Goal: Communication & Community: Share content

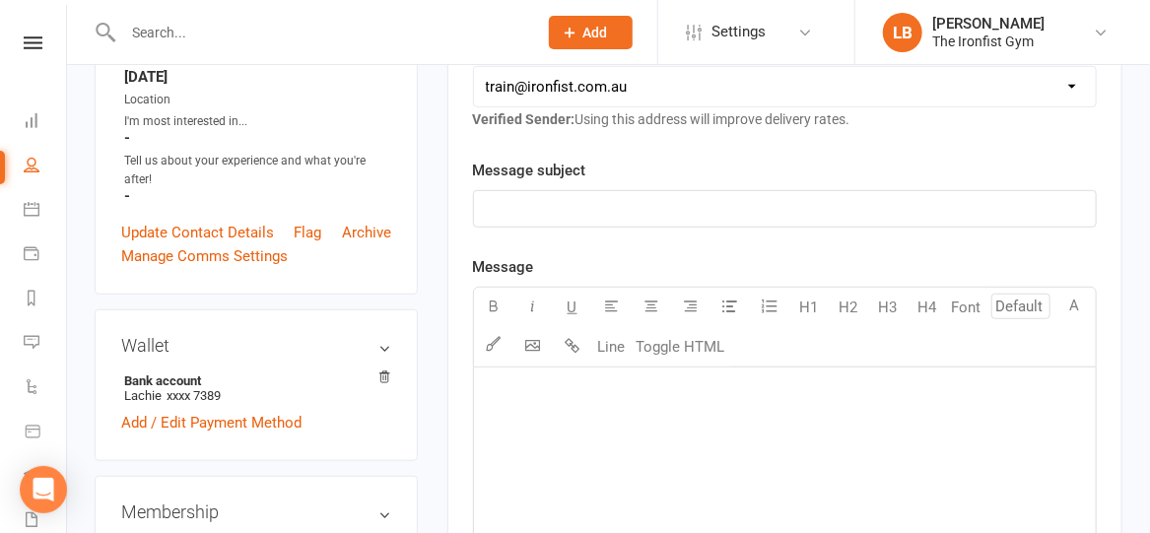
click at [393, 35] on input "text" at bounding box center [320, 33] width 406 height 28
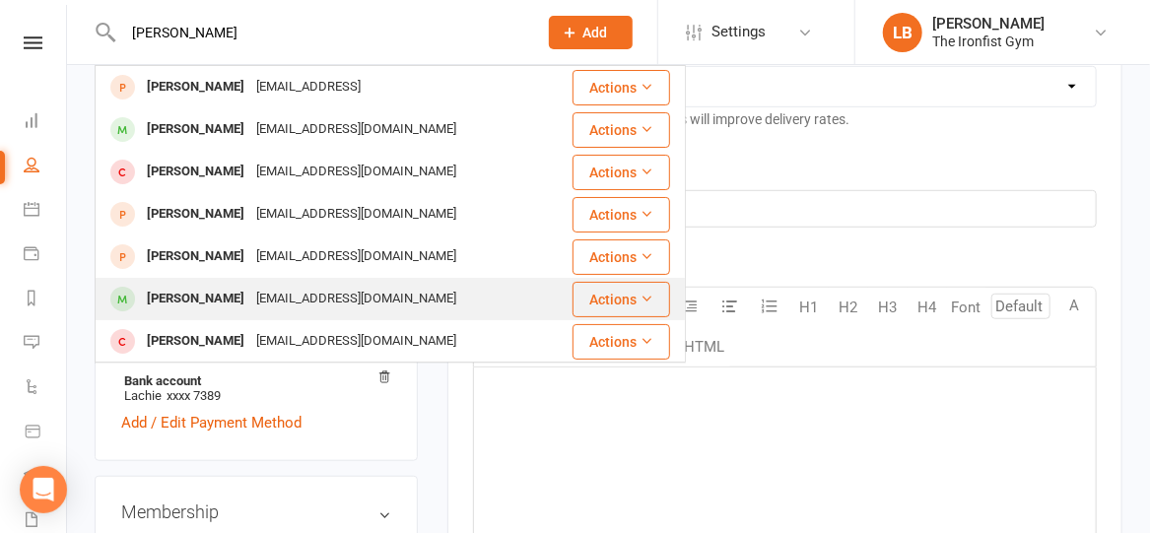
type input "cindy"
click at [356, 286] on div "Cindy Zhang okkman@gmail.com" at bounding box center [334, 299] width 474 height 40
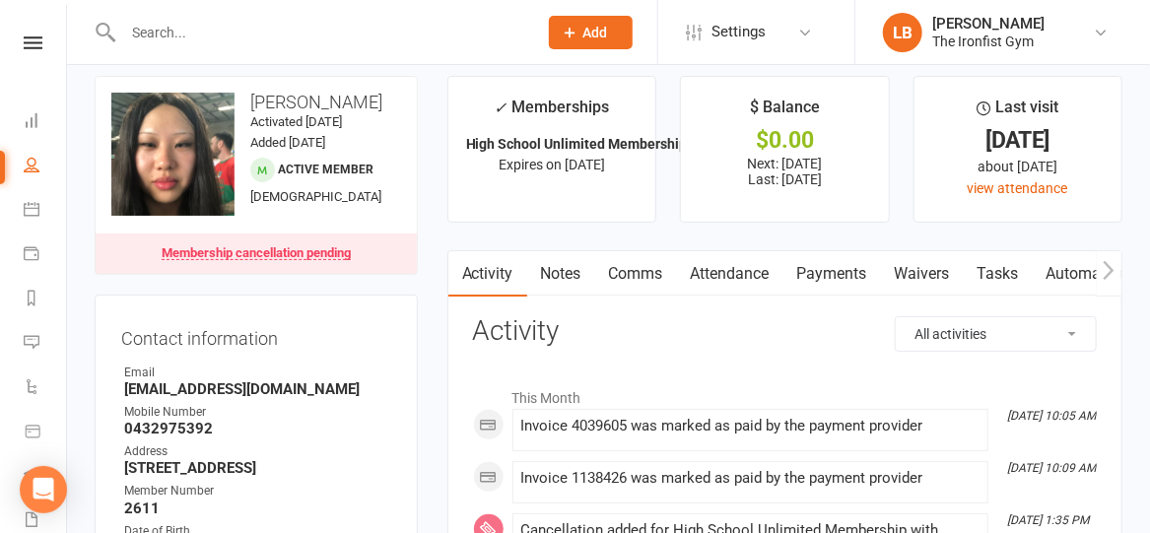
scroll to position [19, 0]
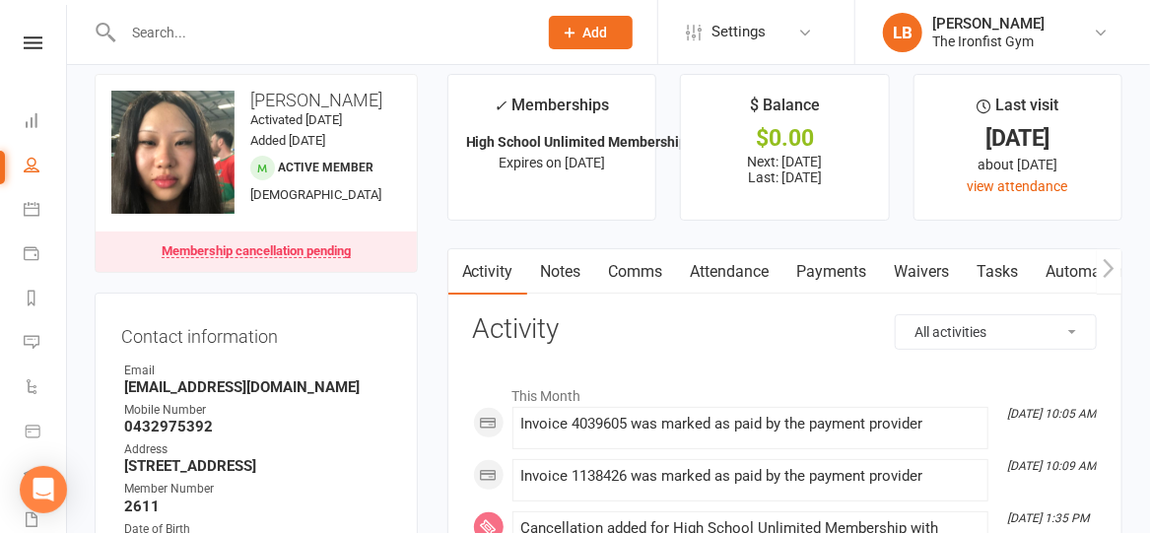
click at [868, 269] on link "Payments" at bounding box center [832, 271] width 98 height 45
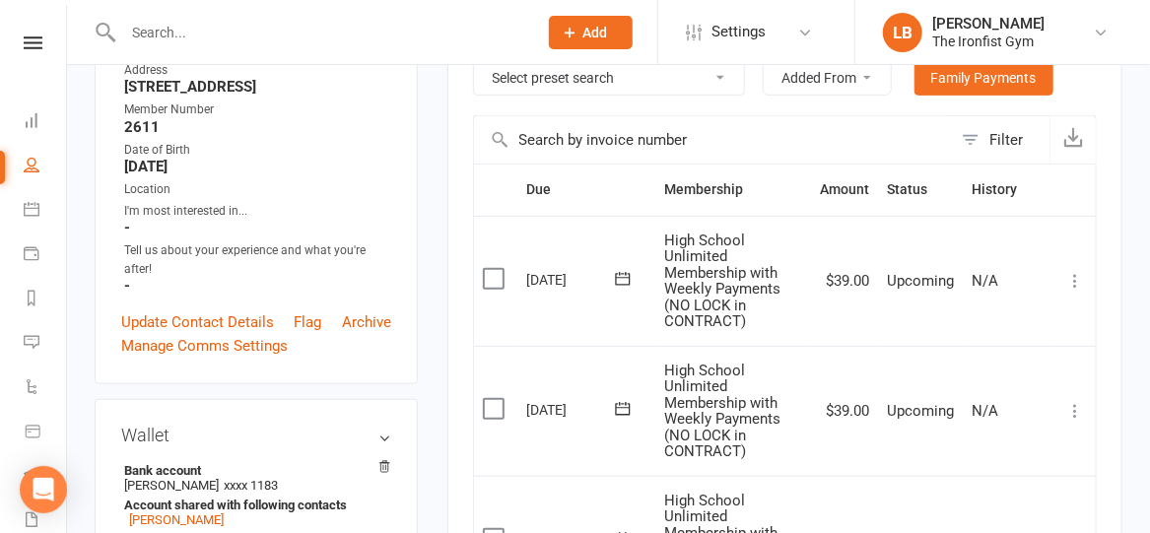
scroll to position [397, 0]
click at [24, 43] on icon at bounding box center [33, 42] width 19 height 13
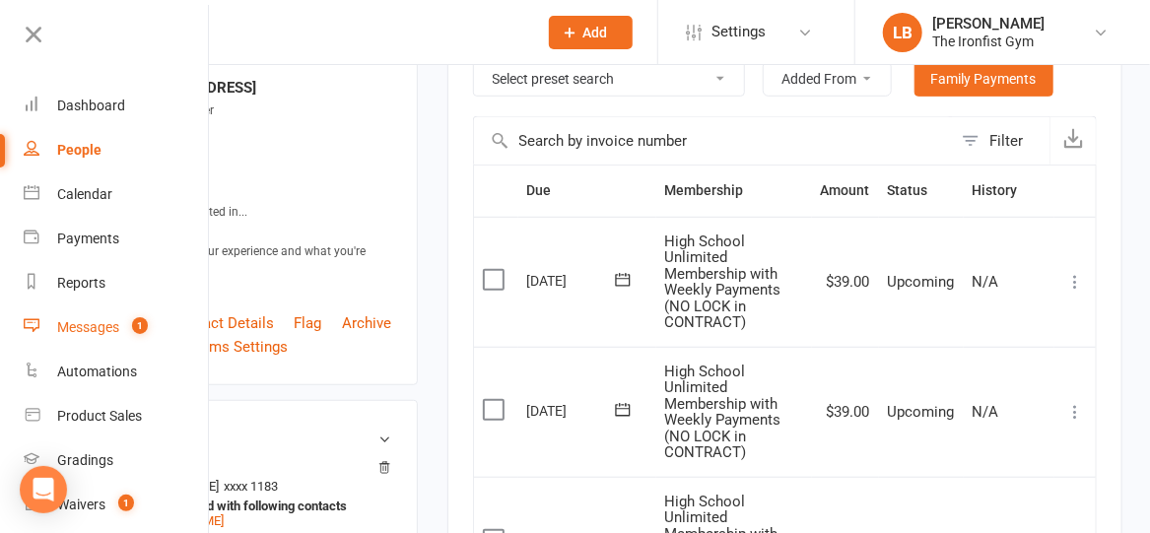
click at [82, 323] on div "Messages" at bounding box center [88, 327] width 62 height 16
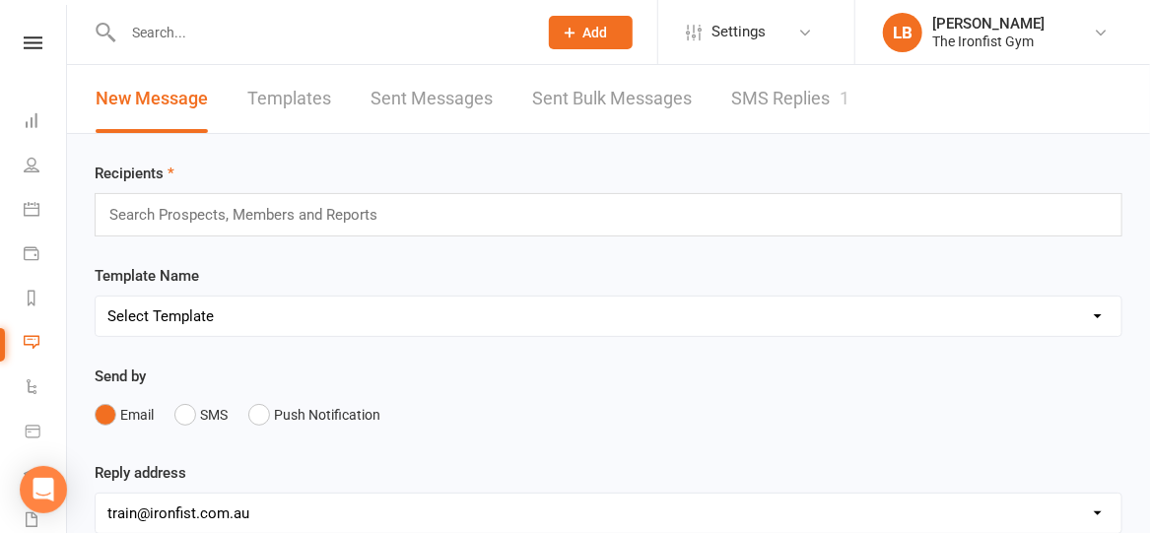
click at [754, 94] on link "SMS Replies 1" at bounding box center [790, 99] width 118 height 68
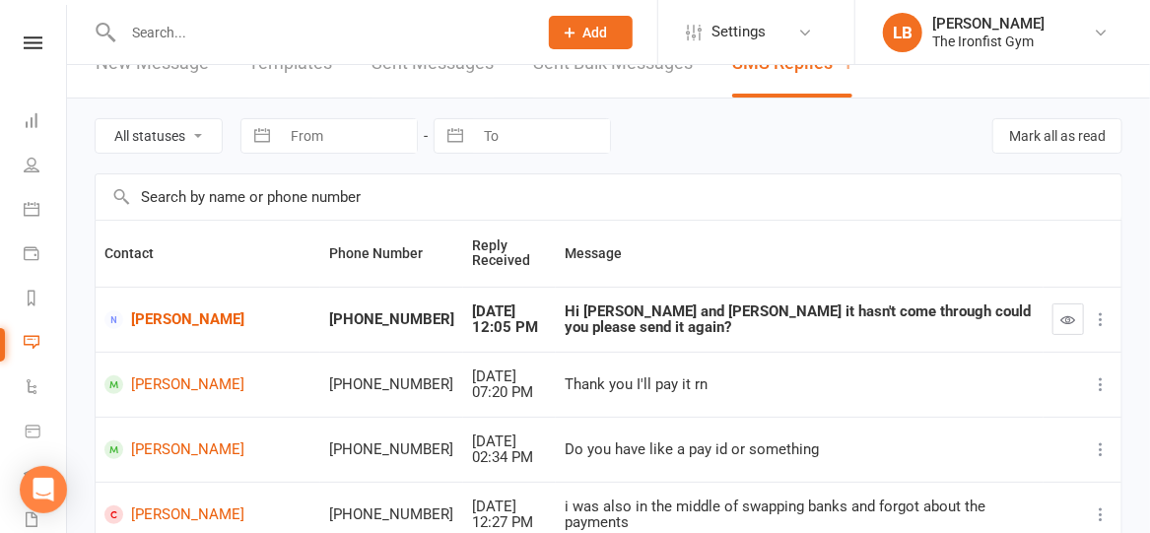
scroll to position [34, 0]
click at [181, 313] on link "[PERSON_NAME]" at bounding box center [207, 320] width 207 height 19
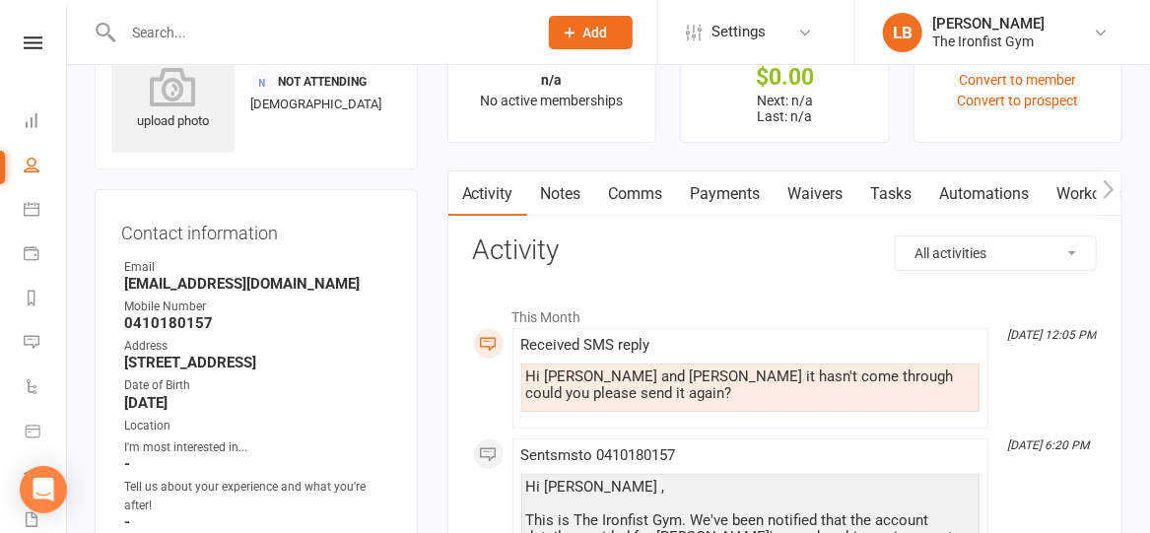
scroll to position [80, 0]
click at [818, 192] on link "Waivers" at bounding box center [816, 193] width 83 height 45
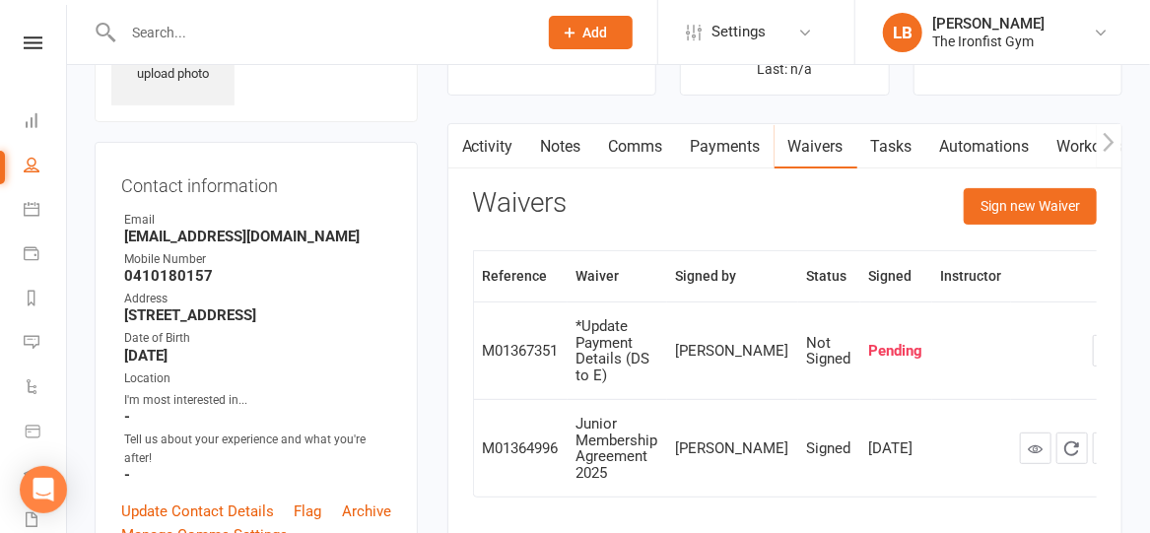
scroll to position [127, 0]
click at [1028, 209] on button "Sign new Waiver" at bounding box center [1030, 205] width 133 height 35
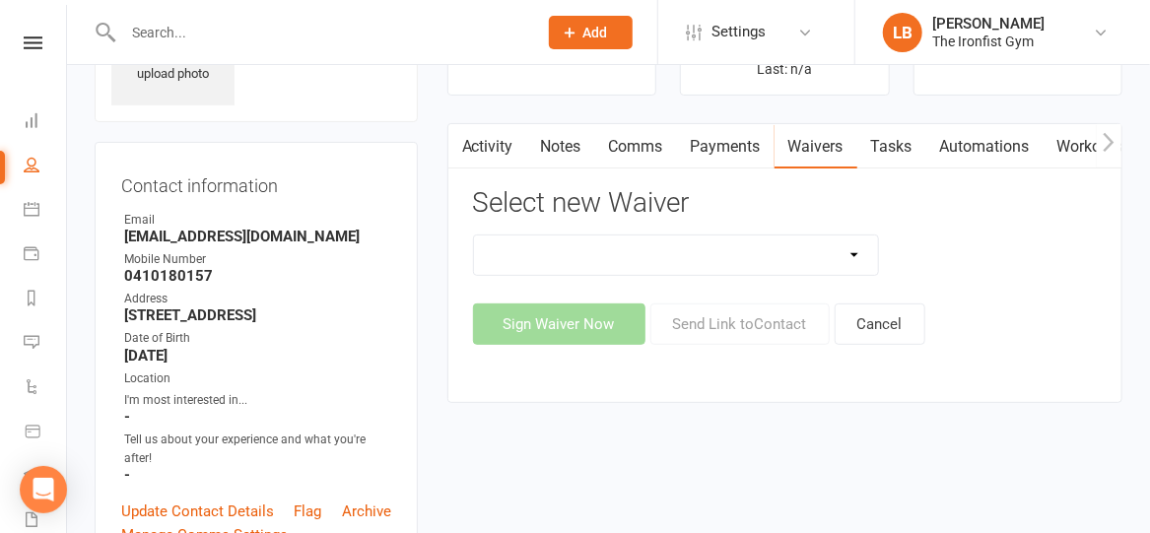
click at [862, 249] on select "2 Week Unlimited Trial Membership (2/24) 6 Month Membership Contract 3 Visit (P…" at bounding box center [676, 255] width 404 height 39
select select "11465"
click at [474, 236] on select "2 Week Unlimited Trial Membership (2/24) 6 Month Membership Contract 3 Visit (P…" at bounding box center [676, 255] width 404 height 39
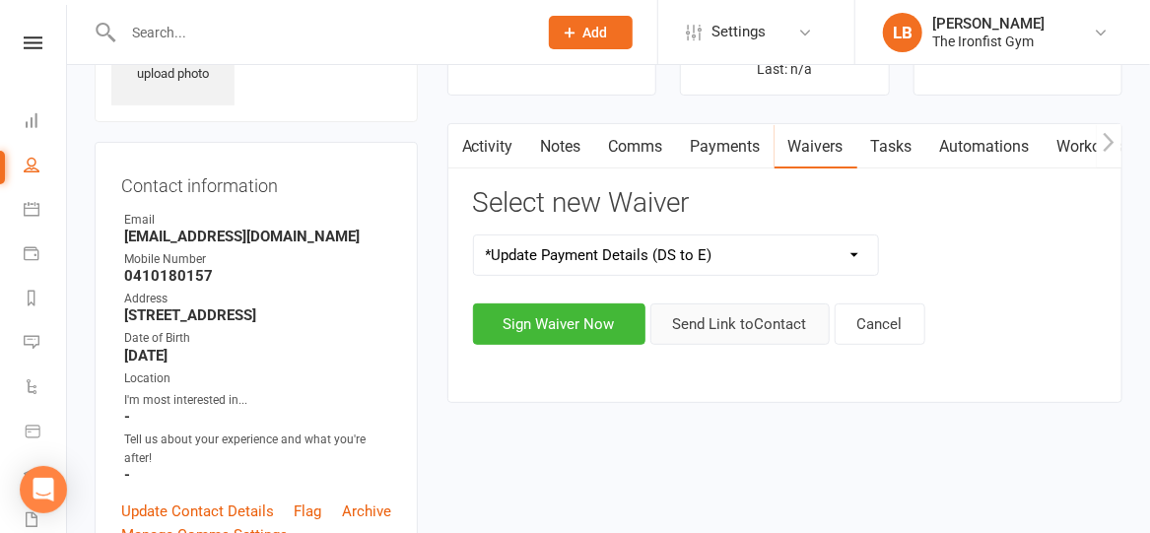
click at [725, 318] on button "Send Link to Contact" at bounding box center [739, 324] width 179 height 41
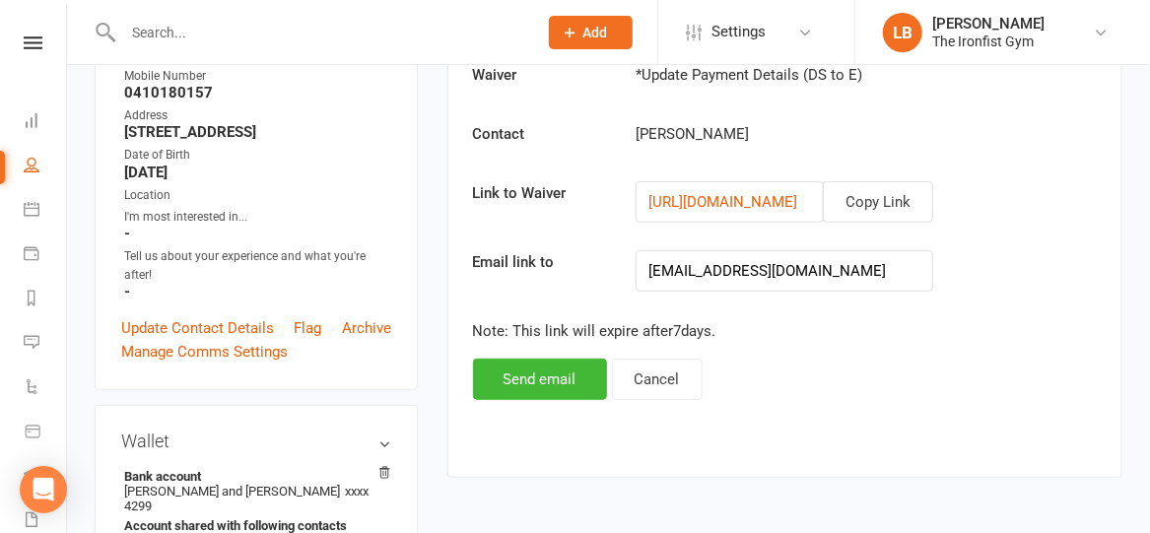
scroll to position [311, 0]
click at [516, 369] on button "Send email" at bounding box center [540, 378] width 134 height 41
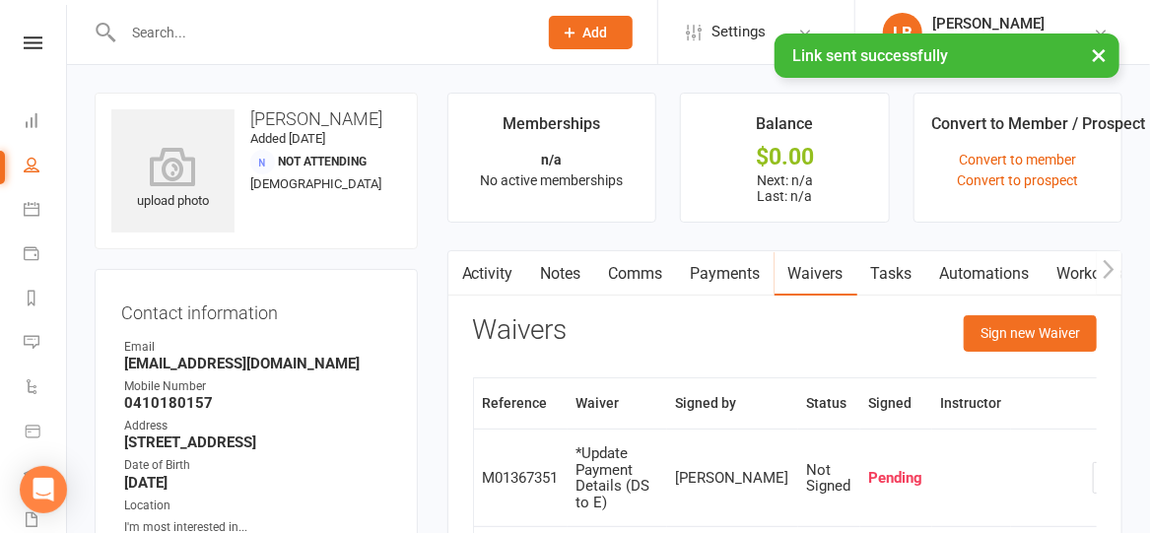
scroll to position [1, 0]
click at [495, 270] on link "Activity" at bounding box center [487, 272] width 79 height 45
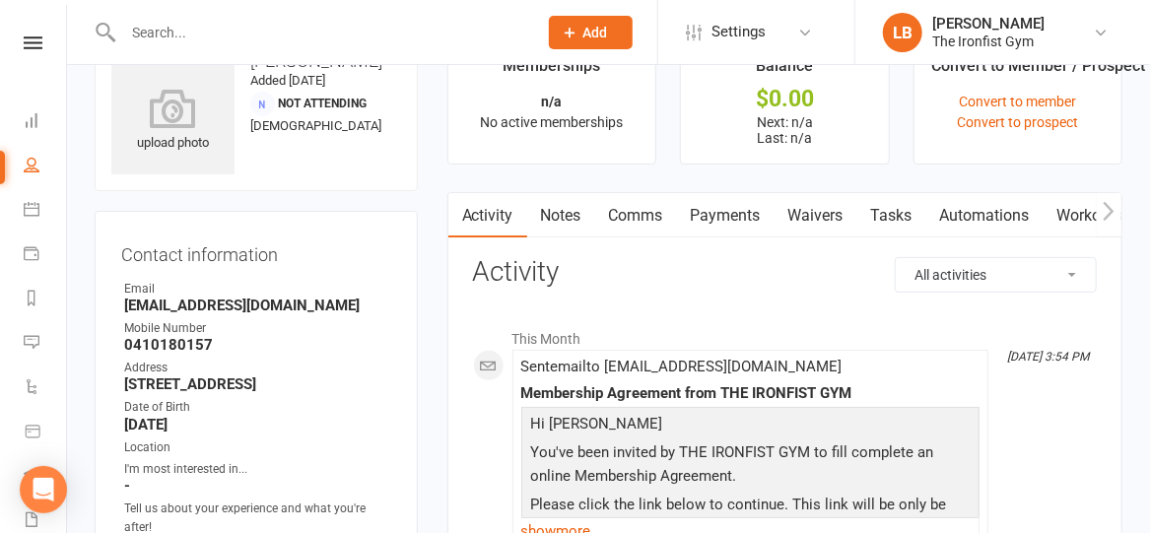
scroll to position [59, 0]
click at [640, 216] on link "Comms" at bounding box center [636, 214] width 82 height 45
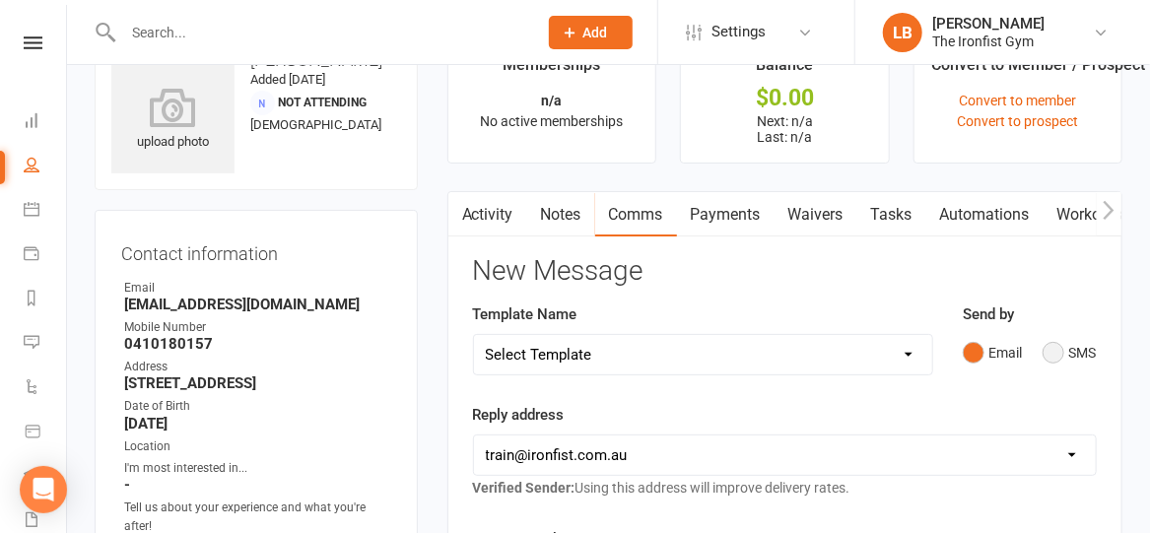
click at [1057, 354] on button "SMS" at bounding box center [1069, 352] width 53 height 37
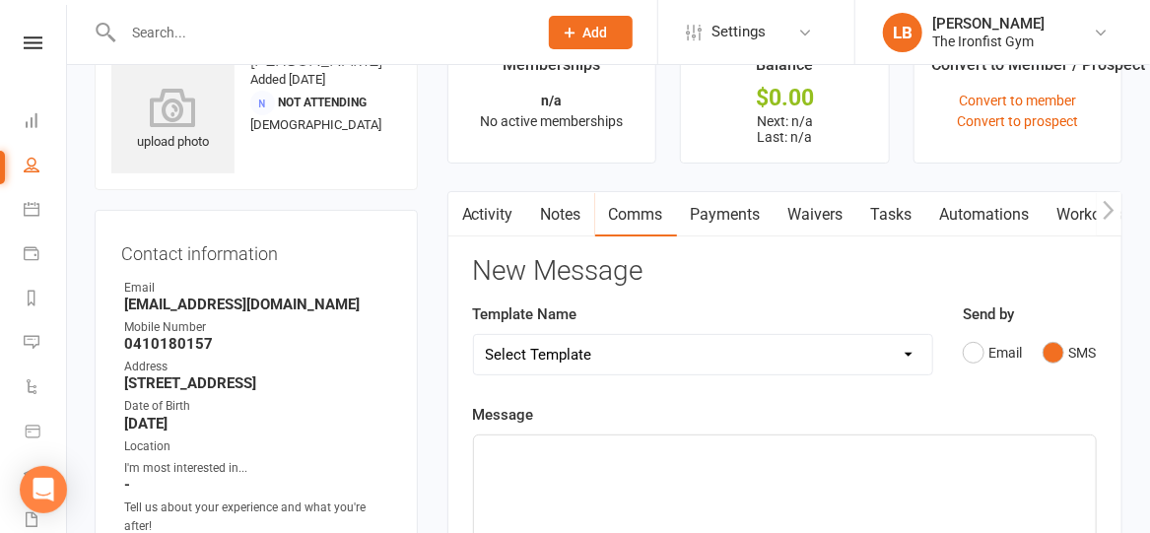
click at [753, 441] on p "﻿" at bounding box center [785, 453] width 598 height 24
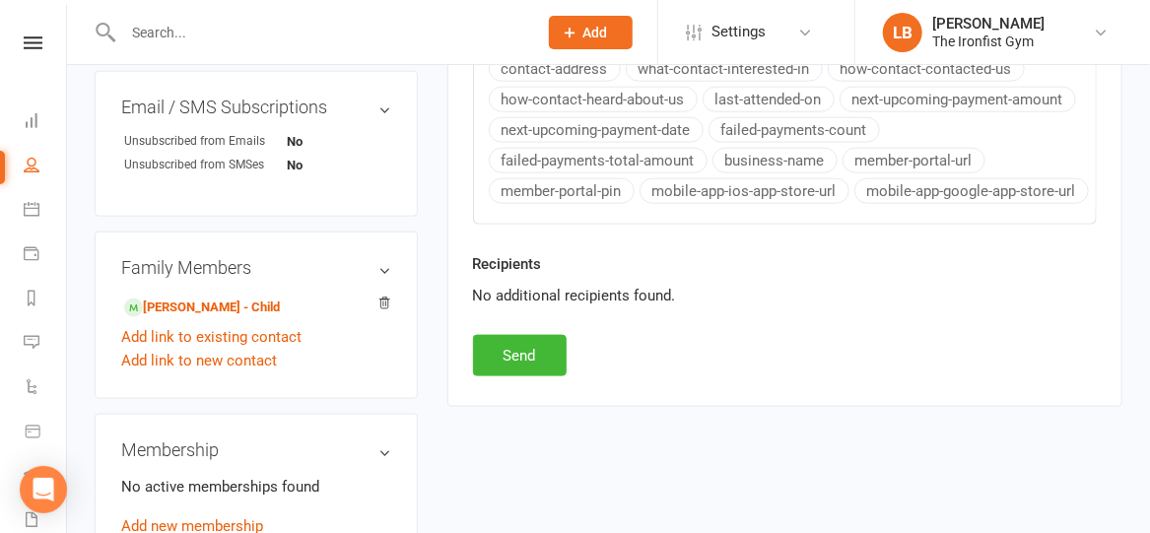
scroll to position [944, 0]
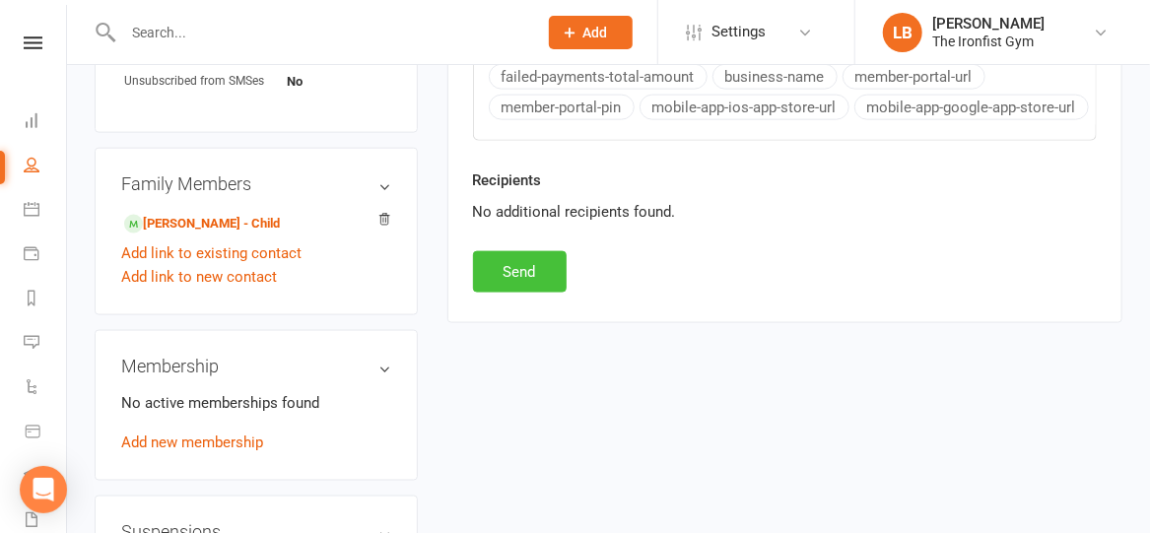
click at [507, 270] on button "Send" at bounding box center [520, 271] width 94 height 41
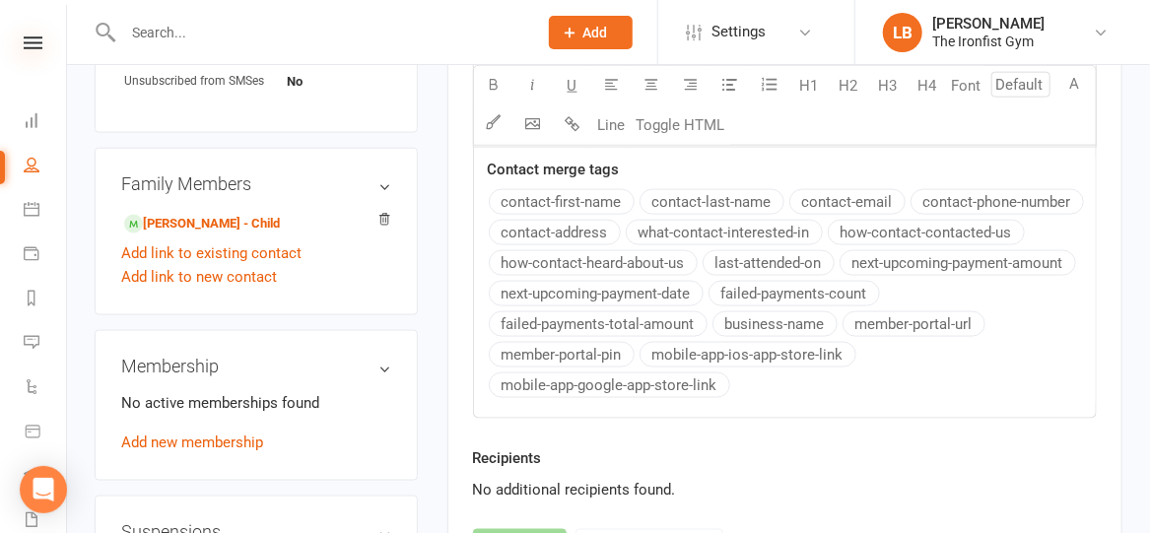
click at [24, 46] on icon at bounding box center [33, 42] width 19 height 13
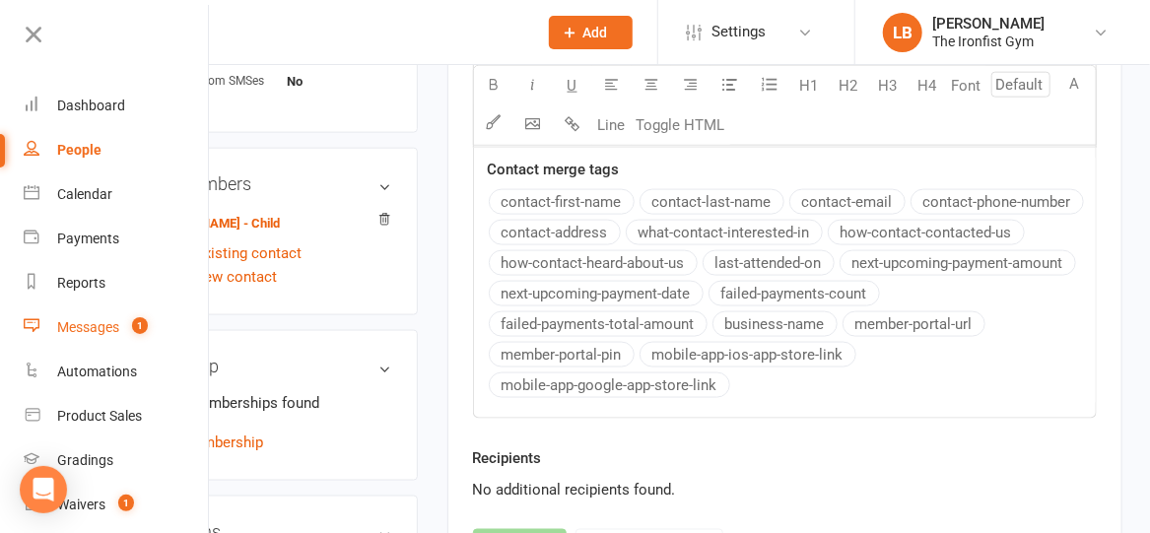
click at [105, 325] on div "Messages" at bounding box center [88, 327] width 62 height 16
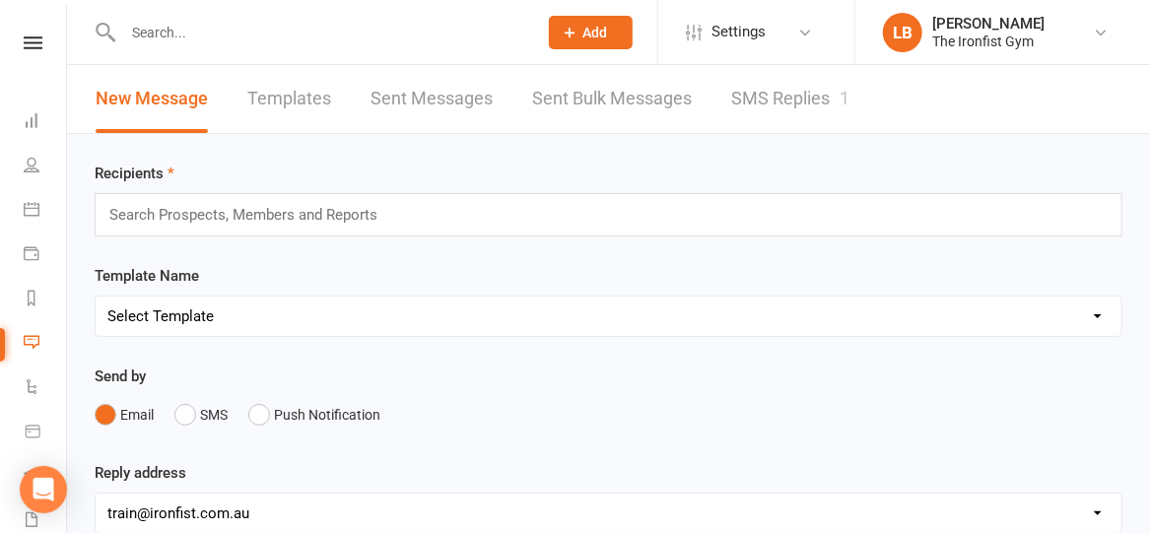
click at [776, 101] on link "SMS Replies 1" at bounding box center [790, 99] width 118 height 68
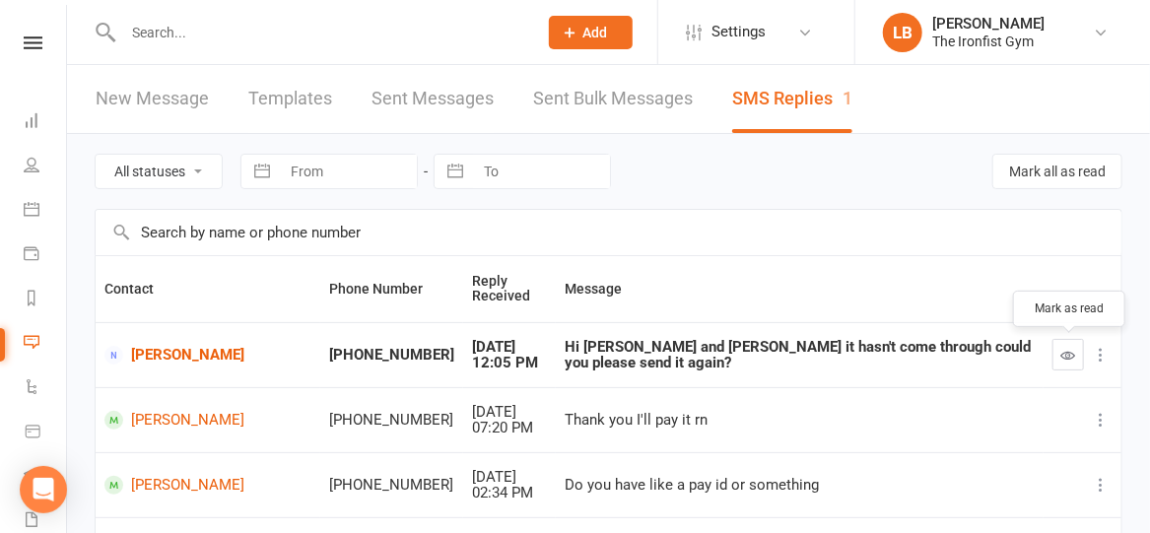
click at [1071, 354] on icon "button" at bounding box center [1068, 355] width 15 height 15
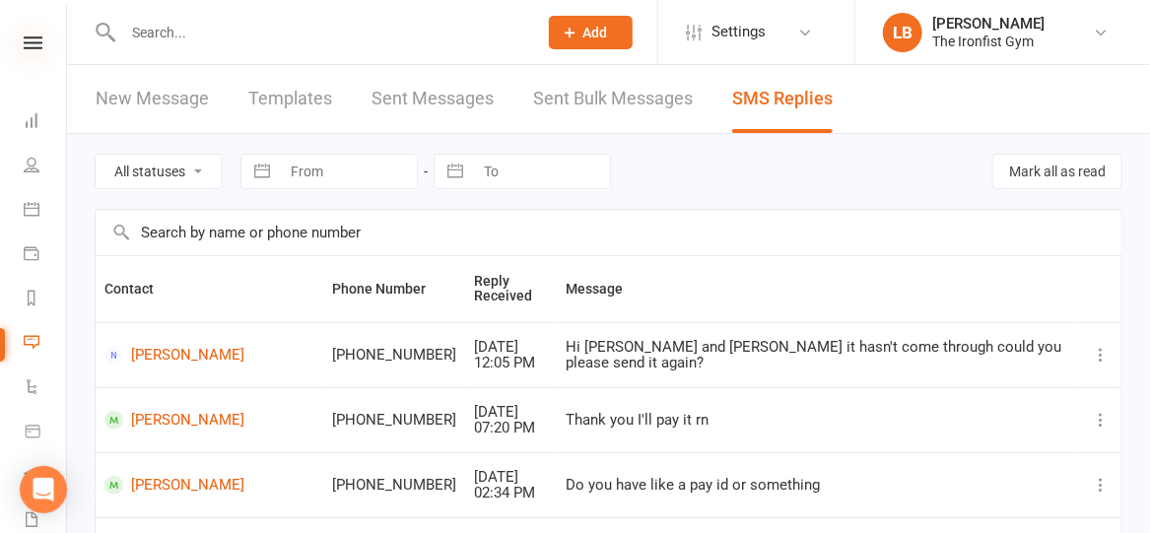
click at [29, 44] on icon at bounding box center [33, 42] width 19 height 13
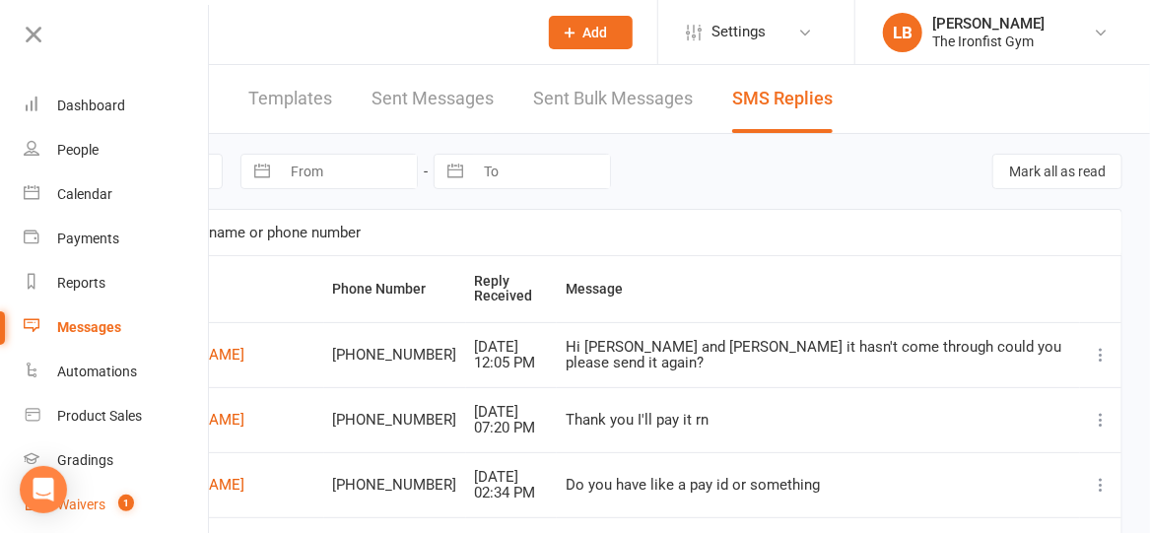
click at [96, 500] on div "Waivers" at bounding box center [81, 505] width 48 height 16
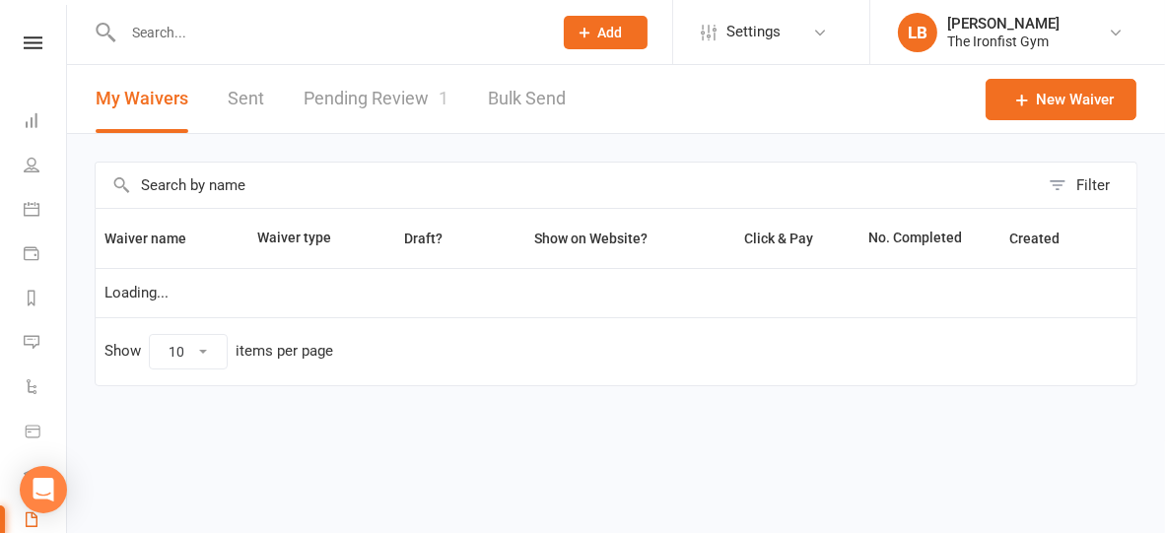
select select "100"
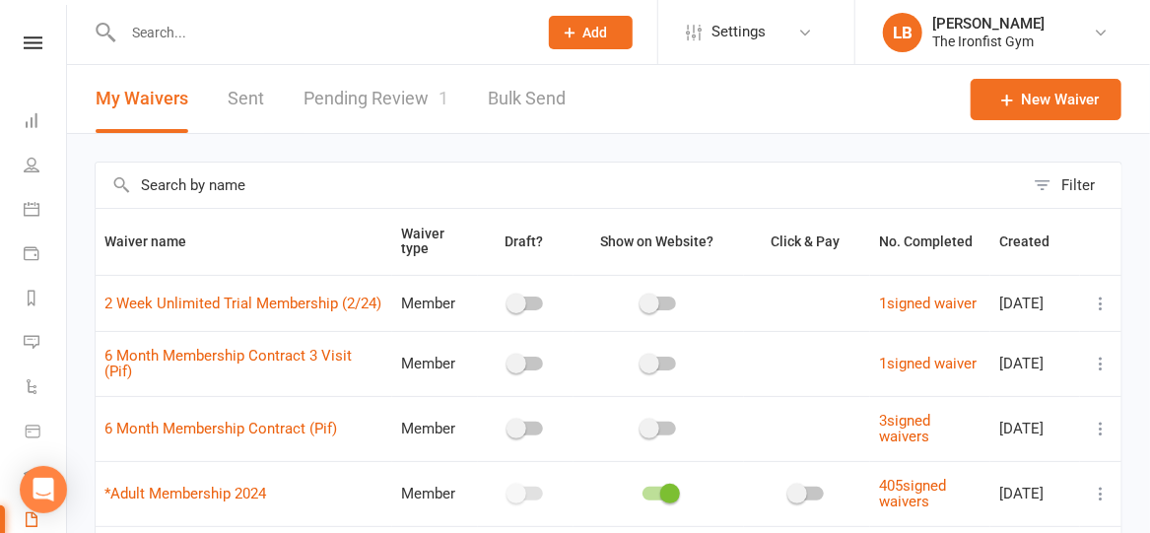
click at [372, 97] on link "Pending Review 1" at bounding box center [376, 99] width 145 height 68
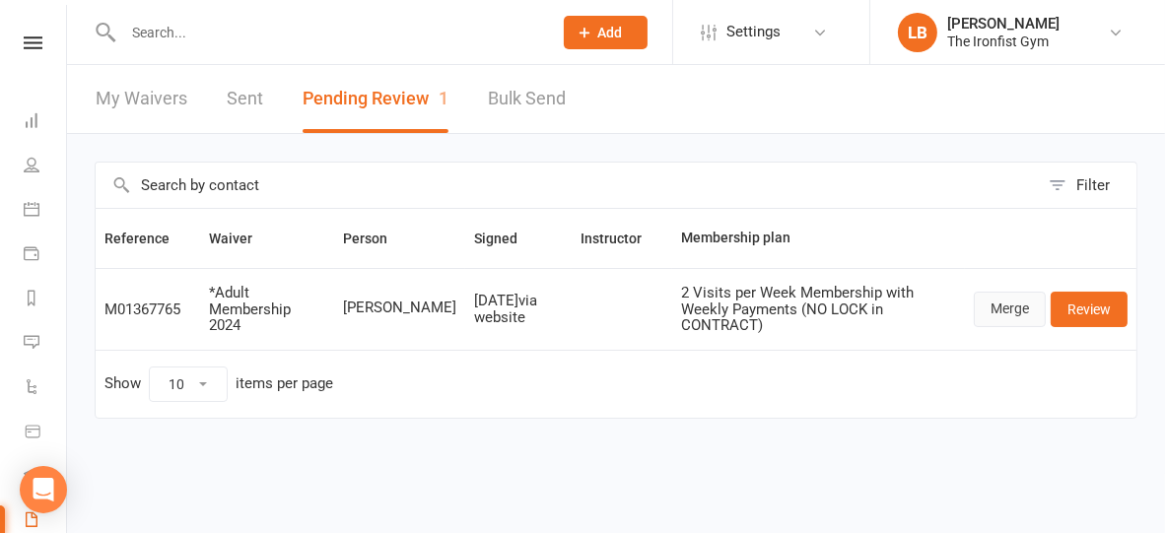
click at [993, 306] on link "Merge" at bounding box center [1010, 309] width 72 height 35
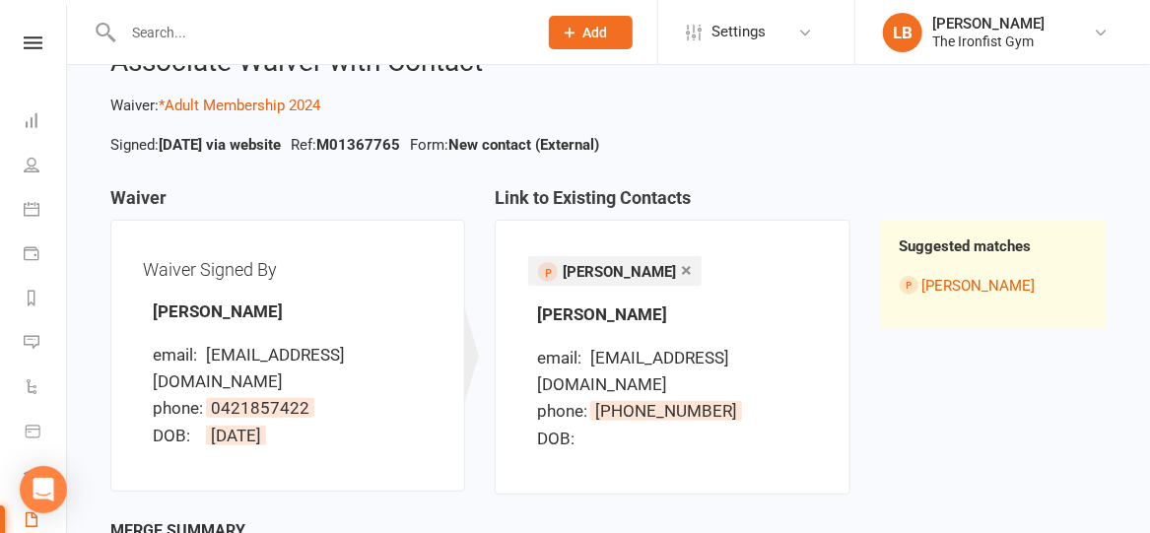
scroll to position [237, 0]
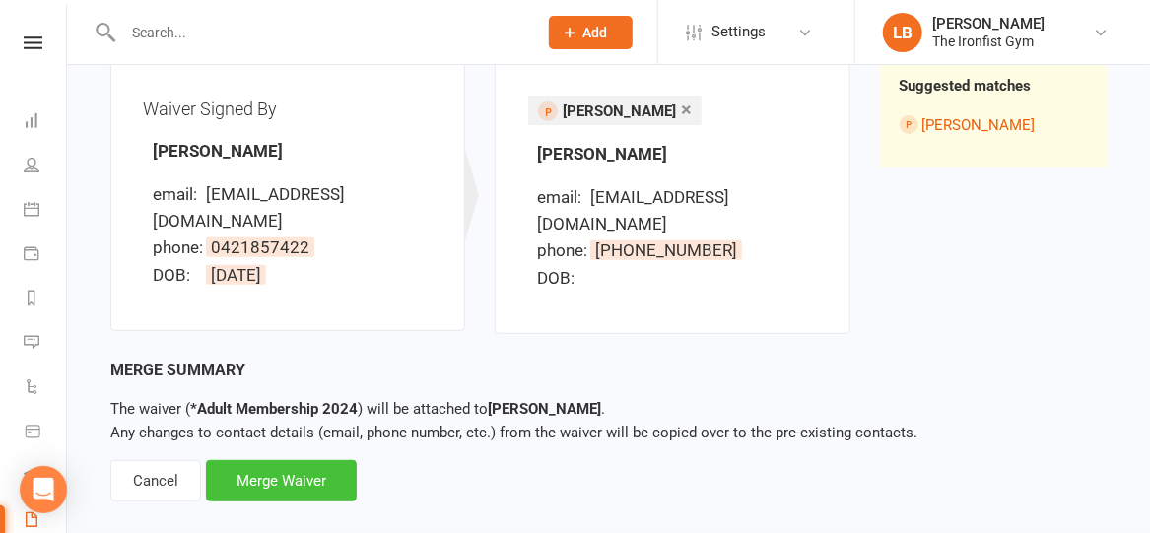
click at [269, 460] on div "Merge Waiver" at bounding box center [281, 480] width 151 height 41
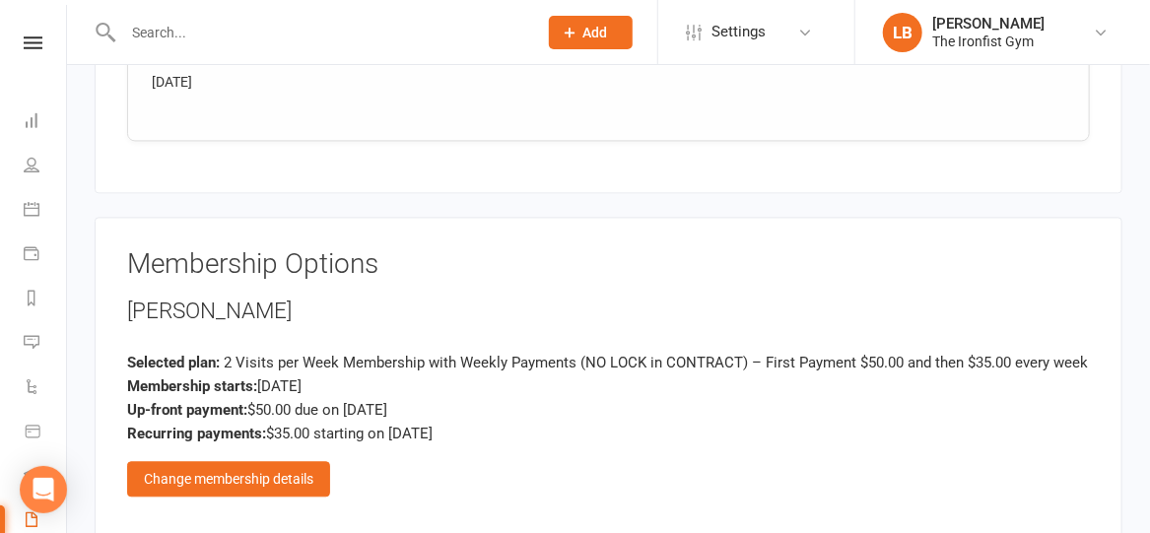
scroll to position [1701, 0]
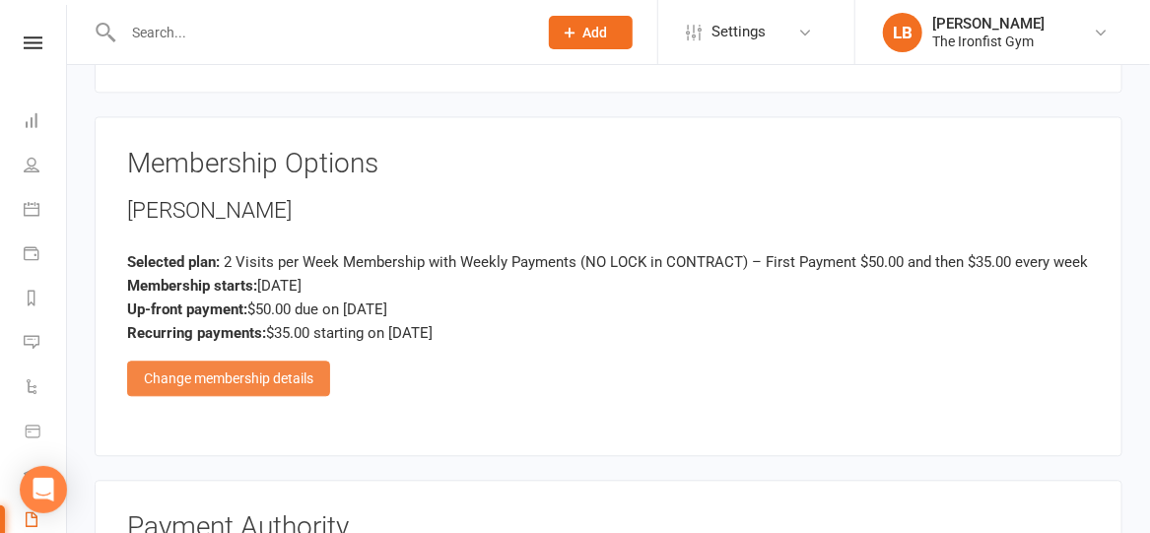
click at [257, 364] on div "Change membership details" at bounding box center [228, 378] width 203 height 35
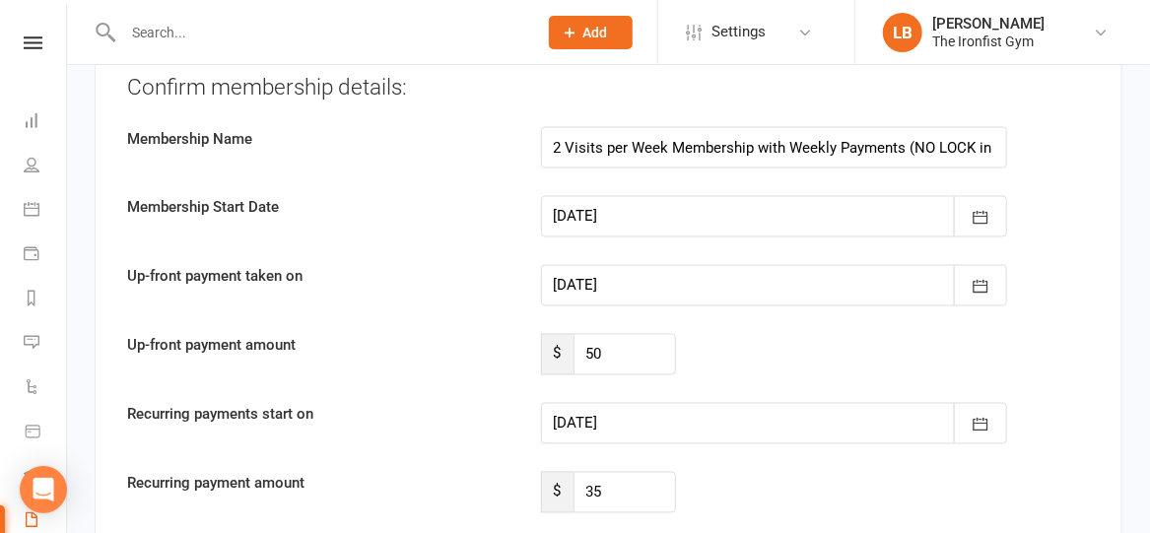
scroll to position [4287, 0]
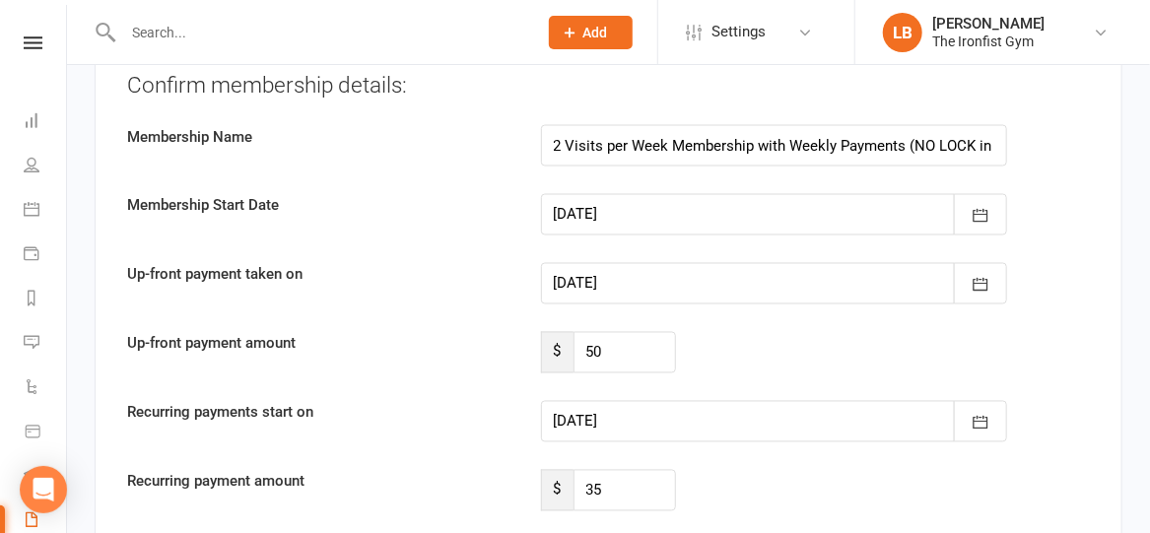
click at [666, 201] on div at bounding box center [774, 214] width 467 height 41
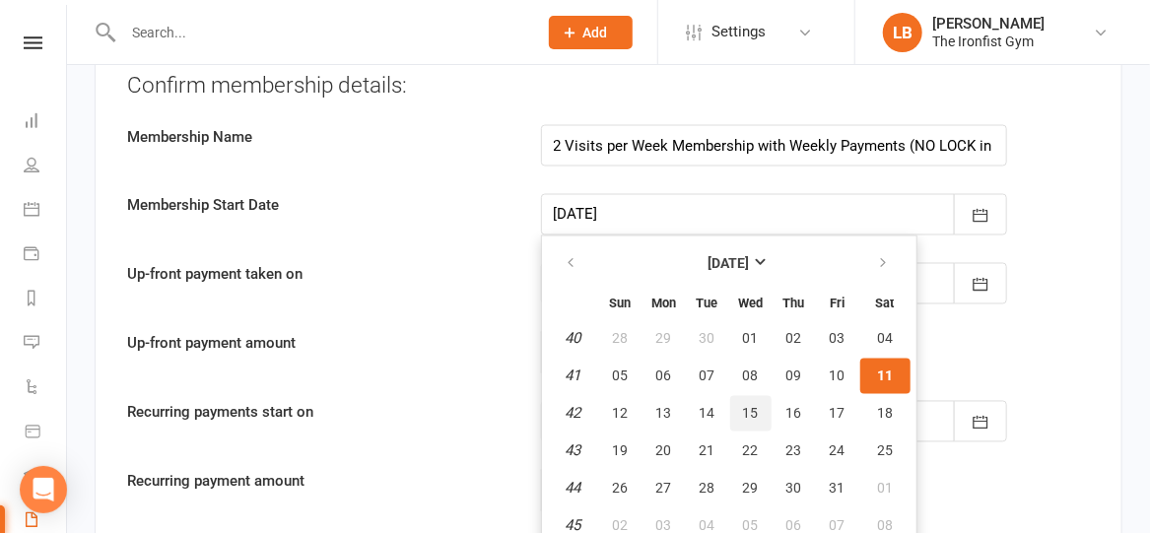
click at [750, 406] on span "15" at bounding box center [751, 414] width 16 height 16
type input "[DATE]"
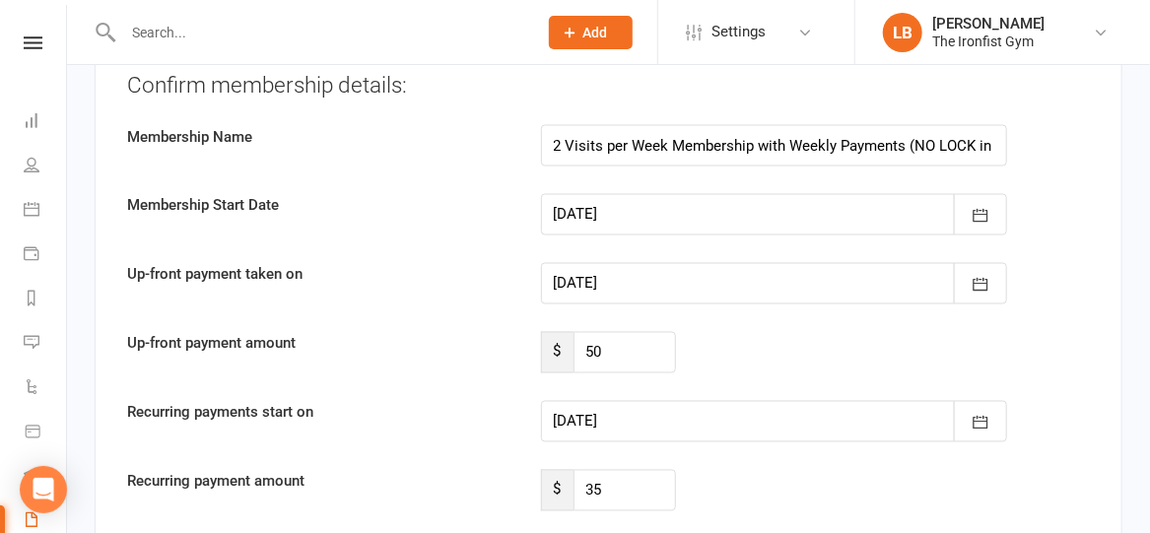
type input "[DATE]"
click at [656, 263] on div at bounding box center [774, 283] width 467 height 41
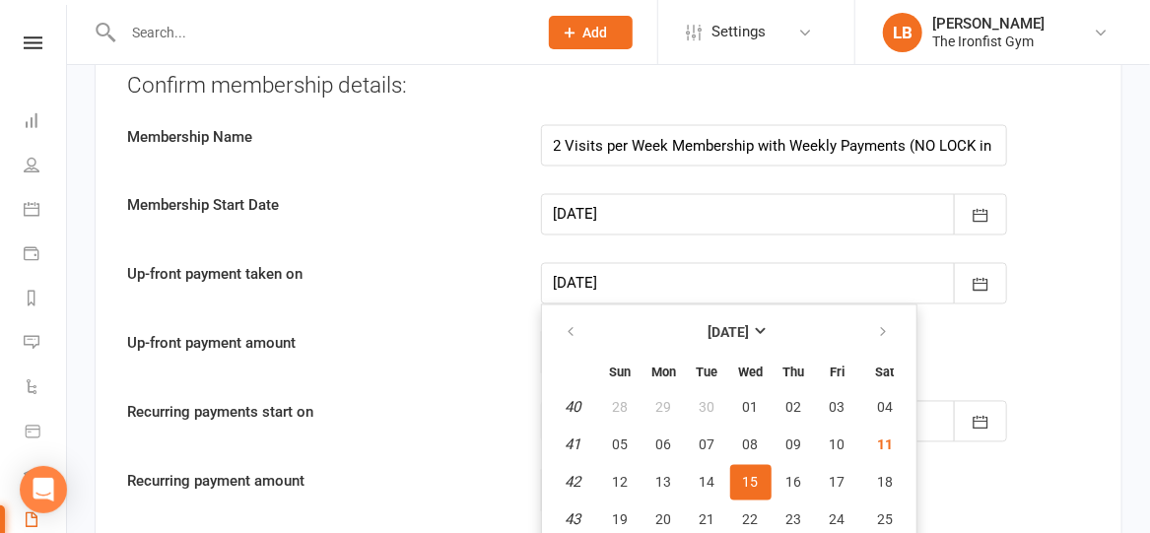
scroll to position [4353, 0]
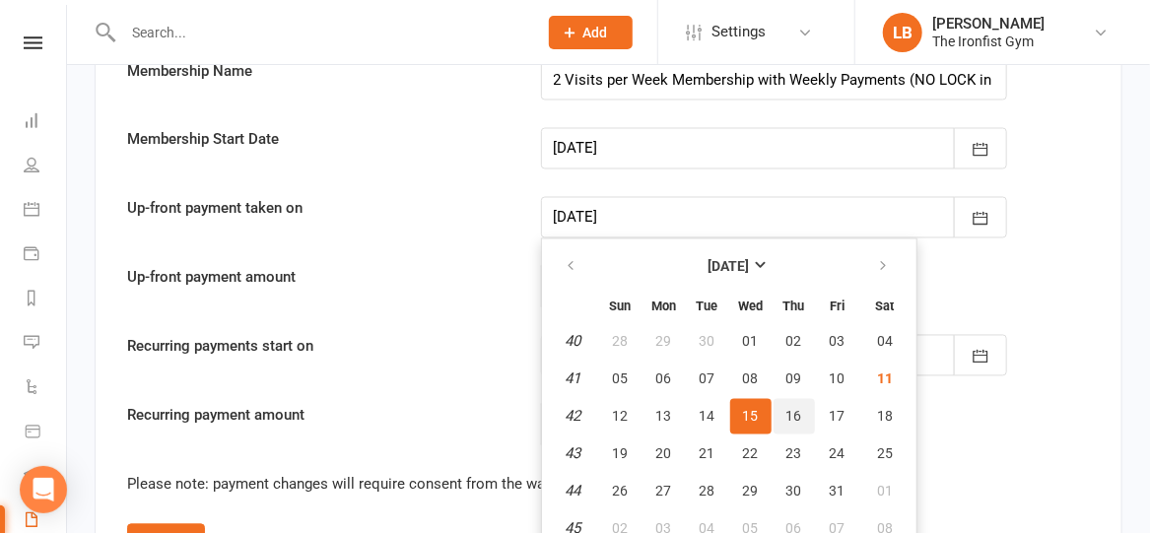
click at [789, 409] on span "16" at bounding box center [794, 417] width 16 height 16
type input "[DATE]"
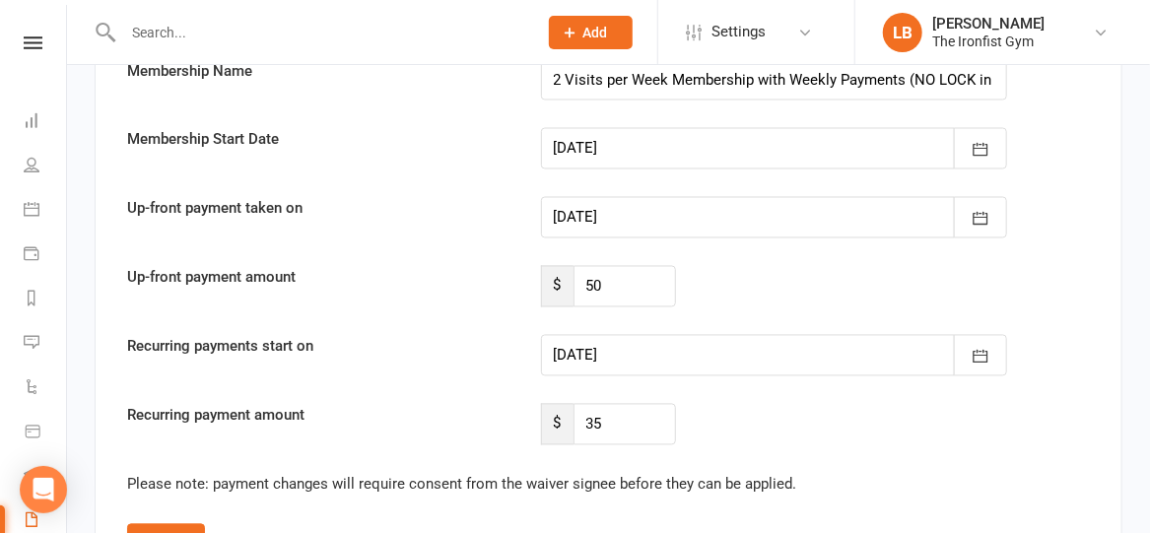
click at [719, 341] on div at bounding box center [774, 355] width 467 height 41
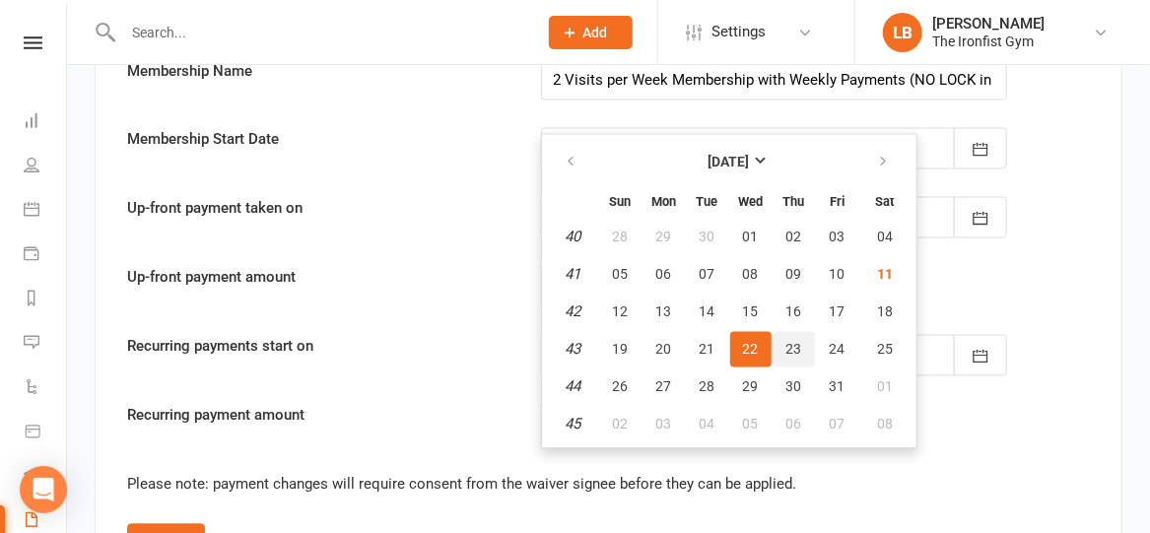
click at [796, 342] on span "23" at bounding box center [794, 350] width 16 height 16
type input "[DATE]"
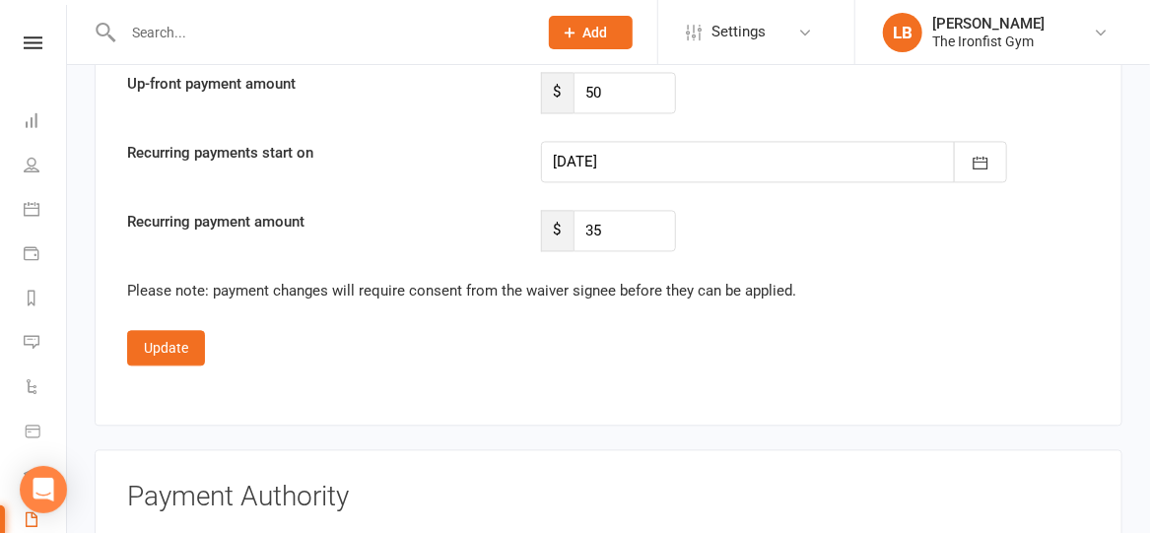
scroll to position [4545, 0]
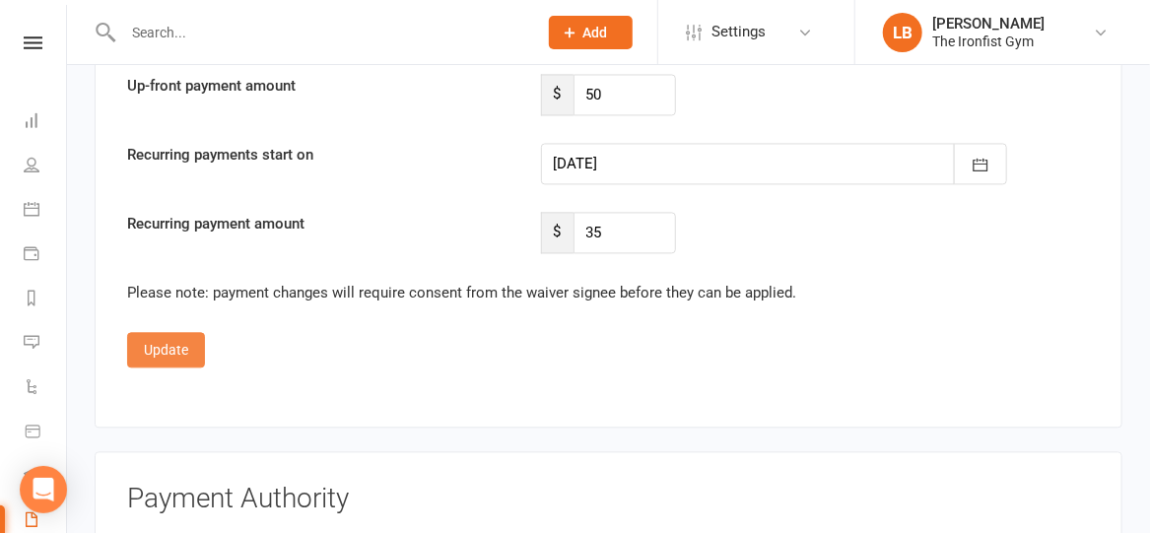
click at [156, 338] on button "Update" at bounding box center [166, 349] width 78 height 35
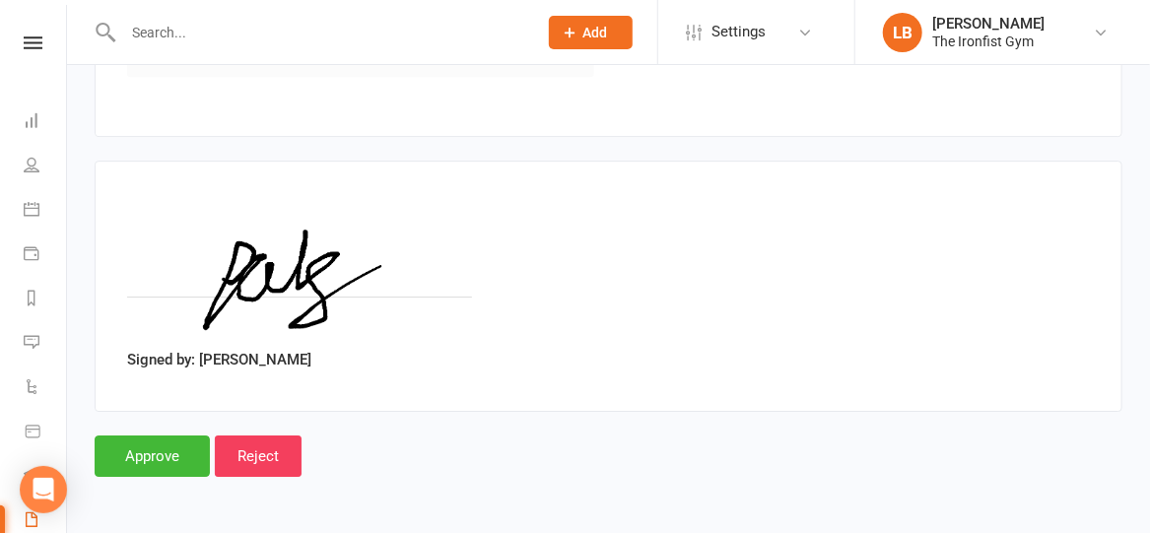
scroll to position [2435, 0]
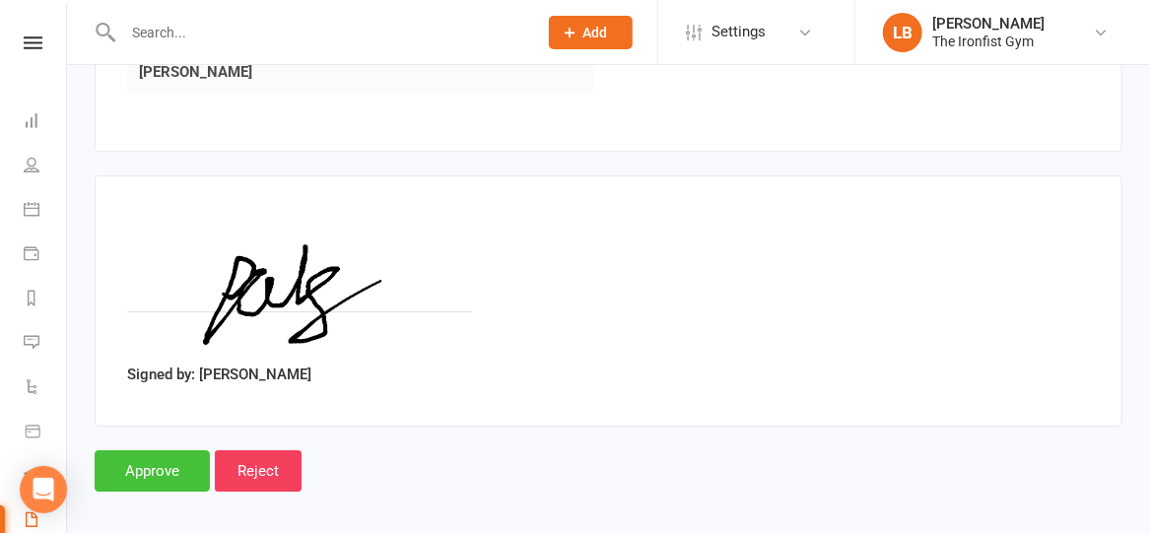
click at [151, 459] on input "Approve" at bounding box center [152, 470] width 115 height 41
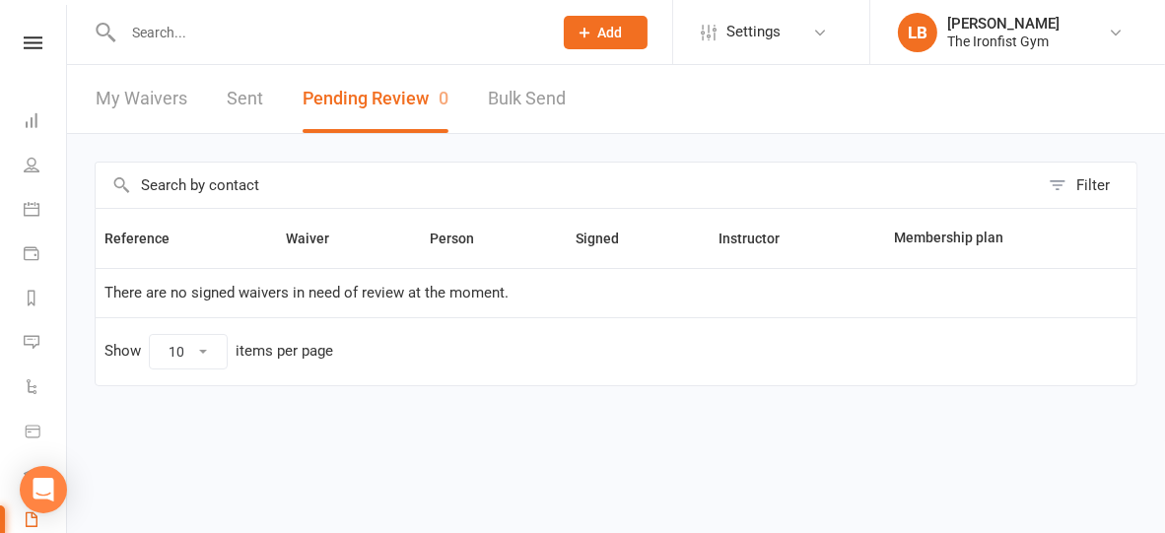
click at [209, 29] on input "text" at bounding box center [327, 33] width 421 height 28
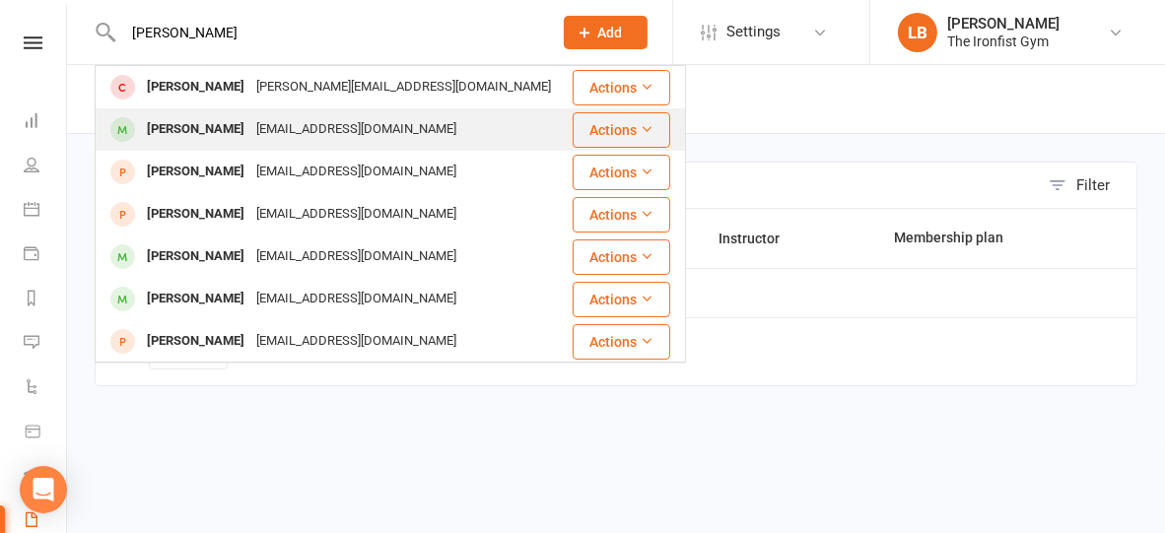
type input "[PERSON_NAME]"
click at [205, 133] on div "[PERSON_NAME]" at bounding box center [195, 129] width 109 height 29
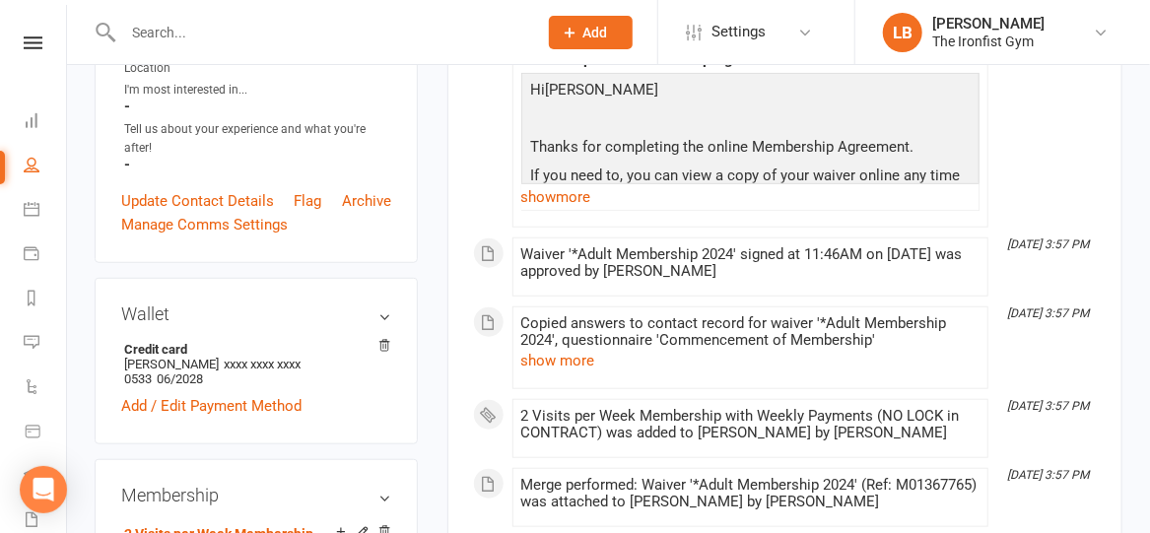
scroll to position [493, 0]
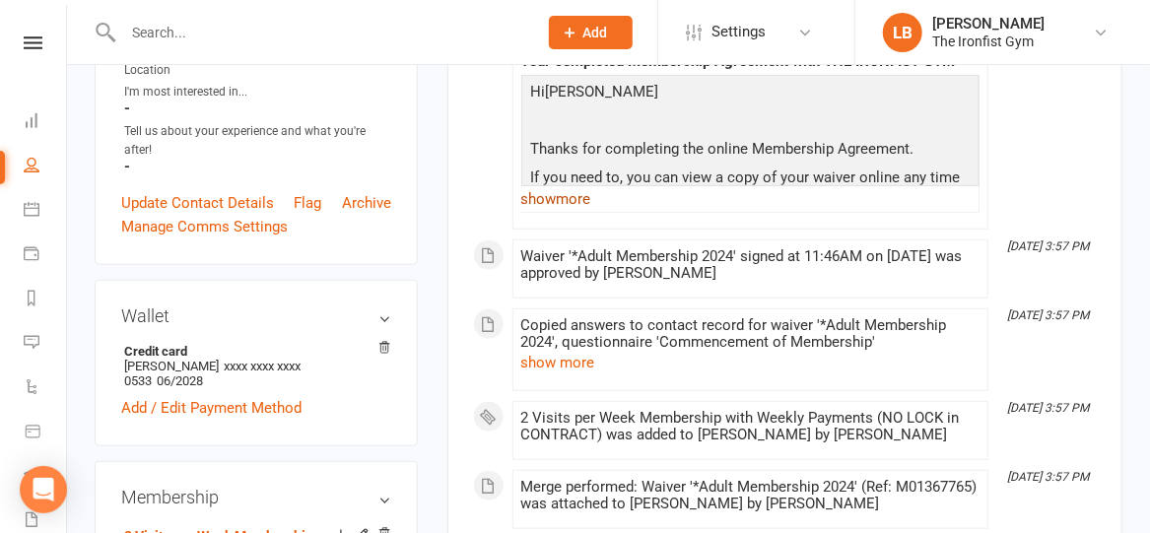
click at [577, 201] on link "show more" at bounding box center [750, 199] width 458 height 28
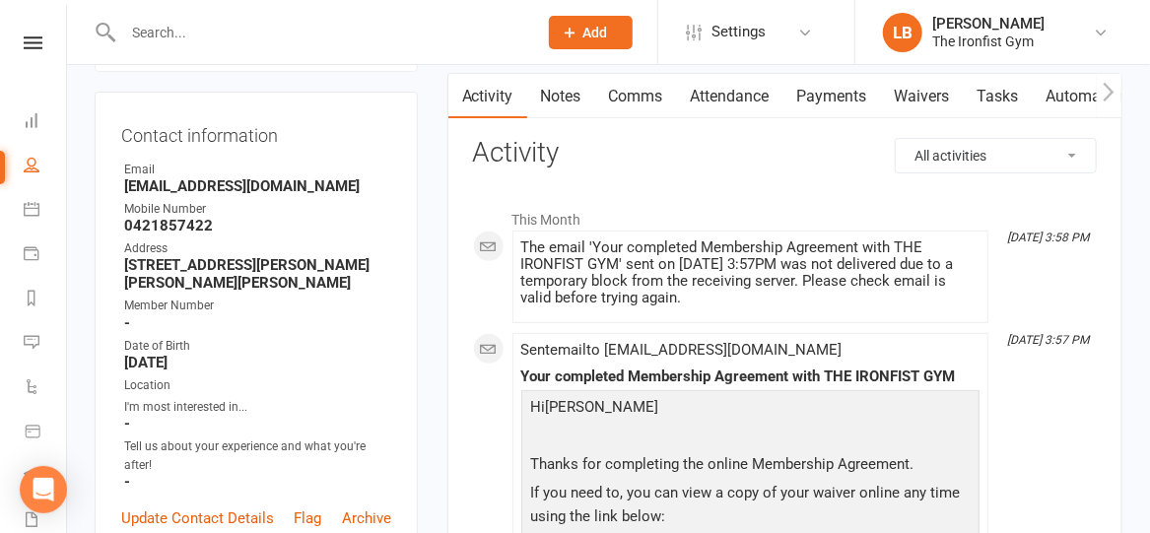
scroll to position [0, 0]
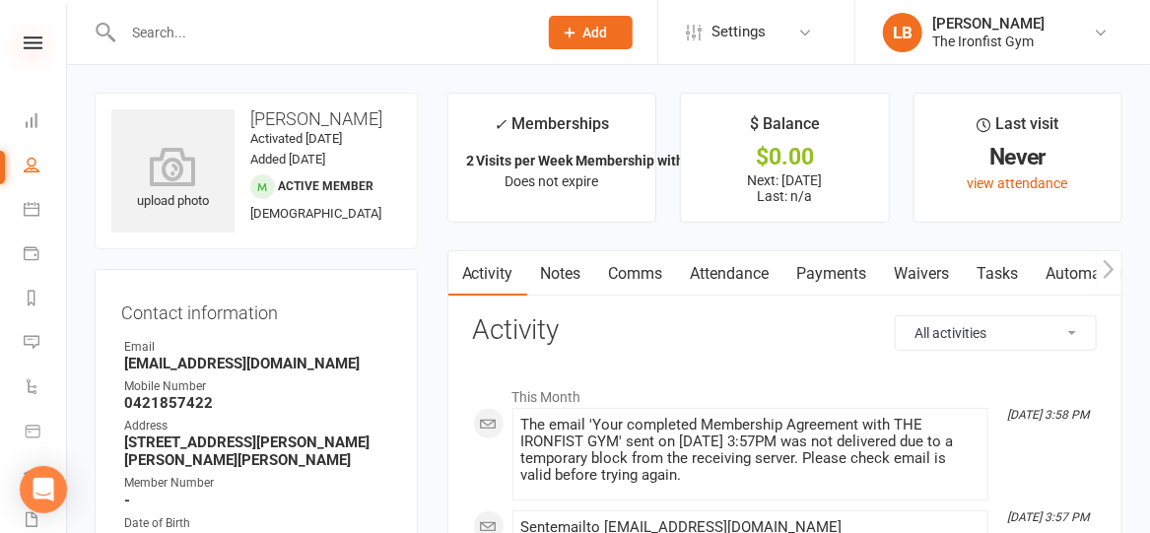
click at [24, 41] on icon at bounding box center [33, 42] width 19 height 13
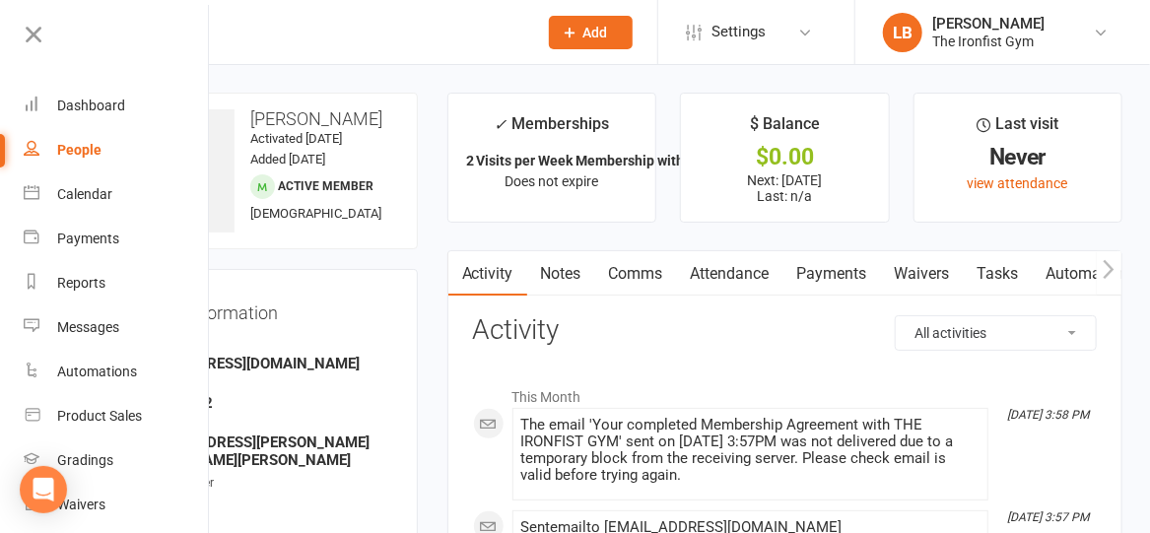
click at [71, 142] on div "People" at bounding box center [79, 150] width 44 height 16
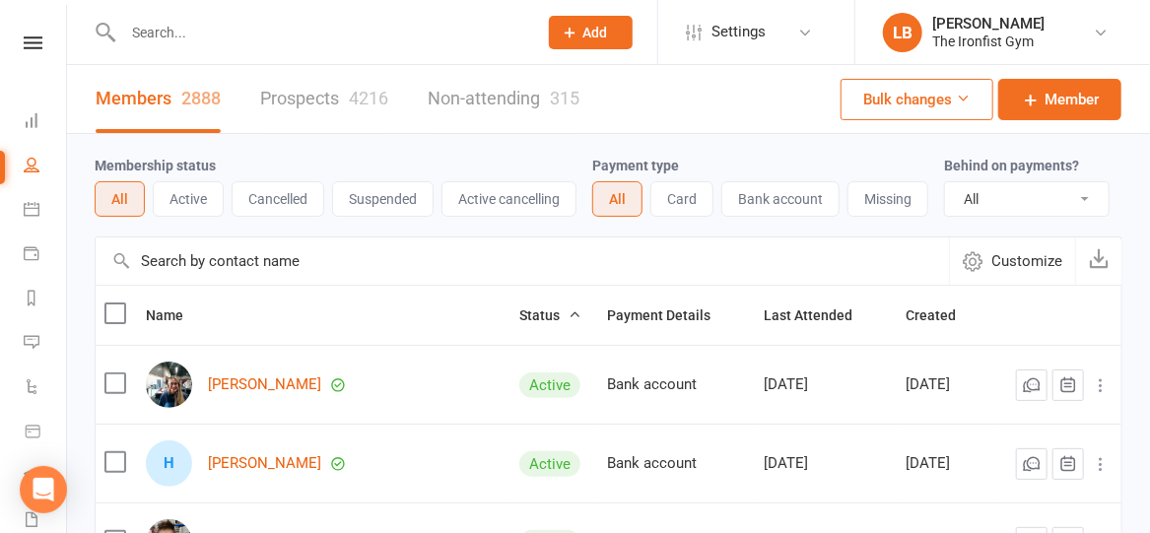
click at [182, 199] on button "Active" at bounding box center [188, 198] width 71 height 35
click at [1011, 273] on span "Customize" at bounding box center [1026, 261] width 71 height 24
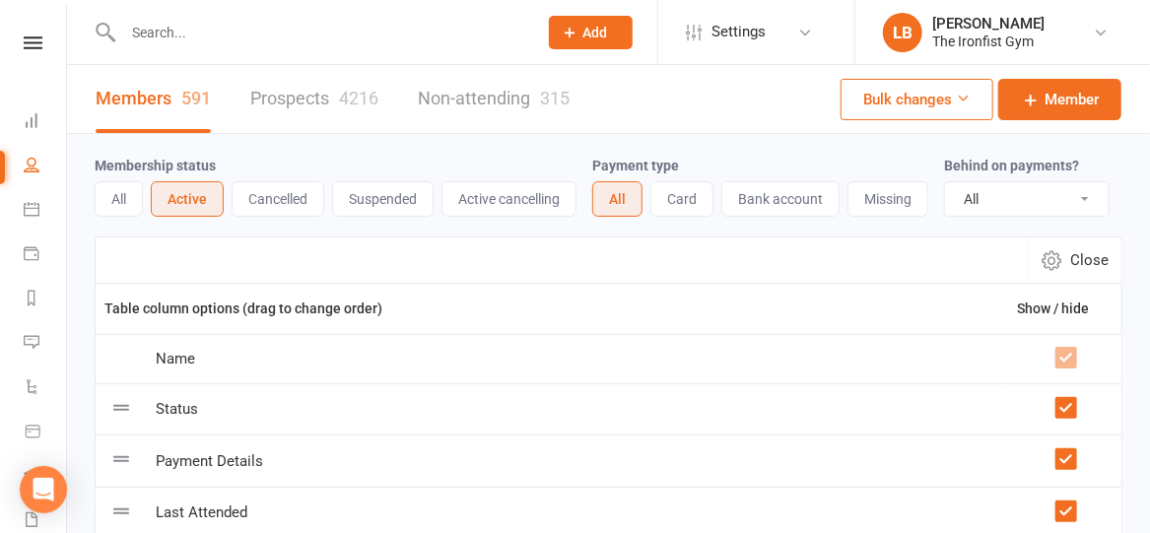
click at [1106, 272] on span "Close" at bounding box center [1089, 260] width 38 height 24
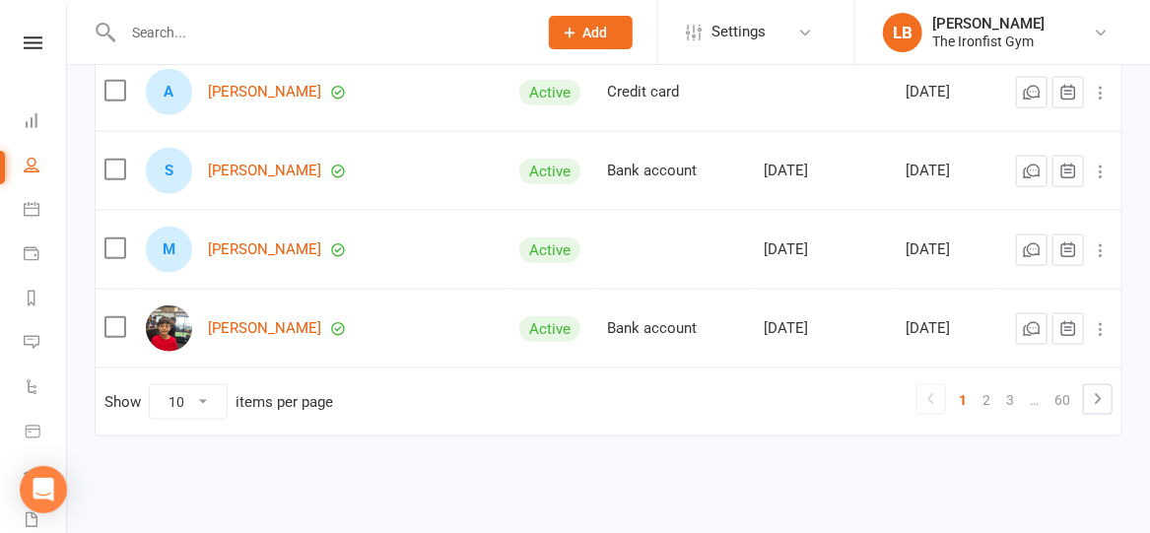
scroll to position [780, 0]
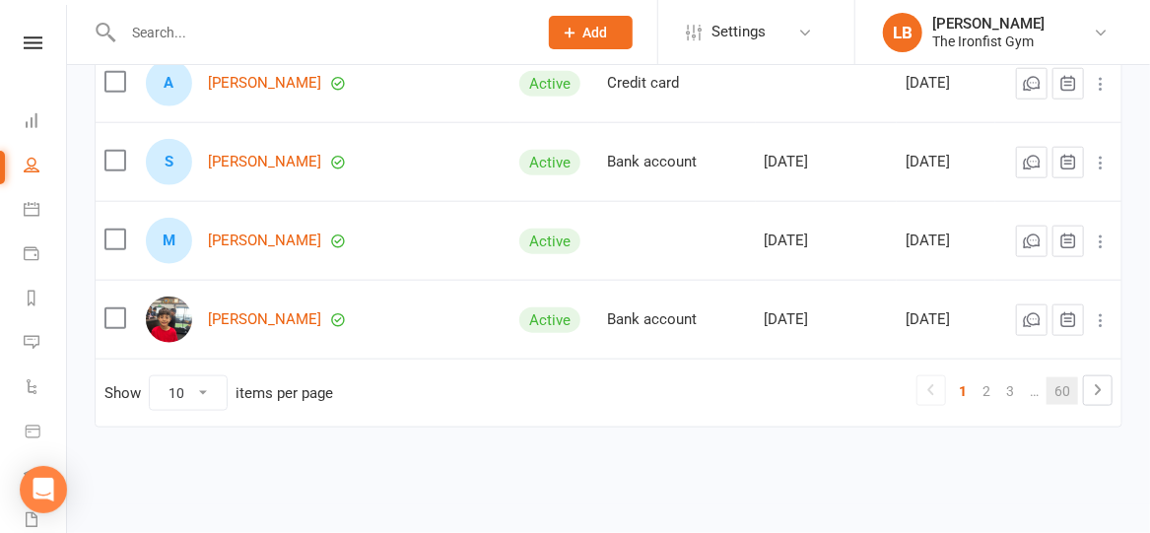
click at [1068, 390] on link "60" at bounding box center [1063, 391] width 32 height 28
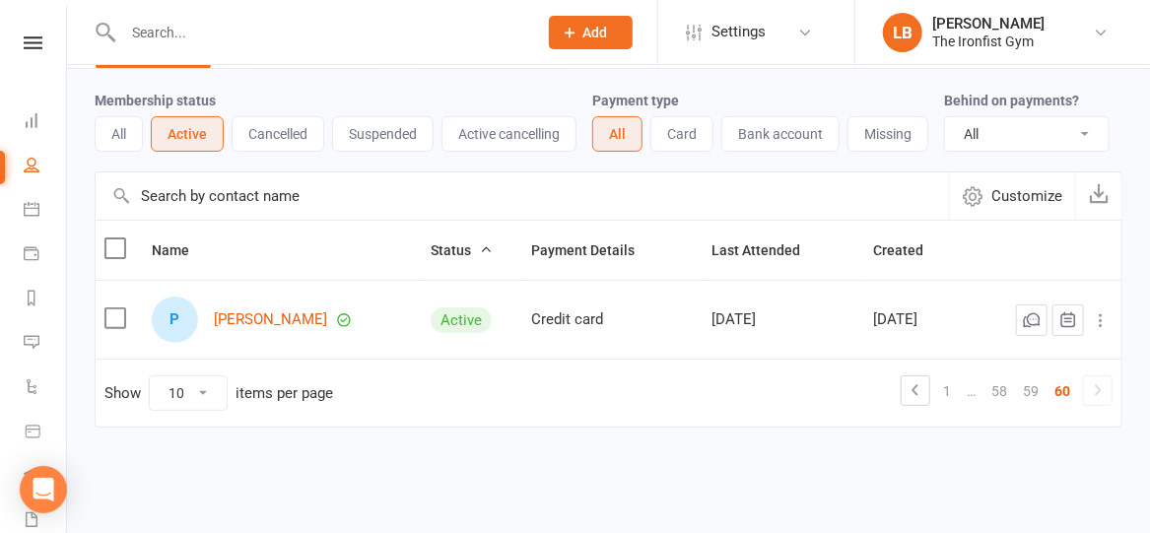
scroll to position [74, 0]
click at [999, 392] on link "58" at bounding box center [999, 391] width 32 height 28
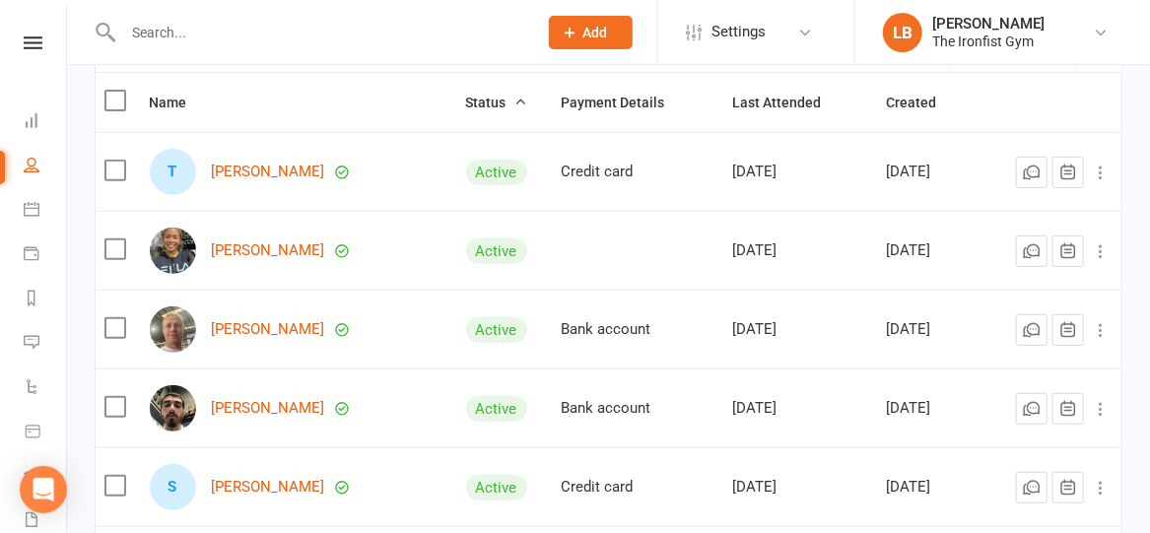
scroll to position [212, 0]
click at [236, 339] on link "David Riethmuller" at bounding box center [268, 330] width 113 height 17
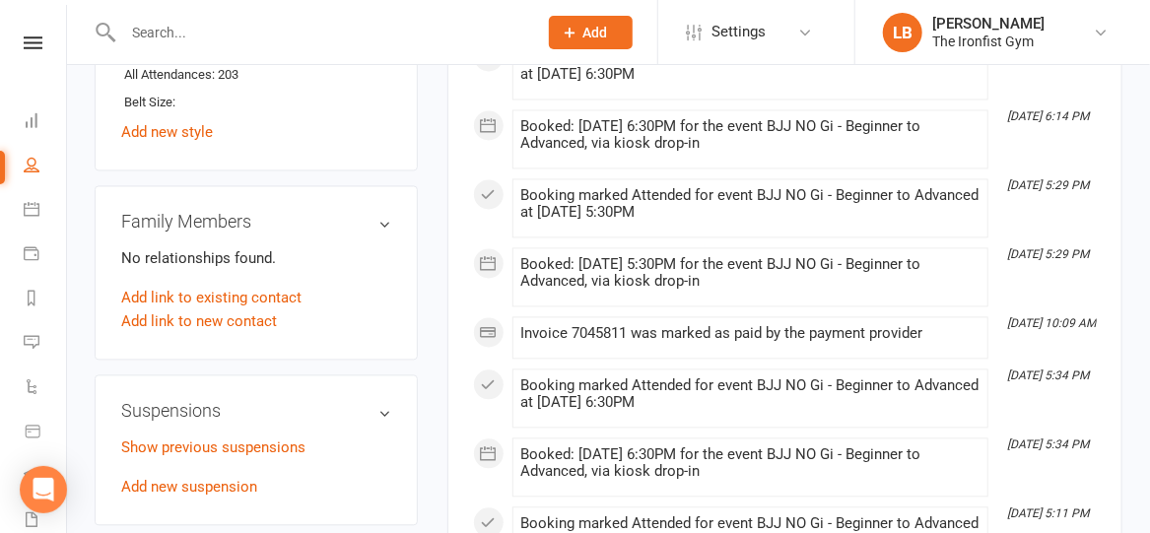
scroll to position [1528, 0]
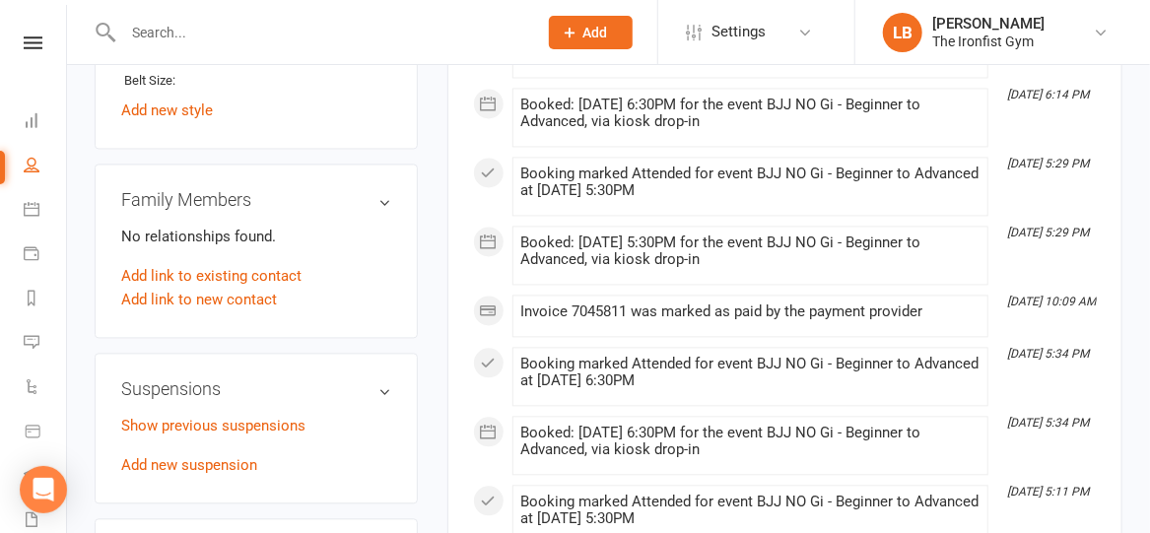
scroll to position [44, 0]
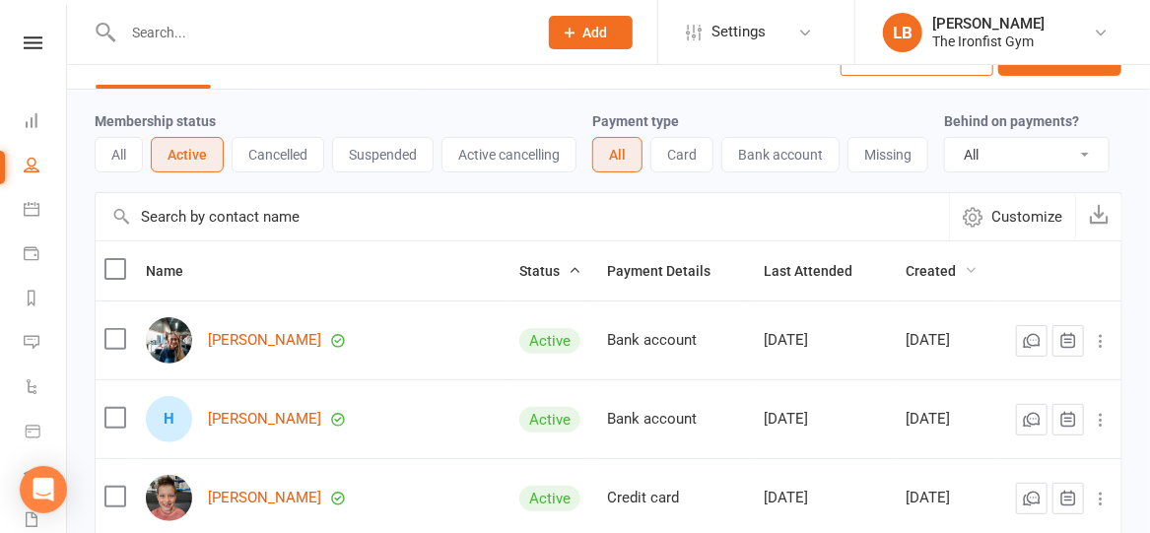
click at [915, 279] on span "Created" at bounding box center [942, 271] width 72 height 16
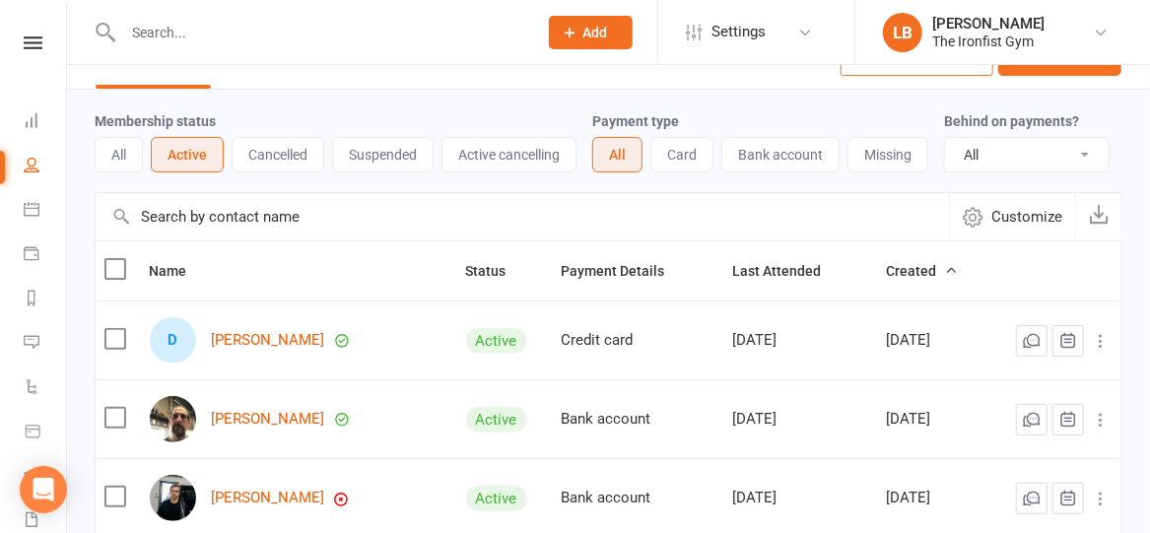
click at [895, 279] on span "Created" at bounding box center [922, 271] width 72 height 16
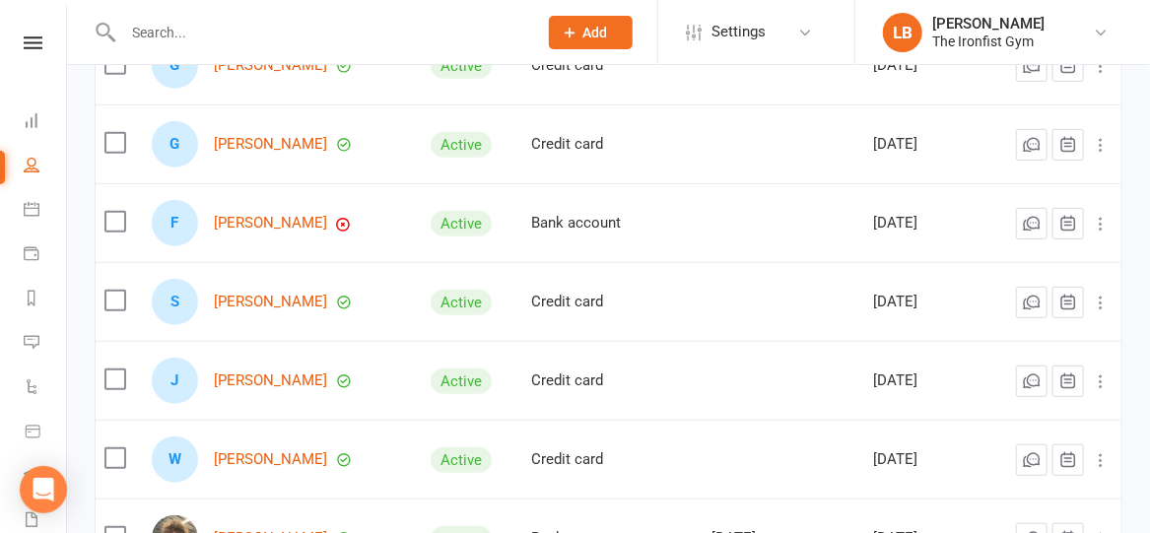
scroll to position [0, 0]
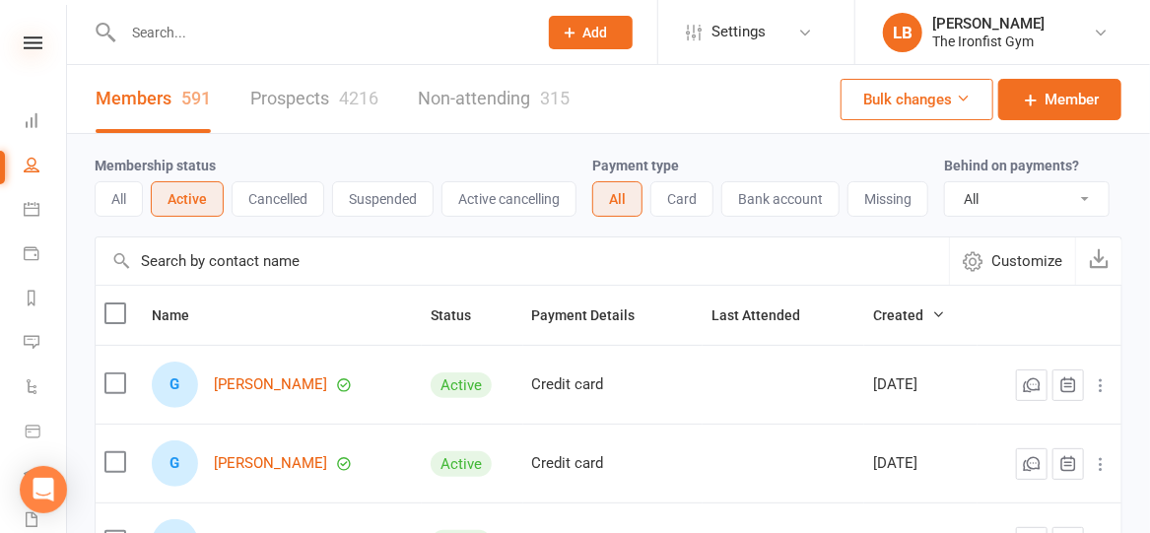
click at [25, 40] on icon at bounding box center [33, 42] width 19 height 13
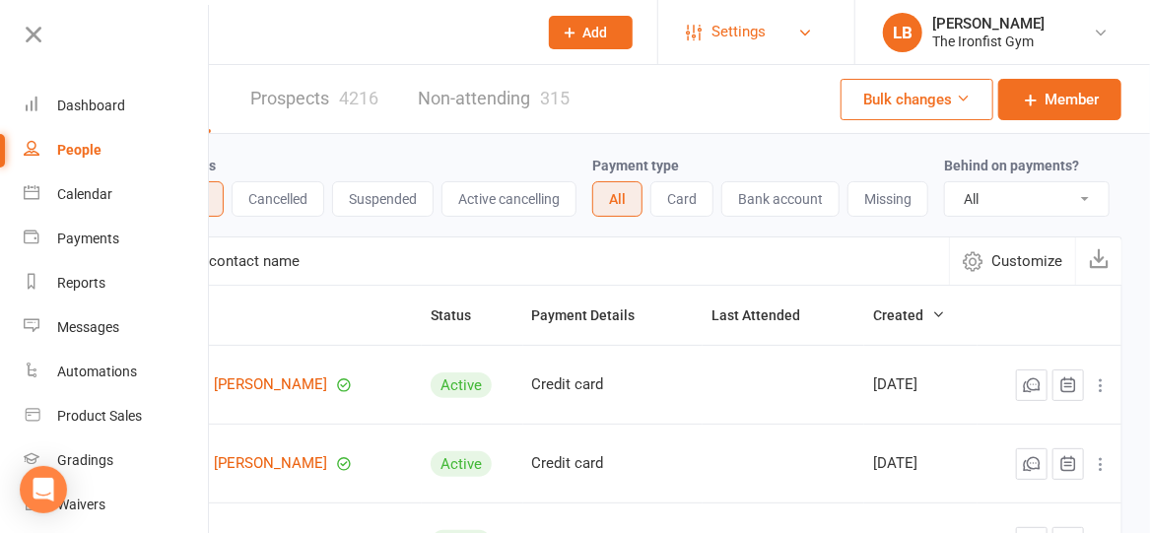
click at [760, 20] on span "Settings" at bounding box center [738, 32] width 54 height 44
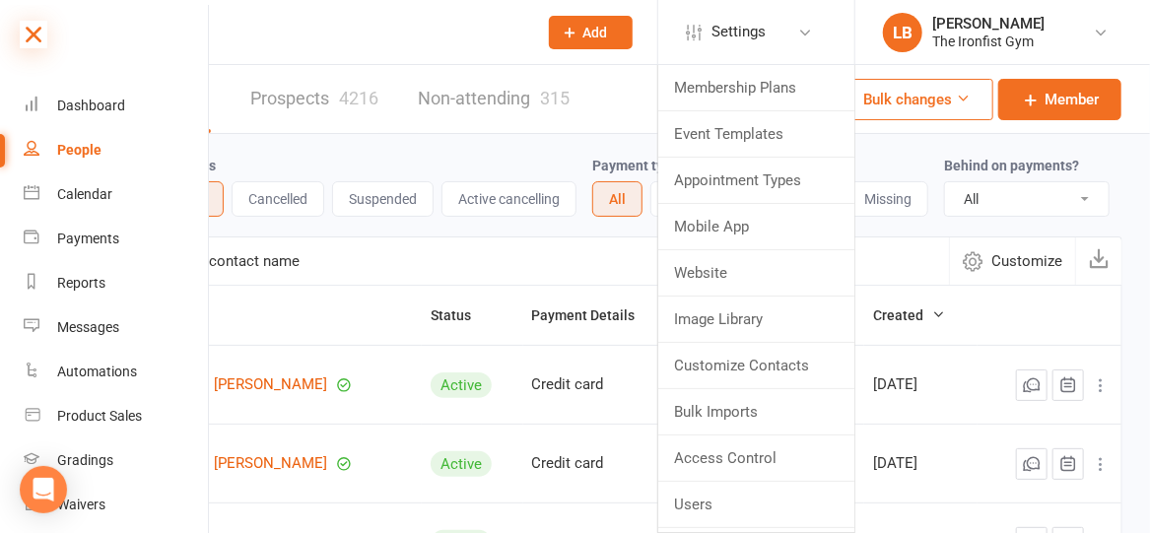
click at [30, 34] on icon at bounding box center [34, 35] width 28 height 28
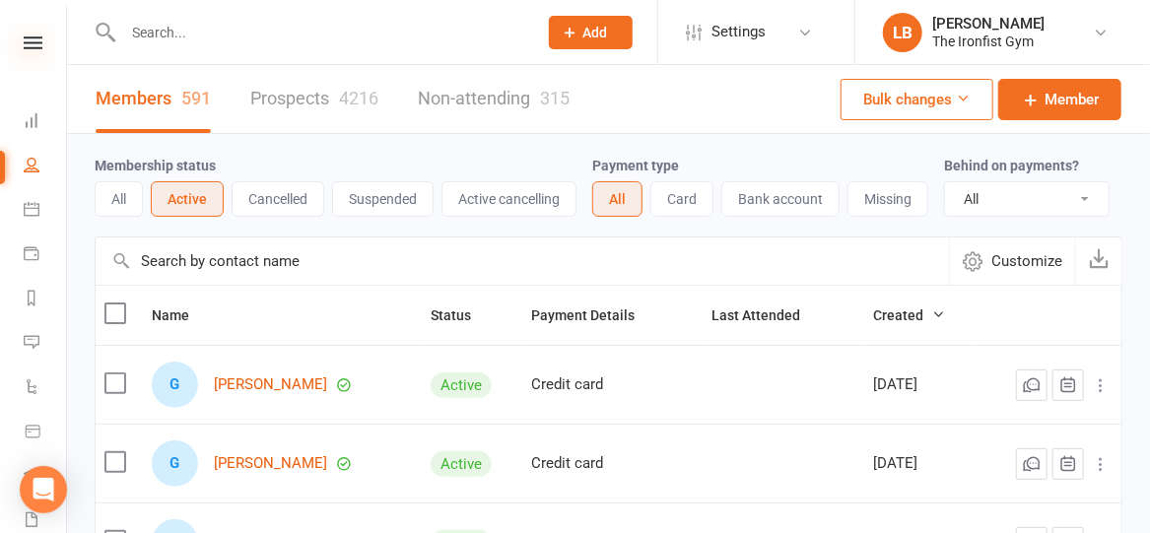
click at [34, 38] on icon at bounding box center [33, 42] width 19 height 13
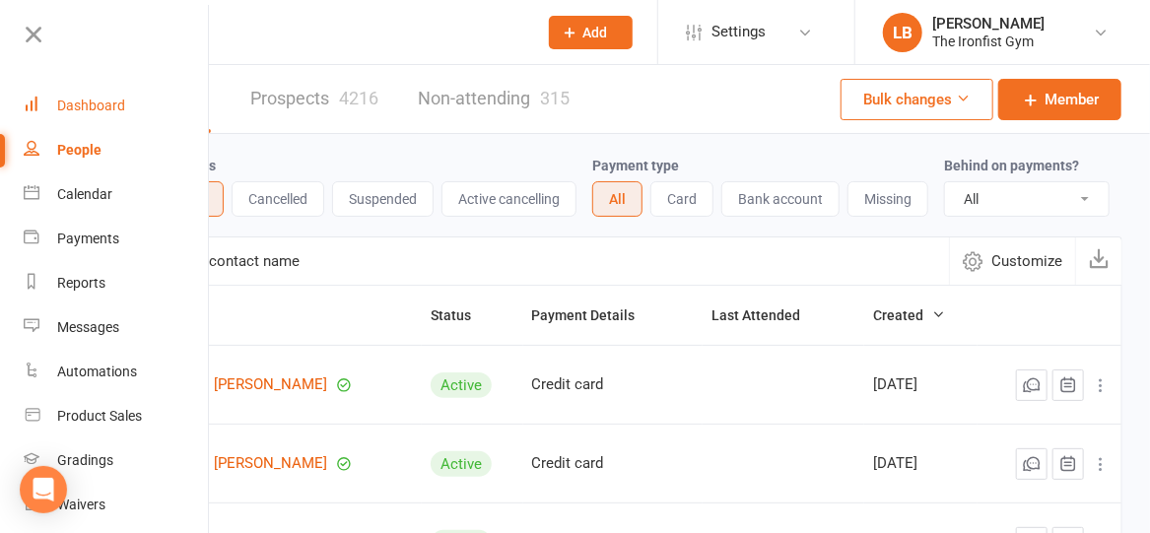
click at [83, 106] on div "Dashboard" at bounding box center [91, 106] width 68 height 16
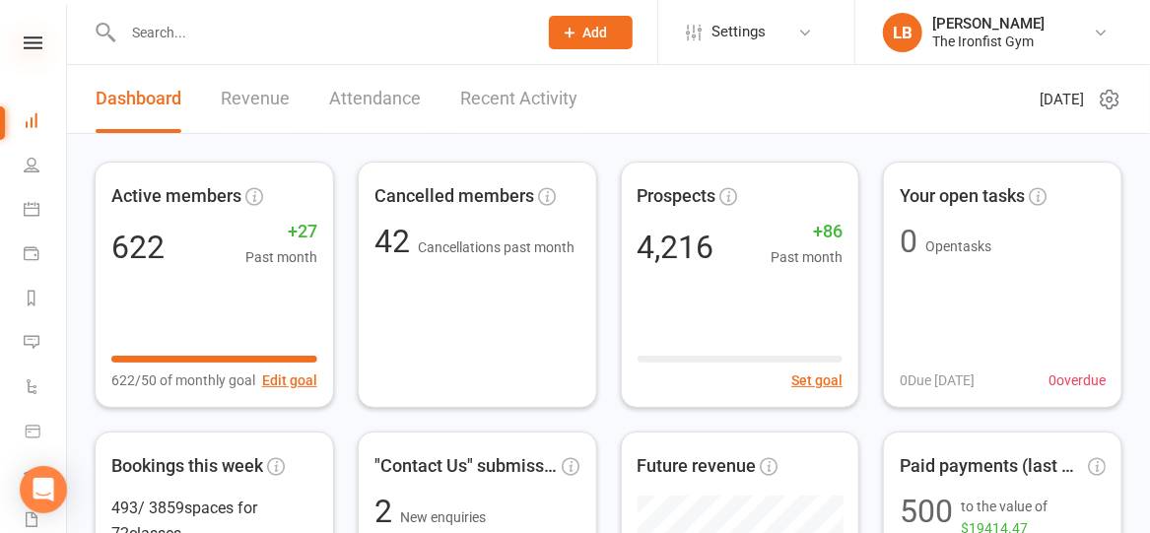
click at [25, 38] on icon at bounding box center [33, 42] width 19 height 13
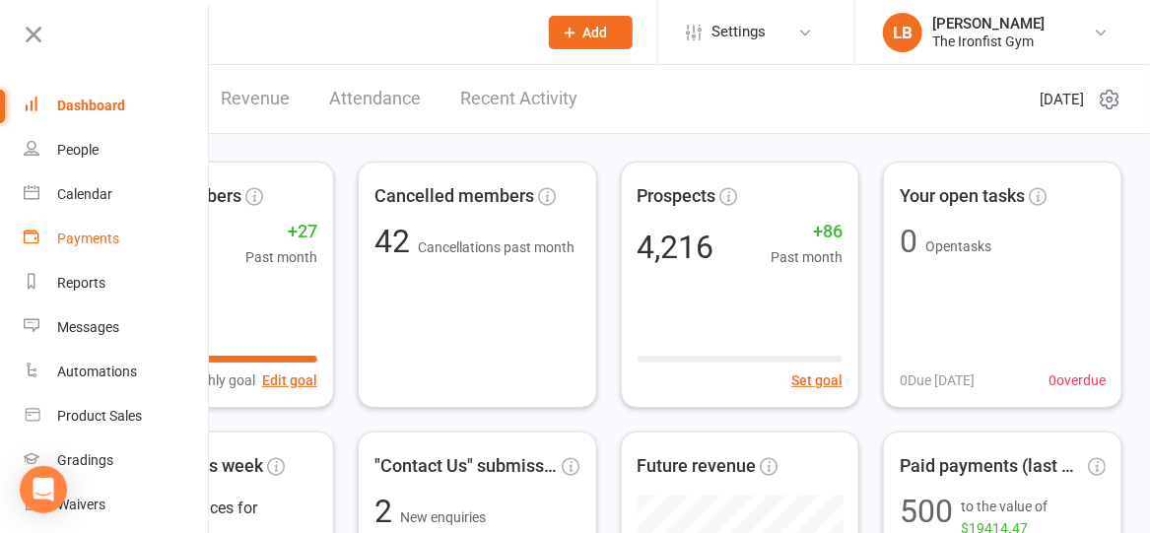
scroll to position [19, 0]
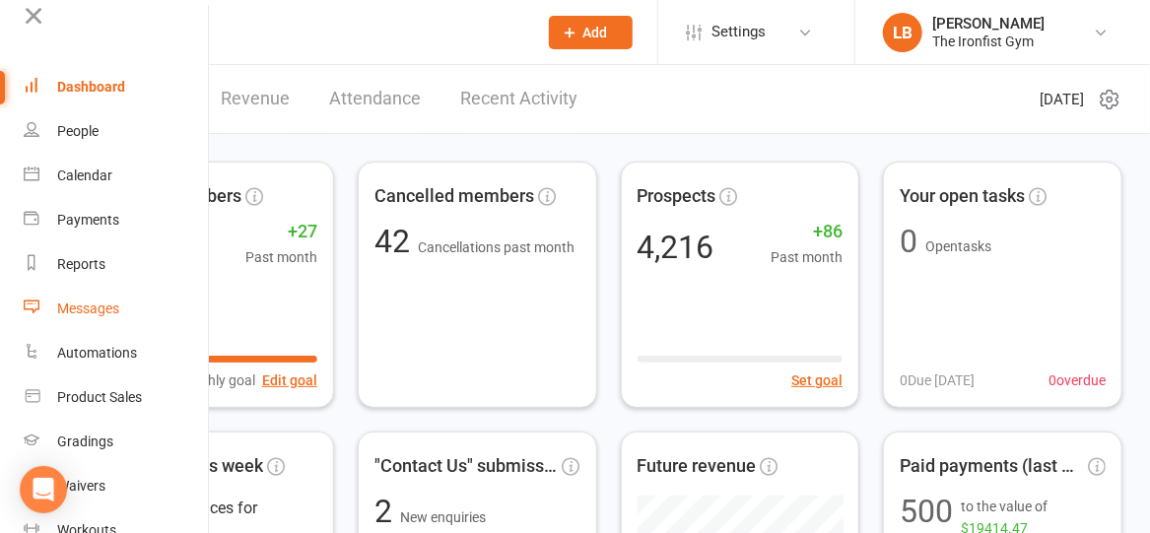
click at [101, 309] on div "Messages" at bounding box center [88, 309] width 62 height 16
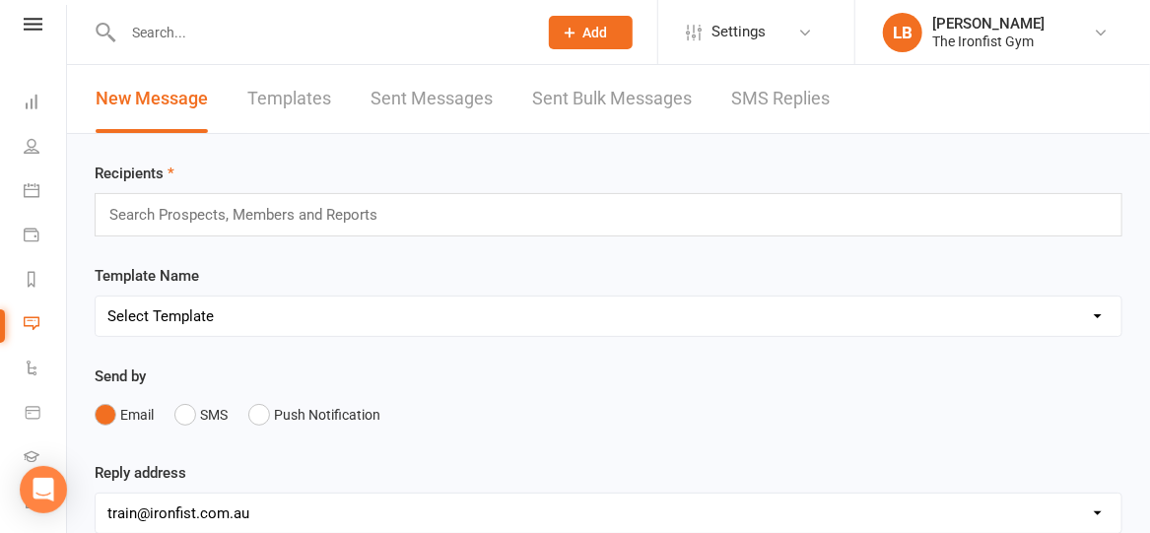
scroll to position [1, 0]
click at [313, 96] on link "Templates" at bounding box center [289, 98] width 84 height 68
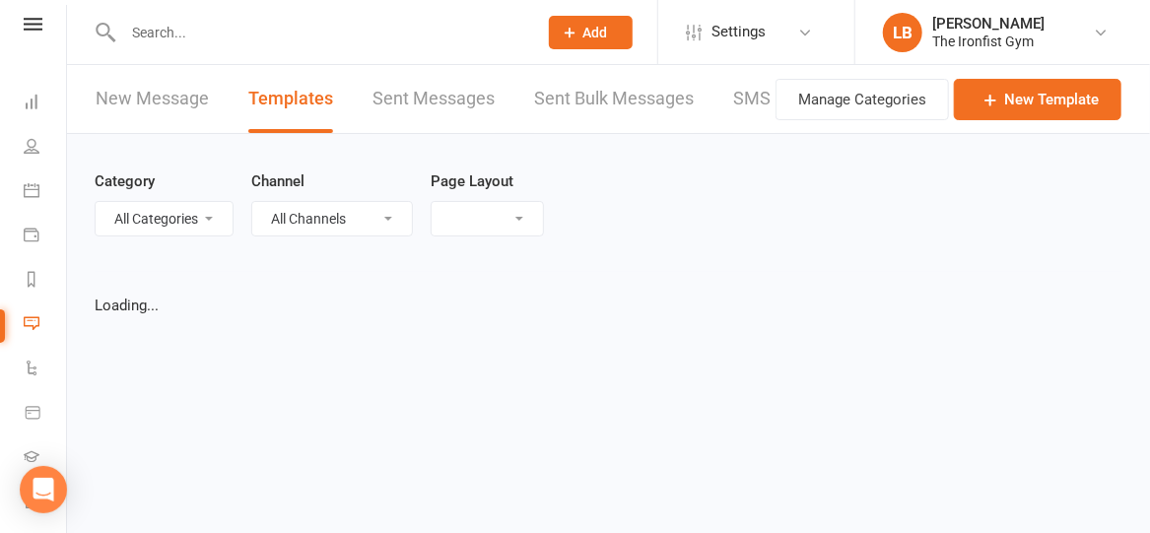
select select "grid"
select select "added_on-desc"
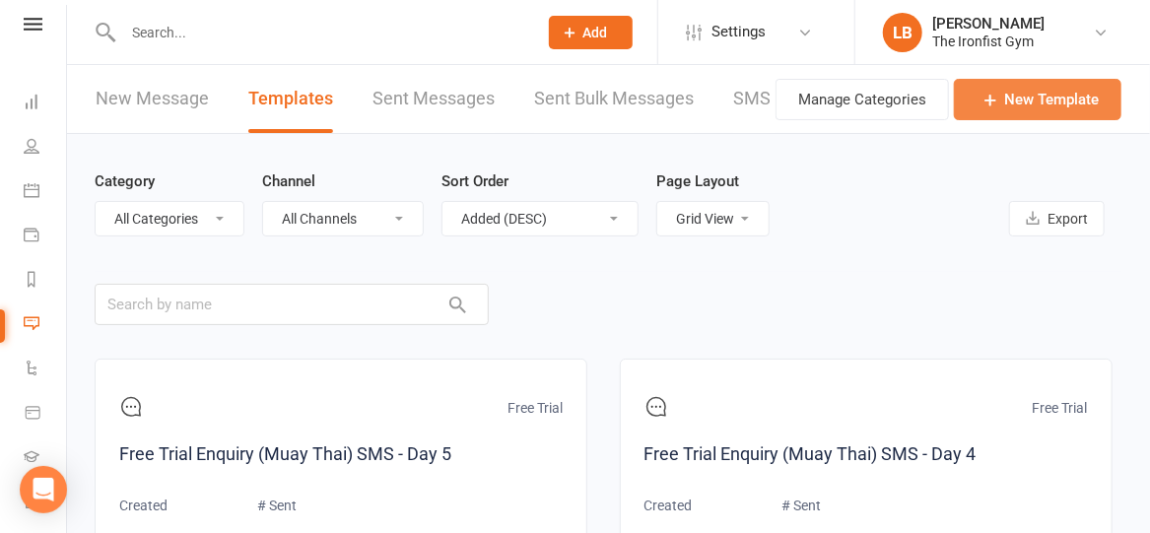
click at [1037, 104] on link "New Template" at bounding box center [1038, 99] width 168 height 41
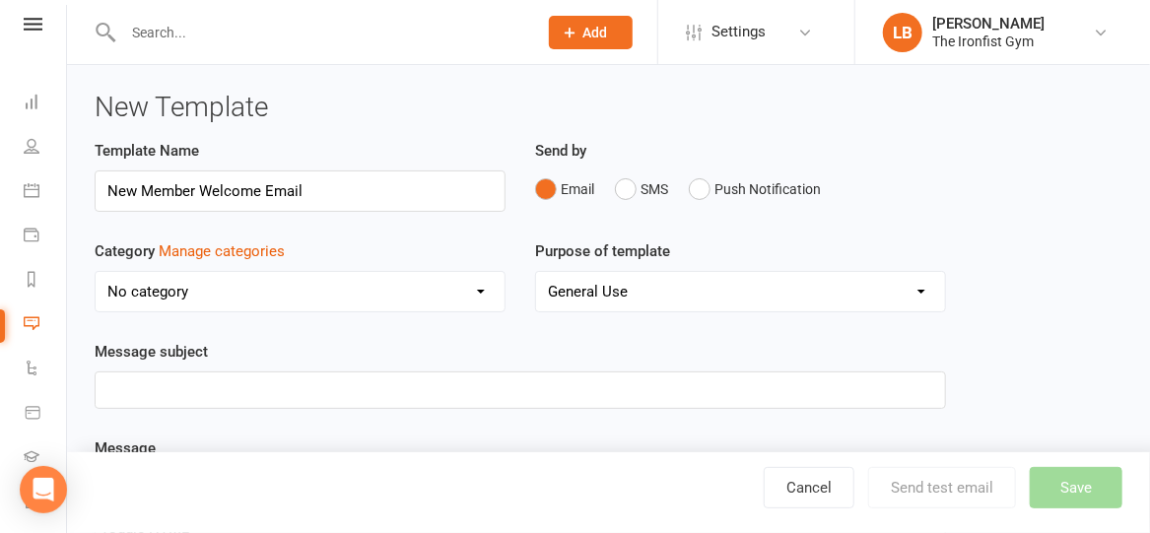
type input "New Member Welcome Email"
click at [440, 283] on select "No category Debt Collection Failed Payment Free Trial General New Member" at bounding box center [300, 291] width 409 height 39
select select "13079"
click at [96, 272] on select "No category Debt Collection Failed Payment Free Trial General New Member" at bounding box center [300, 291] width 409 height 39
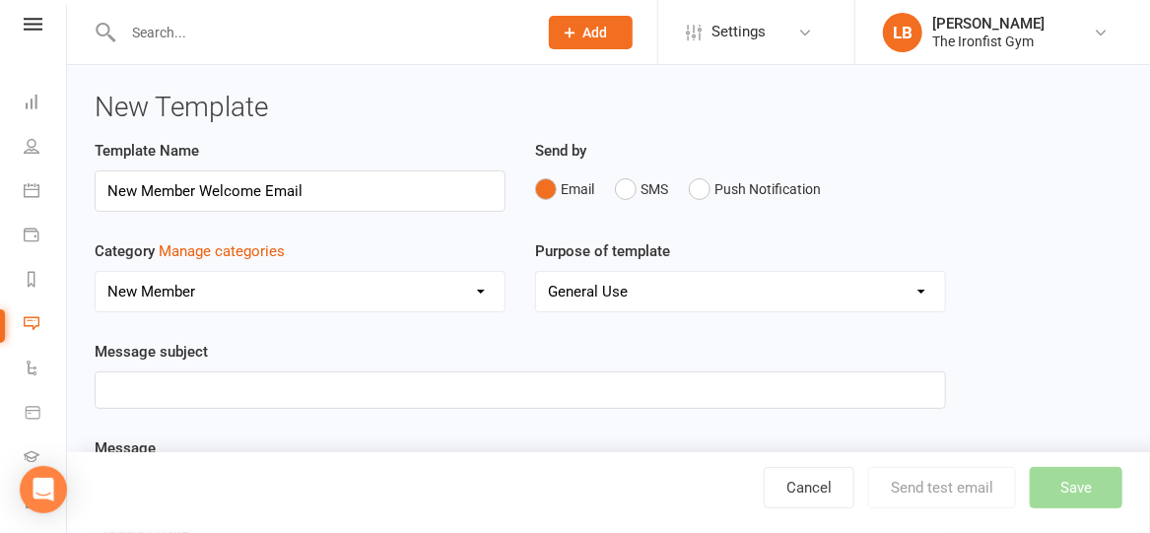
click at [572, 298] on select "General Use Grading Events Mobile App" at bounding box center [740, 291] width 409 height 39
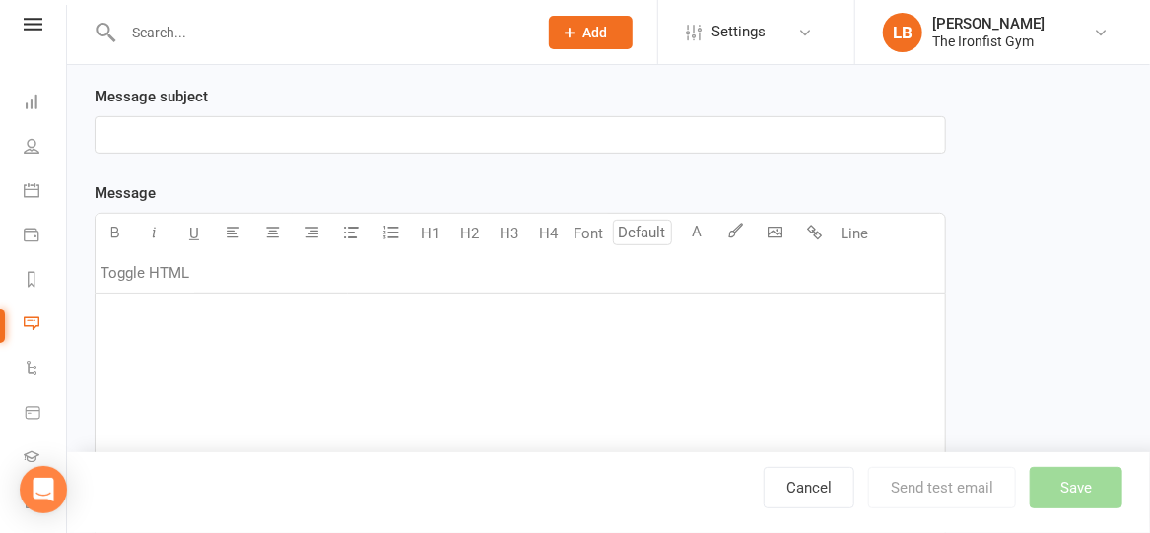
scroll to position [258, 0]
click at [463, 349] on div "﻿" at bounding box center [520, 439] width 849 height 296
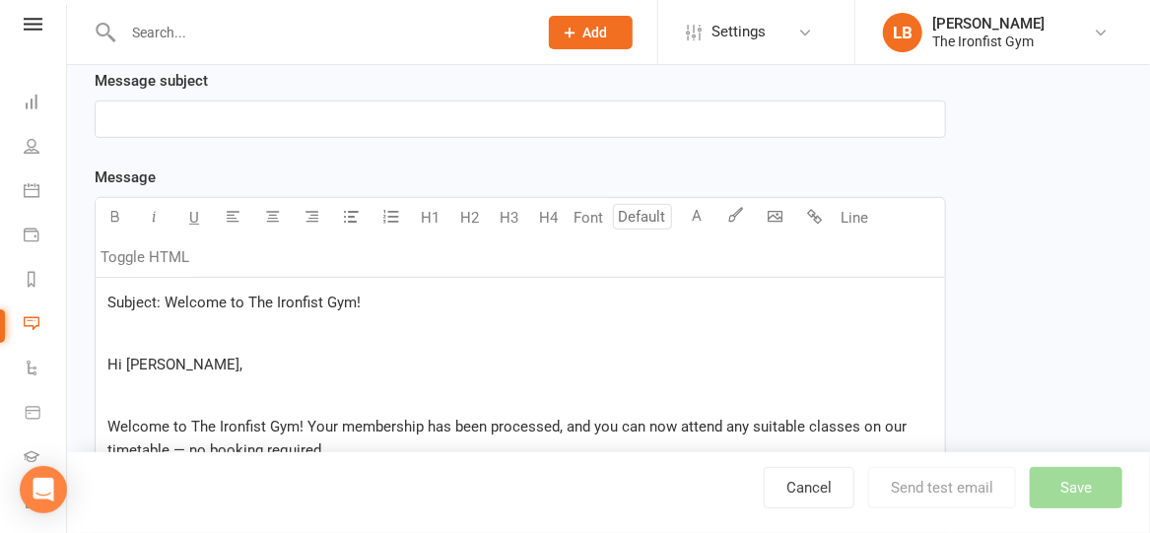
scroll to position [274, 0]
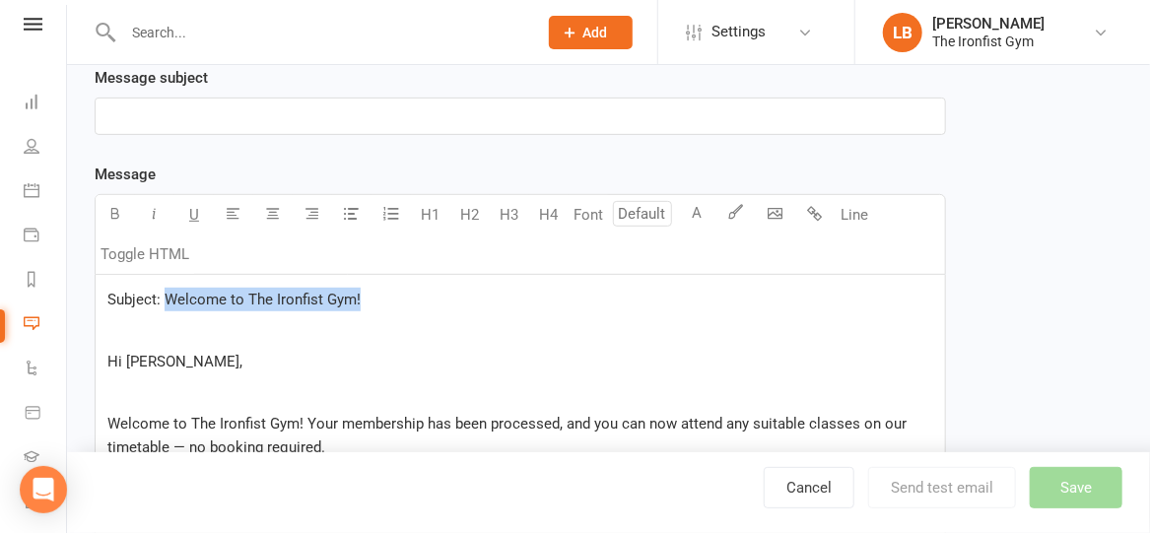
drag, startPoint x: 164, startPoint y: 296, endPoint x: 387, endPoint y: 296, distance: 223.7
click at [387, 296] on p "Subject: Welcome to The Ironfist Gym!" at bounding box center [520, 300] width 826 height 24
copy span "Welcome to The Ironfist Gym!"
click at [313, 117] on p "﻿" at bounding box center [520, 116] width 826 height 24
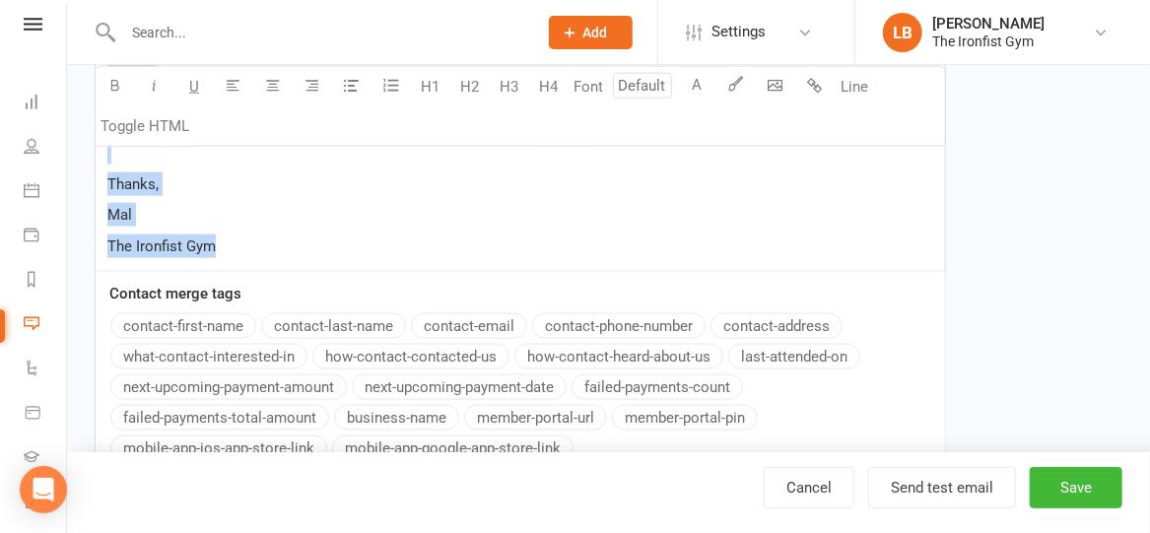
scroll to position [1028, 0]
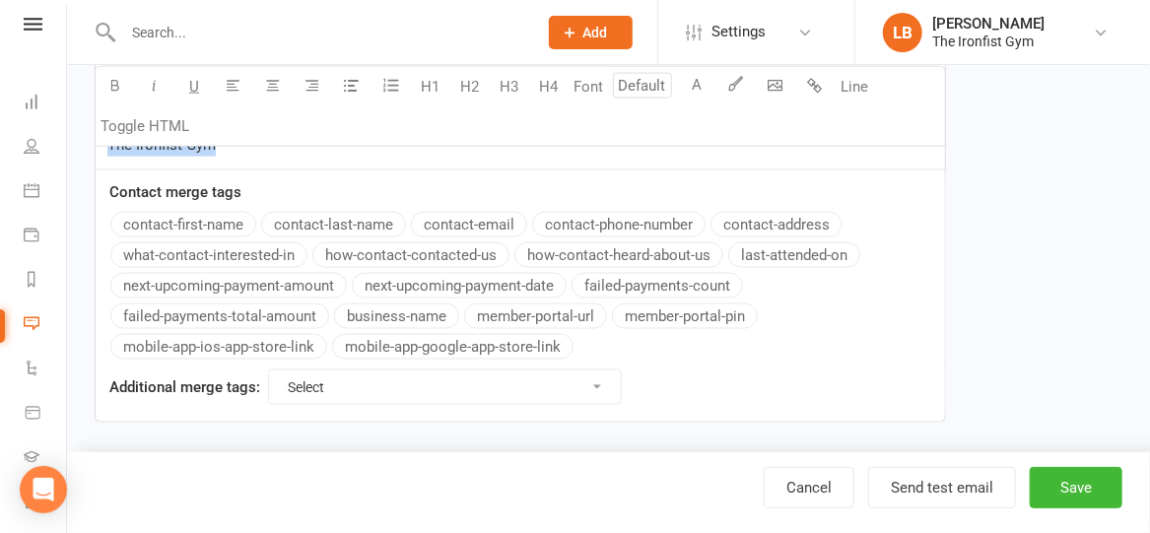
drag, startPoint x: 111, startPoint y: 359, endPoint x: 409, endPoint y: 193, distance: 340.5
copy div "Hi [PERSON_NAME], ﻿ Welcome to The Ironfist Gym! Your membership has been proce…"
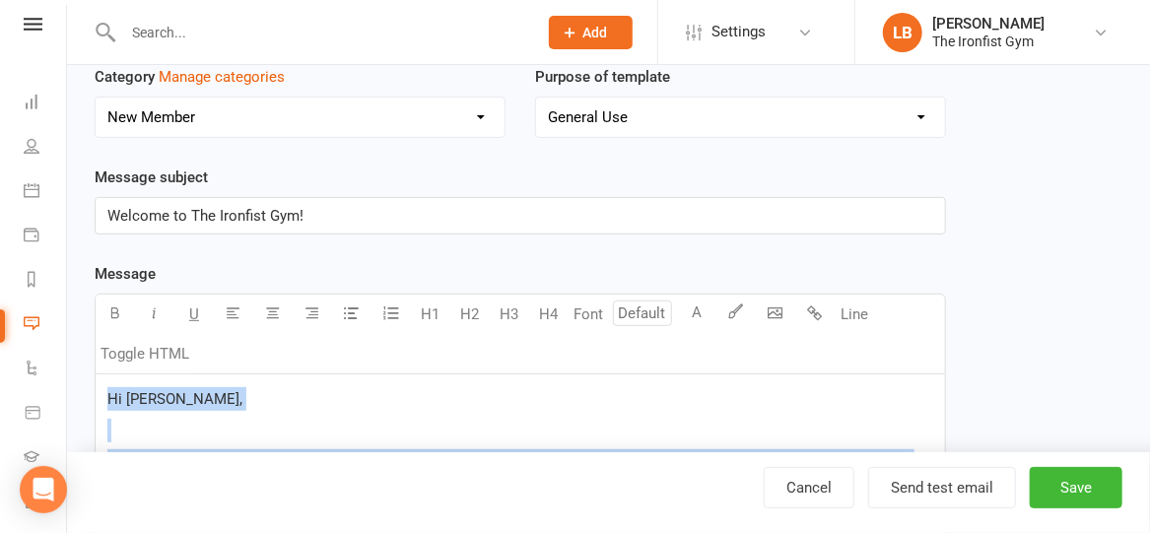
scroll to position [0, 0]
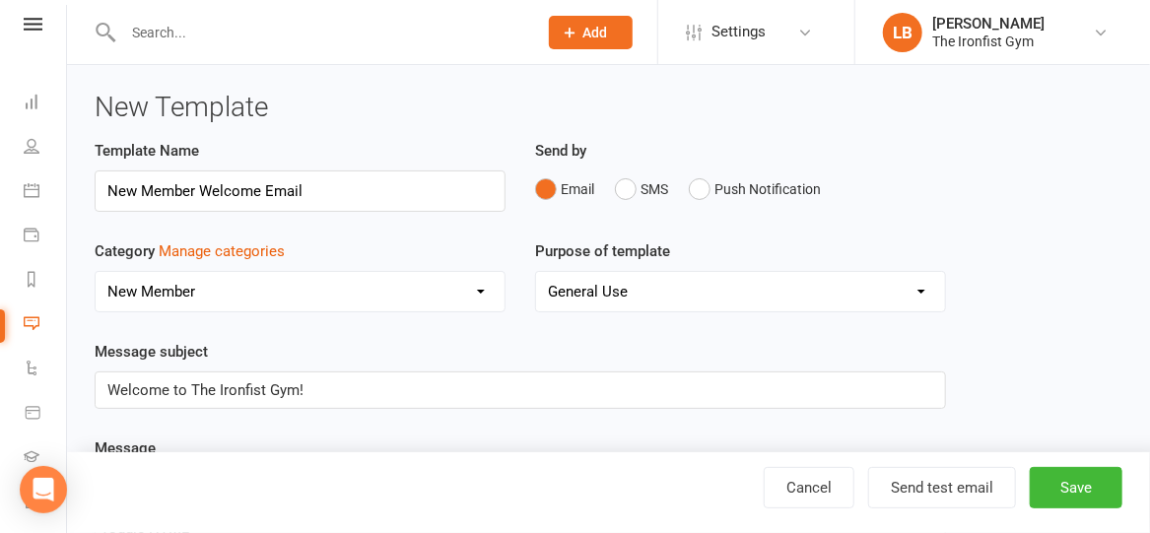
select select "added_on-desc"
select select "grid"
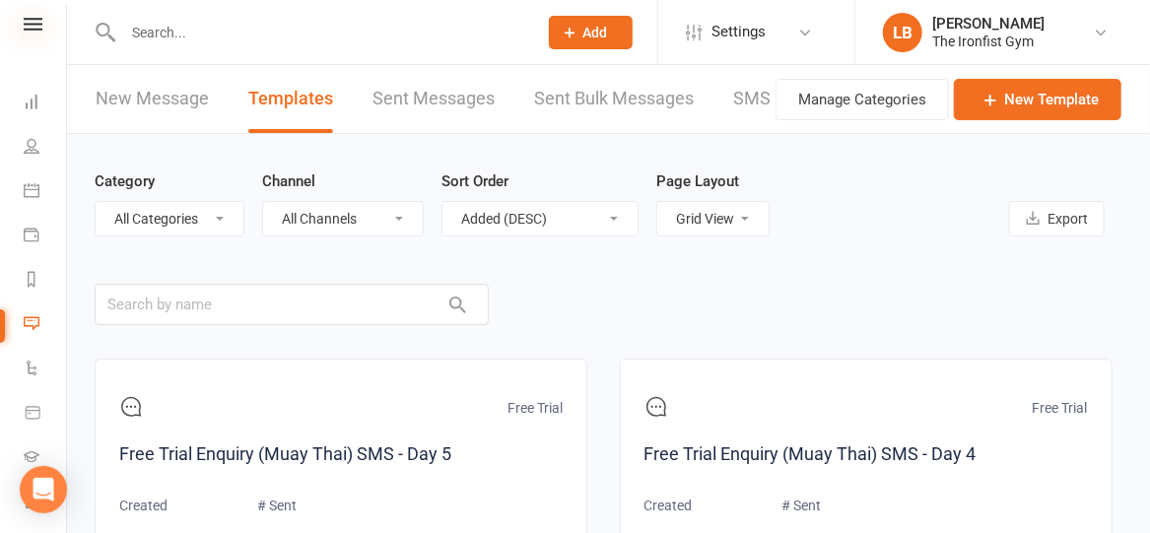
click at [28, 25] on icon at bounding box center [33, 24] width 19 height 13
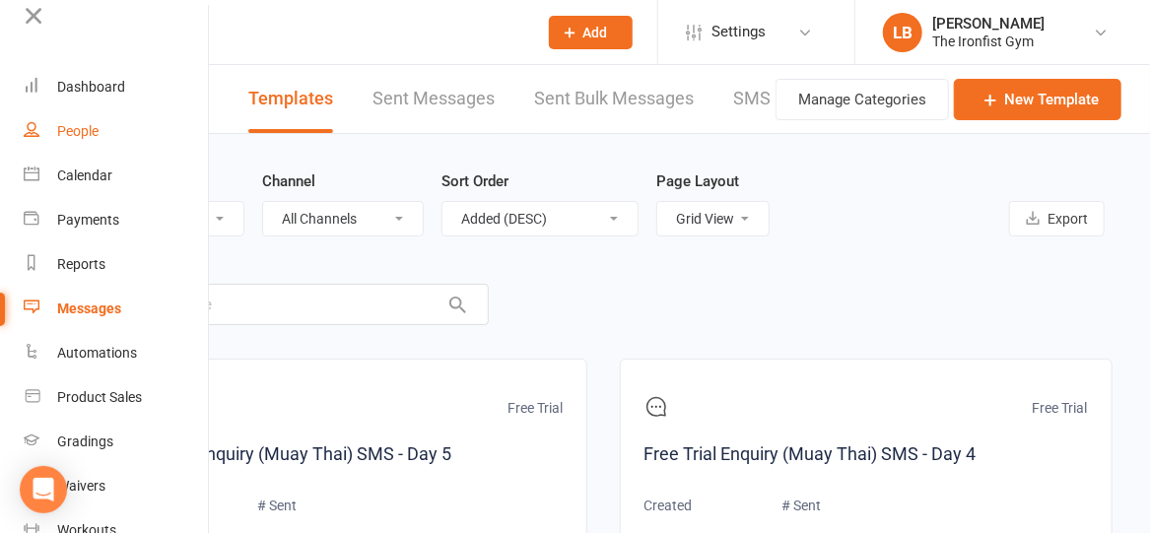
click at [73, 131] on div "People" at bounding box center [77, 131] width 41 height 16
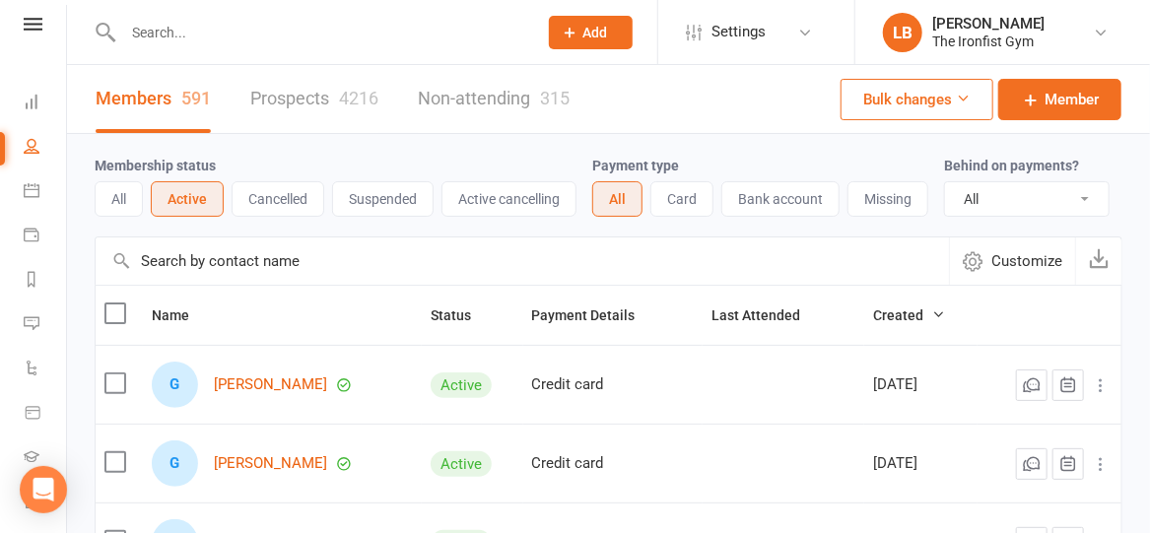
scroll to position [1, 0]
click at [307, 29] on input "text" at bounding box center [320, 33] width 406 height 28
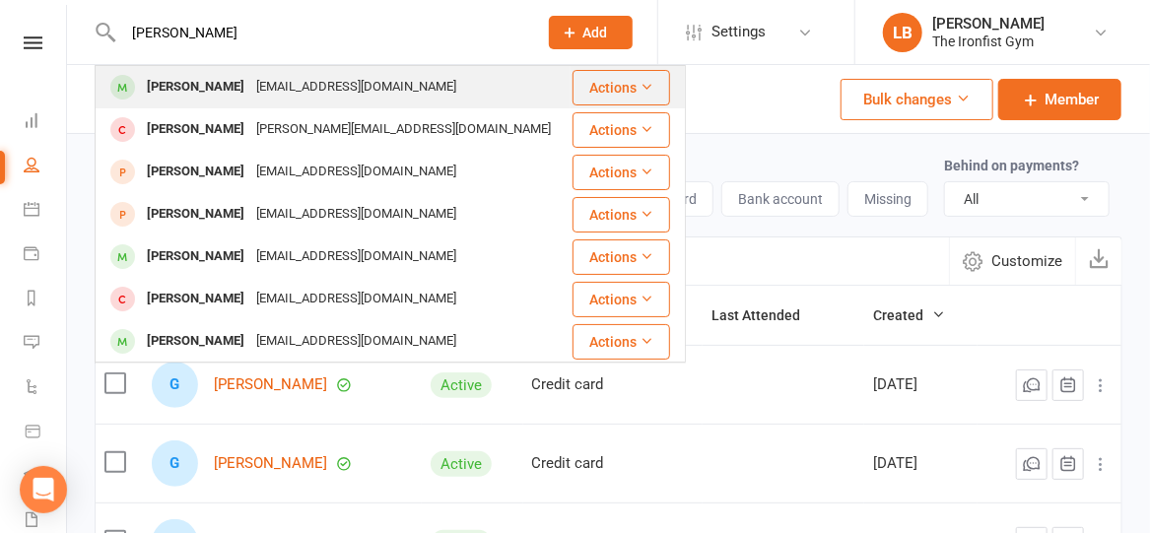
type input "[PERSON_NAME]"
click at [272, 85] on div "[EMAIL_ADDRESS][DOMAIN_NAME]" at bounding box center [356, 87] width 212 height 29
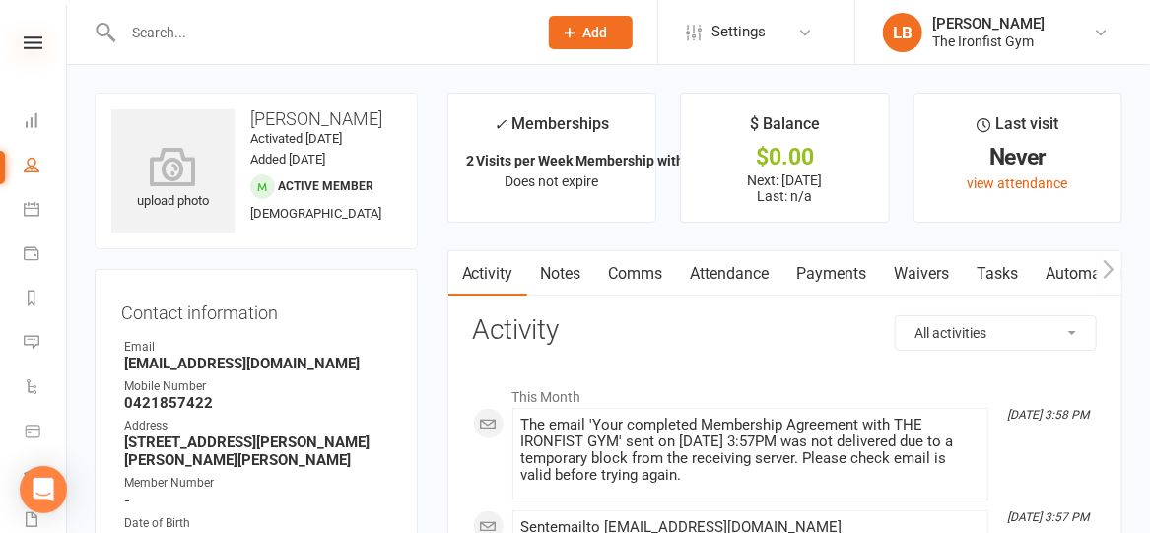
click at [33, 45] on icon at bounding box center [33, 42] width 19 height 13
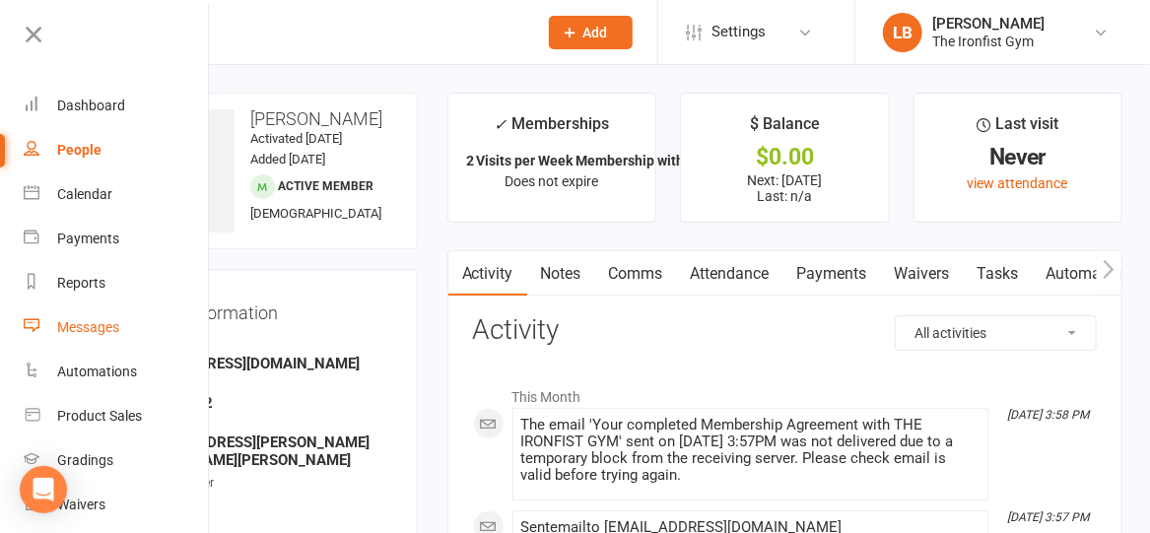
click at [100, 323] on div "Messages" at bounding box center [88, 327] width 62 height 16
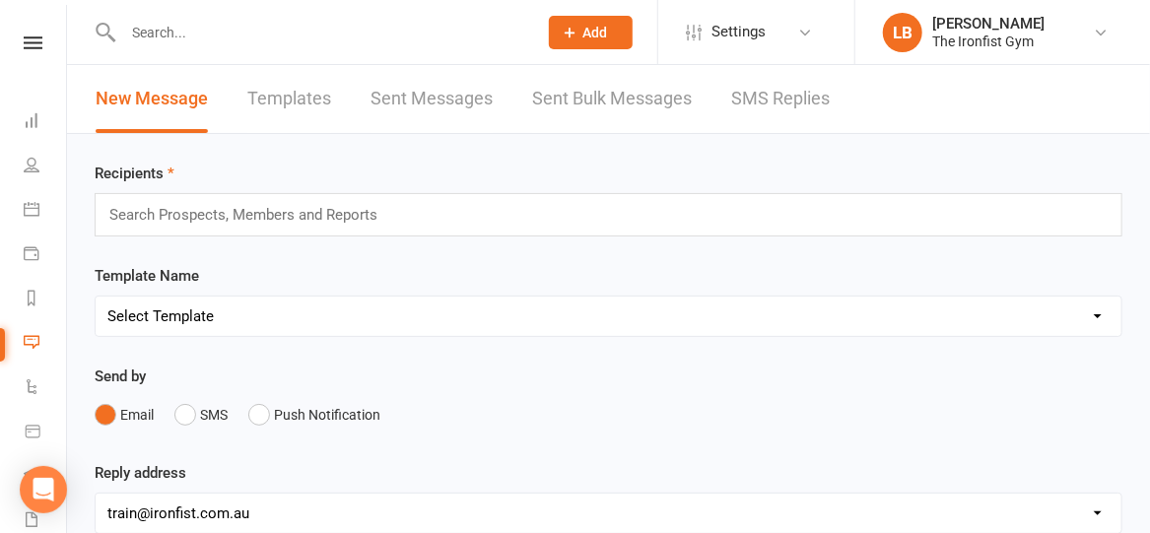
click at [286, 101] on link "Templates" at bounding box center [289, 99] width 84 height 68
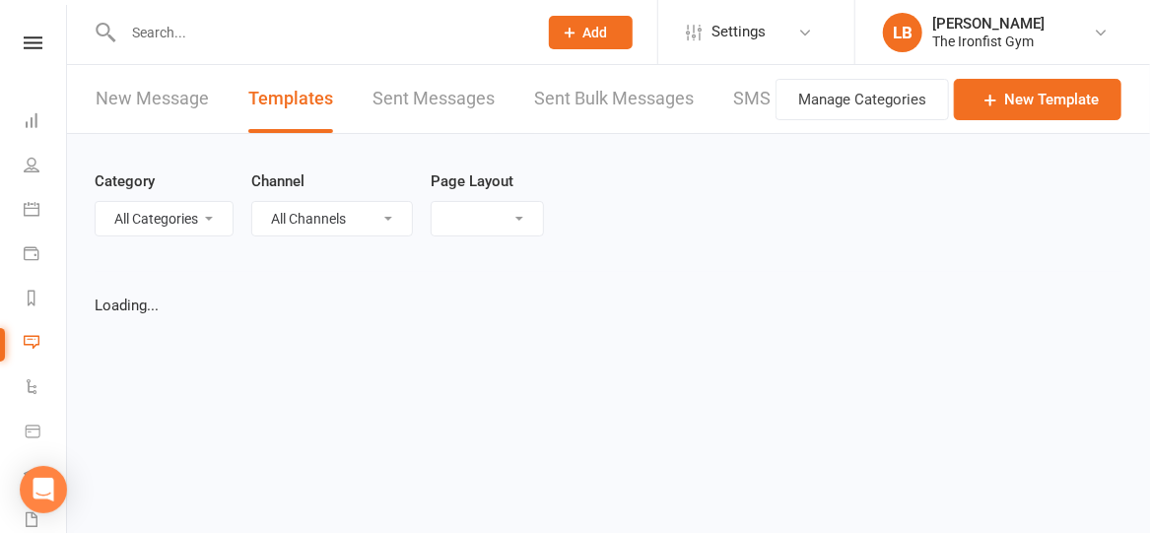
select select "grid"
select select "added_on-desc"
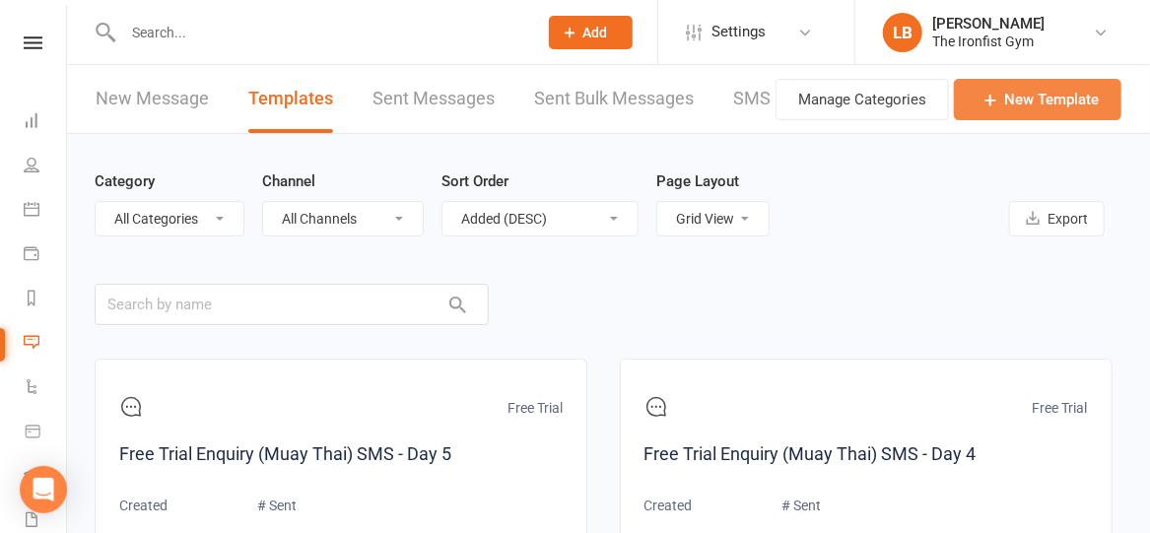
click at [1077, 98] on link "New Template" at bounding box center [1038, 99] width 168 height 41
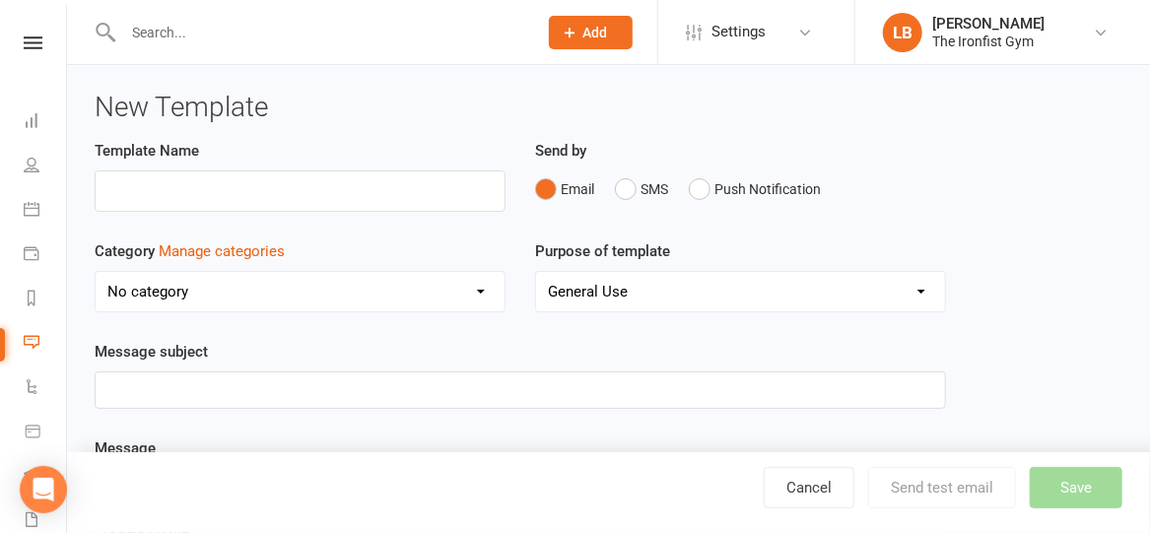
click at [378, 283] on select "No category Debt Collection Failed Payment Free Trial General New Member" at bounding box center [300, 291] width 409 height 39
select select "13079"
click at [96, 272] on select "No category Debt Collection Failed Payment Free Trial General New Member" at bounding box center [300, 291] width 409 height 39
click at [627, 280] on select "General Use Grading Events Mobile App" at bounding box center [740, 291] width 409 height 39
click at [536, 272] on select "General Use Grading Events Mobile App" at bounding box center [740, 291] width 409 height 39
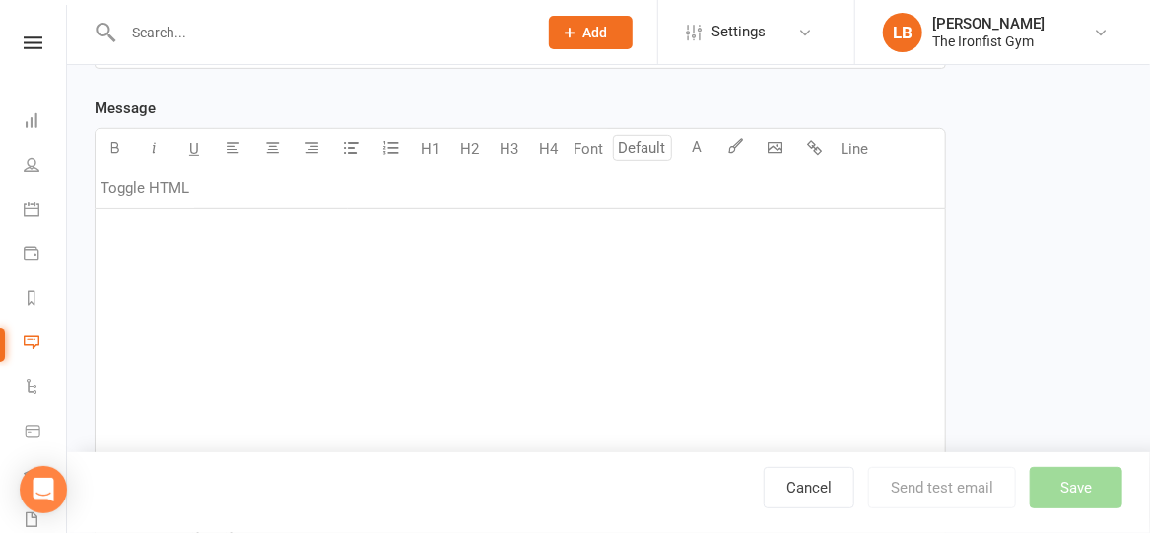
scroll to position [353, 0]
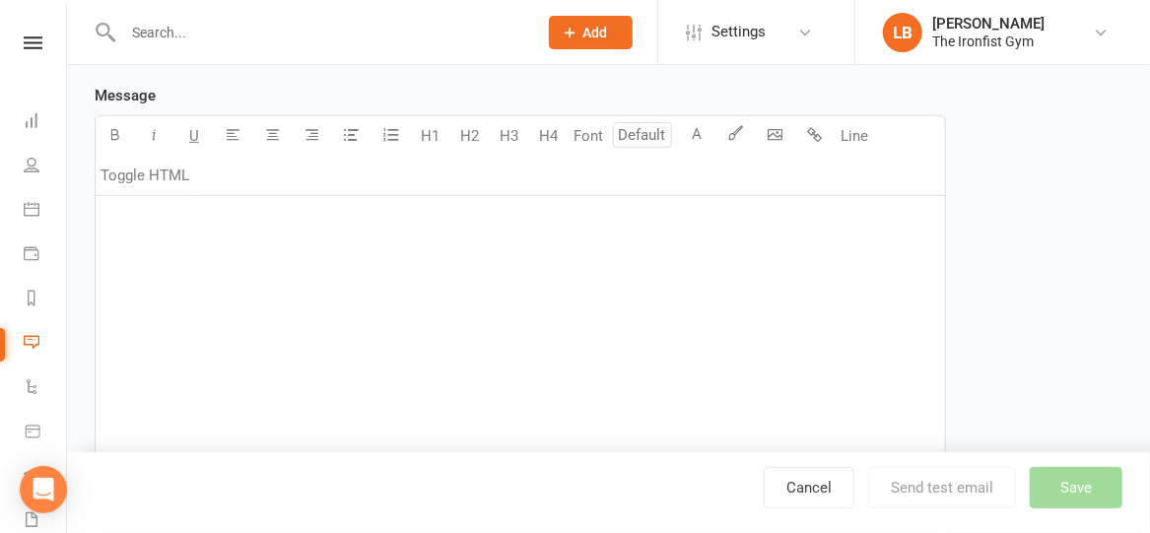
click at [369, 217] on p "﻿" at bounding box center [520, 221] width 826 height 24
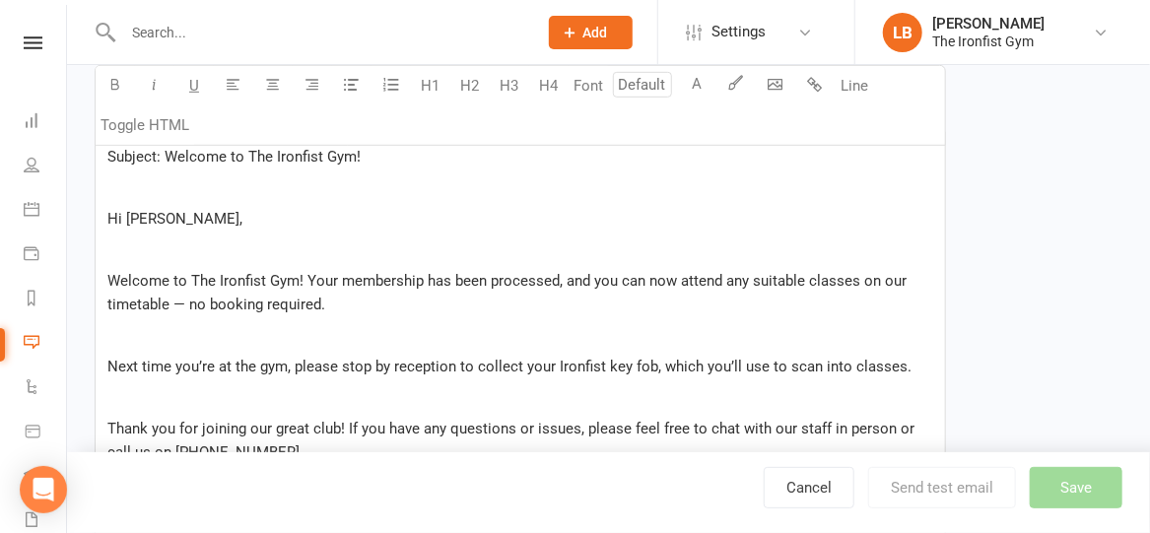
scroll to position [277, 0]
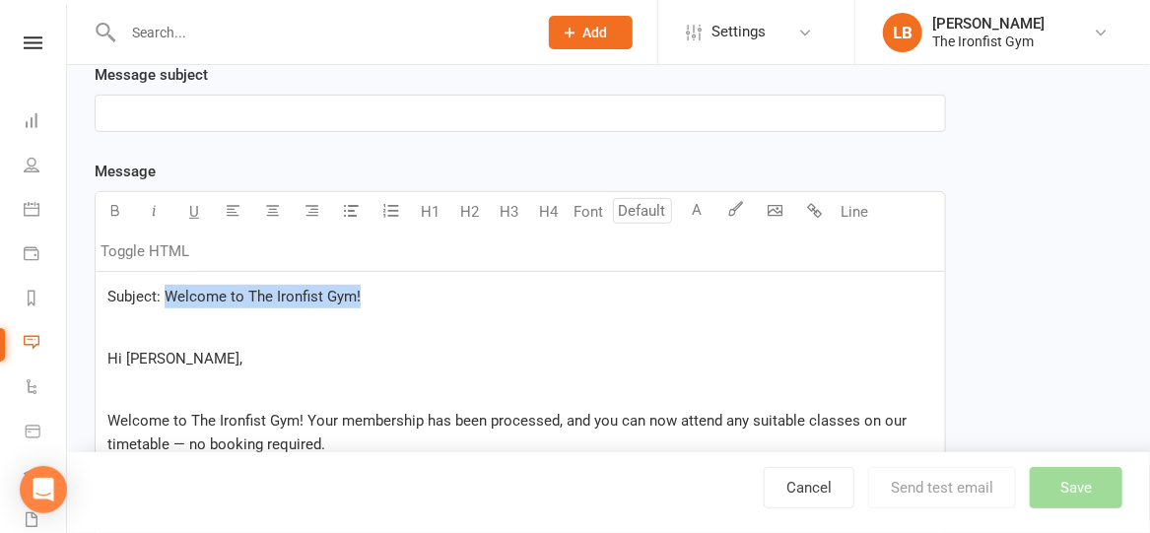
drag, startPoint x: 366, startPoint y: 290, endPoint x: 164, endPoint y: 288, distance: 202.0
click at [164, 288] on p "Subject: Welcome to The Ironfist Gym!" at bounding box center [520, 297] width 826 height 24
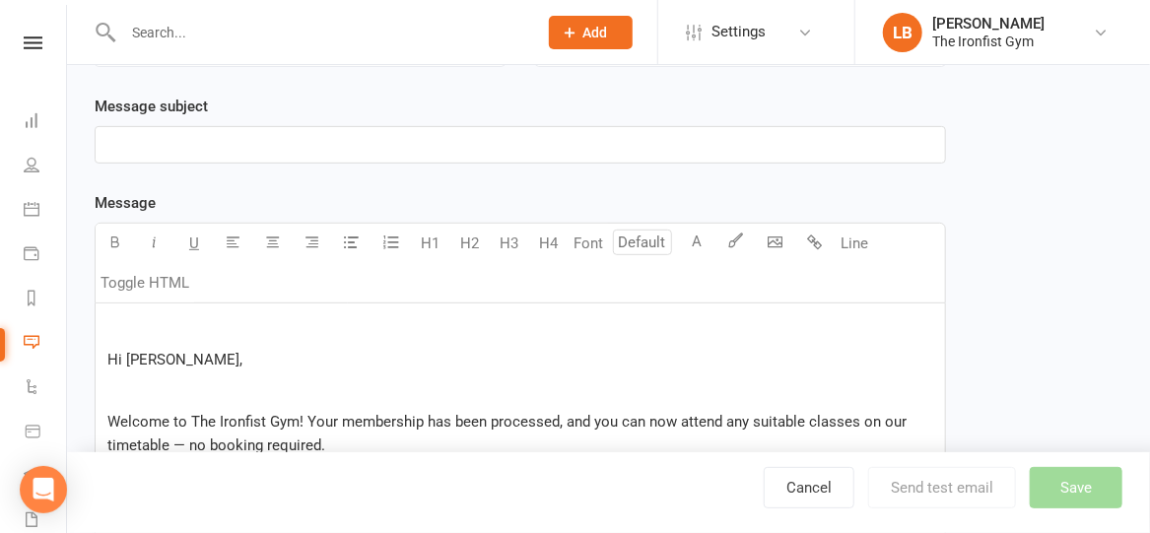
scroll to position [215, 0]
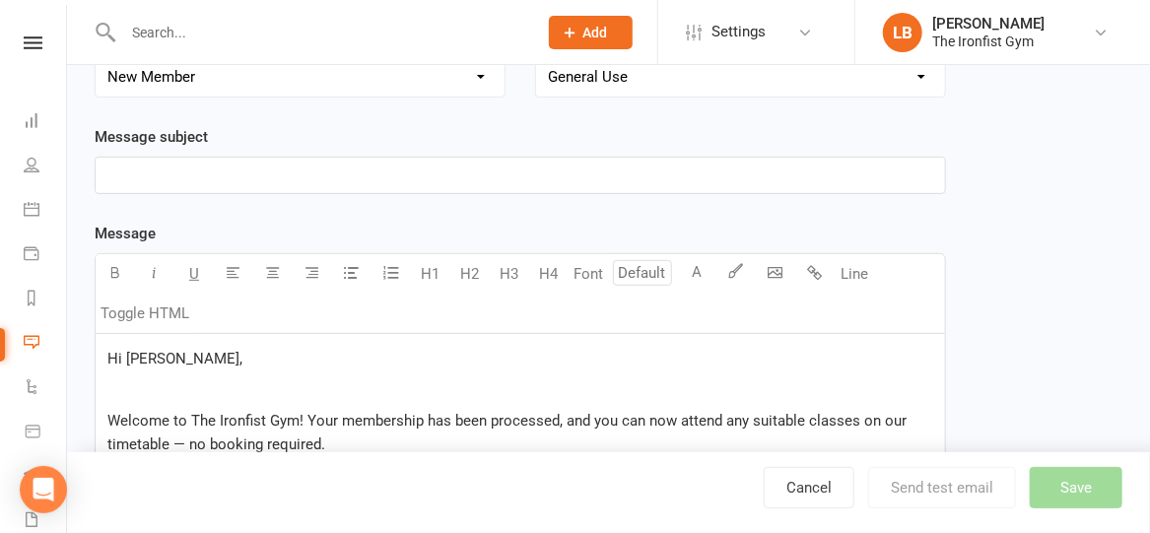
click at [200, 179] on p "﻿" at bounding box center [520, 176] width 826 height 24
click at [150, 356] on span "Hi [PERSON_NAME]," at bounding box center [174, 359] width 135 height 18
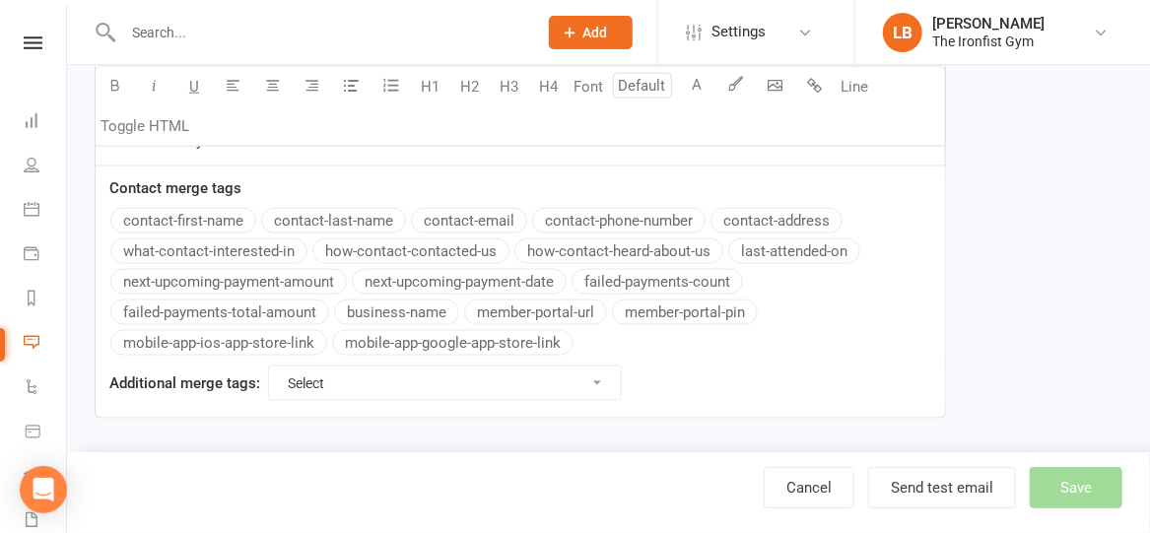
scroll to position [304, 0]
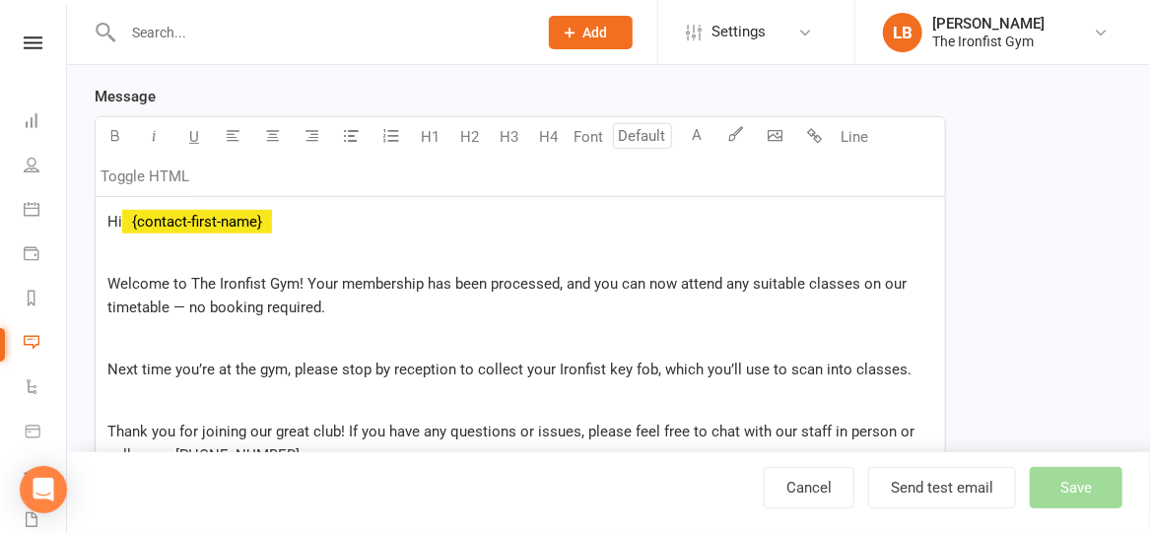
scroll to position [351, 0]
click at [237, 333] on p "﻿" at bounding box center [520, 340] width 826 height 24
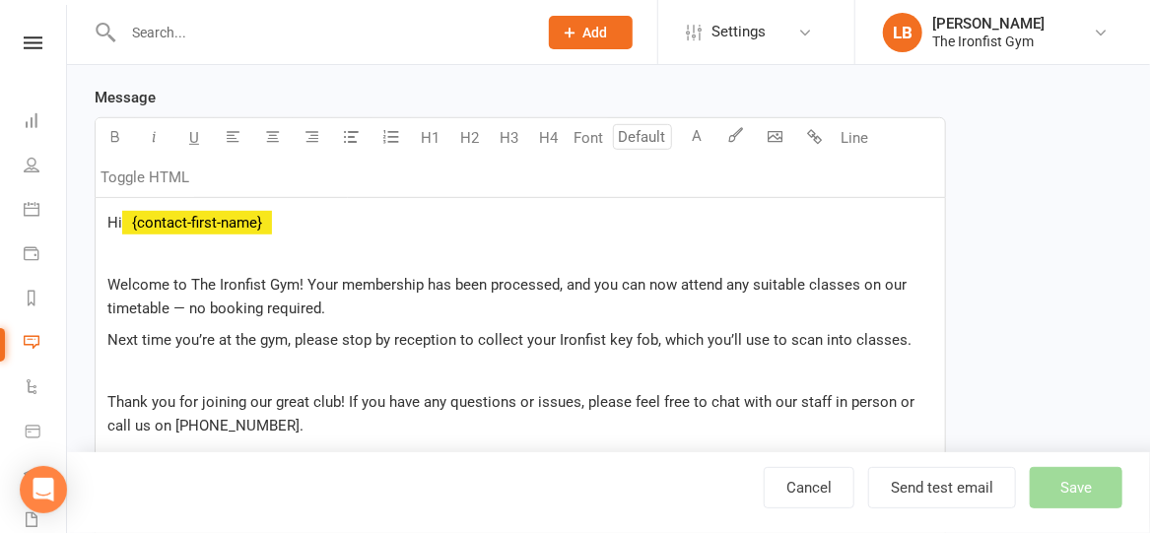
click at [230, 368] on p "﻿" at bounding box center [520, 371] width 826 height 24
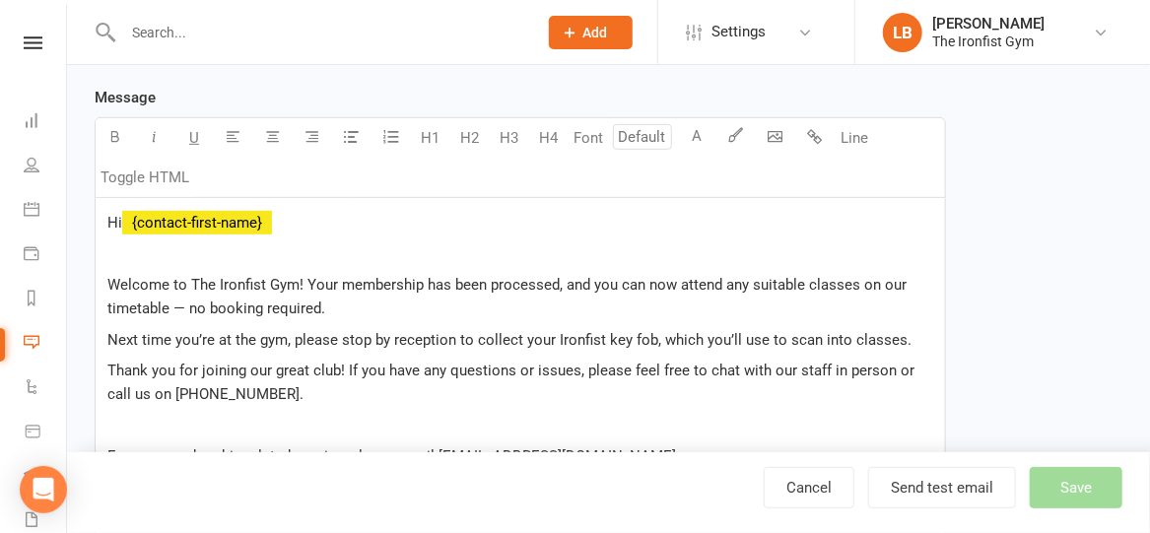
scroll to position [362, 0]
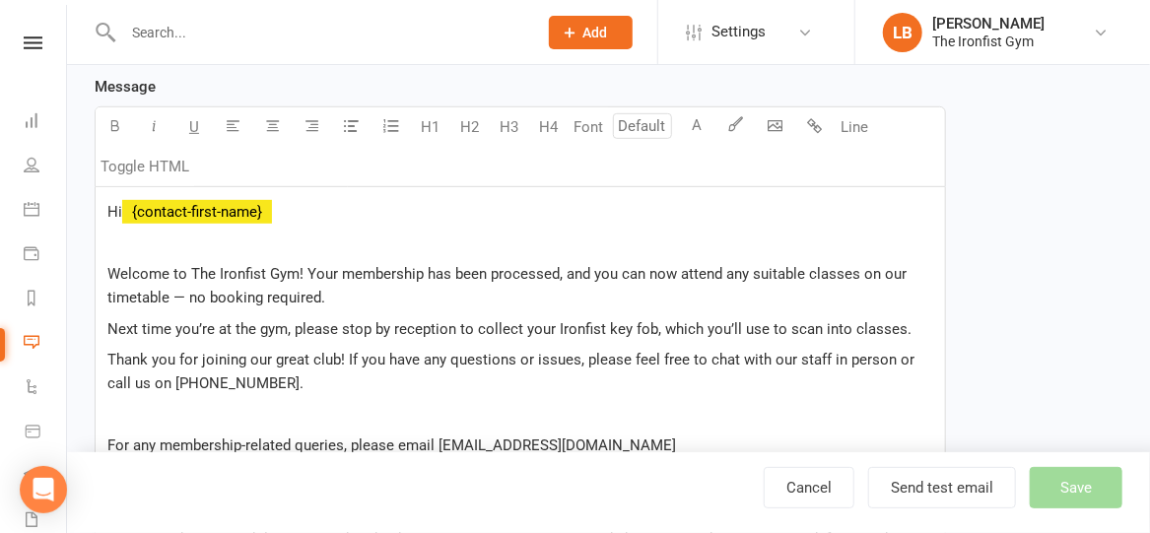
click at [214, 410] on p "﻿" at bounding box center [520, 415] width 826 height 24
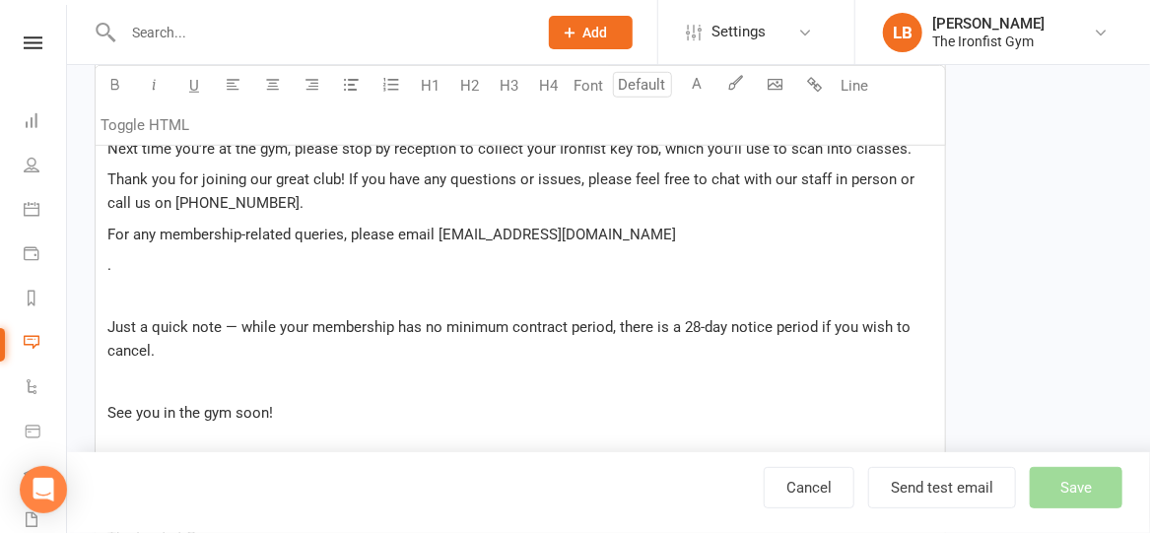
scroll to position [549, 0]
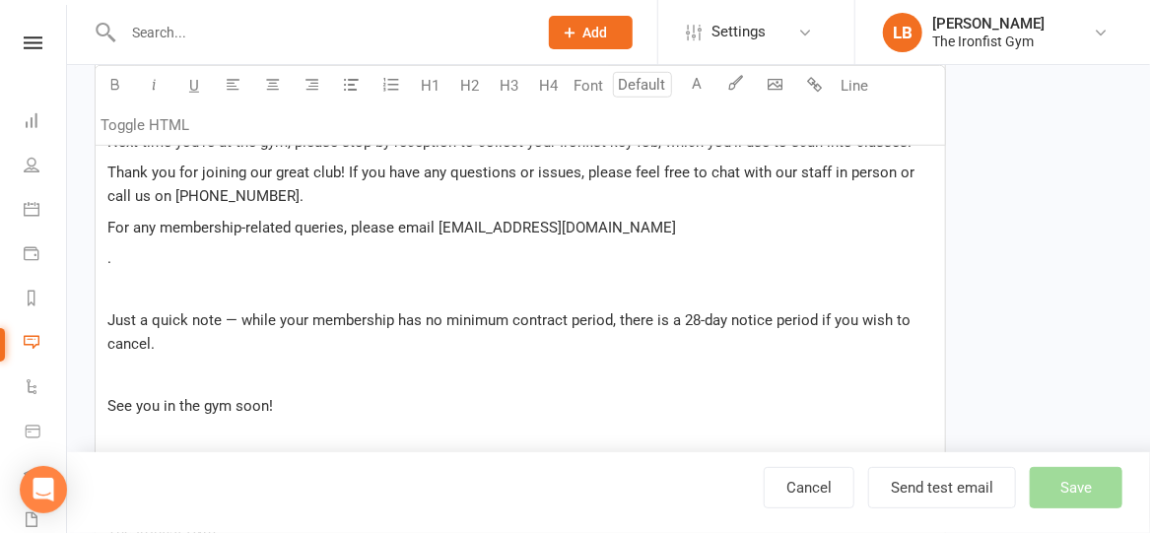
click at [150, 262] on p "." at bounding box center [520, 258] width 826 height 24
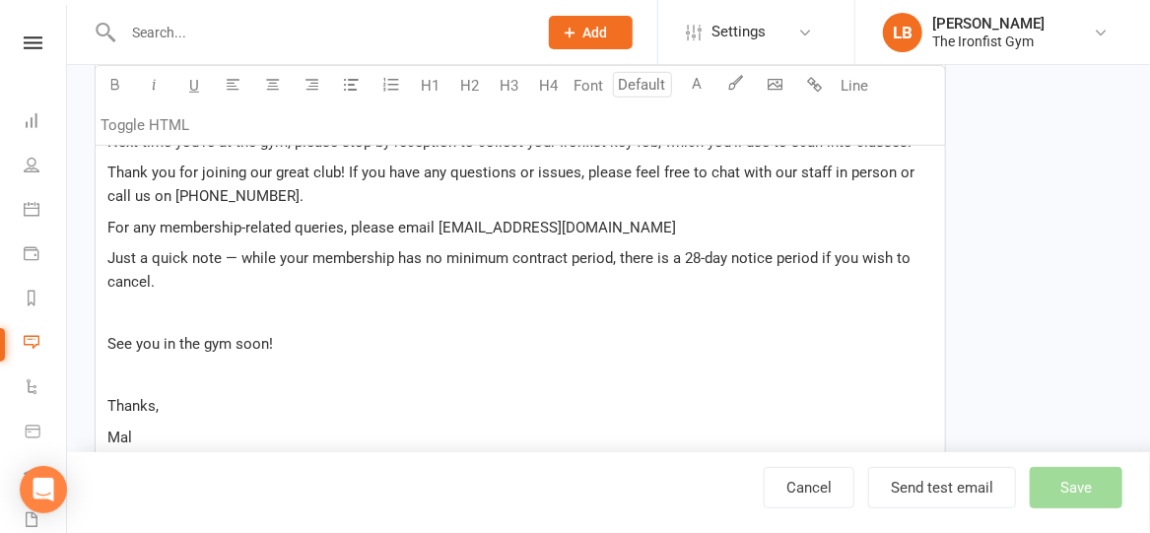
click at [130, 306] on p "﻿" at bounding box center [520, 314] width 826 height 24
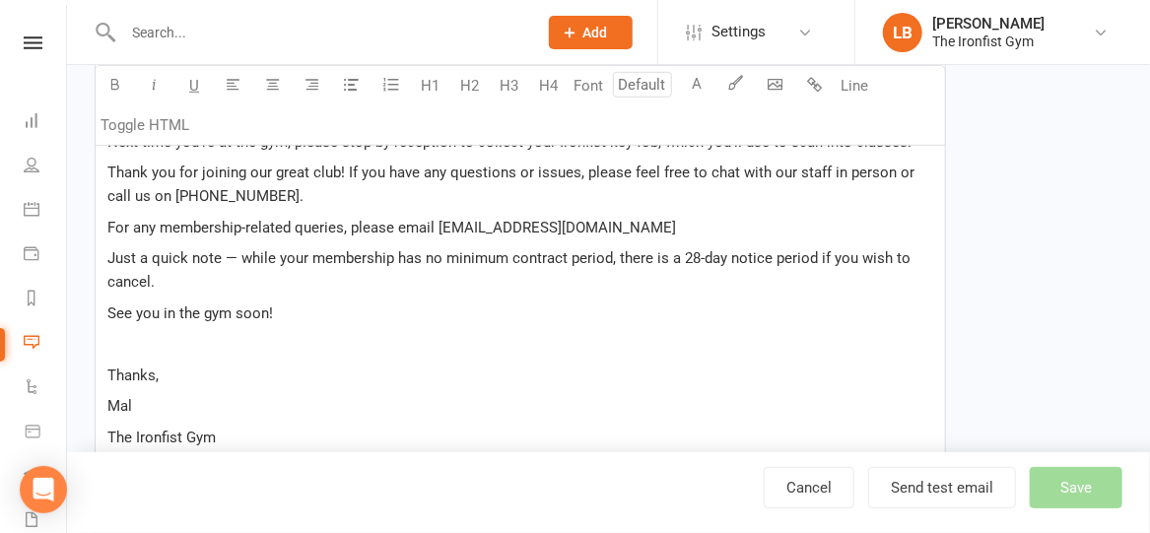
click at [120, 336] on p "﻿" at bounding box center [520, 344] width 826 height 24
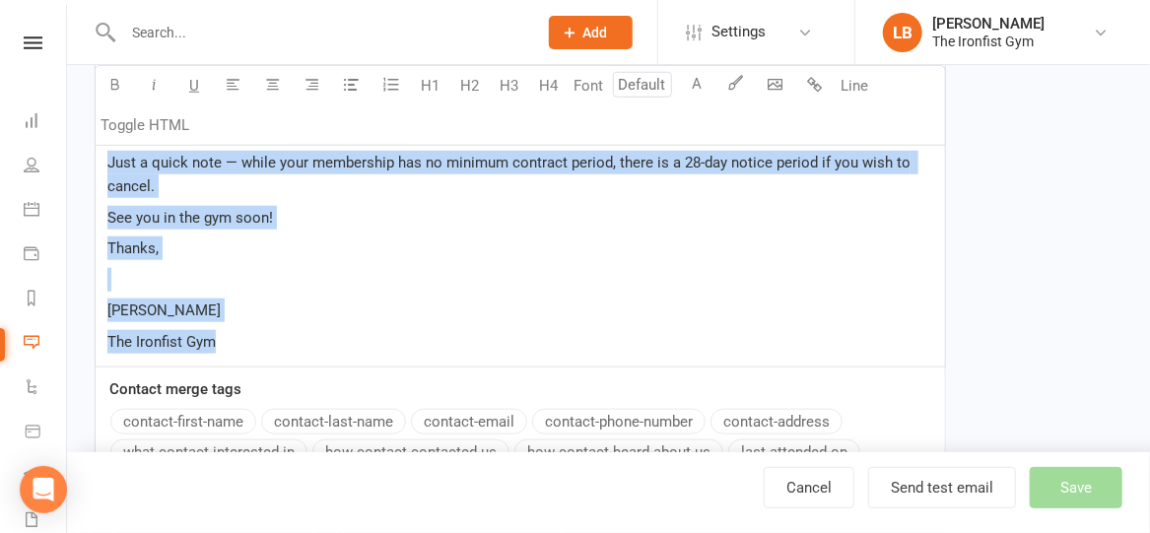
scroll to position [721, 0]
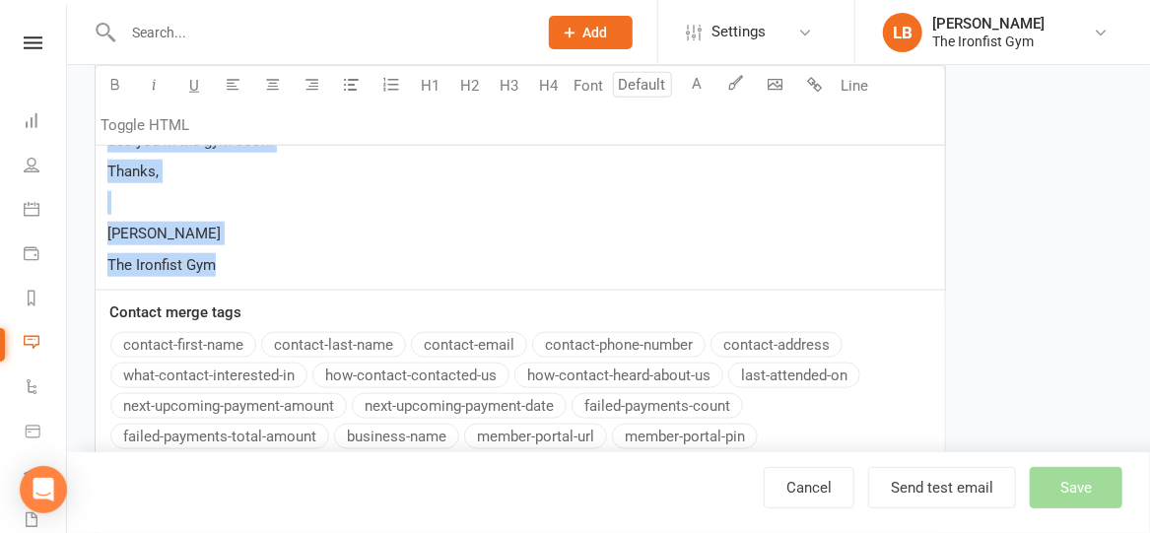
drag, startPoint x: 112, startPoint y: 281, endPoint x: 571, endPoint y: 263, distance: 458.6
click at [571, 263] on div "Hi ﻿ {contact-first-name} ﻿ Welcome to The Ironfist Gym! Your membership has be…" at bounding box center [520, 59] width 849 height 463
copy div "Welcome to The Ironfist Gym! Your membership has been processed, and you can no…"
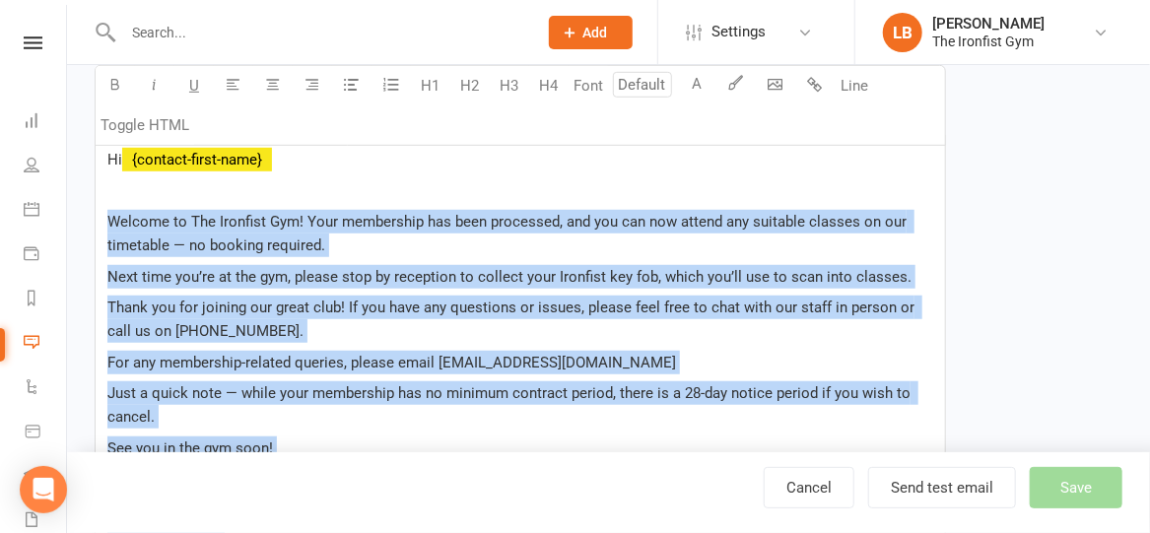
scroll to position [410, 0]
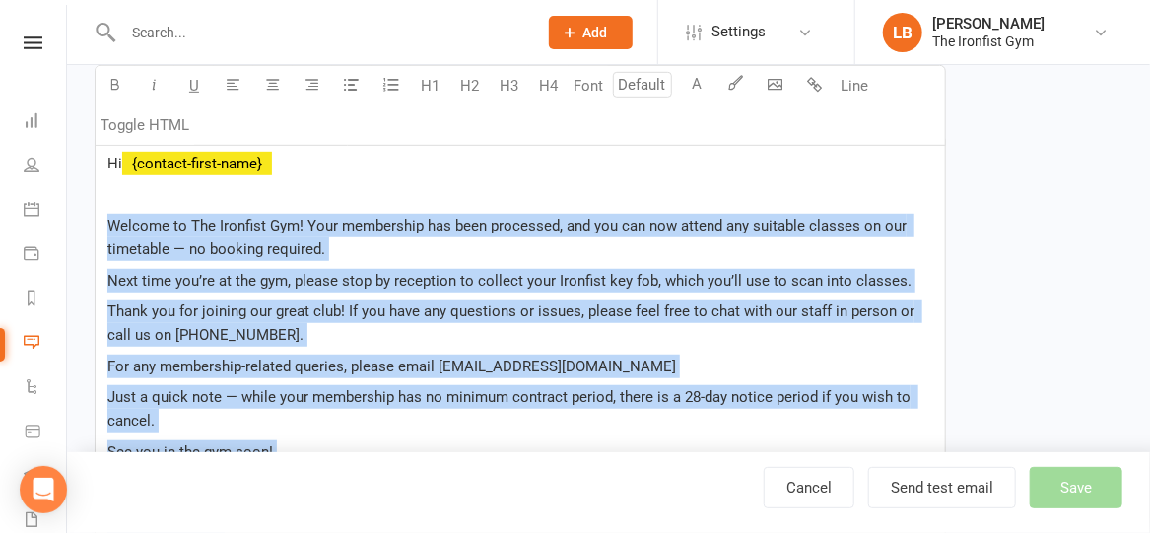
click at [912, 269] on p "Next time you’re at the gym, please stop by reception to collect your Ironfist …" at bounding box center [520, 281] width 826 height 24
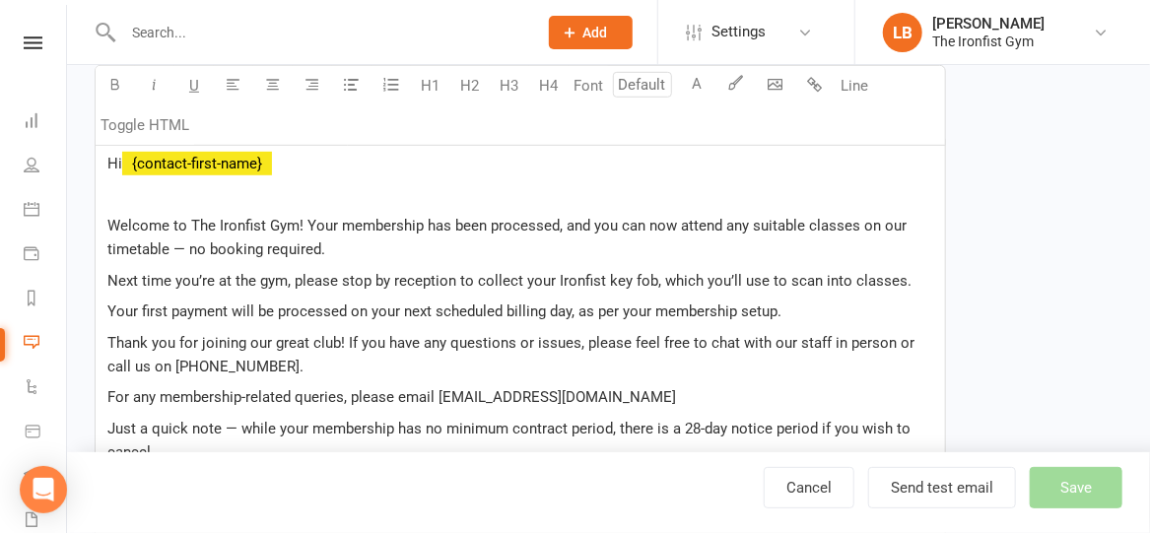
click at [411, 307] on span "Your first payment will be processed on your next scheduled billing day, as per…" at bounding box center [444, 312] width 674 height 18
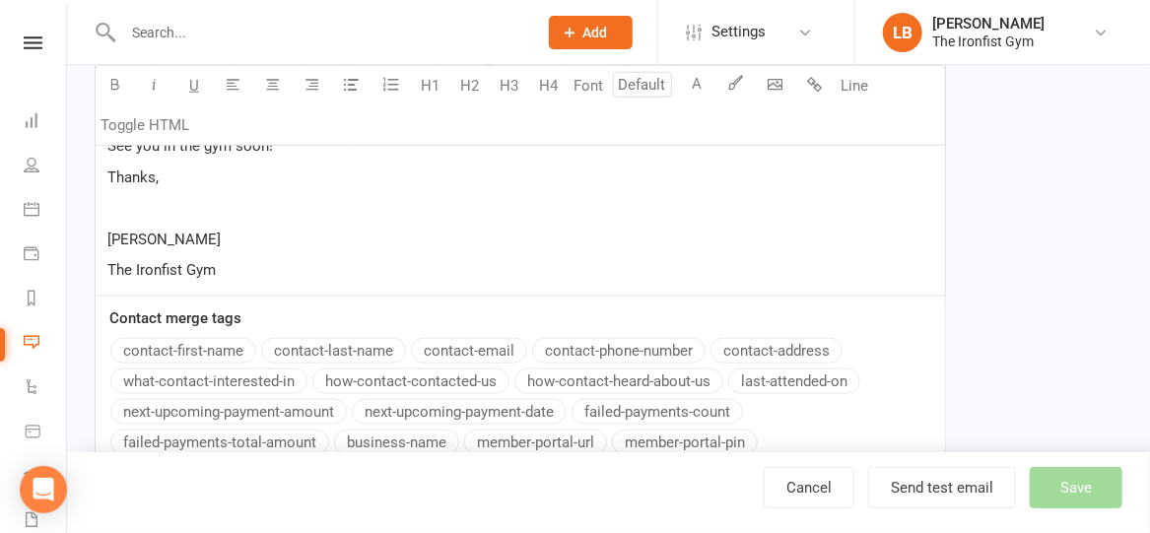
scroll to position [451, 0]
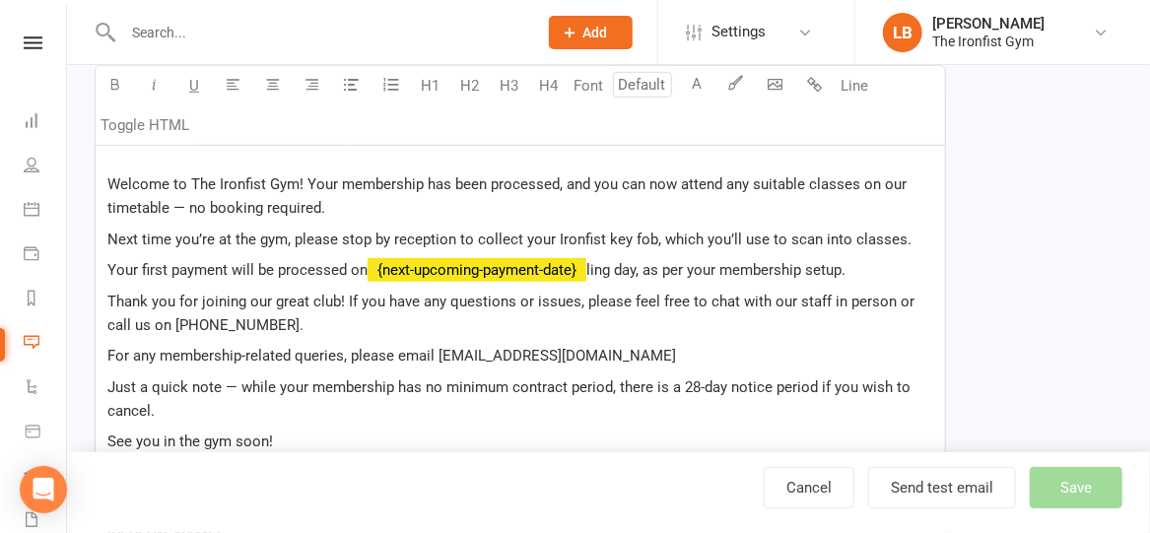
click at [397, 405] on div "Message U H1 H2 H3 H4 Font A Line Toggle HTML Hi ﻿ {contact-first-name} ﻿ Welco…" at bounding box center [520, 414] width 851 height 859
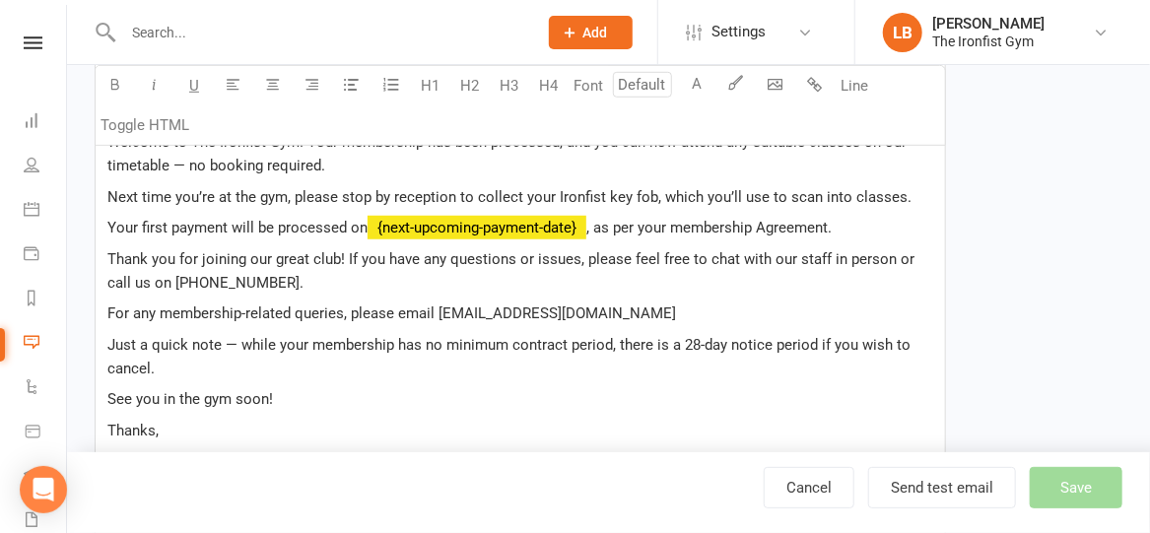
scroll to position [490, 0]
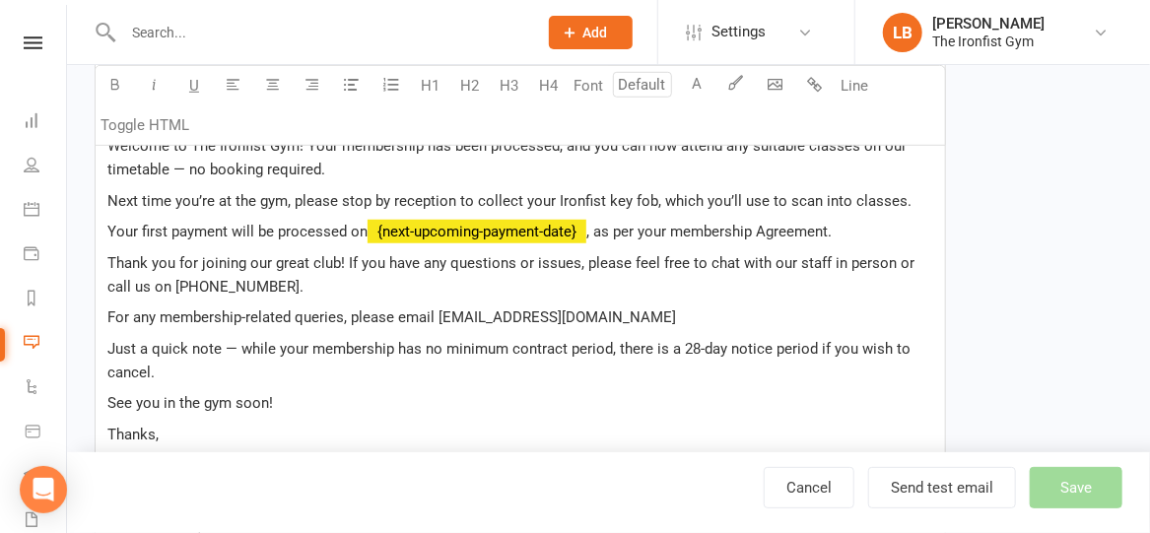
click at [146, 315] on span "For any membership-related queries, please email [EMAIL_ADDRESS][DOMAIN_NAME]" at bounding box center [391, 317] width 569 height 18
drag, startPoint x: 429, startPoint y: 314, endPoint x: 578, endPoint y: 317, distance: 149.8
click at [578, 317] on p "For all Membership-related queries, please email [EMAIL_ADDRESS][DOMAIN_NAME]" at bounding box center [520, 317] width 826 height 24
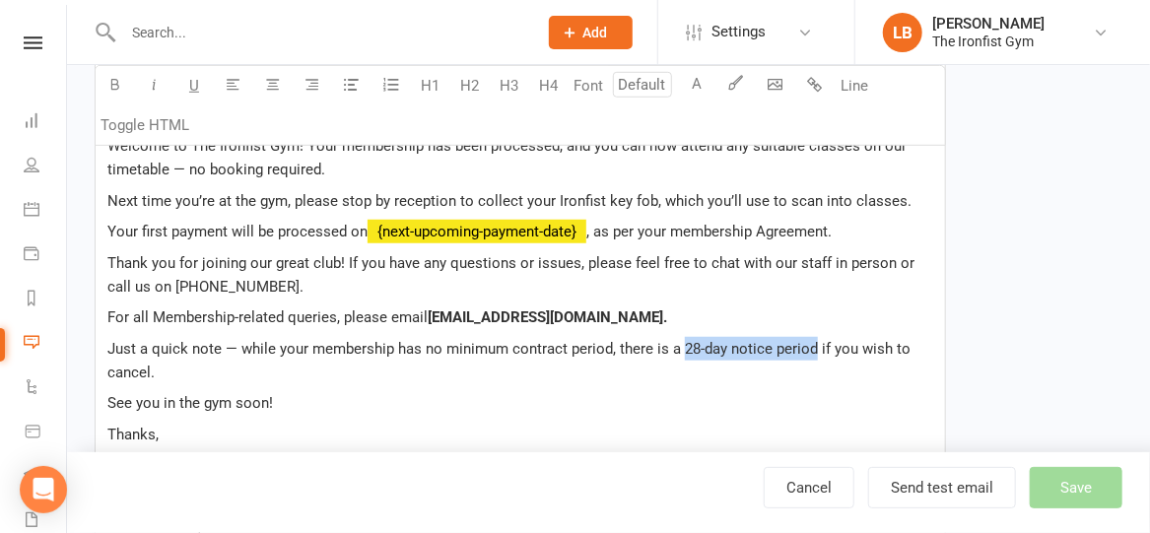
drag, startPoint x: 678, startPoint y: 345, endPoint x: 808, endPoint y: 344, distance: 130.1
click at [808, 344] on span "Just a quick note — while your membership has no minimum contract period, there…" at bounding box center [510, 360] width 807 height 41
click at [206, 343] on span "Just a quick note — while your membership has no minimum contract period, there…" at bounding box center [394, 349] width 574 height 18
click at [899, 342] on span "if you wish to cancel." at bounding box center [519, 360] width 824 height 41
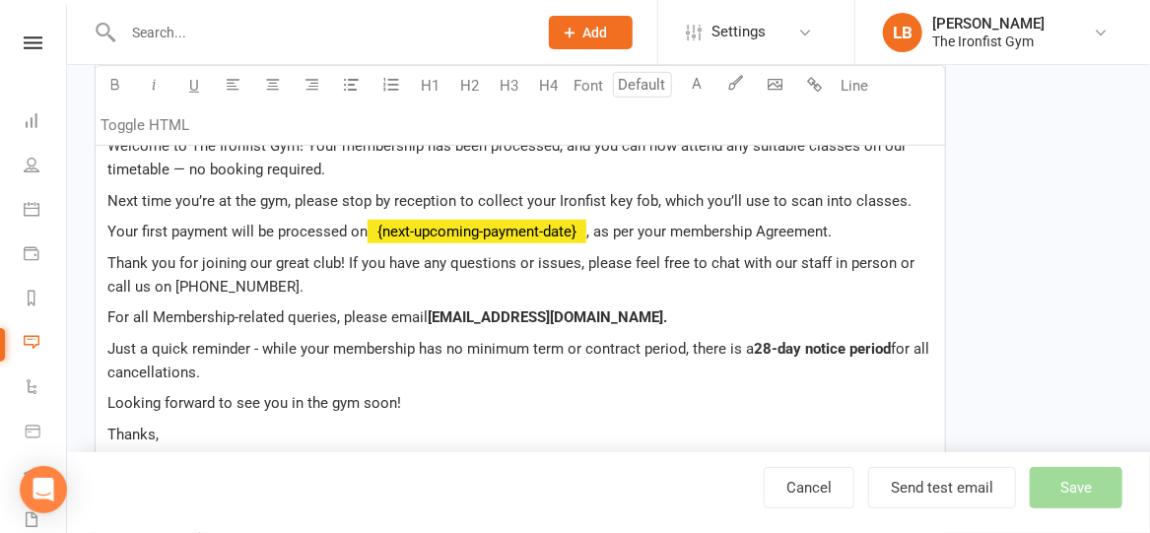
click at [334, 396] on span "Looking forward to see you in the gym soon!" at bounding box center [254, 403] width 294 height 18
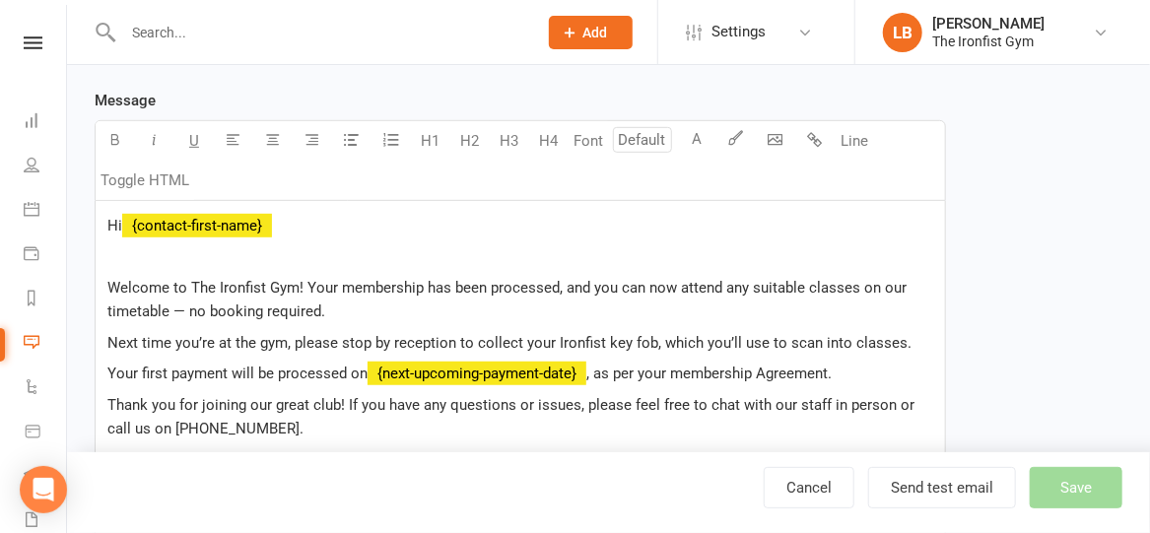
scroll to position [347, 0]
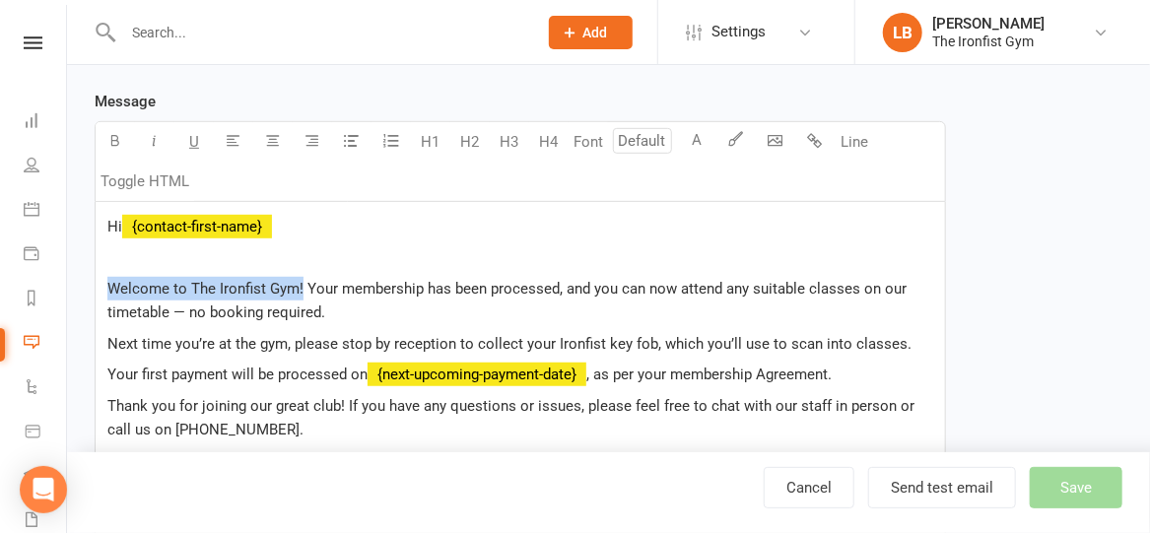
drag, startPoint x: 108, startPoint y: 283, endPoint x: 302, endPoint y: 280, distance: 193.2
click at [302, 280] on span "Welcome to The Ironfist Gym! Your membership has been processed, and you can no…" at bounding box center [508, 300] width 803 height 41
click at [351, 285] on span "Your membership has been processed, and you can now attend any suitable classes…" at bounding box center [506, 300] width 799 height 41
click at [448, 285] on span "Your Membership has been processed, and you can now attend any suitable classes…" at bounding box center [506, 300] width 799 height 41
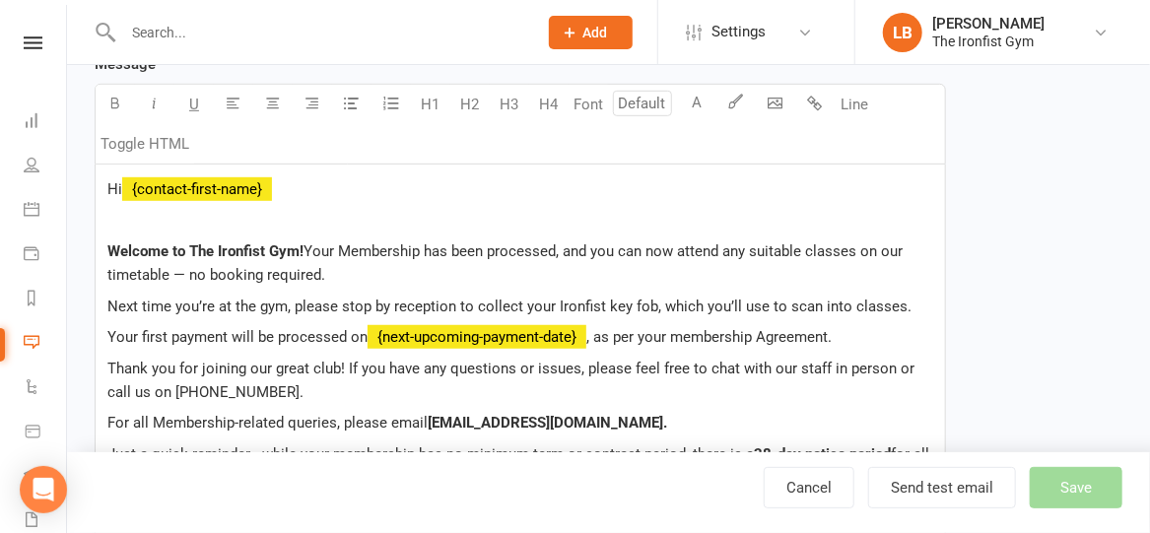
scroll to position [384, 0]
drag, startPoint x: 553, startPoint y: 301, endPoint x: 647, endPoint y: 305, distance: 94.7
click at [647, 305] on span "Next time you’re at the gym, please stop by reception to collect your Ironfist …" at bounding box center [509, 307] width 804 height 18
click at [897, 299] on span ", which you’ll use to scan into classes." at bounding box center [781, 307] width 253 height 18
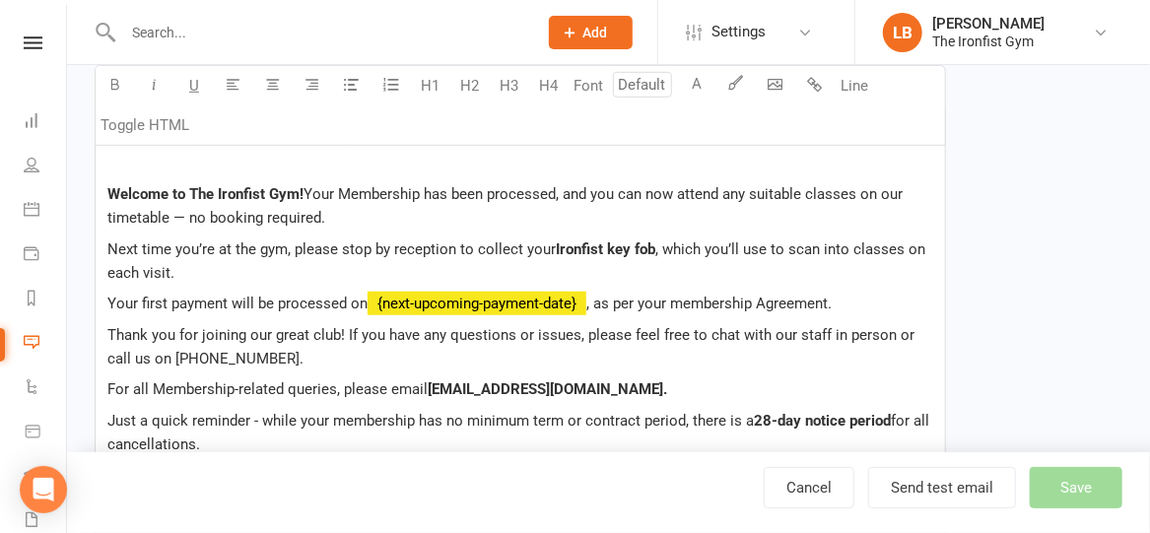
scroll to position [440, 0]
click at [629, 300] on span ", as per your membership Agreement." at bounding box center [708, 305] width 245 height 18
click at [677, 300] on span ", as per your membership Agreement." at bounding box center [708, 305] width 245 height 18
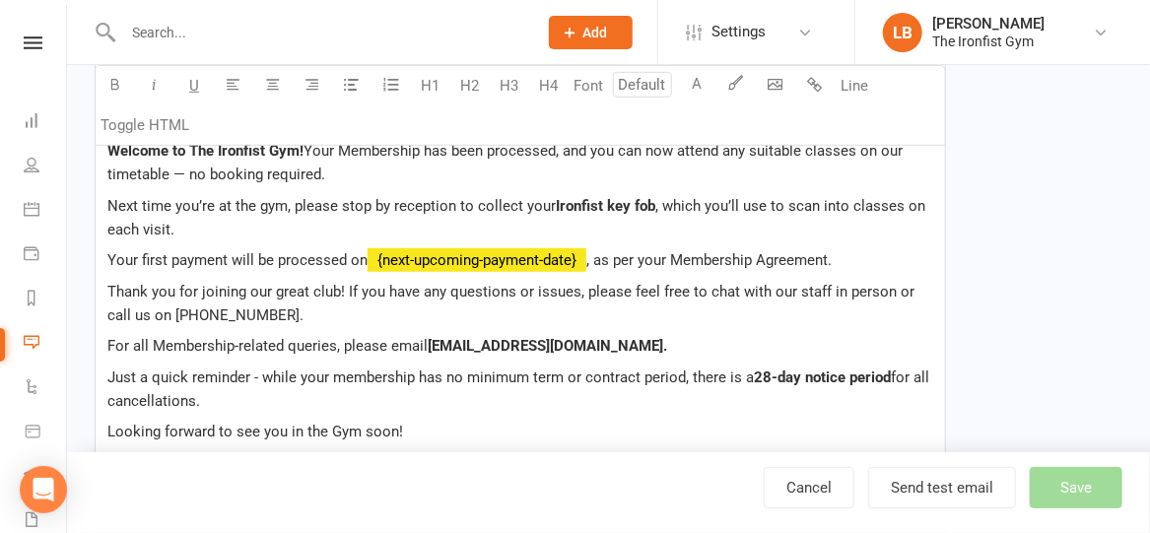
scroll to position [484, 0]
click at [891, 289] on span "Thank you for joining our great club! If you have any questions or issues, plea…" at bounding box center [512, 304] width 811 height 41
click at [574, 349] on span "[EMAIL_ADDRESS][DOMAIN_NAME]." at bounding box center [547, 347] width 239 height 18
click at [642, 335] on p "For all Membership-related queries, please email [EMAIL_ADDRESS][DOMAIN_NAME] ." at bounding box center [520, 347] width 826 height 24
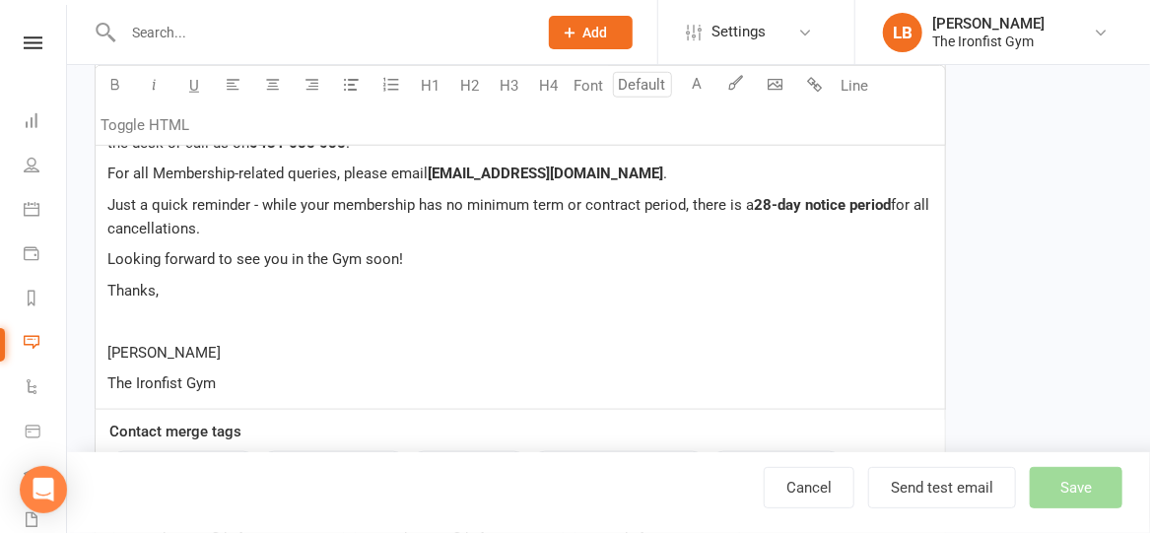
scroll to position [656, 0]
drag, startPoint x: 108, startPoint y: 349, endPoint x: 221, endPoint y: 375, distance: 115.4
click at [221, 375] on div "Hi ﻿ {contact-first-name} ﻿ Welcome to The Ironfist Gym! Your Membership has be…" at bounding box center [520, 151] width 849 height 517
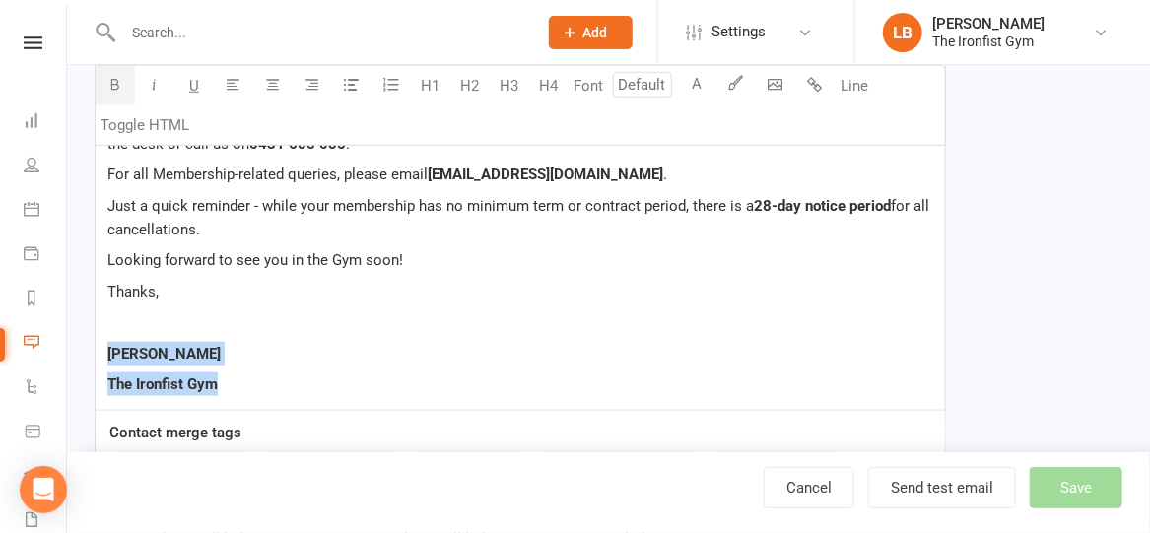
click at [221, 375] on p "The Ironfist Gym" at bounding box center [520, 384] width 826 height 24
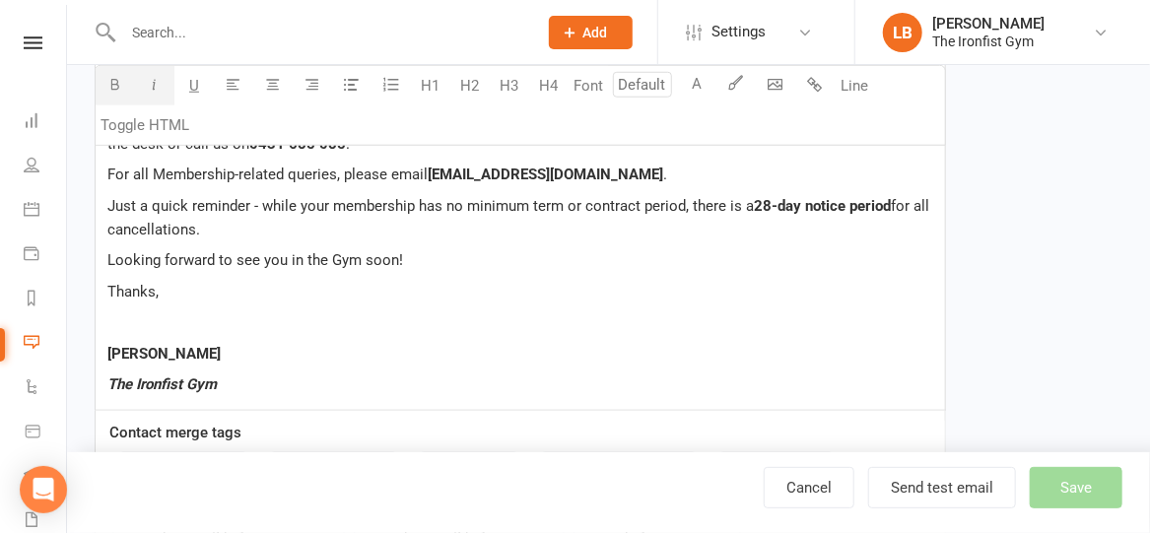
click at [242, 363] on div "Hi ﻿ {contact-first-name} ﻿ Welcome to The Ironfist Gym! Your Membership has be…" at bounding box center [520, 151] width 849 height 517
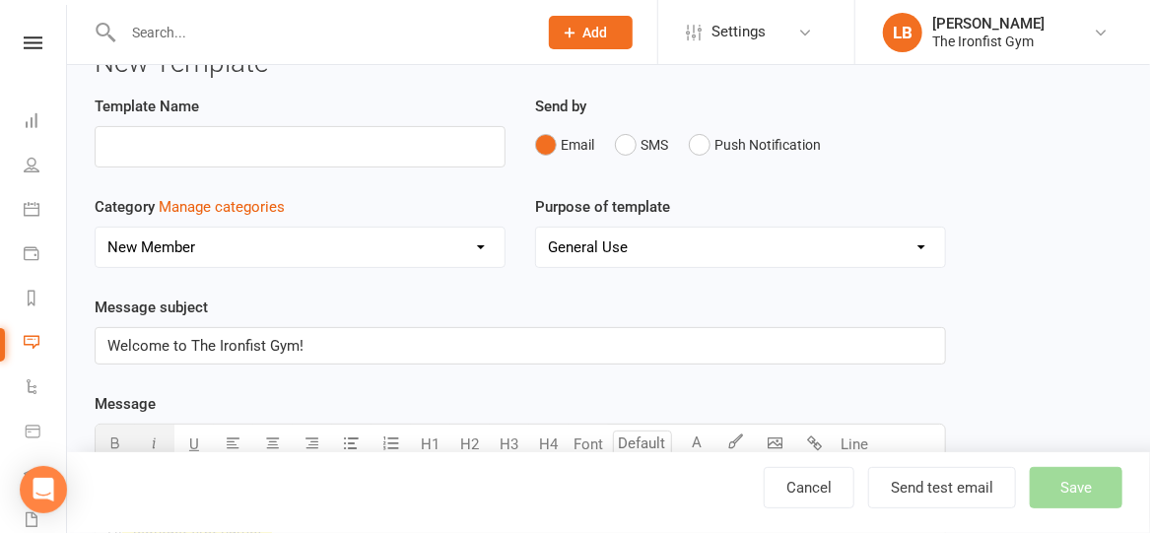
scroll to position [0, 0]
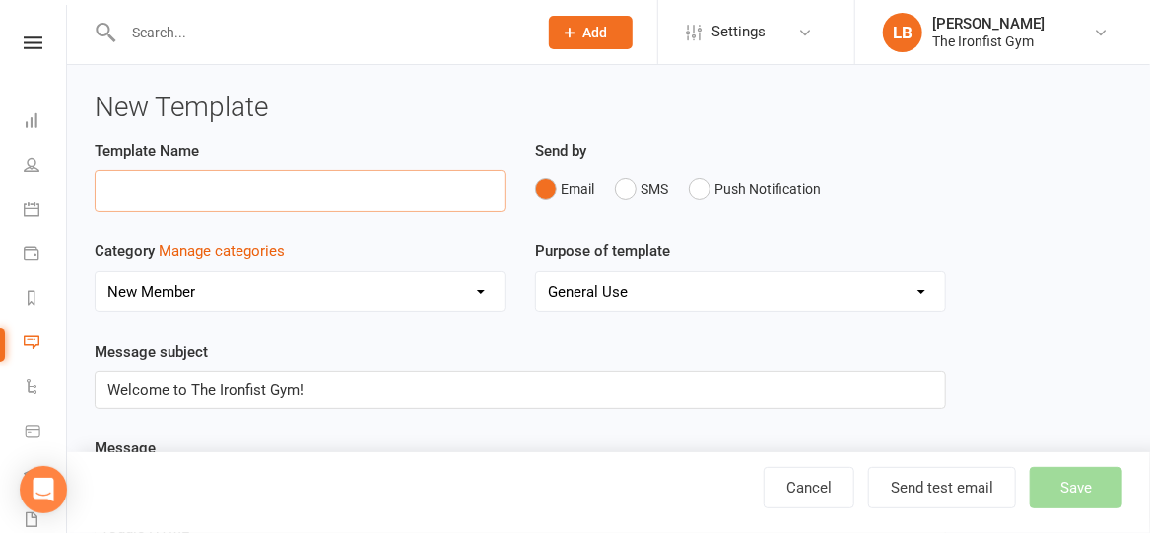
click at [259, 188] on input "text" at bounding box center [300, 190] width 411 height 41
type input "New Member Welcome Email"
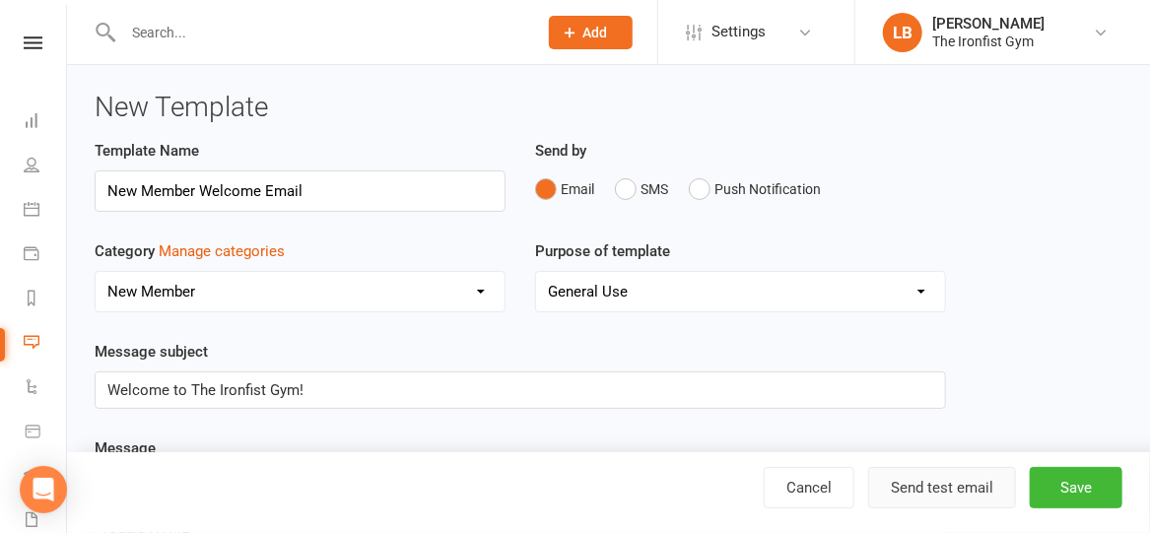
click at [984, 490] on button "Send test email" at bounding box center [942, 487] width 148 height 41
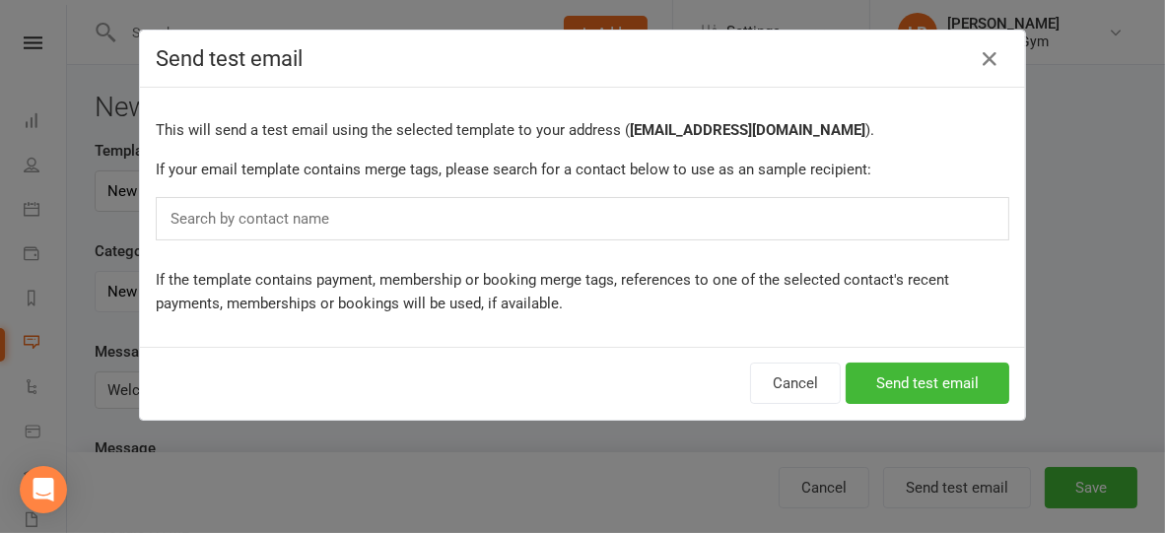
click at [615, 215] on div "Search by contact name" at bounding box center [582, 218] width 853 height 43
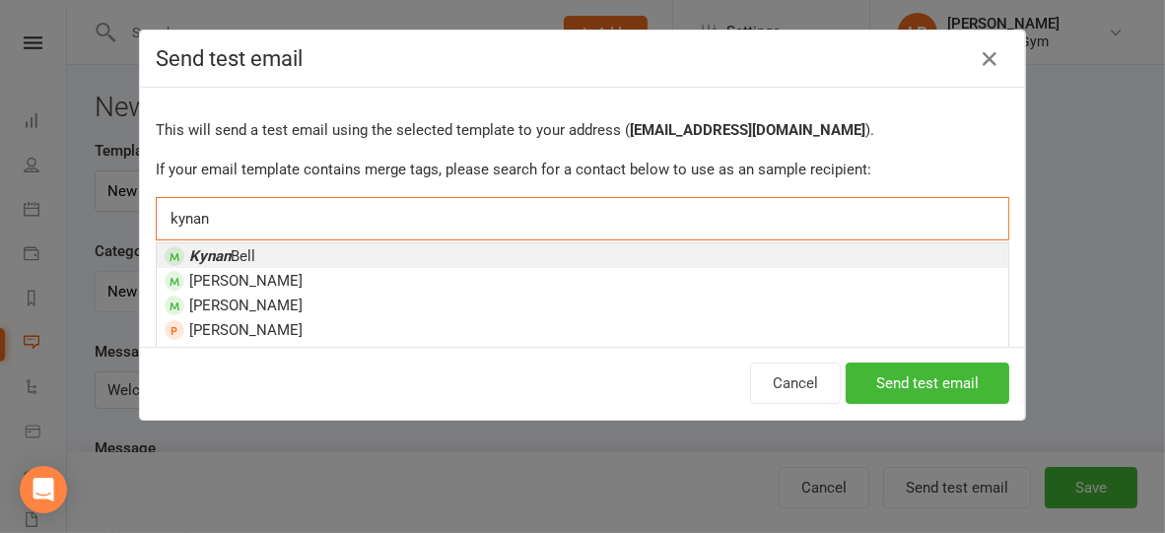
type input "kynan"
click at [596, 252] on li "[PERSON_NAME]" at bounding box center [582, 255] width 851 height 25
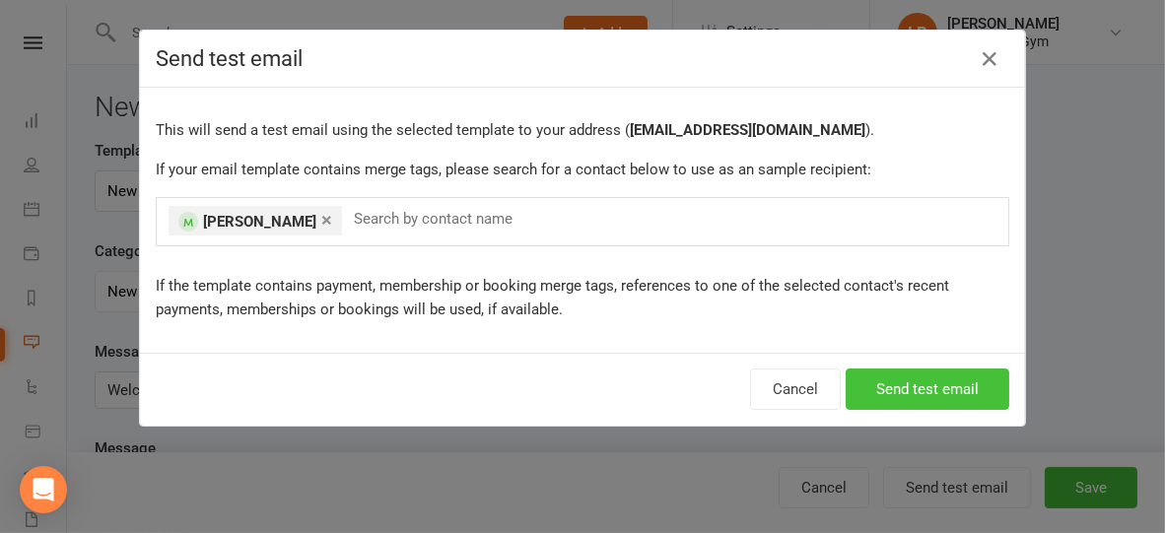
click at [889, 390] on button "Send test email" at bounding box center [927, 389] width 164 height 41
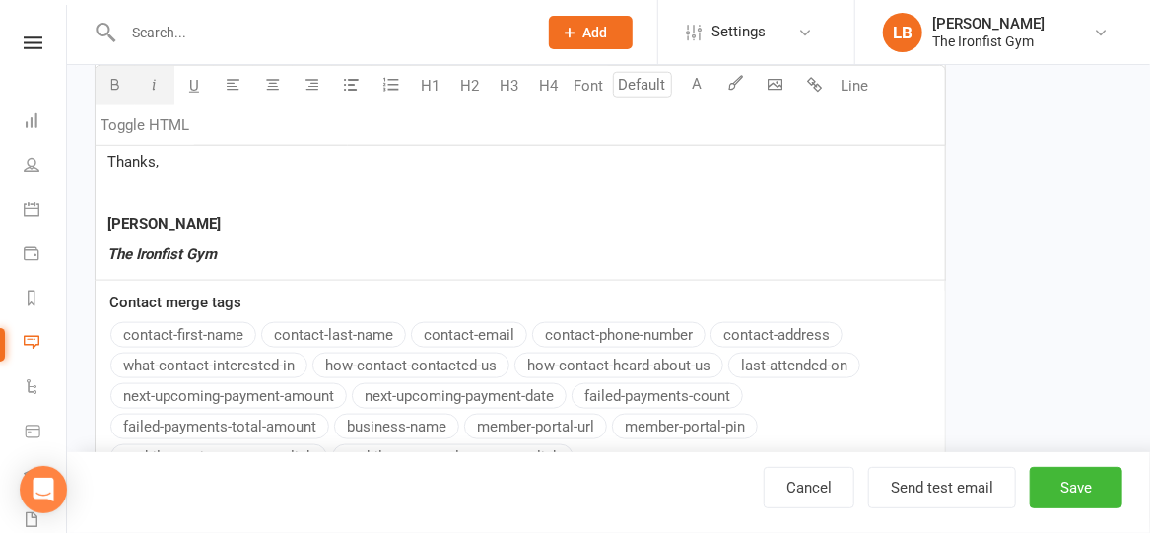
scroll to position [900, 0]
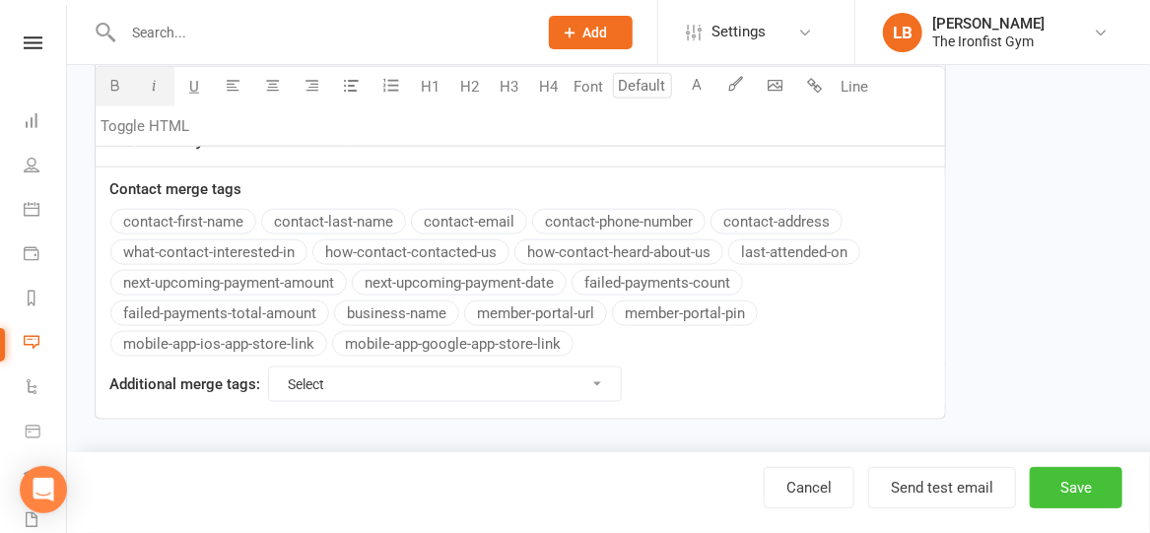
click at [1065, 498] on button "Save" at bounding box center [1076, 487] width 93 height 41
select select "added_on-desc"
select select "grid"
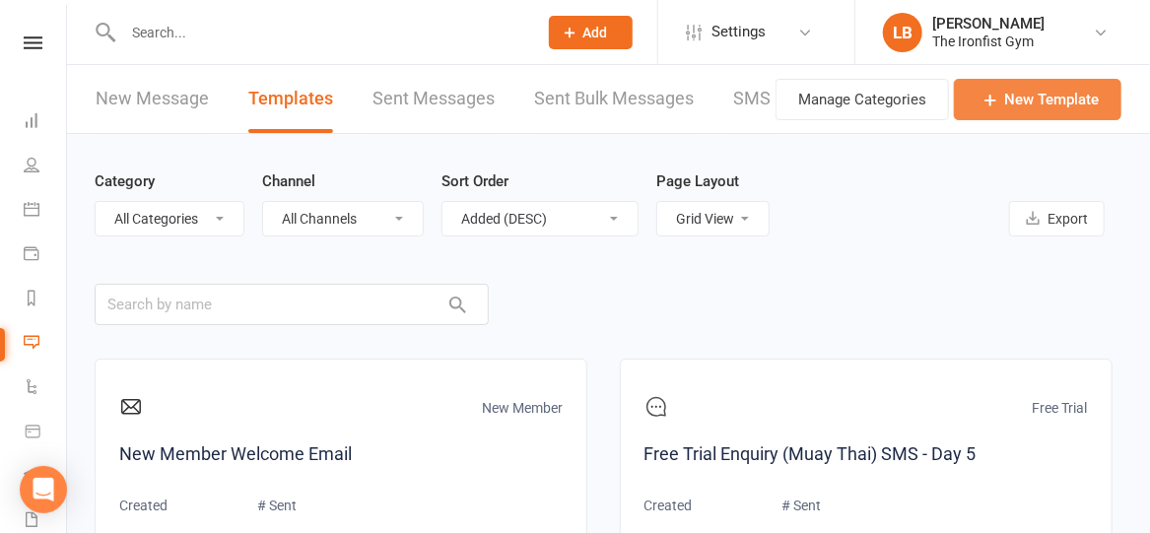
click at [1036, 94] on link "New Template" at bounding box center [1038, 99] width 168 height 41
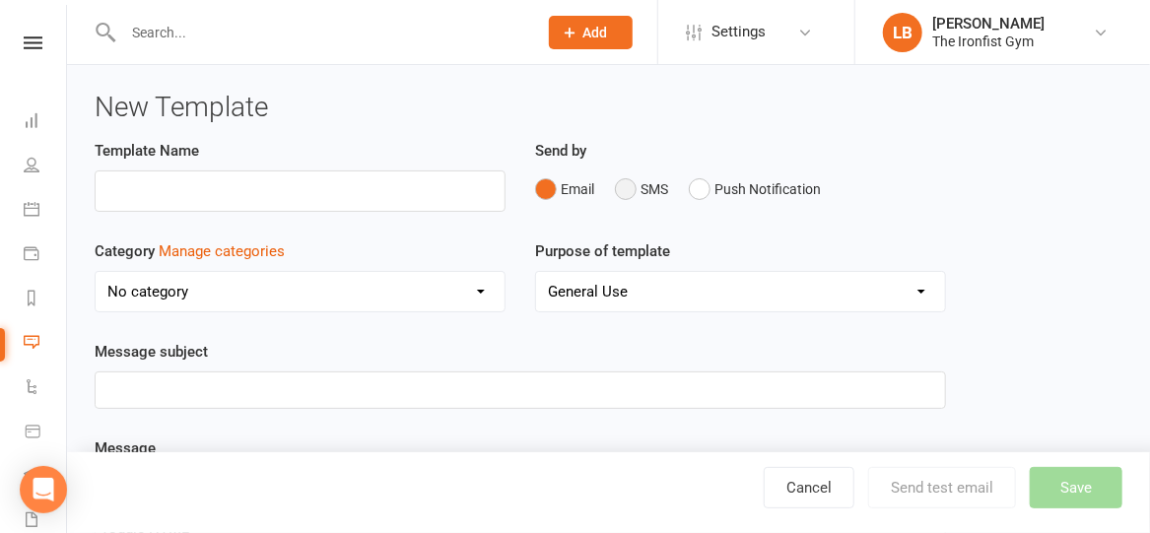
click at [628, 194] on button "SMS" at bounding box center [641, 188] width 53 height 37
click at [335, 195] on input "text" at bounding box center [300, 190] width 411 height 41
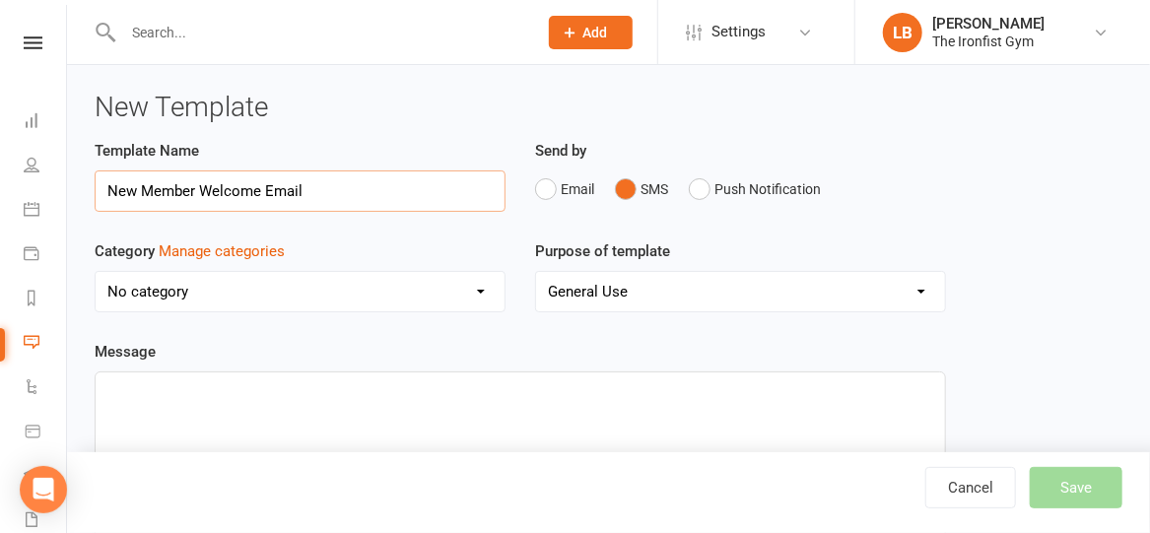
click at [293, 193] on input "New Member Welcome Email" at bounding box center [300, 190] width 411 height 41
type input "New Member Welcome SMS"
click at [272, 291] on select "No category Debt Collection Failed Payment Free Trial General New Member" at bounding box center [300, 291] width 409 height 39
select select "13079"
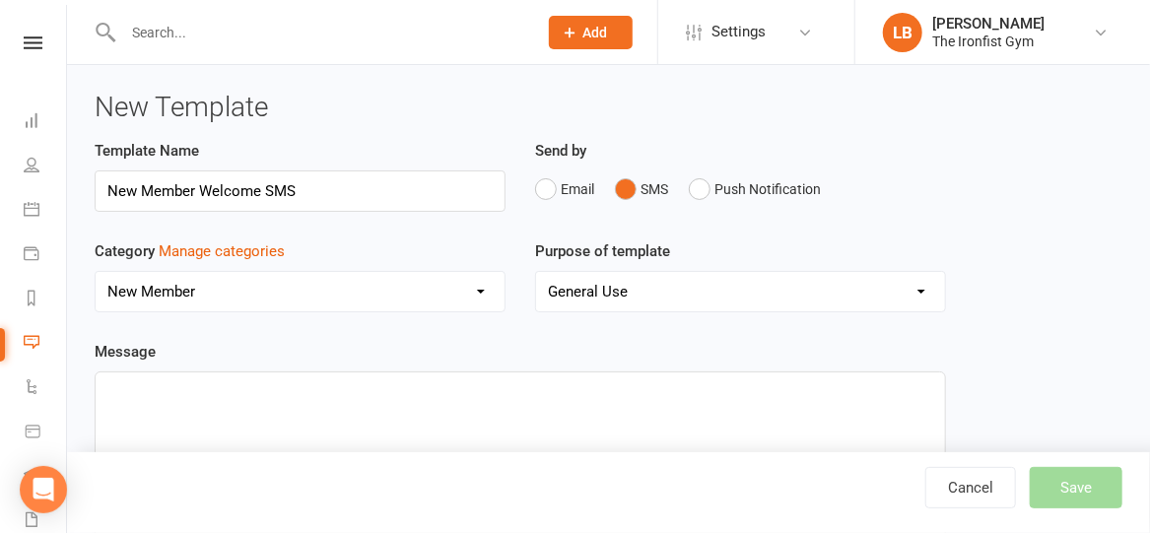
click at [96, 272] on select "No category Debt Collection Failed Payment Free Trial General New Member" at bounding box center [300, 291] width 409 height 39
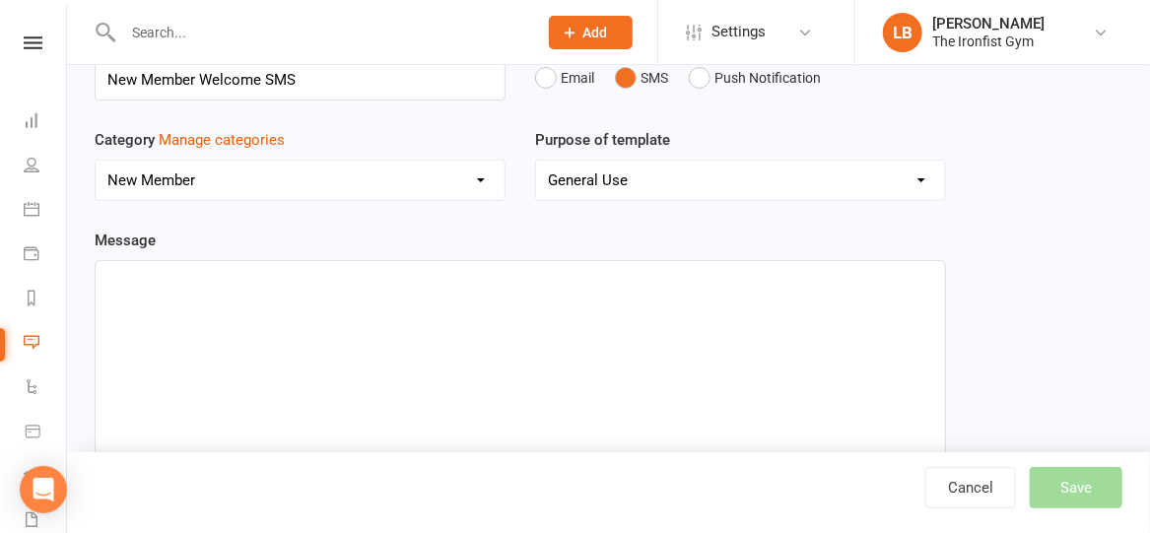
scroll to position [116, 0]
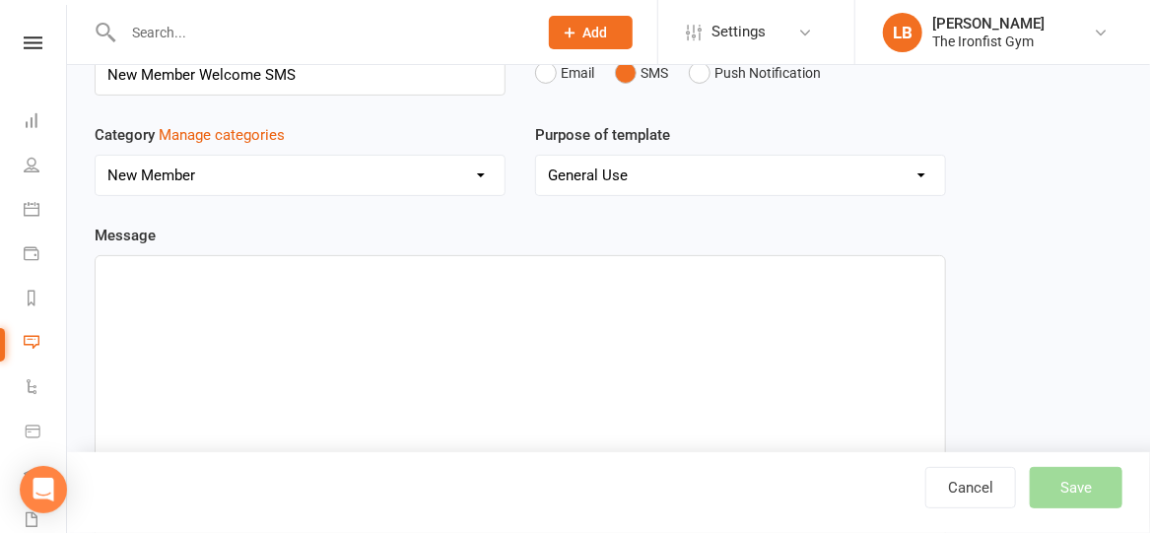
click at [234, 309] on div "﻿" at bounding box center [520, 404] width 849 height 296
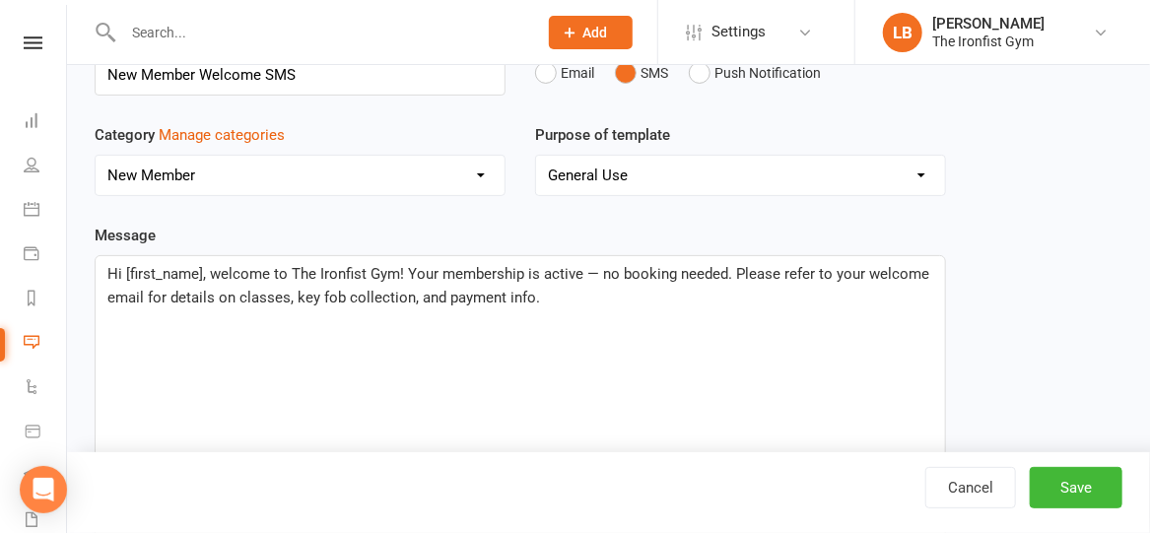
click at [201, 270] on span "Hi [first_name], welcome to The Ironfist Gym! Your membership is active — no bo…" at bounding box center [520, 285] width 826 height 41
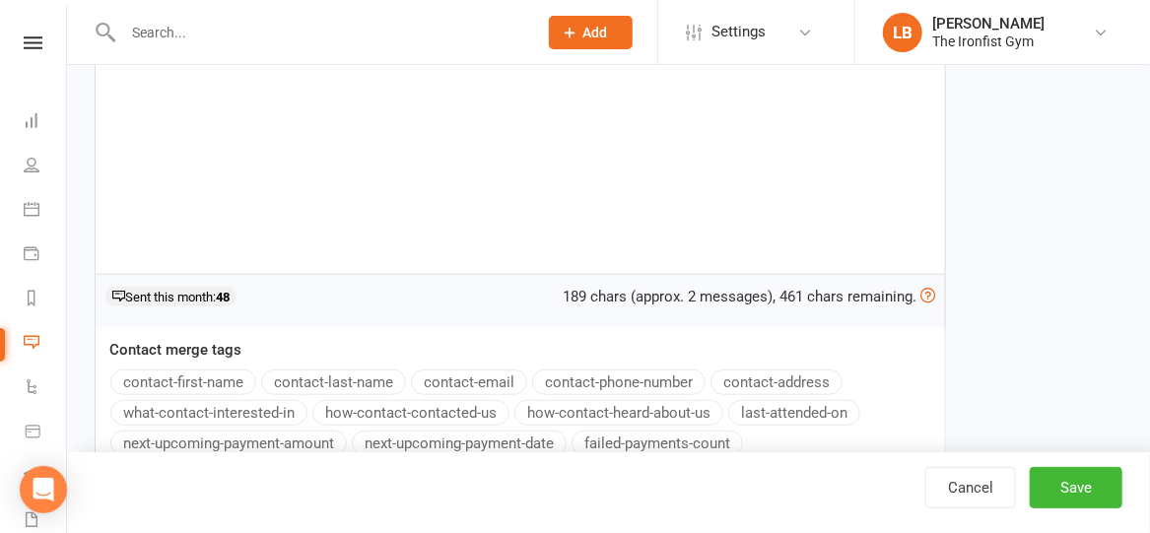
scroll to position [121, 0]
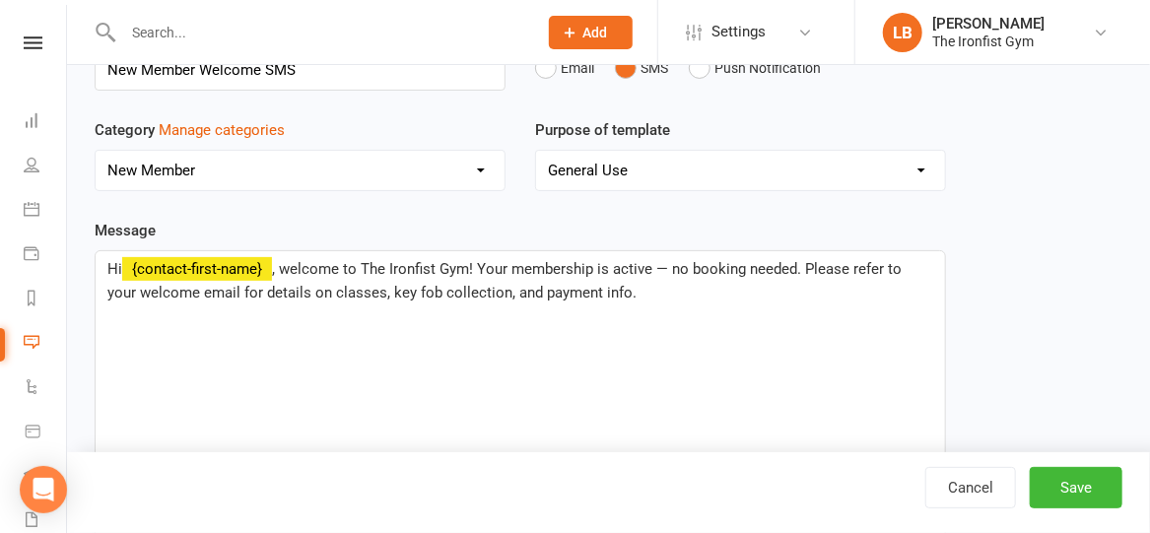
click at [205, 375] on div "Message Hi ﻿ {contact-first-name} , welcome to The Ironfist Gym! Your membershi…" at bounding box center [520, 536] width 851 height 635
click at [612, 268] on span ", Welcome to The Ironfist Gym! Your membership is active — no booking needed. P…" at bounding box center [507, 280] width 800 height 41
click at [139, 293] on span ", Welcome to The Ironfist Gym! Your membership is now active — no booking neede…" at bounding box center [514, 280] width 814 height 41
click at [264, 344] on div "Hi ﻿ {contact-first-name} , Welcome to The Ironfist Gym! Your membership is now…" at bounding box center [520, 399] width 849 height 296
click at [776, 266] on span ", Welcome to The Ironfist Gym! Your membership is now active — no booking neede…" at bounding box center [514, 280] width 814 height 41
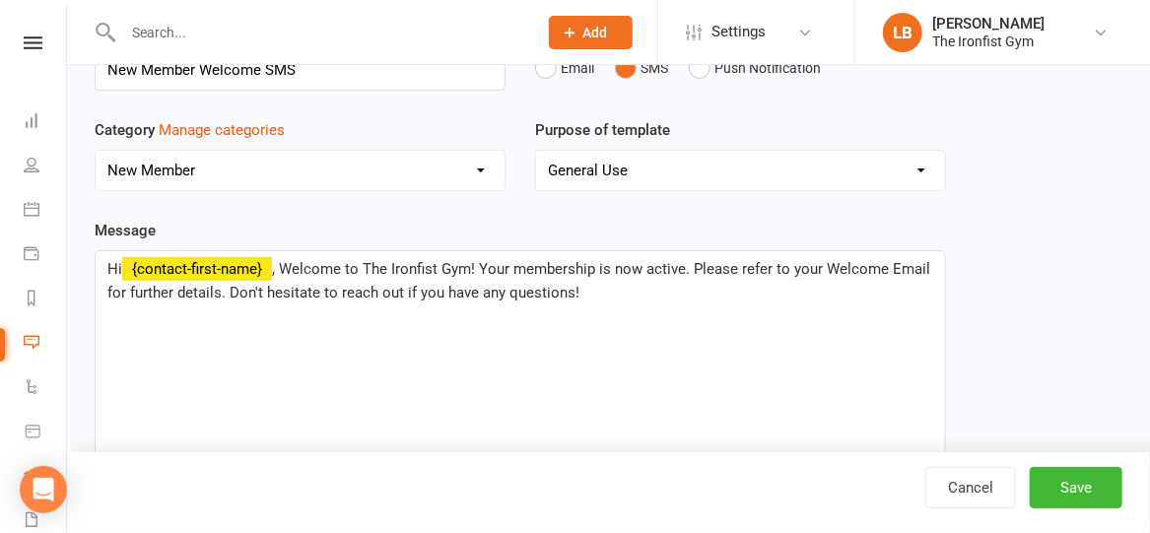
click at [600, 294] on p "Hi ﻿ {contact-first-name} , Welcome to The Ironfist Gym! Your membership is now…" at bounding box center [520, 280] width 826 height 47
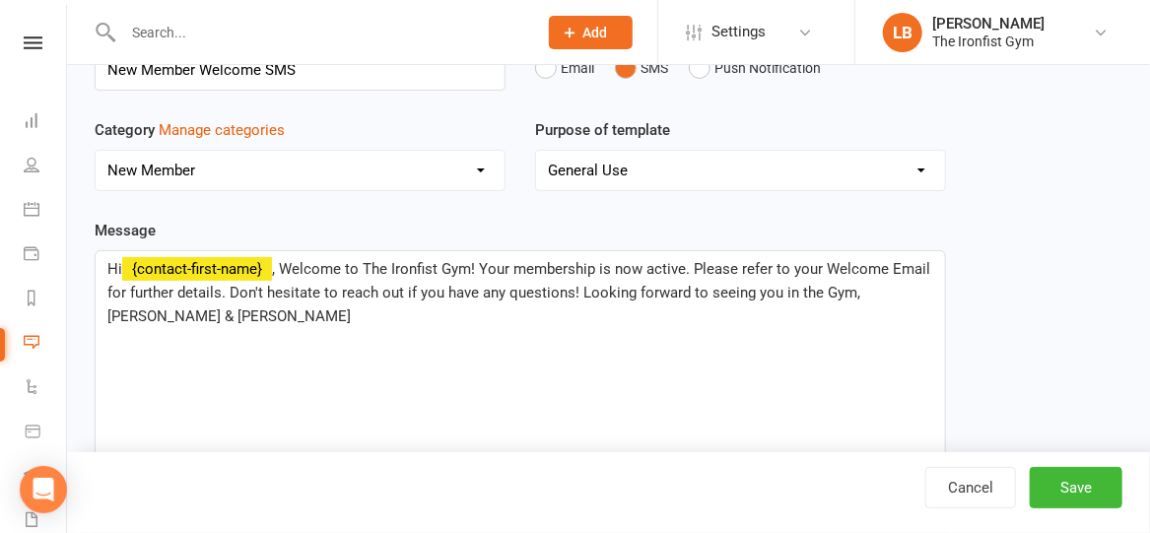
scroll to position [167, 0]
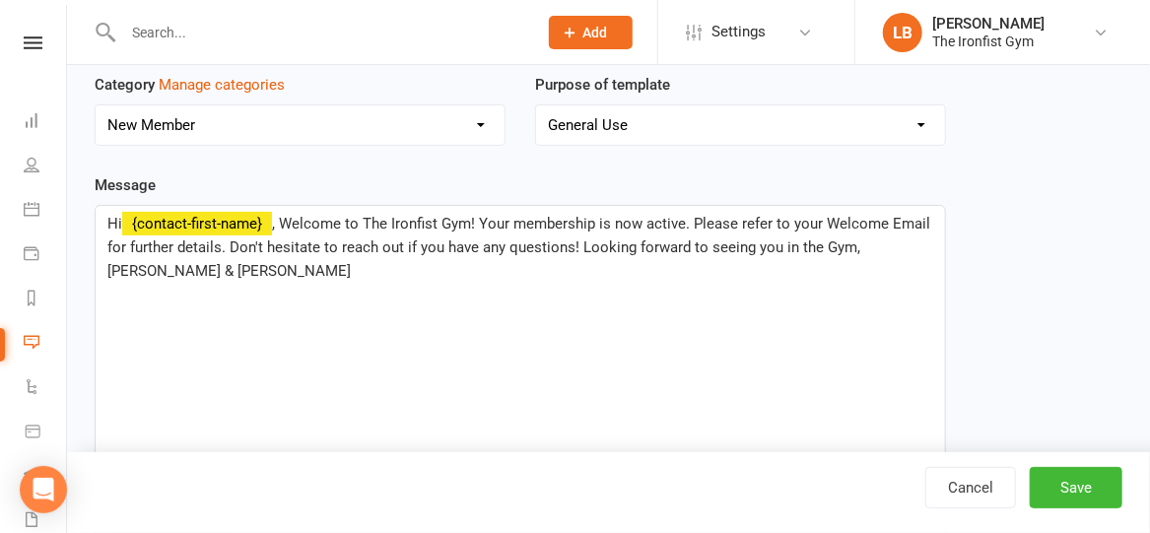
click at [568, 245] on span ", Welcome to The Ironfist Gym! Your membership is now active. Please refer to y…" at bounding box center [520, 247] width 827 height 65
click at [619, 304] on div "Hi ﻿ {contact-first-name} , Welcome to The Ironfist Gym! Your membership is now…" at bounding box center [520, 354] width 849 height 296
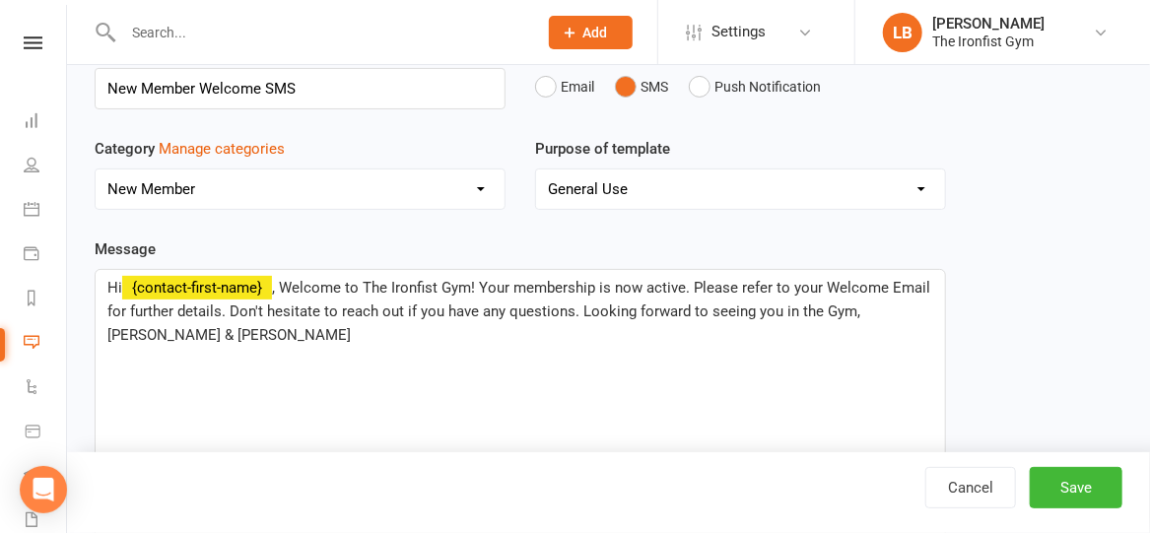
scroll to position [103, 0]
click at [1056, 494] on button "Save" at bounding box center [1076, 487] width 93 height 41
select select "added_on-desc"
select select "grid"
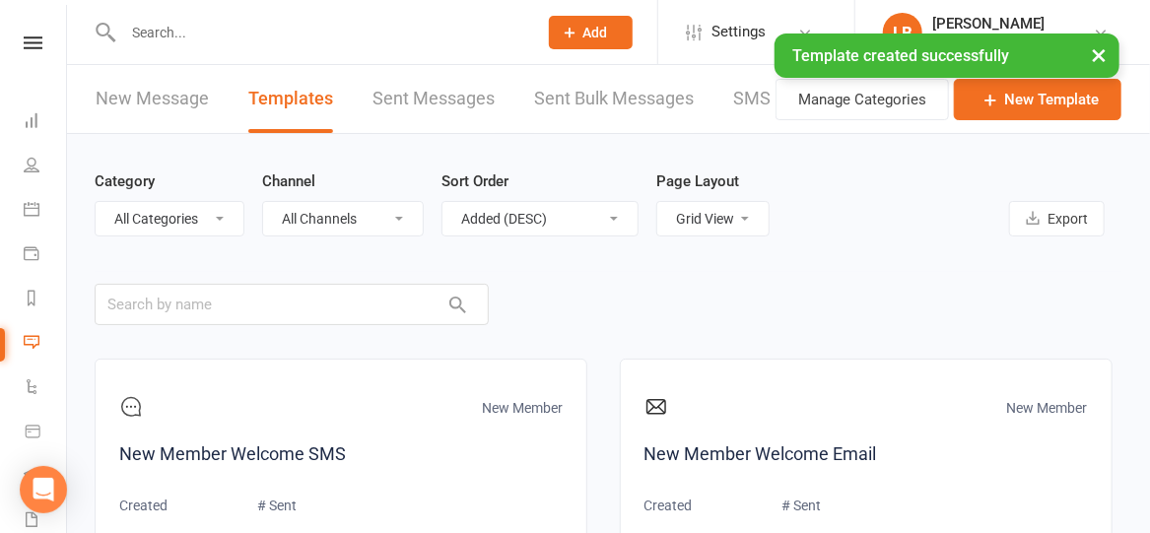
click at [25, 34] on div "× Template created successfully" at bounding box center [562, 34] width 1124 height 0
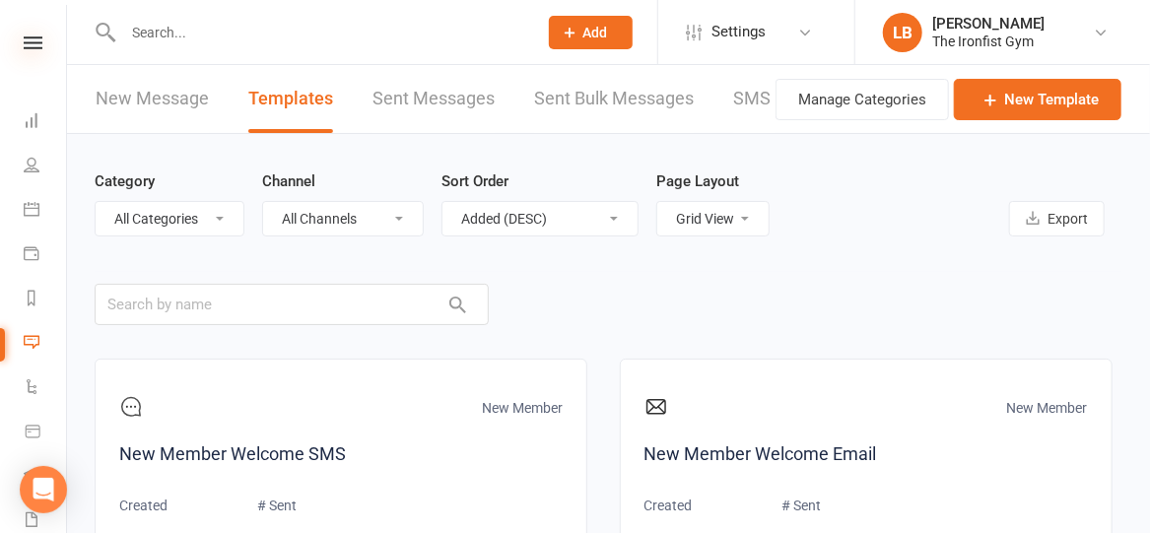
click at [25, 44] on icon at bounding box center [33, 42] width 19 height 13
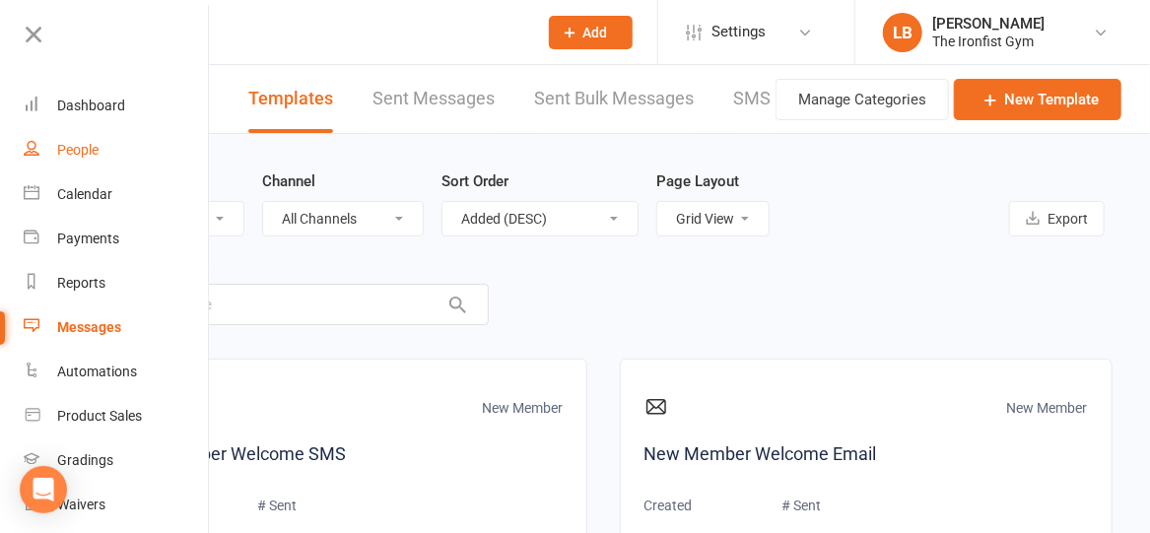
click at [82, 151] on div "People" at bounding box center [77, 150] width 41 height 16
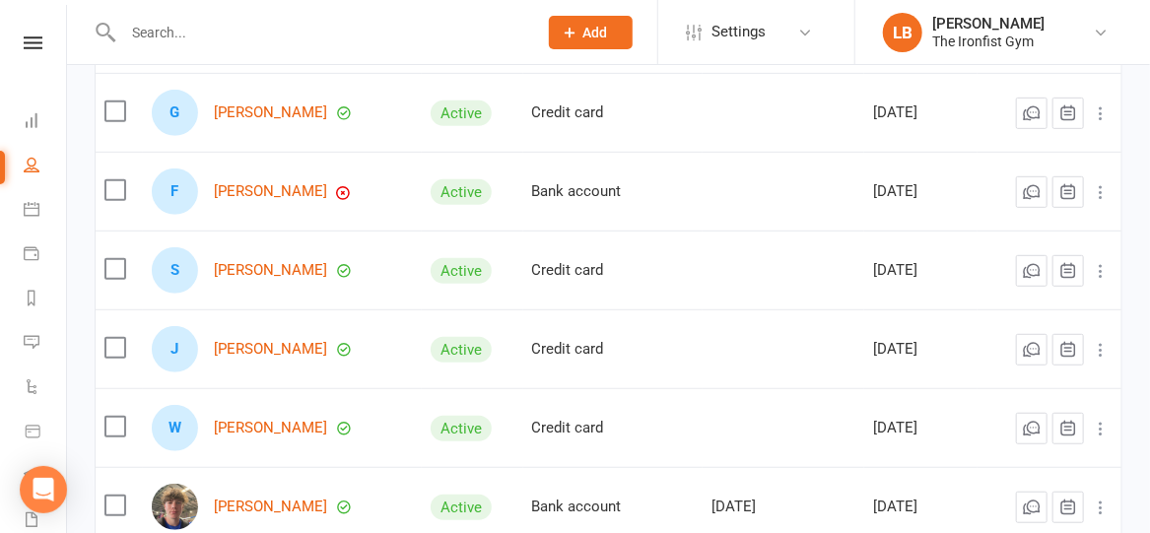
scroll to position [353, 0]
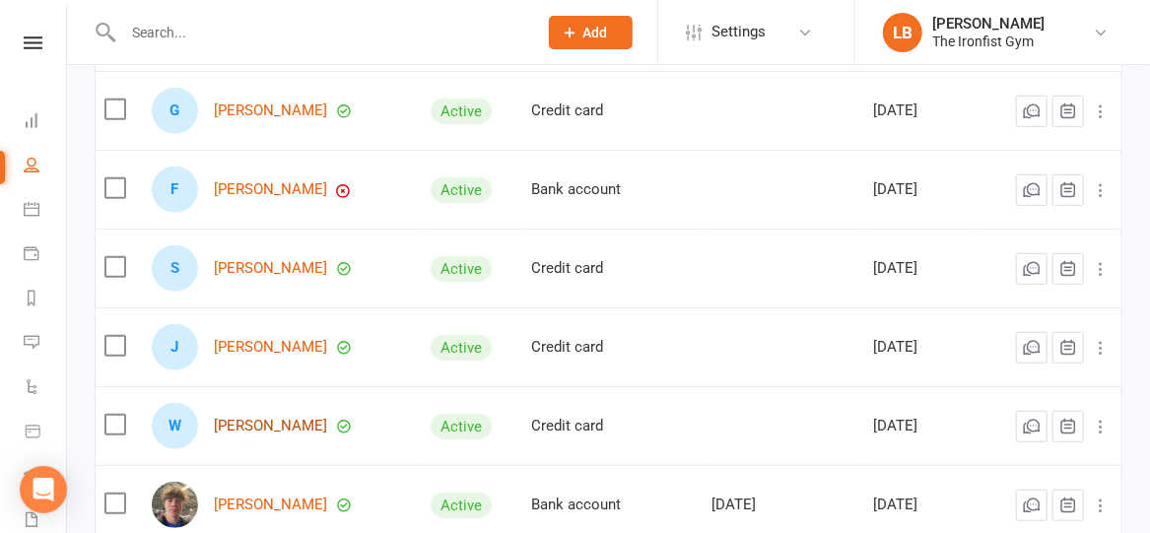
click at [257, 435] on link "[PERSON_NAME]" at bounding box center [270, 426] width 113 height 17
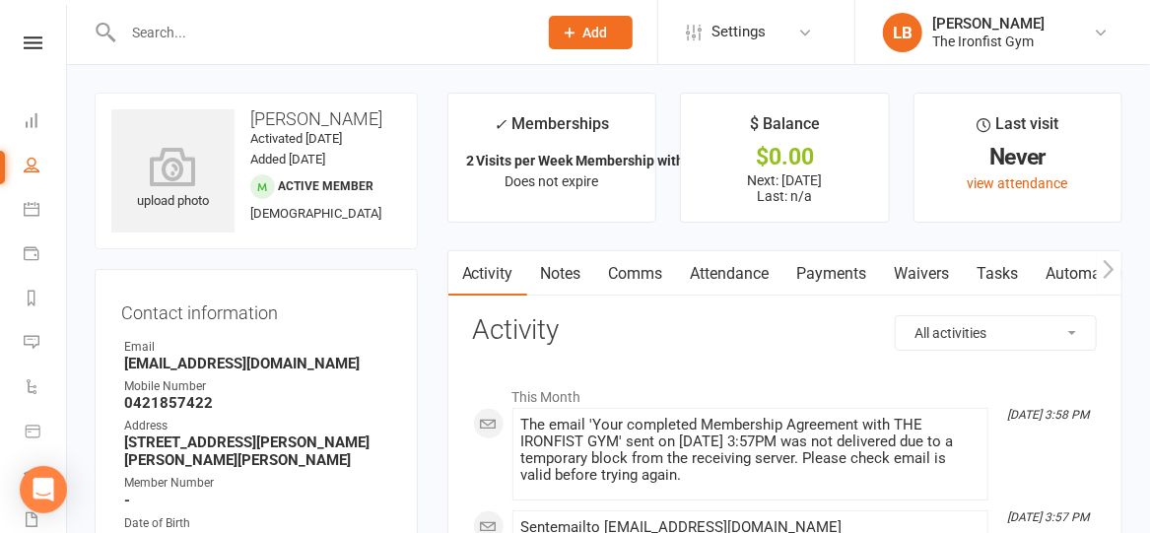
click at [844, 272] on link "Payments" at bounding box center [832, 273] width 98 height 45
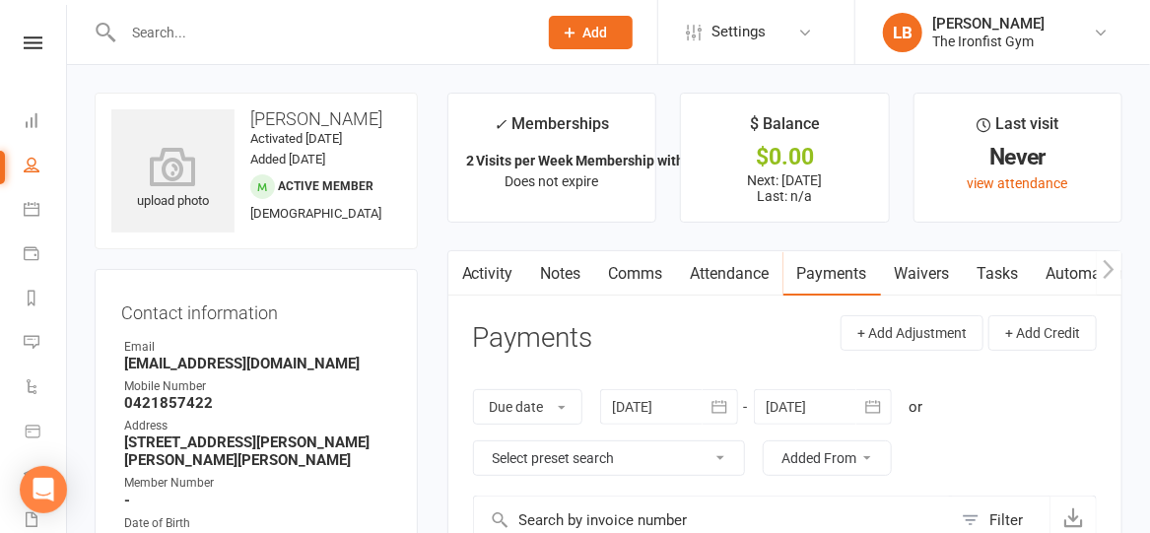
click at [642, 273] on link "Comms" at bounding box center [636, 273] width 82 height 45
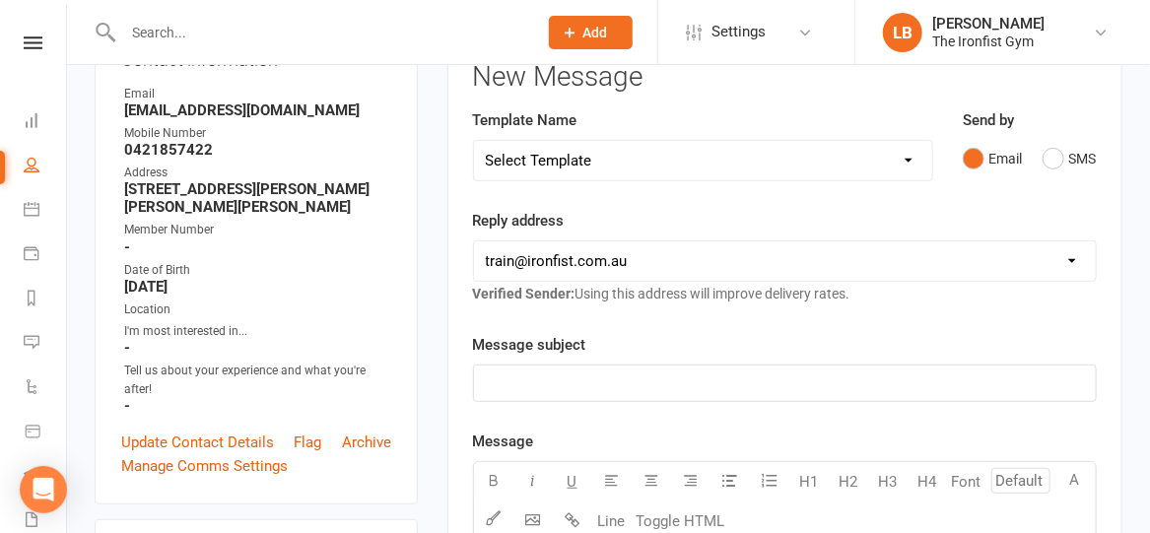
scroll to position [280, 0]
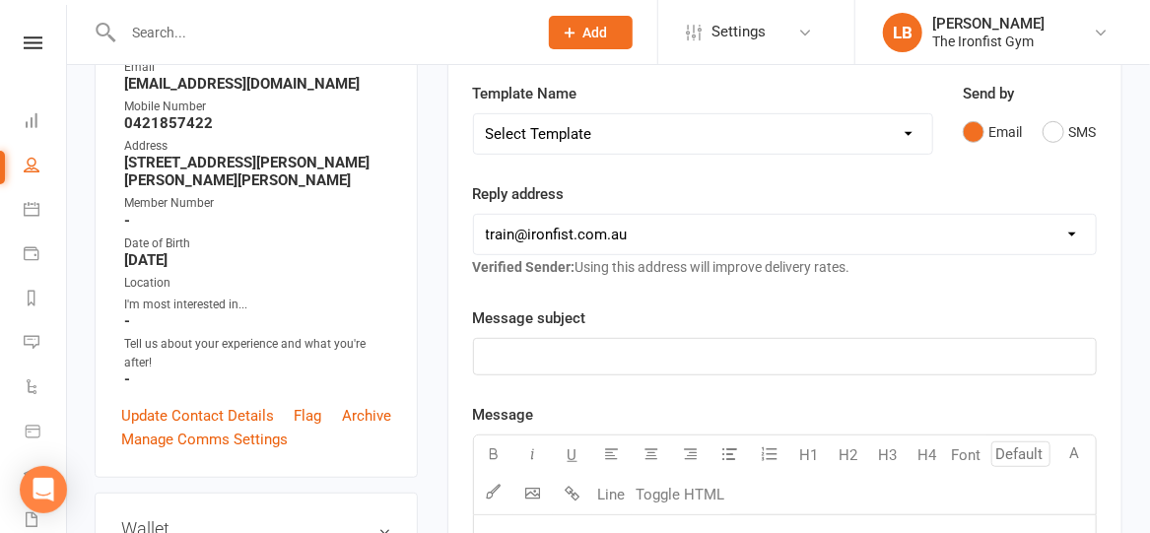
click at [638, 134] on select "Select Template [SMS] Grading Fee owing [SMS] Balance Owing - Catch up [SMS] Ex…" at bounding box center [703, 133] width 458 height 39
select select "16"
click at [474, 114] on select "Select Template [SMS] Grading Fee owing [SMS] Balance Owing - Catch up [SMS] Ex…" at bounding box center [703, 133] width 458 height 39
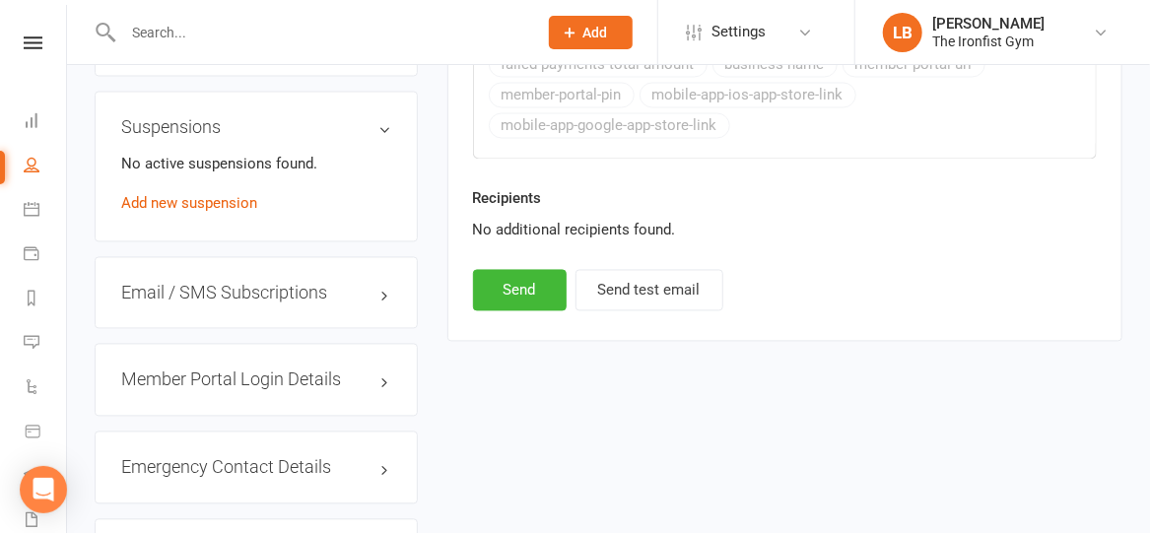
scroll to position [1456, 0]
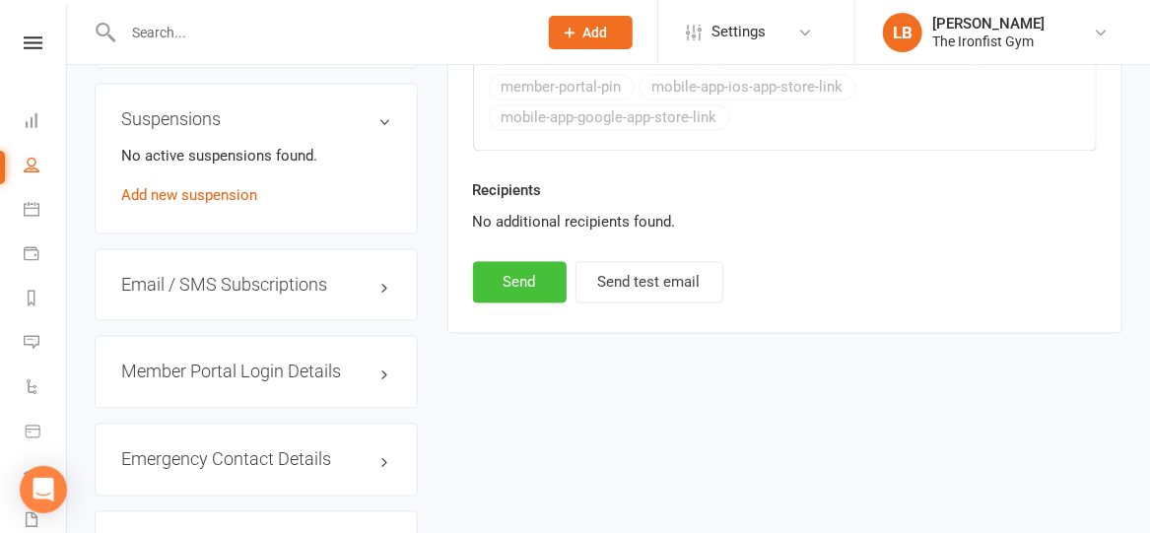
click at [528, 275] on button "Send" at bounding box center [520, 282] width 94 height 41
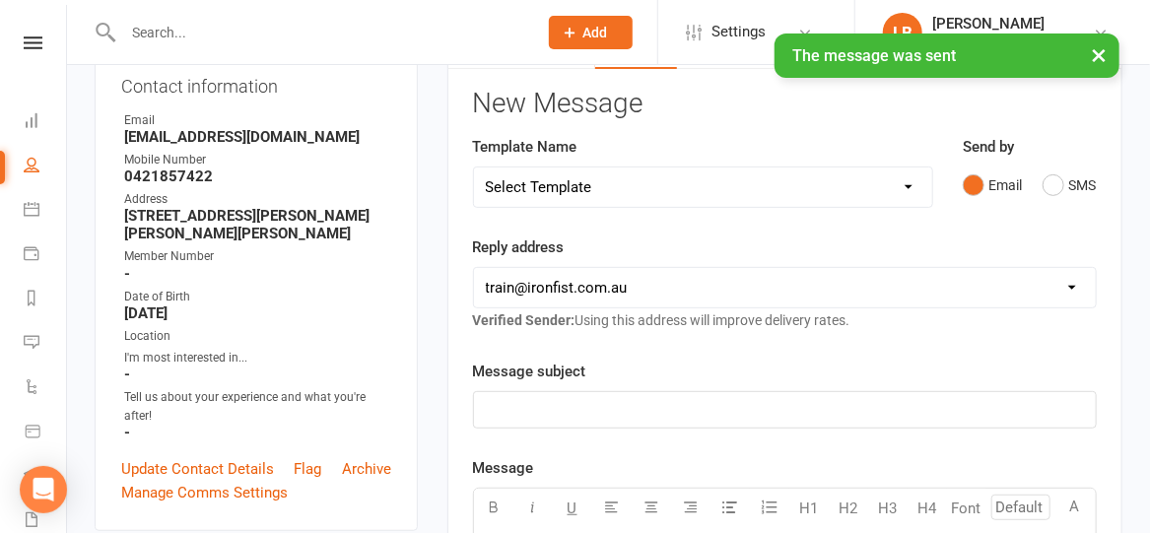
scroll to position [230, 0]
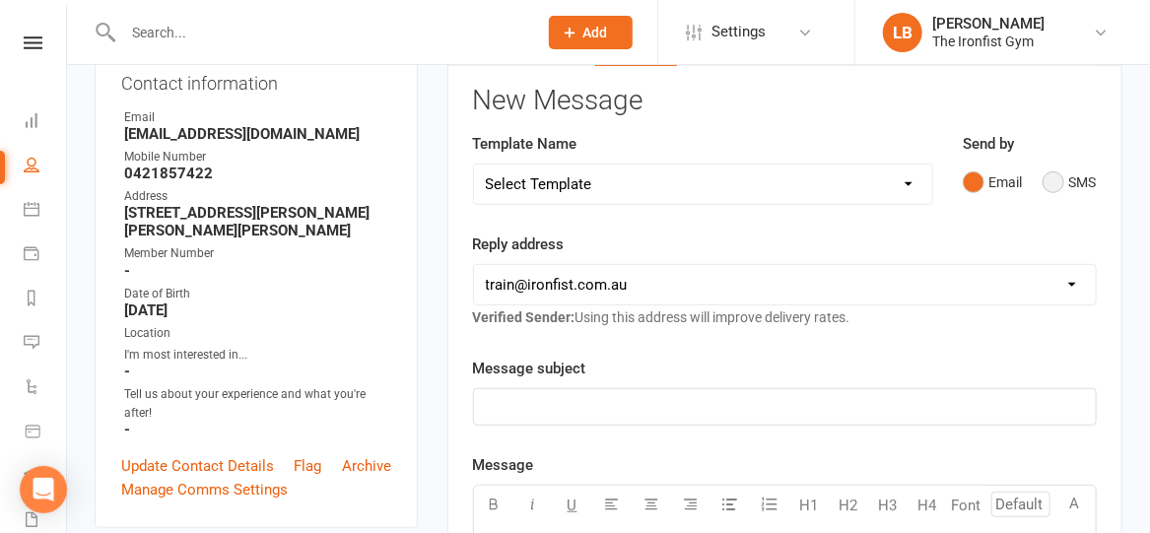
click at [1063, 177] on button "SMS" at bounding box center [1069, 182] width 53 height 37
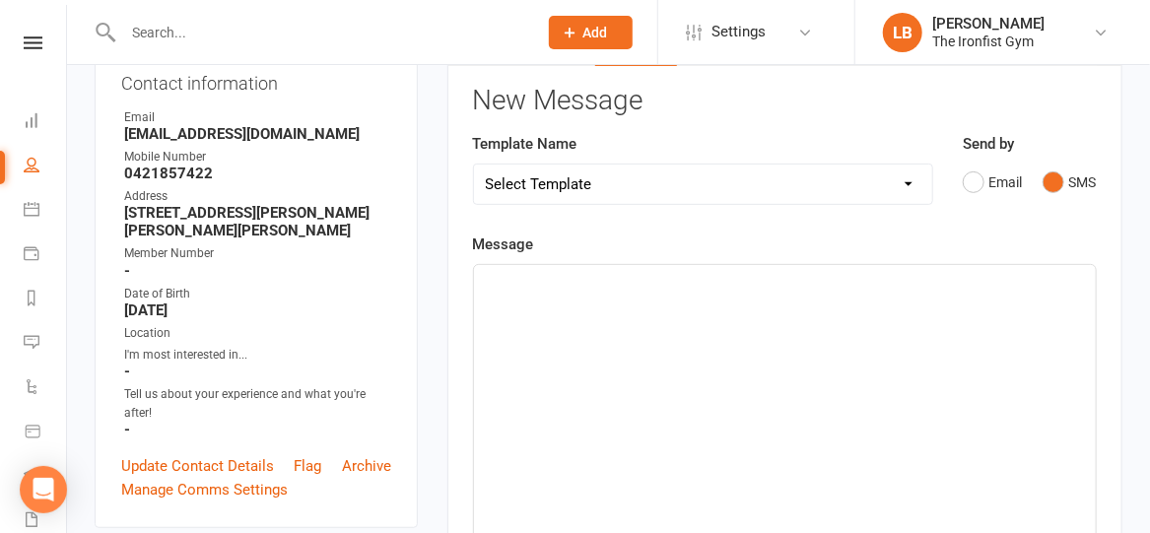
click at [807, 182] on select "Select Template [SMS] Grading Fee owing [SMS] Balance Owing - Catch up [SMS] Ex…" at bounding box center [703, 184] width 458 height 39
select select "17"
click at [474, 165] on select "Select Template [SMS] Grading Fee owing [SMS] Balance Owing - Catch up [SMS] Ex…" at bounding box center [703, 184] width 458 height 39
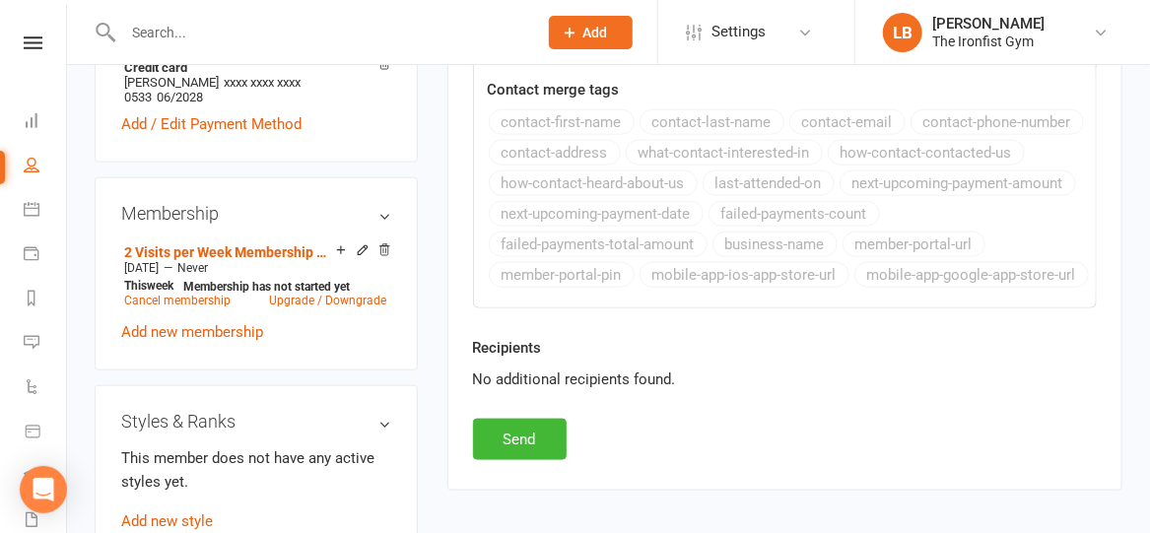
scroll to position [778, 0]
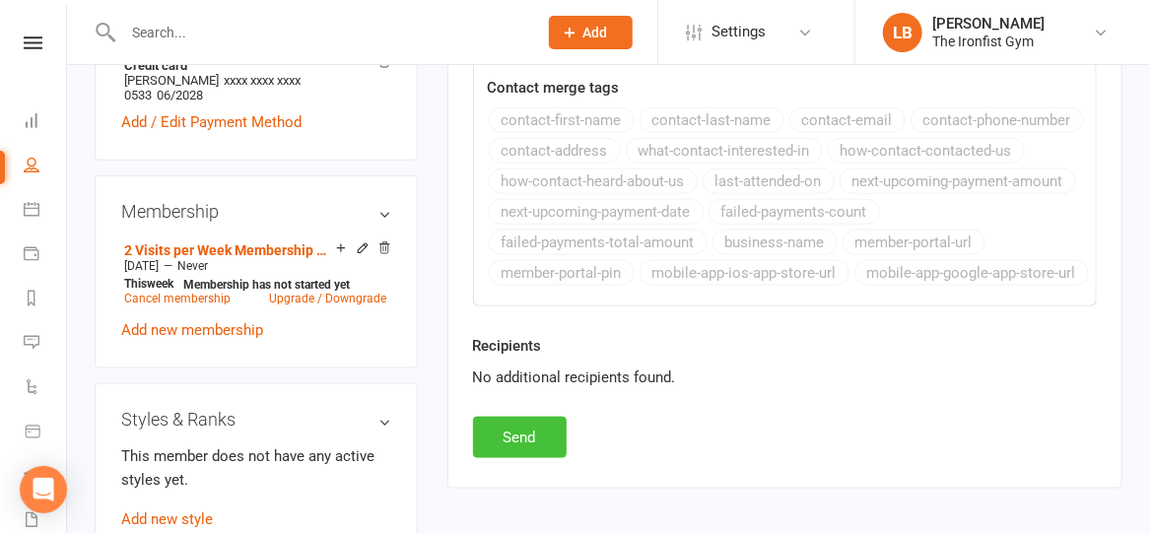
click at [520, 435] on button "Send" at bounding box center [520, 437] width 94 height 41
select select
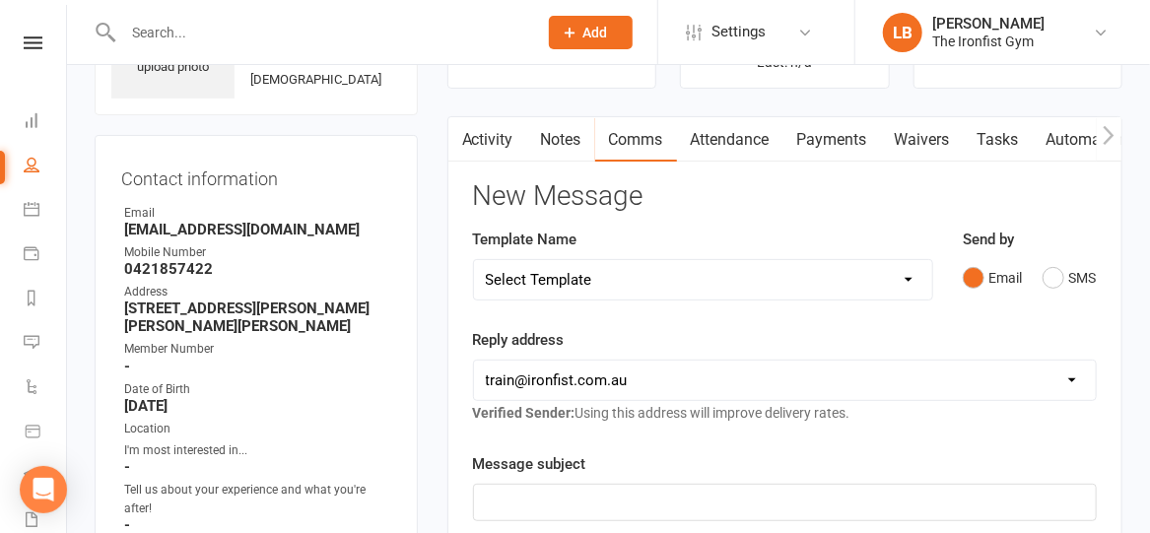
scroll to position [116, 0]
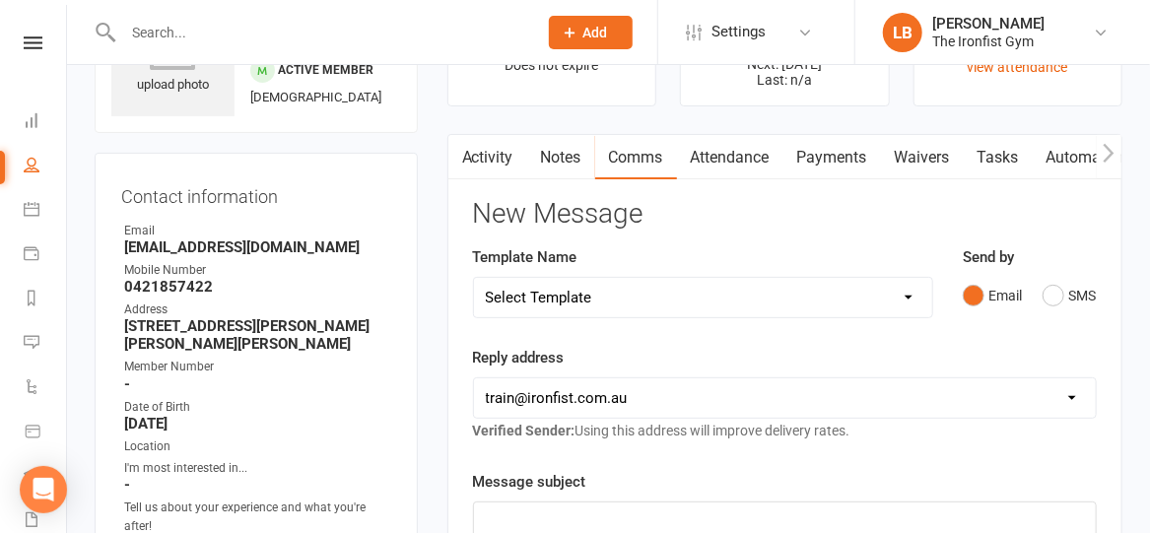
click at [496, 162] on link "Activity" at bounding box center [487, 157] width 79 height 45
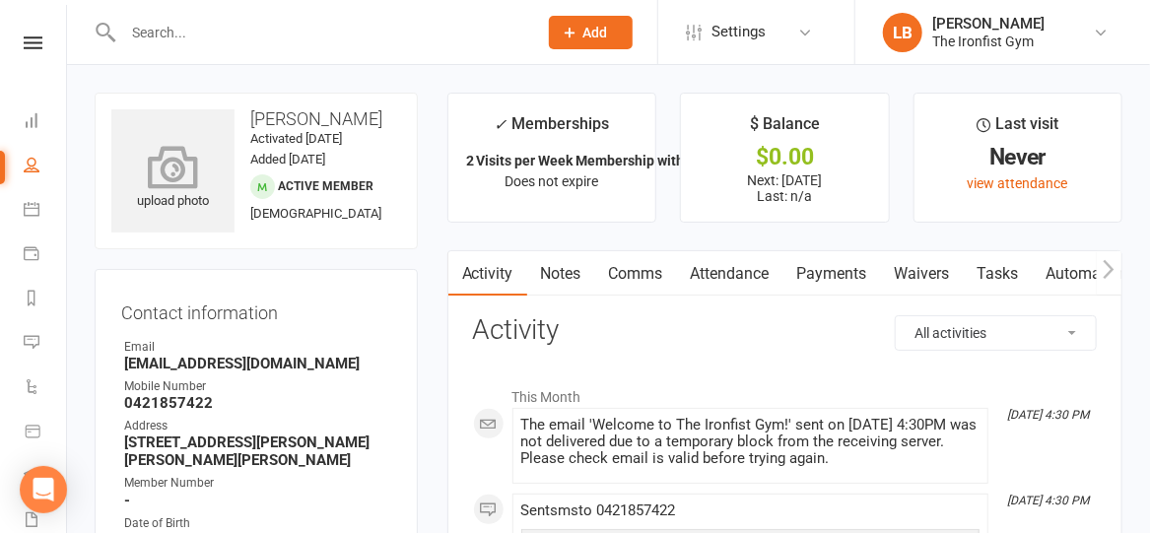
click at [167, 188] on icon at bounding box center [173, 166] width 136 height 43
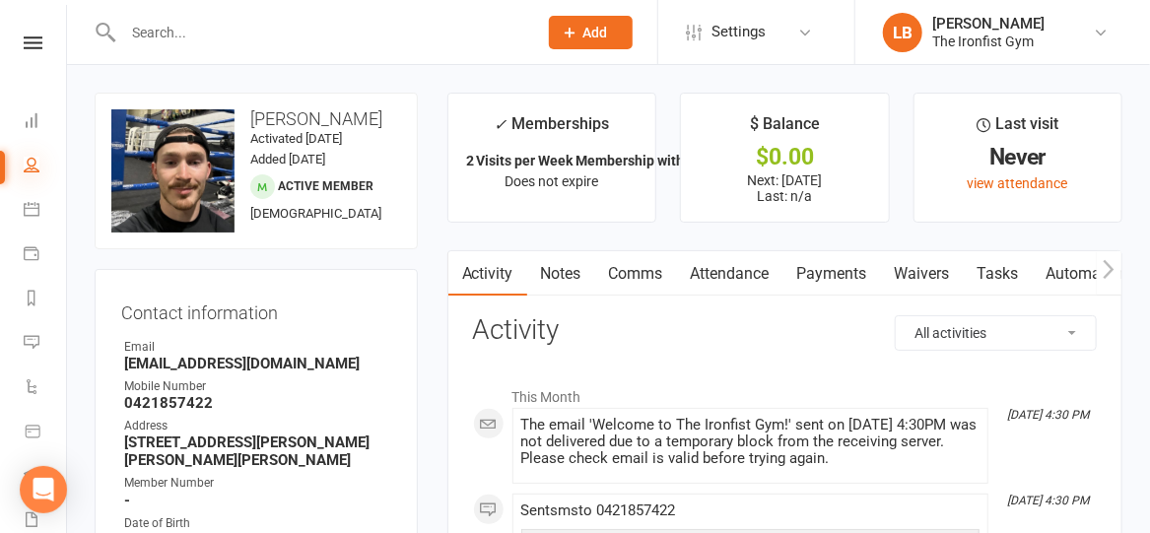
click at [30, 160] on icon at bounding box center [32, 165] width 16 height 16
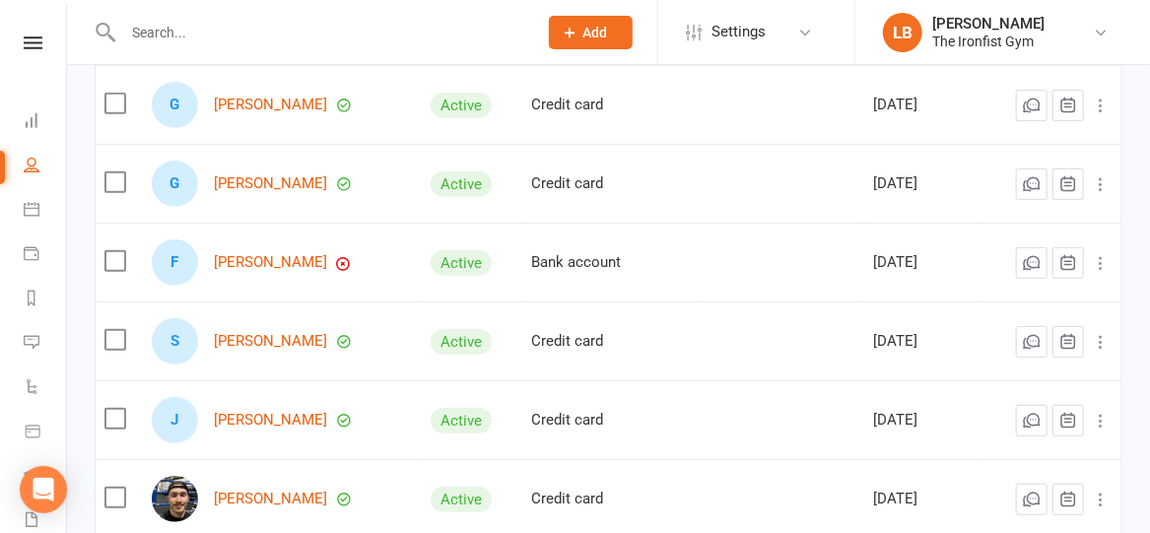
scroll to position [285, 0]
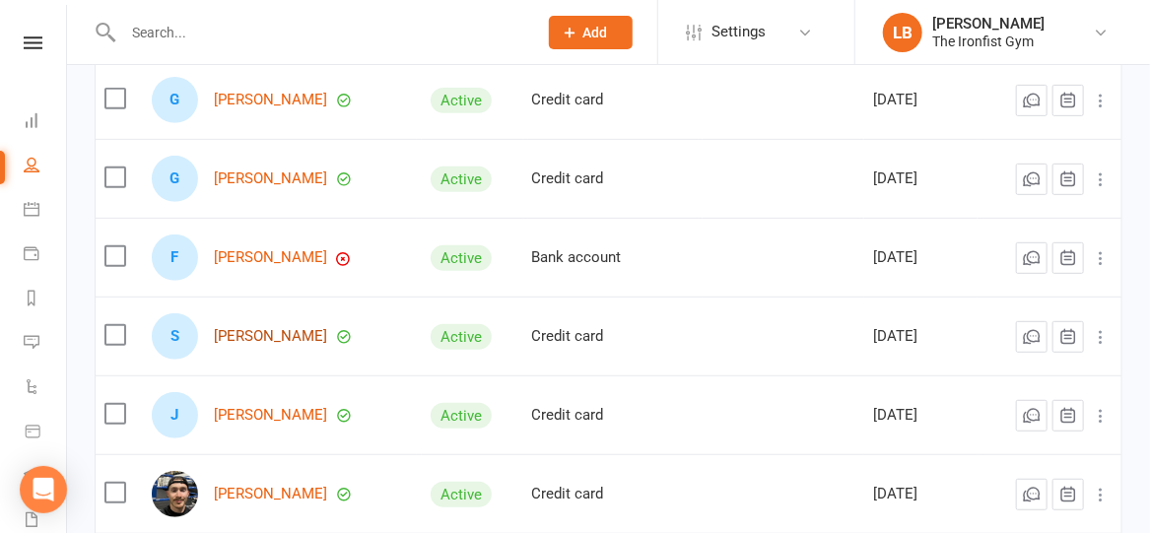
click at [254, 345] on link "[PERSON_NAME]" at bounding box center [270, 336] width 113 height 17
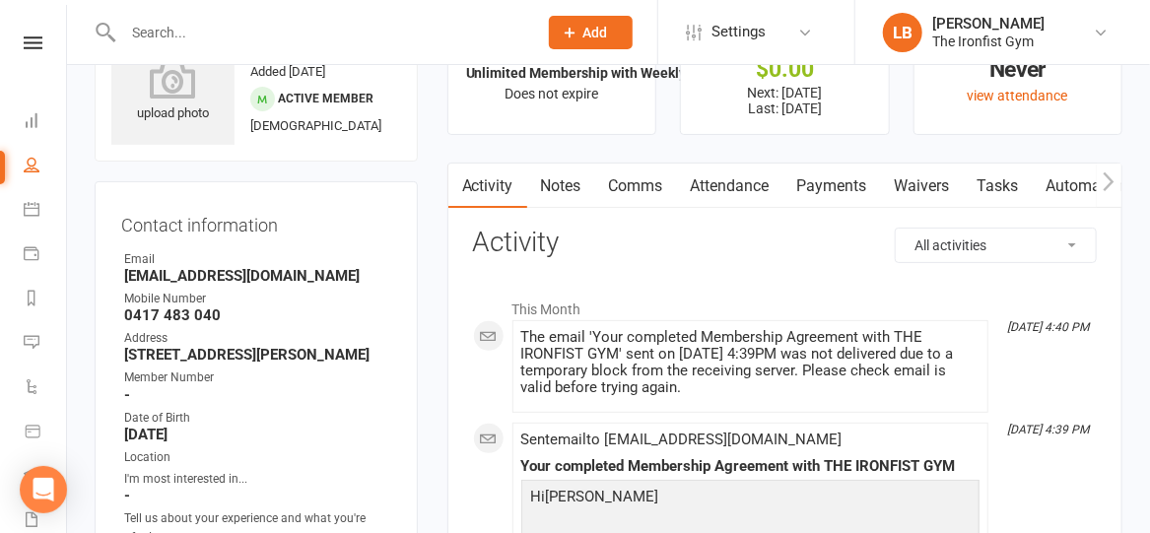
scroll to position [83, 0]
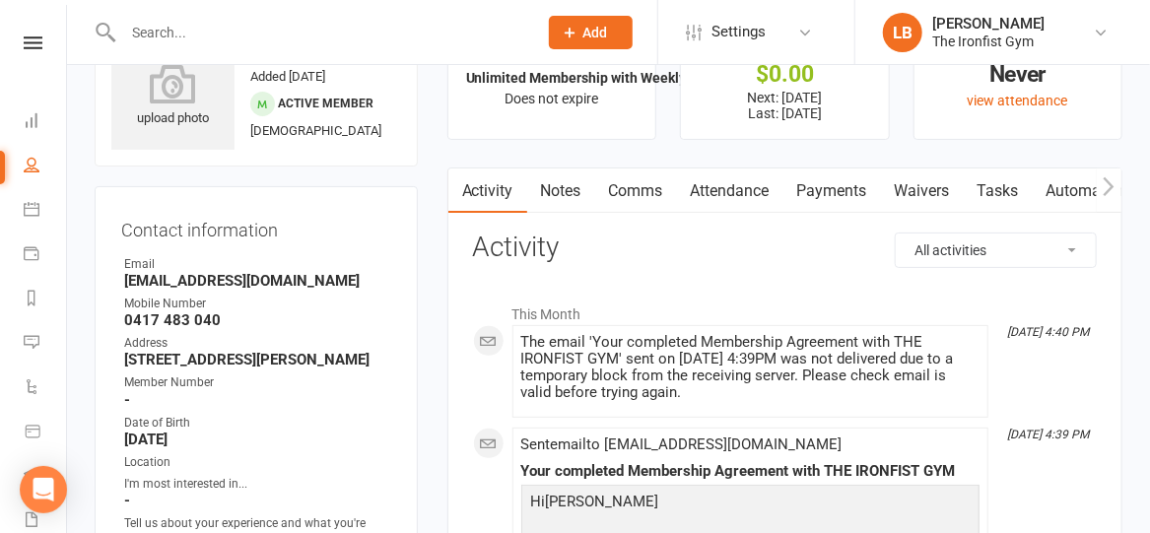
click at [655, 186] on link "Comms" at bounding box center [636, 191] width 82 height 45
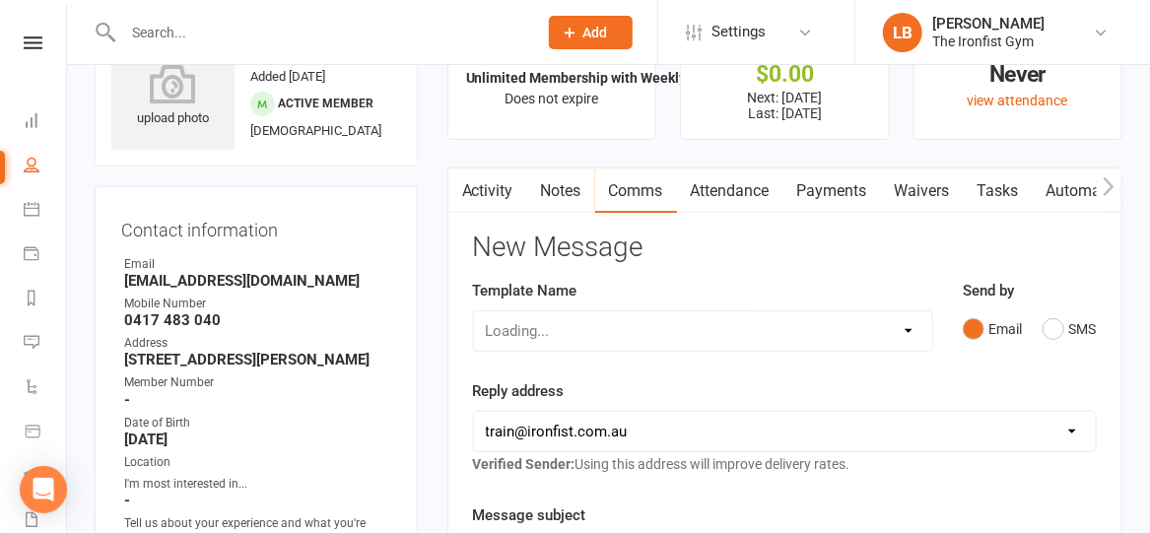
scroll to position [177, 0]
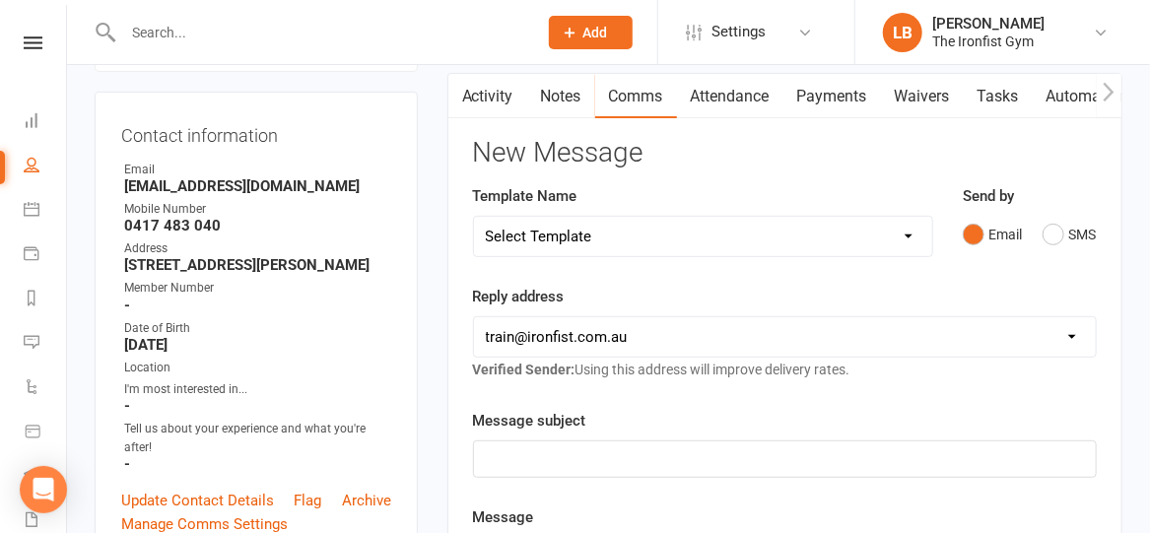
click at [620, 238] on select "Select Template [SMS] Grading Fee owing [SMS] Balance Owing - Catch up [SMS] Ex…" at bounding box center [703, 236] width 458 height 39
select select "16"
click at [474, 217] on select "Select Template [SMS] Grading Fee owing [SMS] Balance Owing - Catch up [SMS] Ex…" at bounding box center [703, 236] width 458 height 39
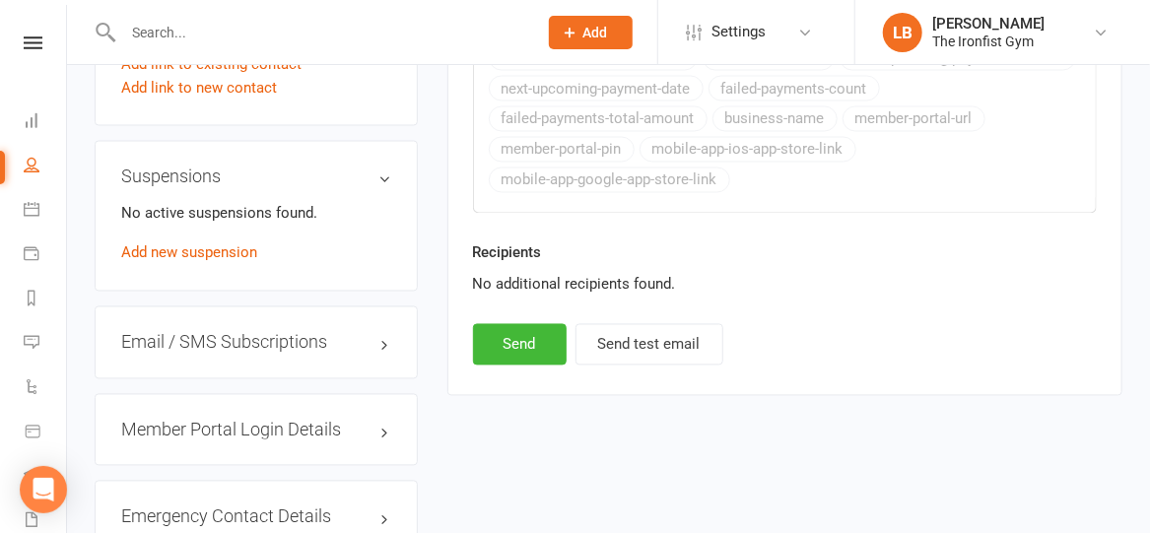
scroll to position [1441, 0]
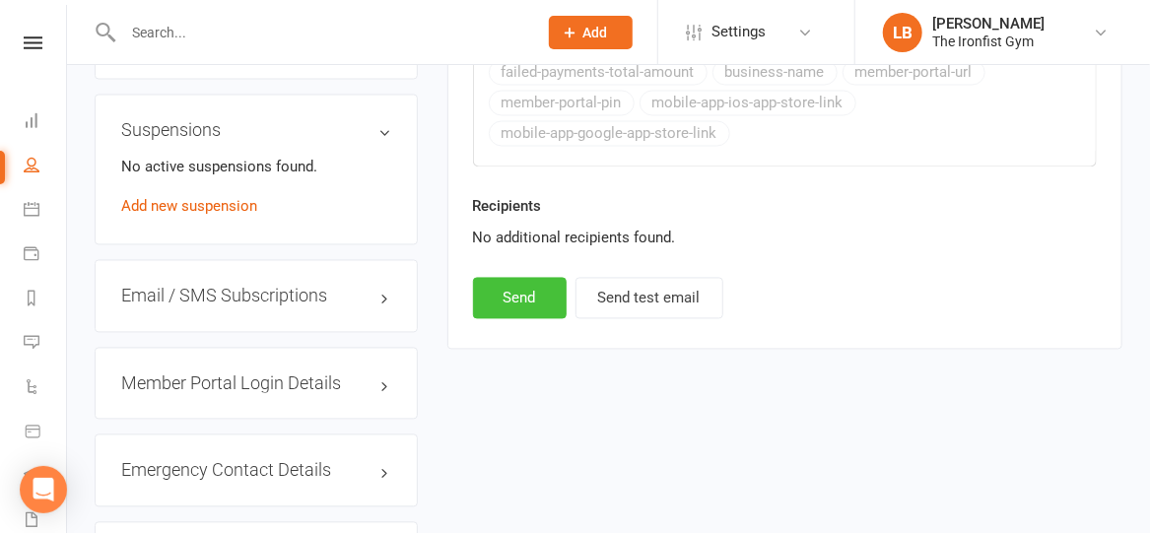
click at [515, 286] on button "Send" at bounding box center [520, 298] width 94 height 41
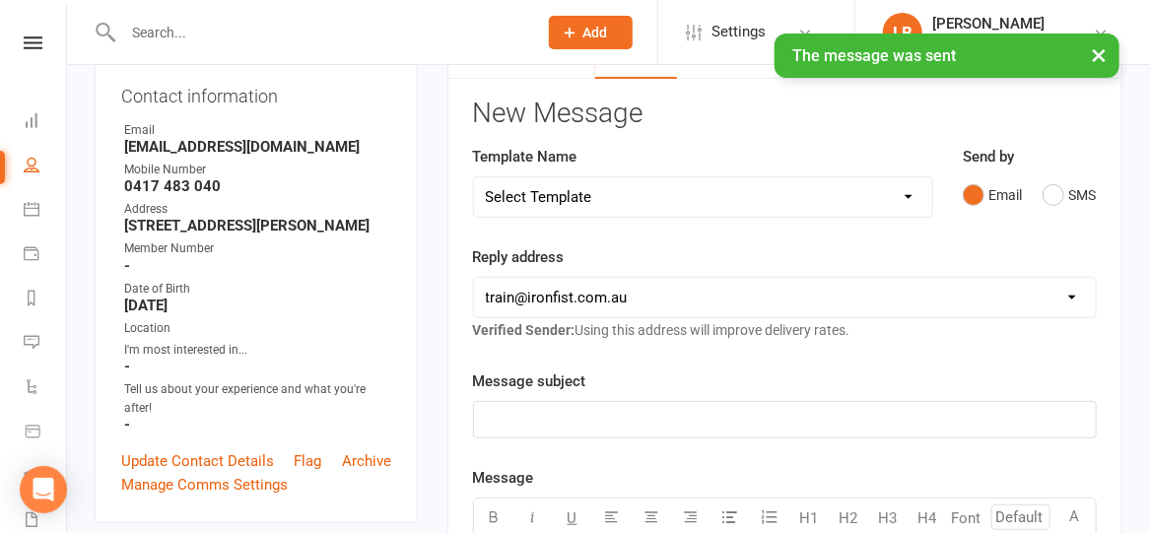
scroll to position [213, 0]
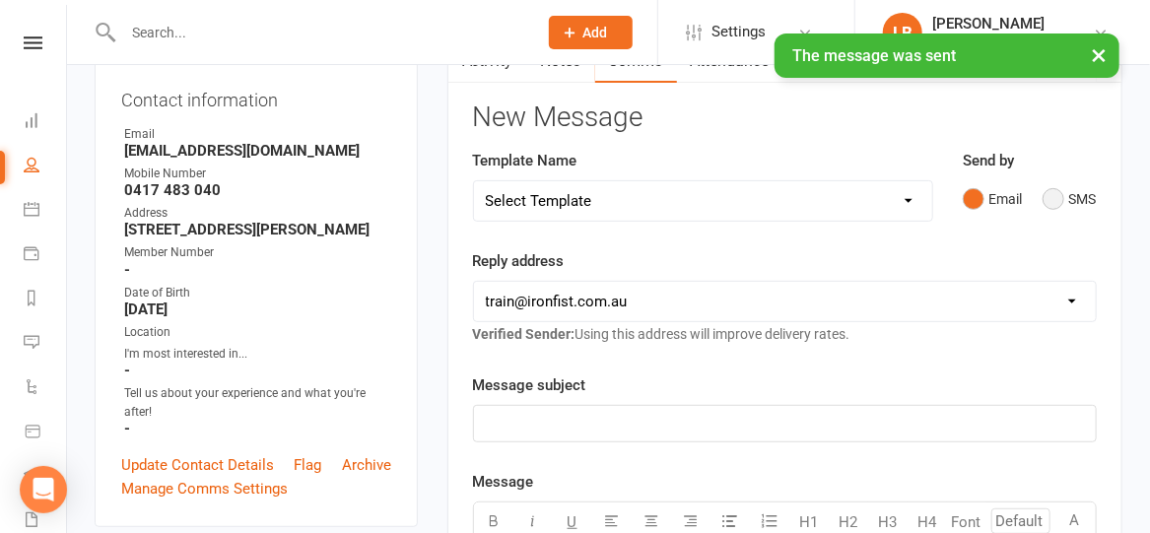
click at [1065, 204] on button "SMS" at bounding box center [1069, 198] width 53 height 37
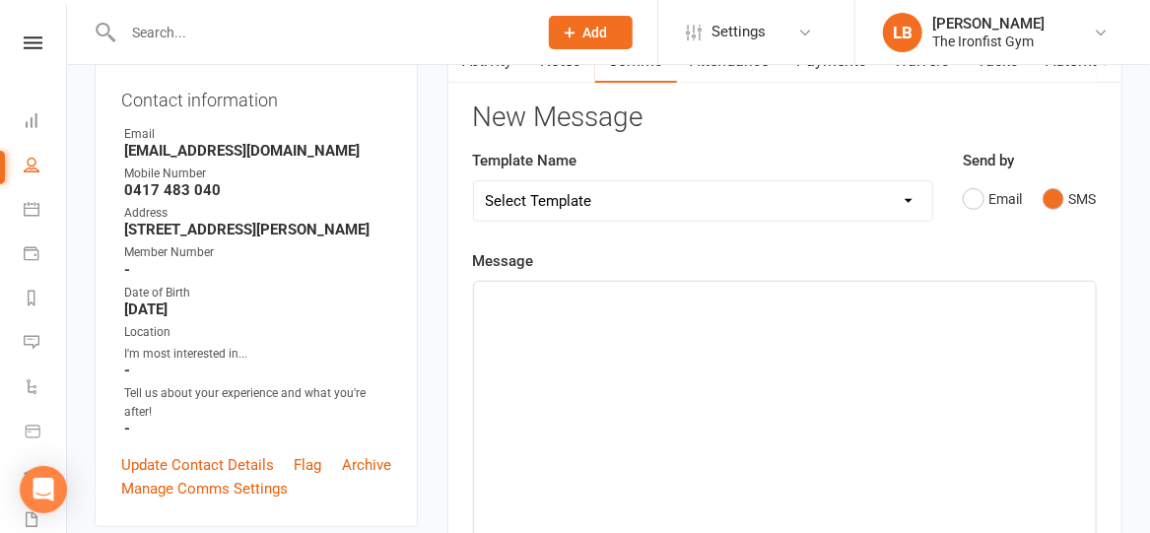
click at [774, 196] on select "Select Template [SMS] Grading Fee owing [SMS] Balance Owing - Catch up [SMS] Ex…" at bounding box center [703, 200] width 458 height 39
select select "17"
click at [474, 181] on select "Select Template [SMS] Grading Fee owing [SMS] Balance Owing - Catch up [SMS] Ex…" at bounding box center [703, 200] width 458 height 39
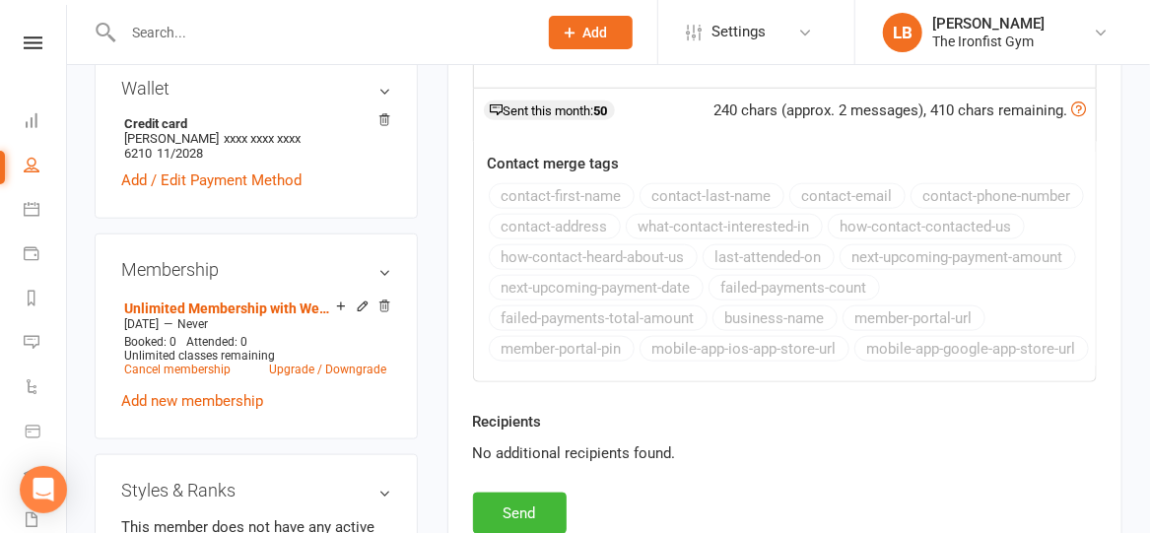
scroll to position [709, 0]
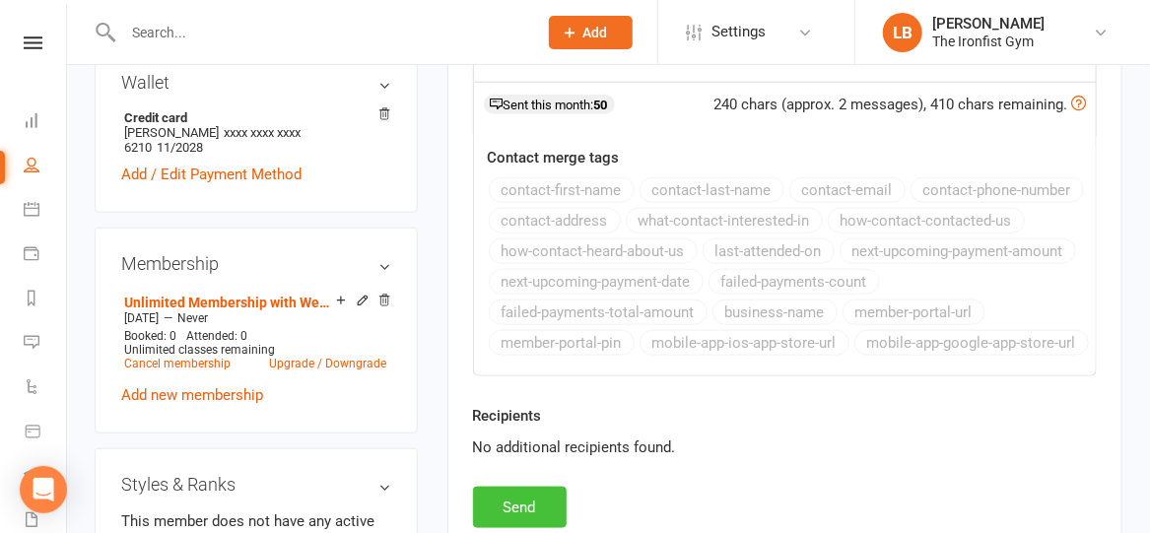
click at [519, 496] on button "Send" at bounding box center [520, 507] width 94 height 41
select select
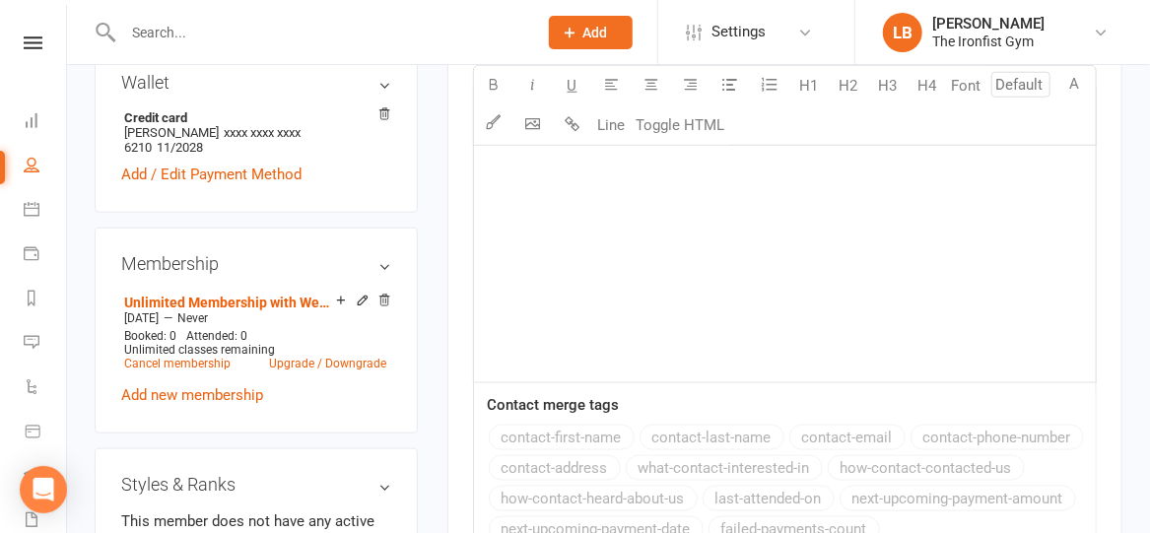
scroll to position [83, 0]
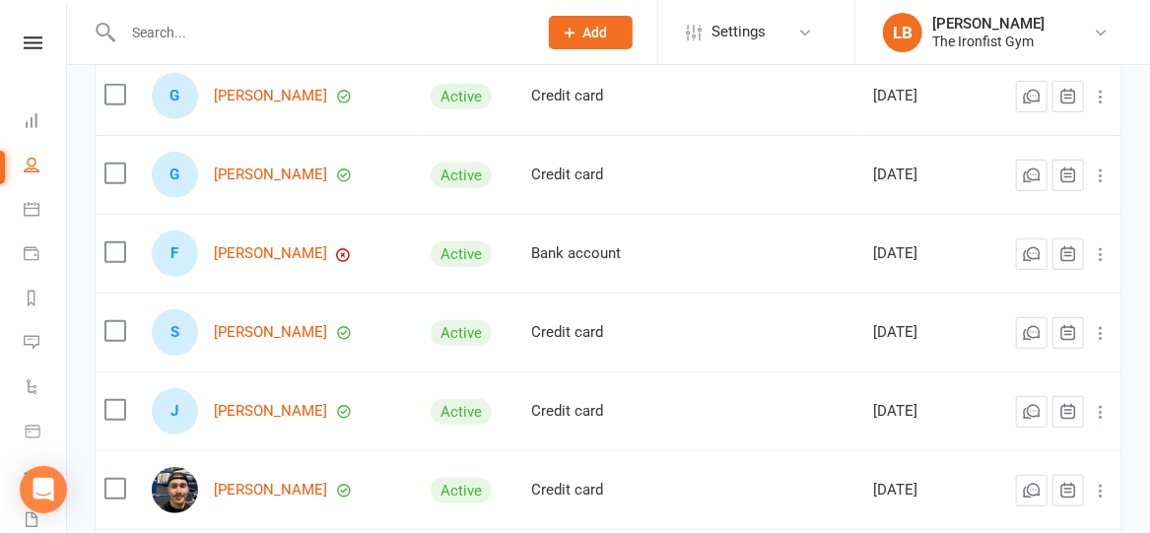
scroll to position [288, 0]
click at [251, 421] on link "[PERSON_NAME]" at bounding box center [270, 412] width 113 height 17
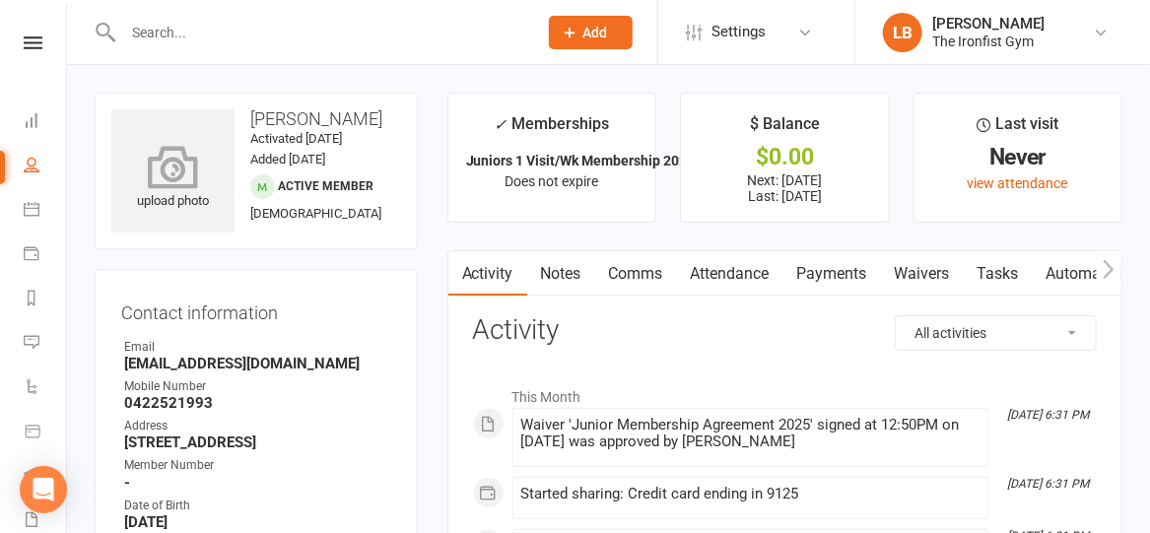
click at [166, 173] on icon at bounding box center [173, 166] width 136 height 43
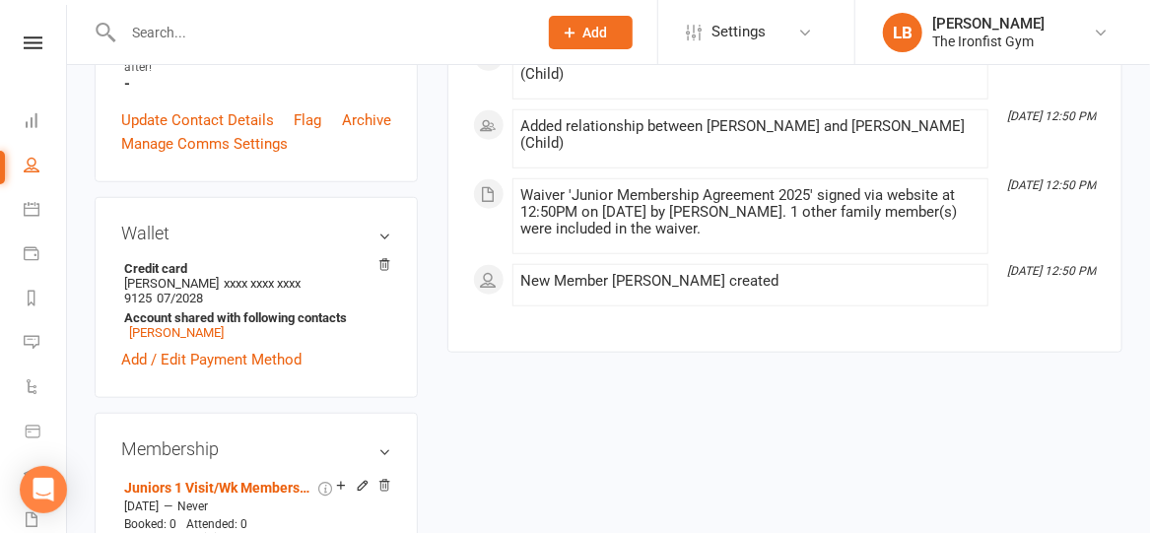
scroll to position [652, 0]
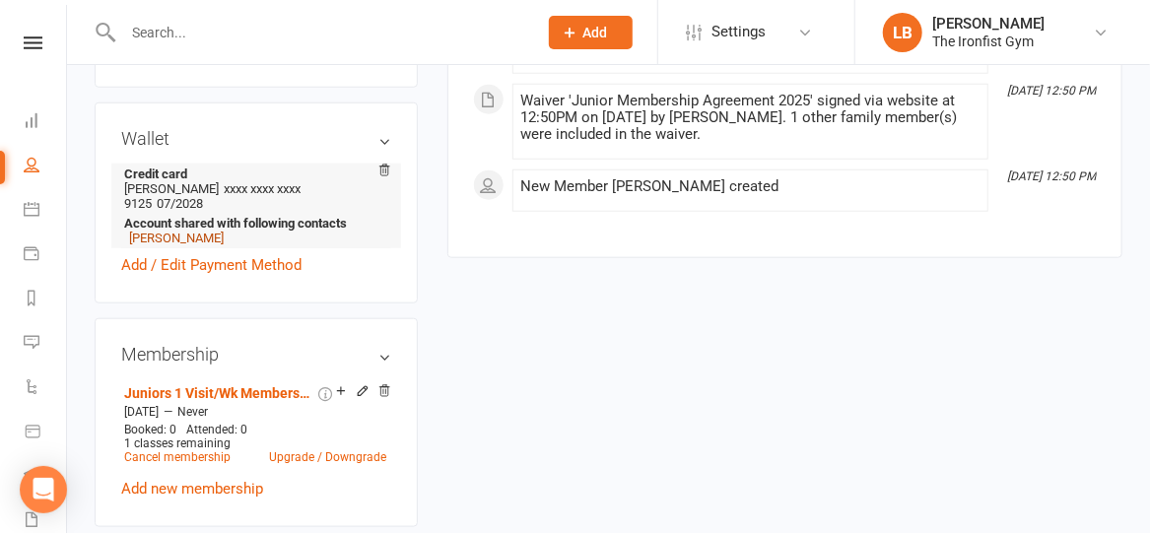
click at [166, 239] on link "[PERSON_NAME]" at bounding box center [176, 238] width 95 height 15
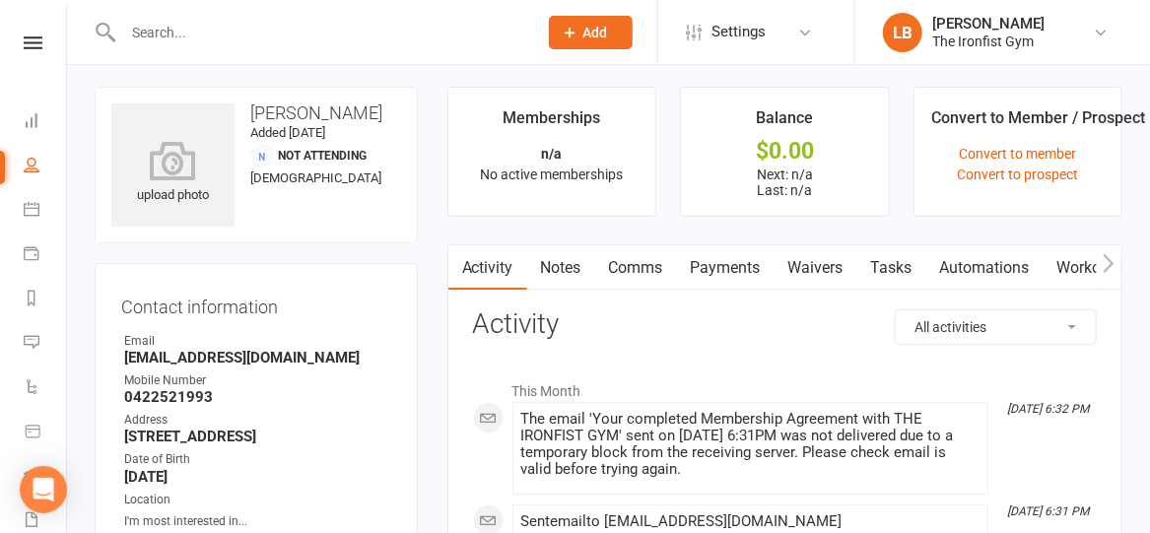
scroll to position [6, 0]
click at [628, 259] on link "Comms" at bounding box center [636, 267] width 82 height 45
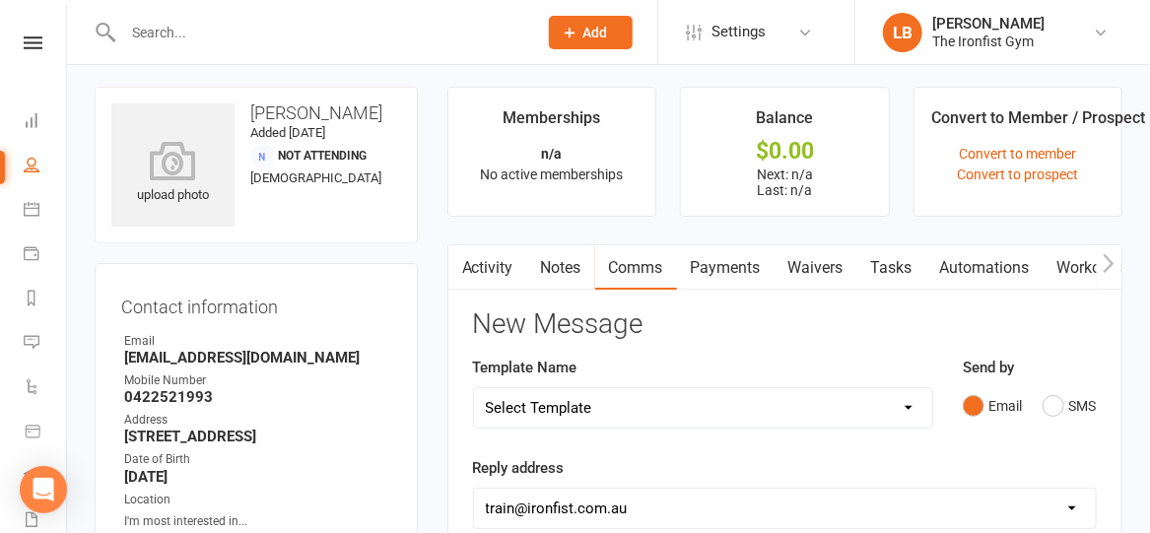
click at [654, 403] on select "Select Template [SMS] Grading Fee owing [SMS] Balance Owing - Catch up [SMS] Ex…" at bounding box center [703, 407] width 458 height 39
select select "16"
click at [474, 388] on select "Select Template [SMS] Grading Fee owing [SMS] Balance Owing - Catch up [SMS] Ex…" at bounding box center [703, 407] width 458 height 39
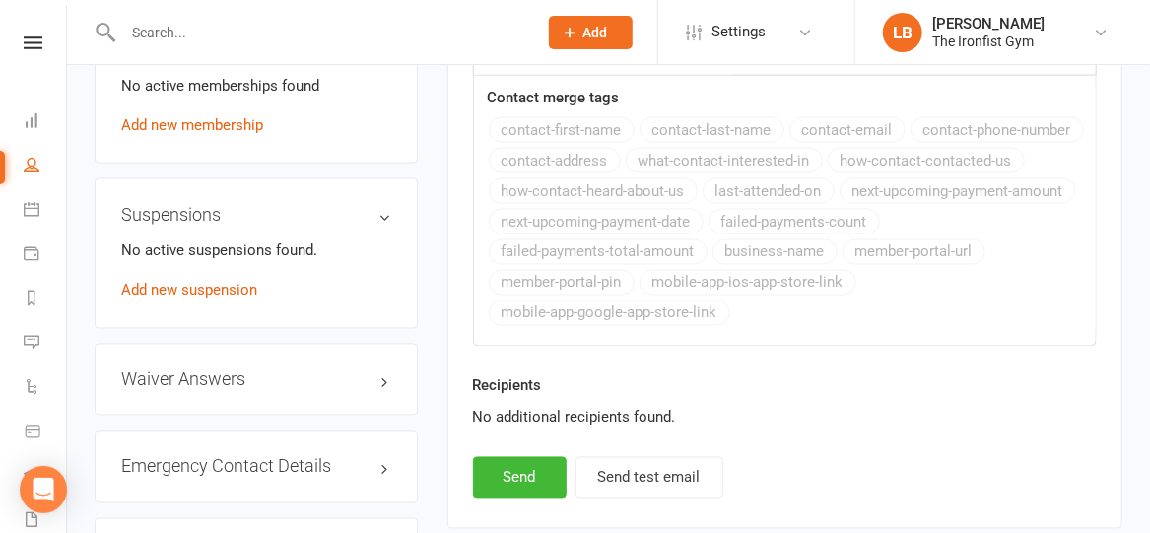
scroll to position [1259, 0]
click at [507, 477] on button "Send" at bounding box center [520, 479] width 94 height 41
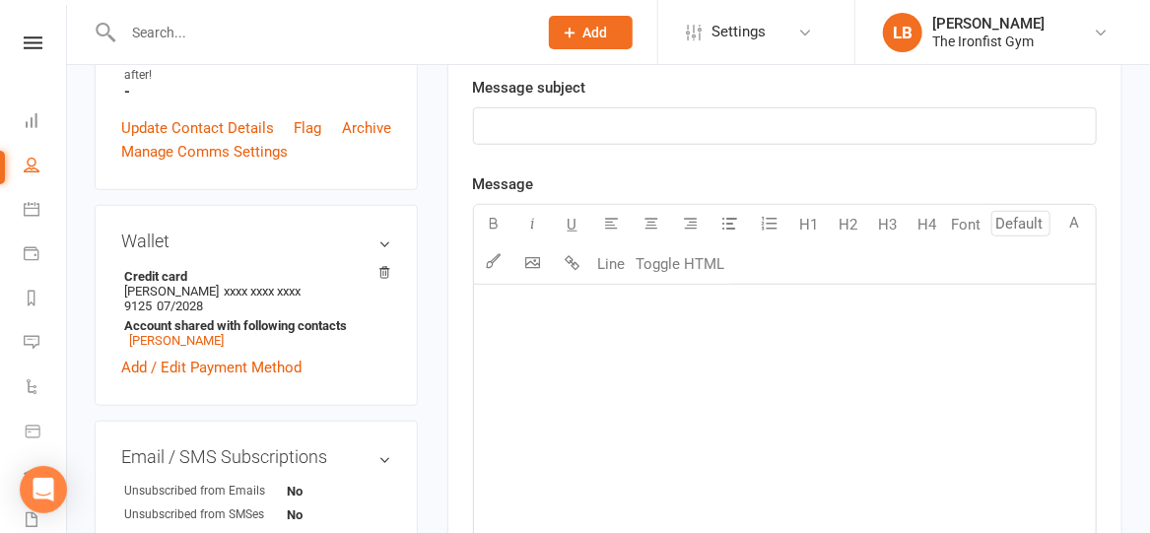
scroll to position [239, 0]
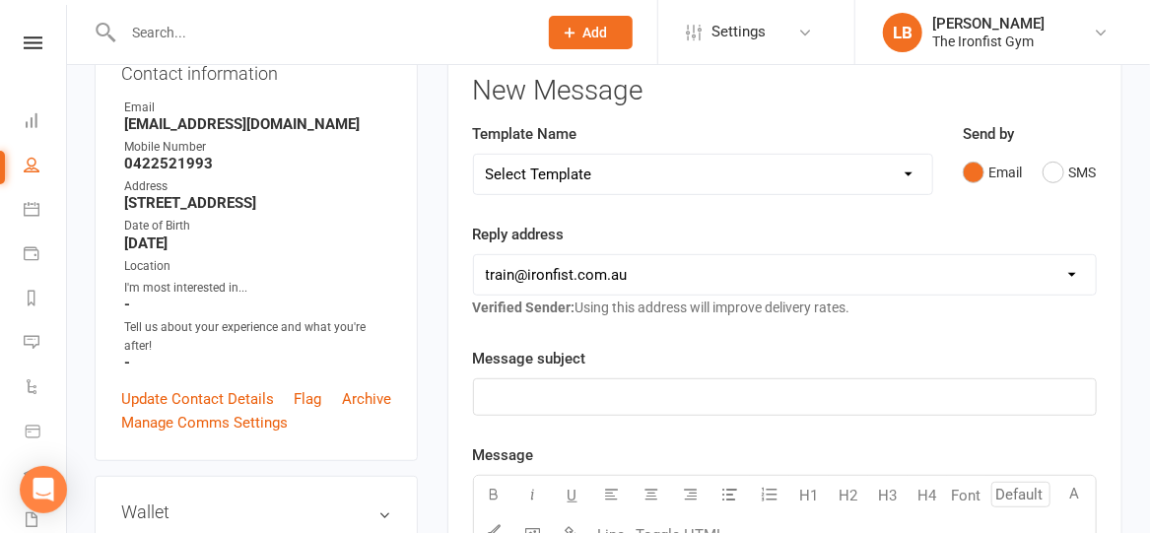
click at [619, 172] on select "Select Template [SMS] Grading Fee owing [SMS] Balance Owing - Catch up [SMS] Ex…" at bounding box center [703, 174] width 458 height 39
select select "17"
click at [474, 155] on select "Select Template [SMS] Grading Fee owing [SMS] Balance Owing - Catch up [SMS] Ex…" at bounding box center [703, 174] width 458 height 39
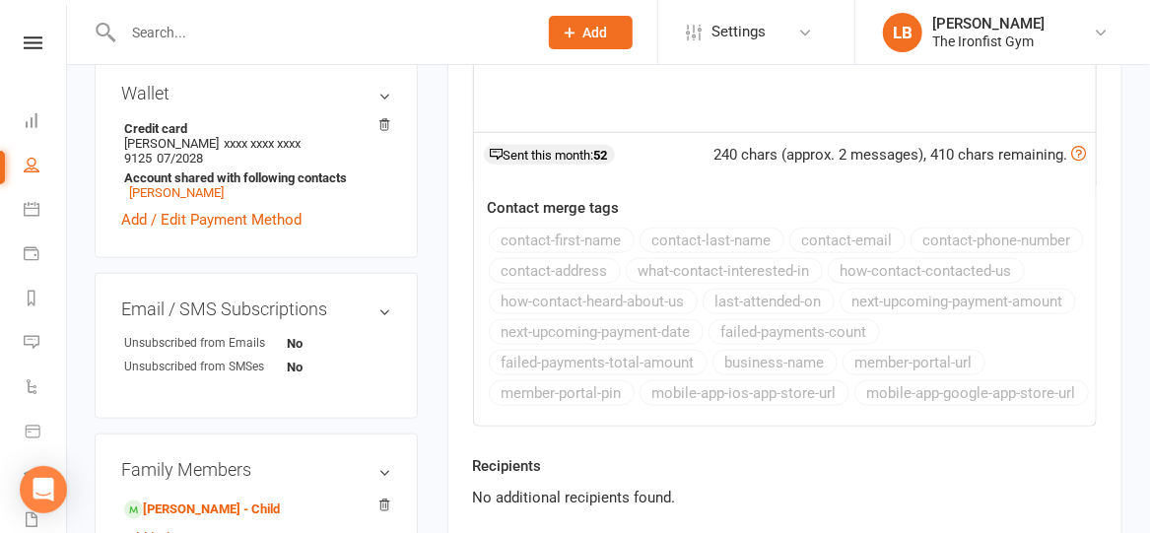
scroll to position [911, 0]
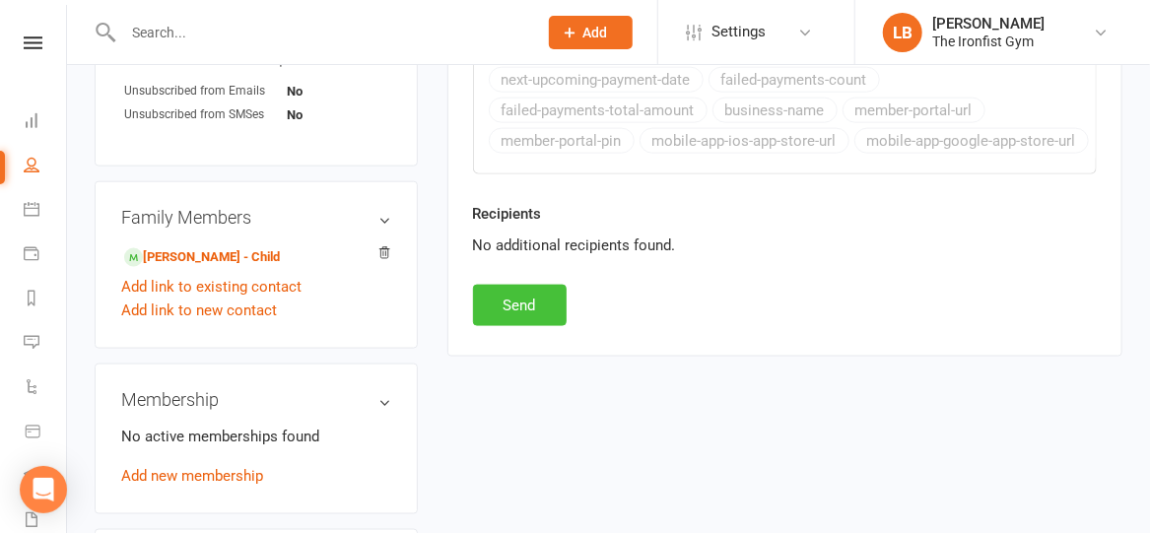
click at [546, 300] on button "Send" at bounding box center [520, 305] width 94 height 41
select select
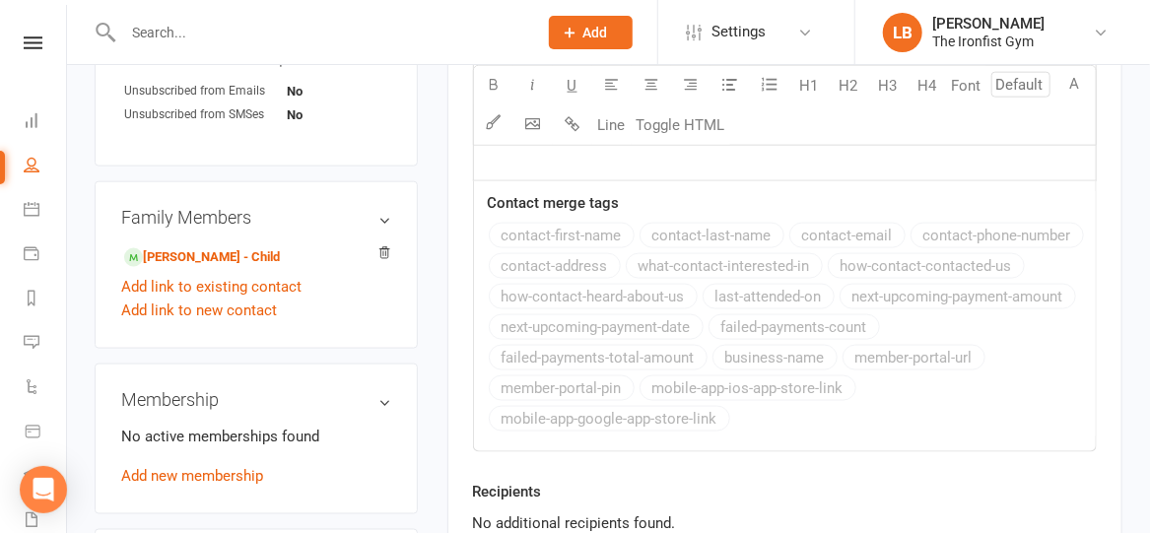
scroll to position [6, 0]
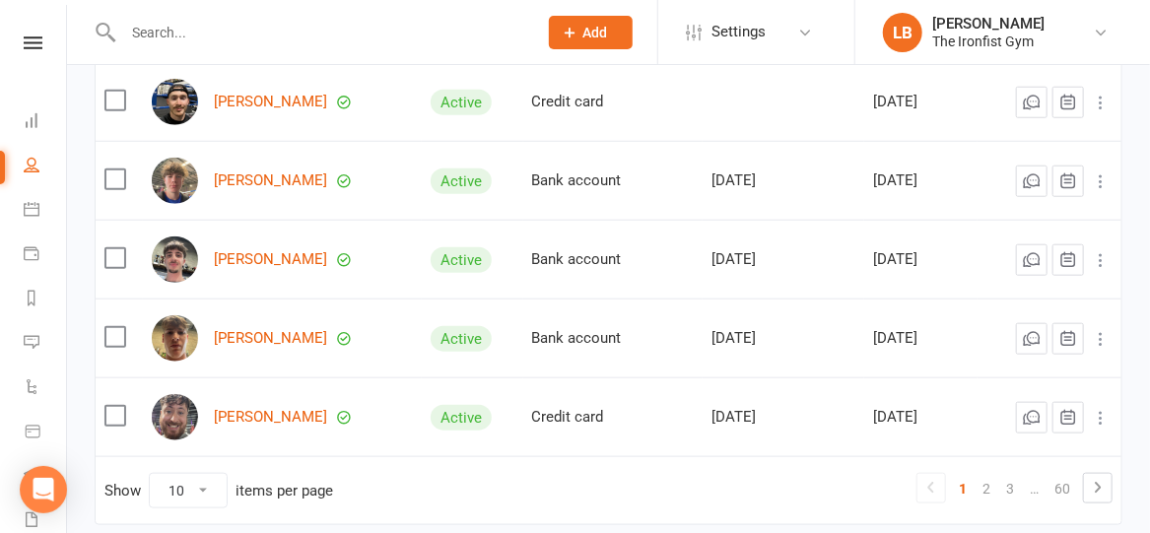
scroll to position [678, 0]
click at [250, 267] on link "[PERSON_NAME]" at bounding box center [270, 258] width 113 height 17
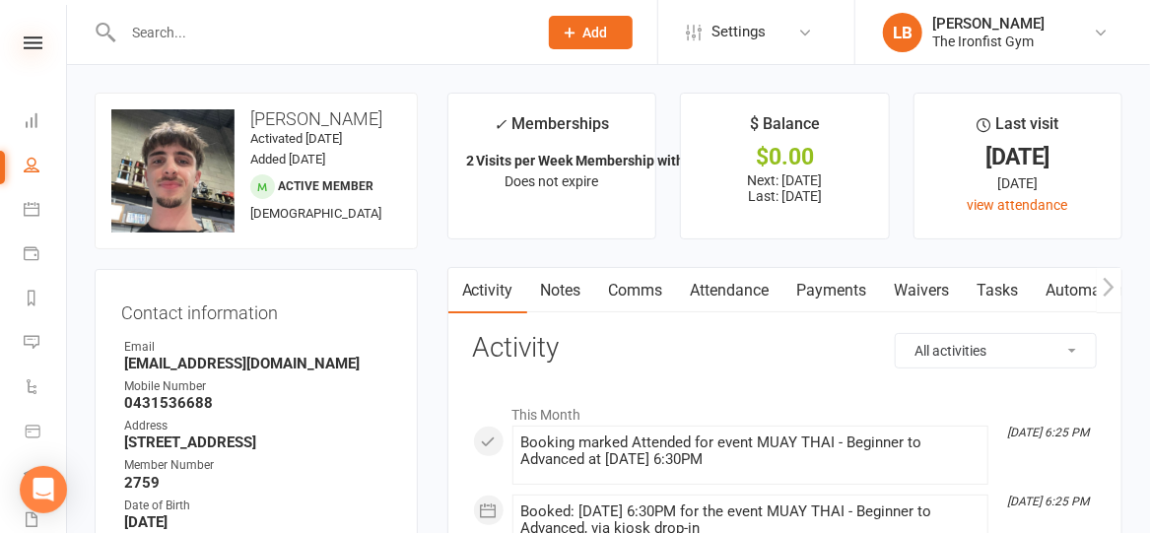
click at [24, 42] on icon at bounding box center [33, 42] width 19 height 13
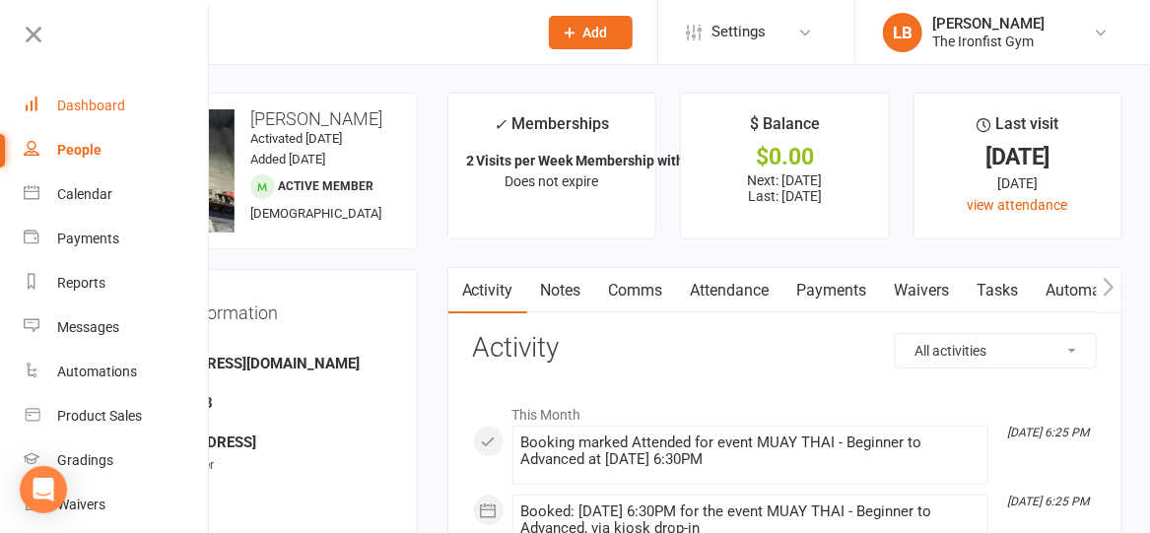
click at [71, 105] on div "Dashboard" at bounding box center [91, 106] width 68 height 16
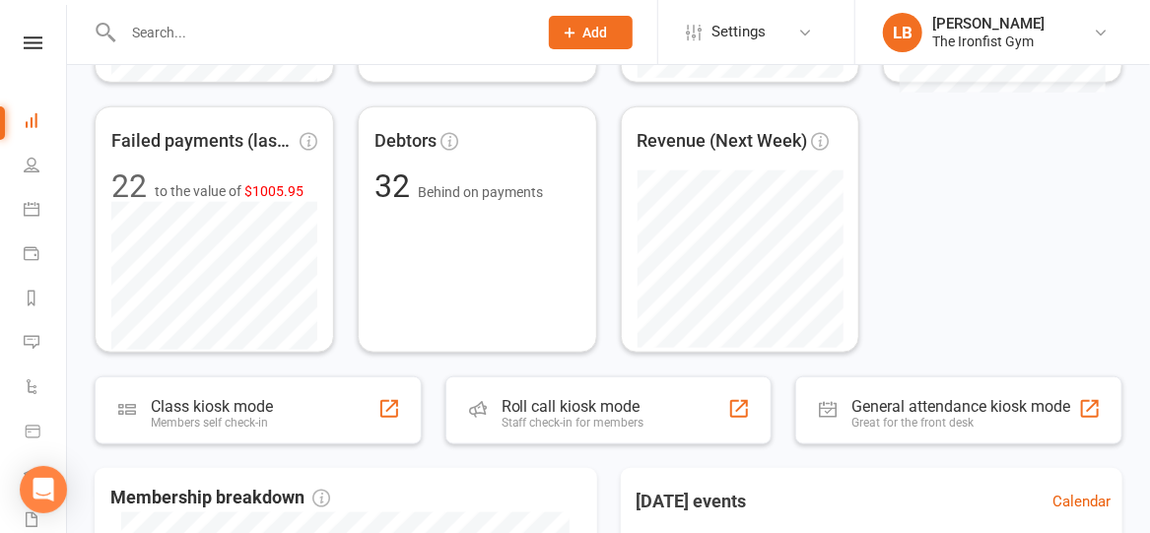
scroll to position [597, 0]
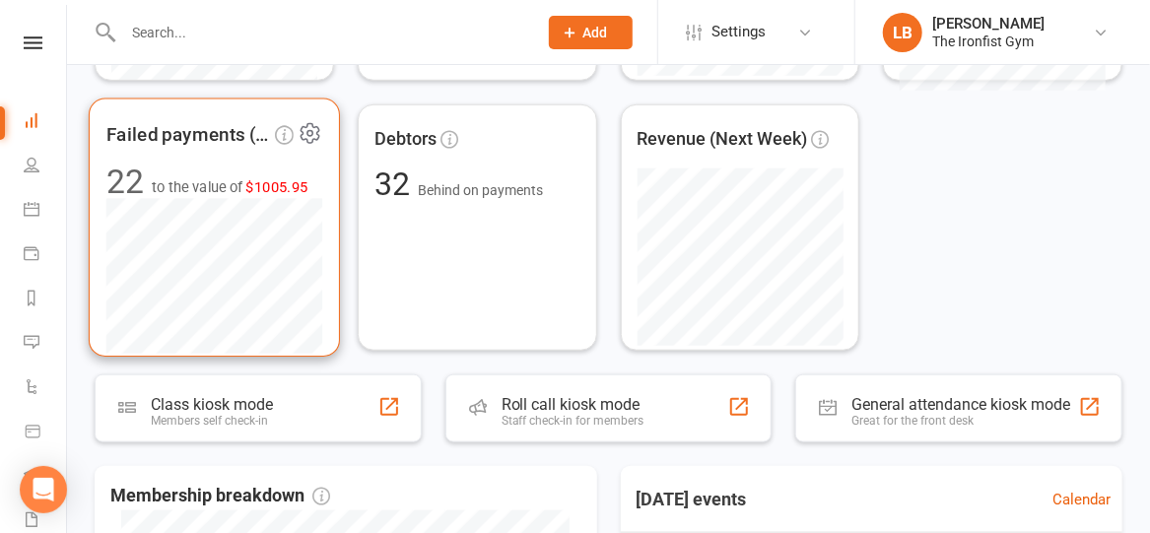
click at [279, 188] on span "$1005.95" at bounding box center [277, 186] width 62 height 17
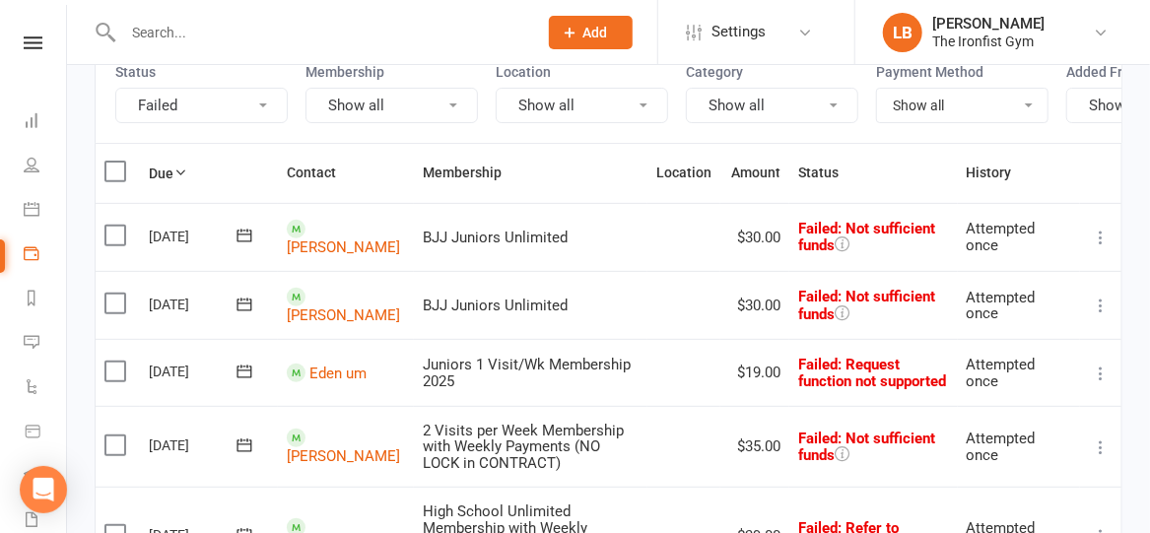
scroll to position [203, 0]
click at [326, 267] on td "[PERSON_NAME]" at bounding box center [346, 238] width 136 height 68
click at [326, 257] on link "[PERSON_NAME]" at bounding box center [343, 248] width 113 height 18
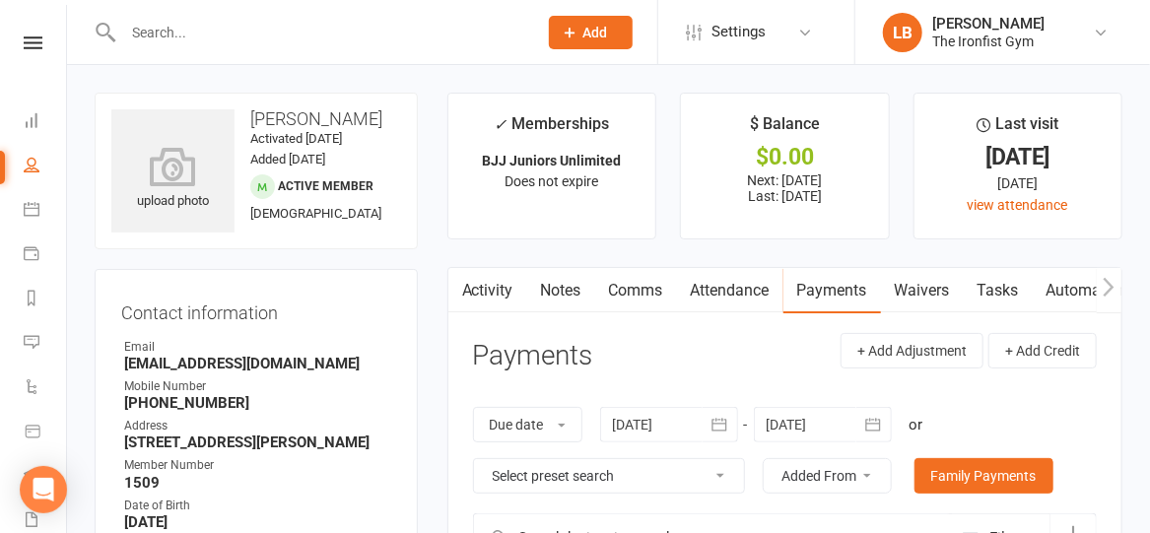
click at [482, 291] on link "Activity" at bounding box center [487, 290] width 79 height 45
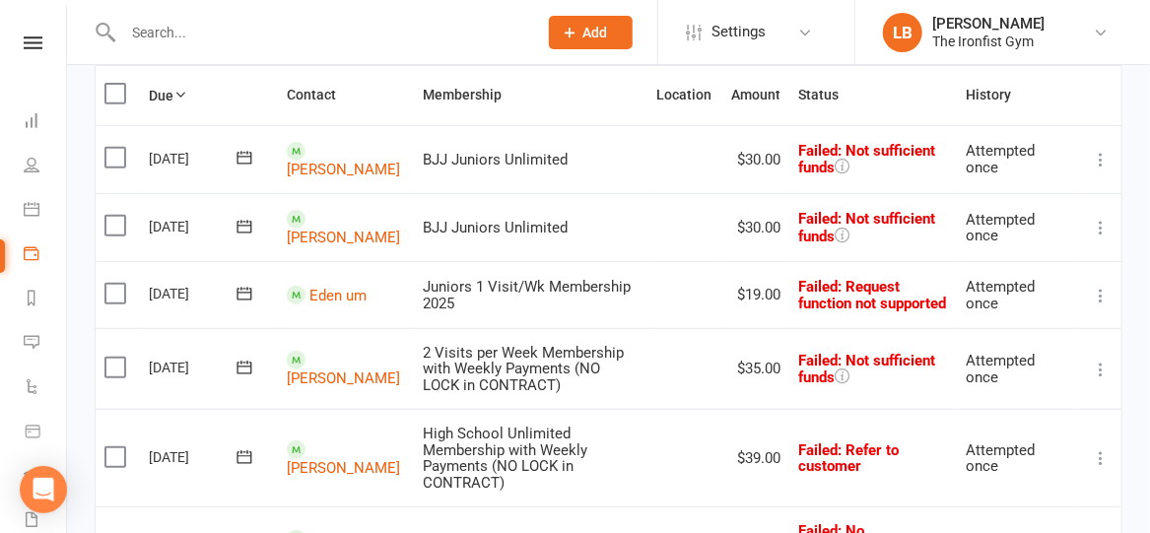
scroll to position [282, 0]
click at [334, 304] on link "Eden um" at bounding box center [337, 295] width 57 height 18
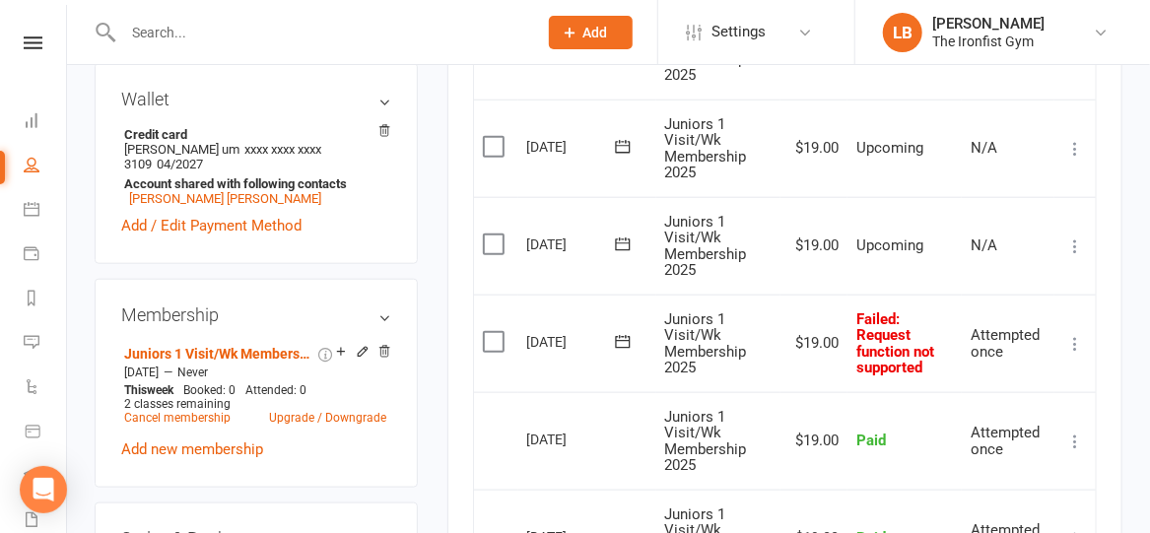
scroll to position [709, 0]
click at [163, 192] on link "[PERSON_NAME] [PERSON_NAME]" at bounding box center [225, 199] width 192 height 15
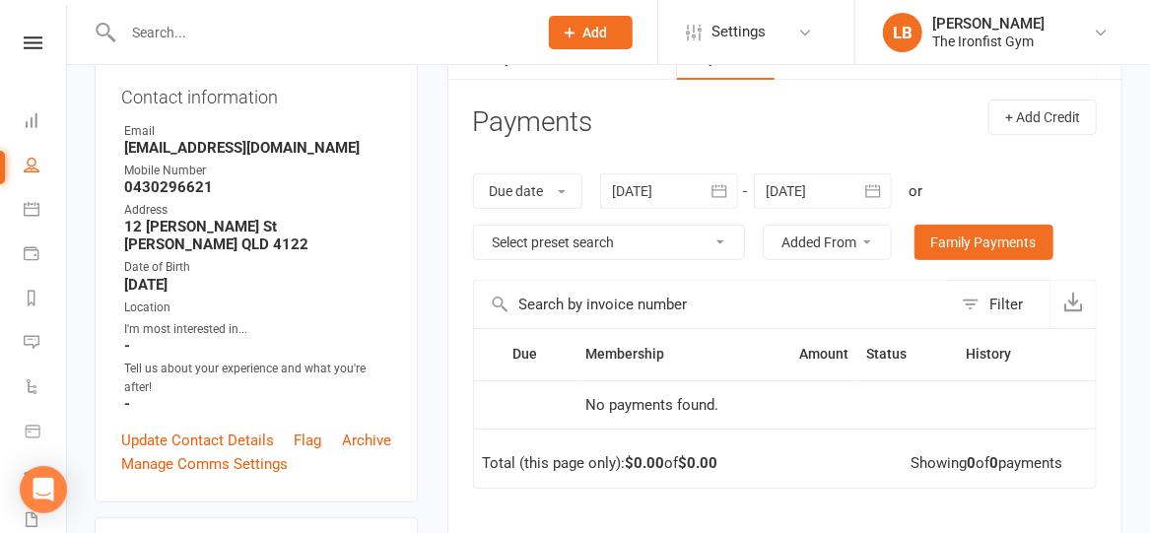
scroll to position [48, 0]
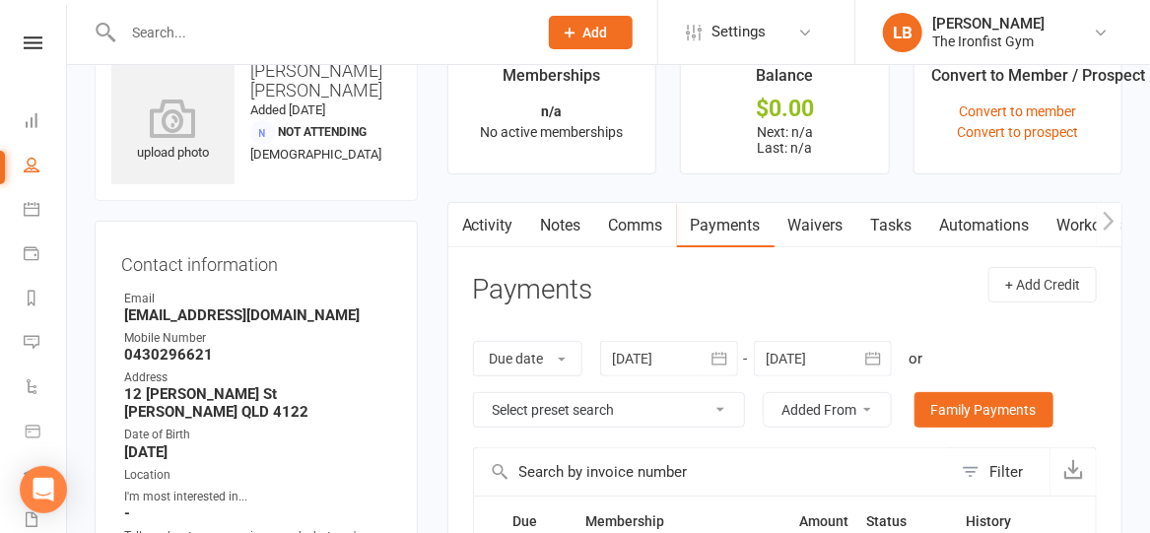
click at [814, 225] on link "Waivers" at bounding box center [816, 225] width 83 height 45
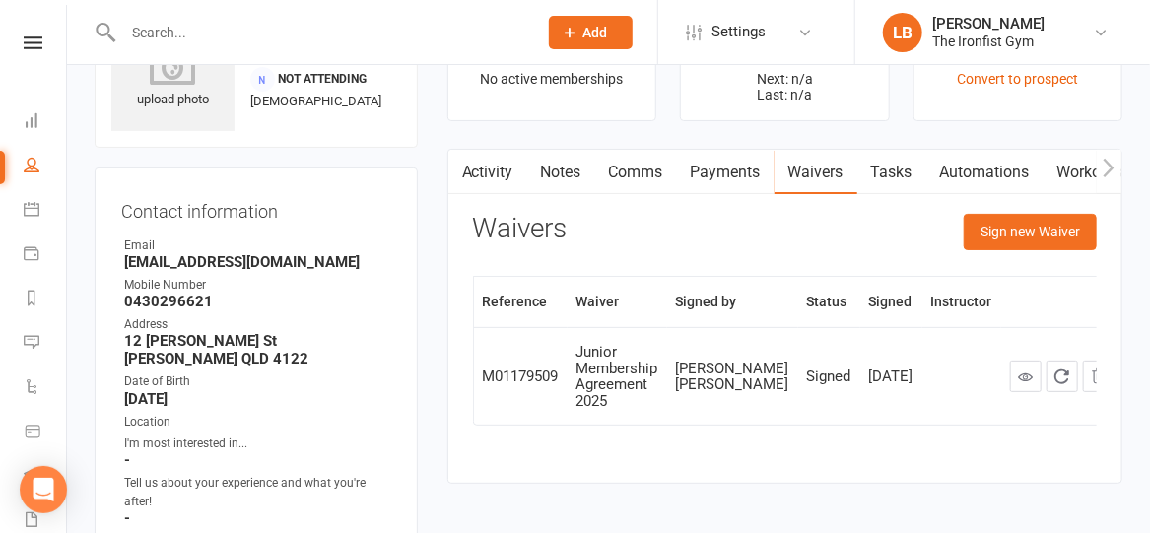
scroll to position [101, 0]
click at [1014, 238] on button "Sign new Waiver" at bounding box center [1030, 232] width 133 height 35
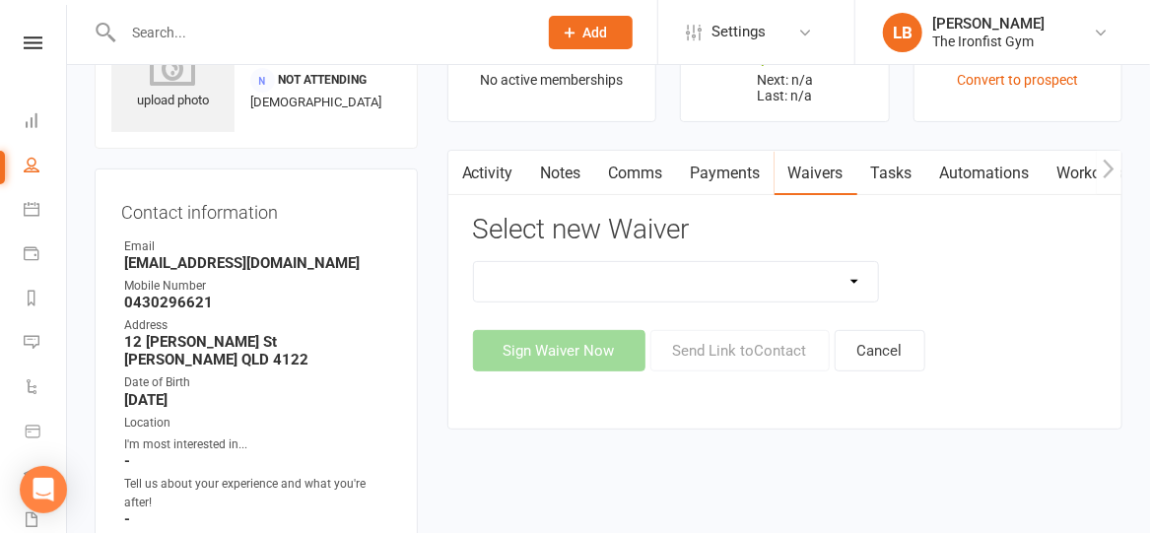
click at [839, 284] on select "2 Week Unlimited Trial Membership (2/24) 6 Month Membership Contract 3 Visit (P…" at bounding box center [676, 281] width 404 height 39
select select "11465"
click at [474, 262] on select "2 Week Unlimited Trial Membership (2/24) 6 Month Membership Contract 3 Visit (P…" at bounding box center [676, 281] width 404 height 39
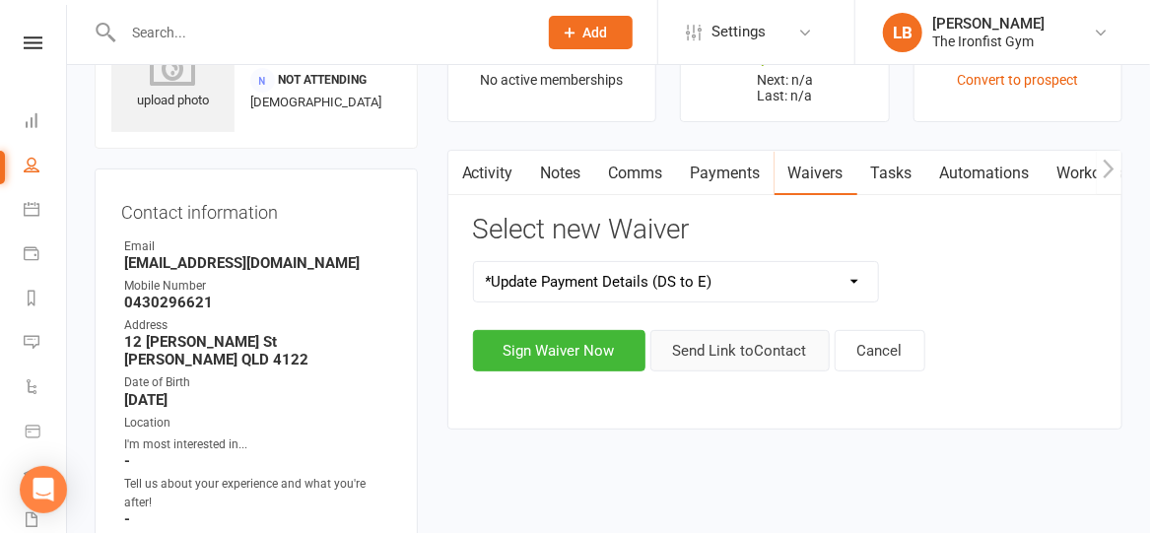
click at [718, 347] on button "Send Link to Contact" at bounding box center [739, 350] width 179 height 41
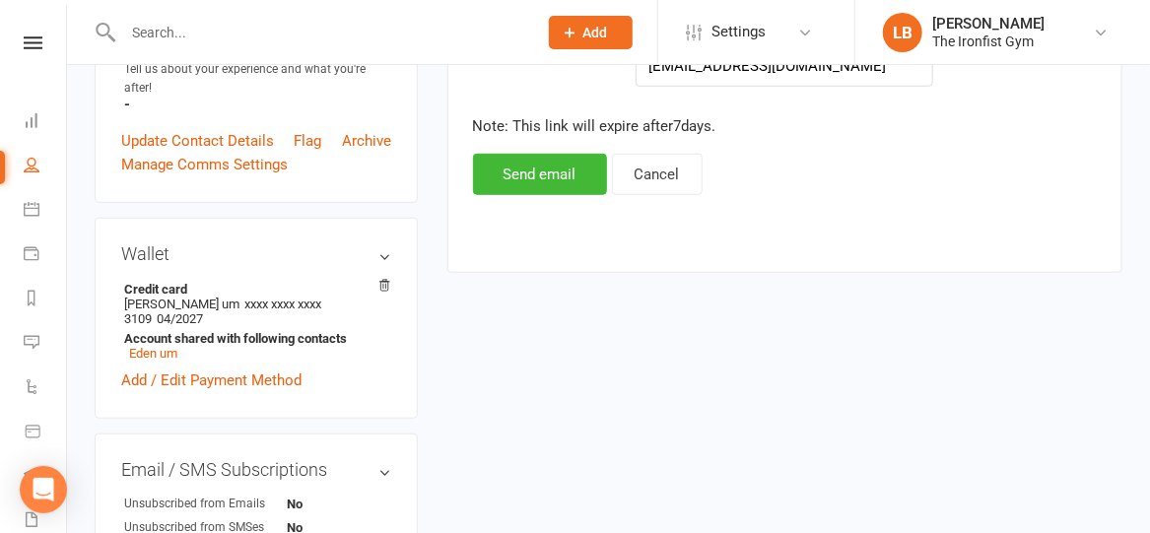
scroll to position [514, 0]
click at [502, 177] on button "Send email" at bounding box center [540, 175] width 134 height 41
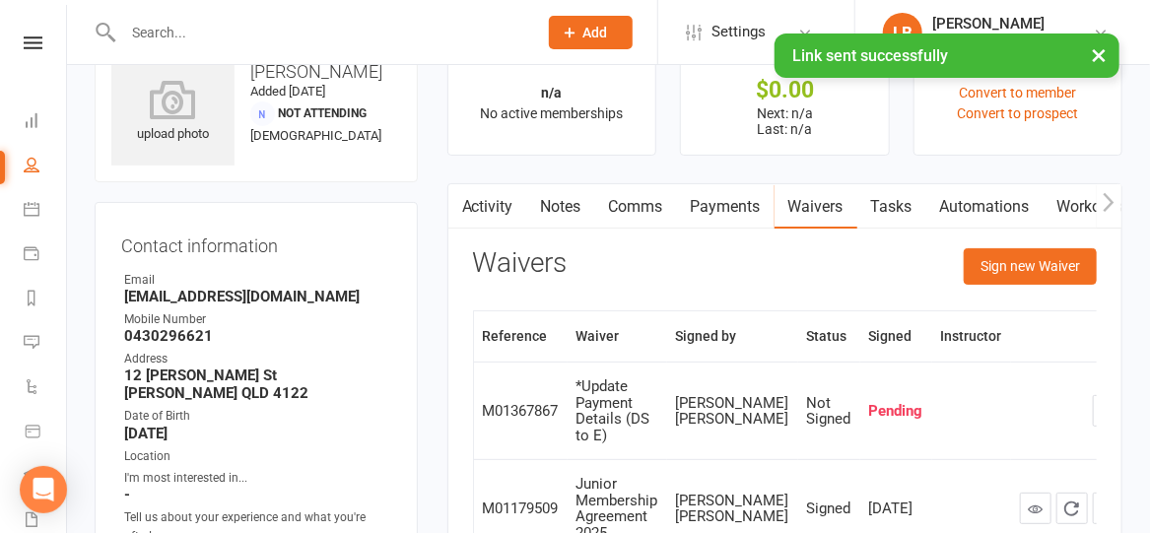
scroll to position [41, 0]
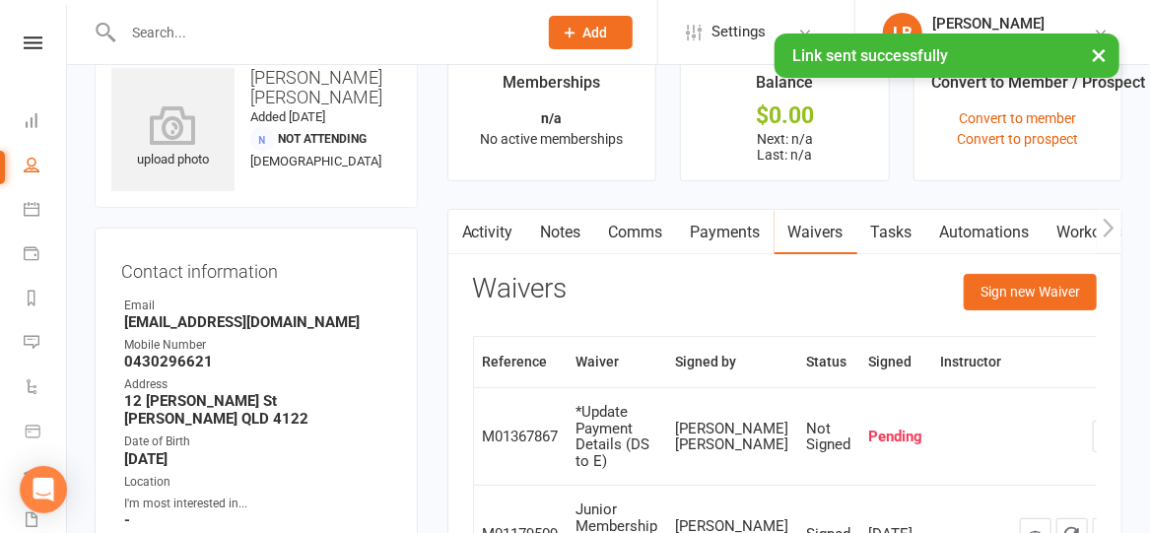
click at [632, 236] on link "Comms" at bounding box center [636, 232] width 82 height 45
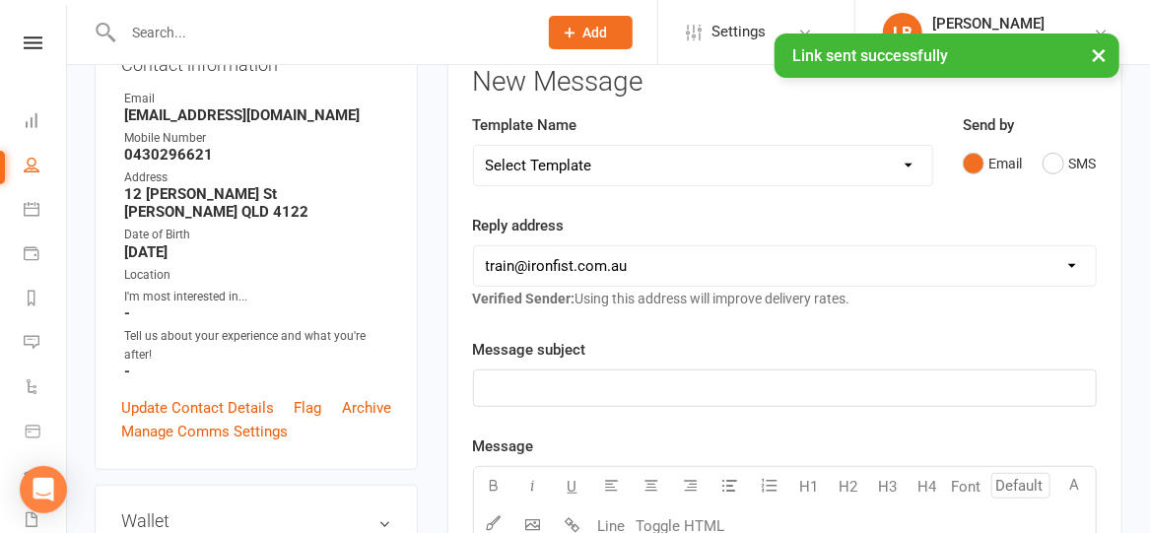
scroll to position [252, 0]
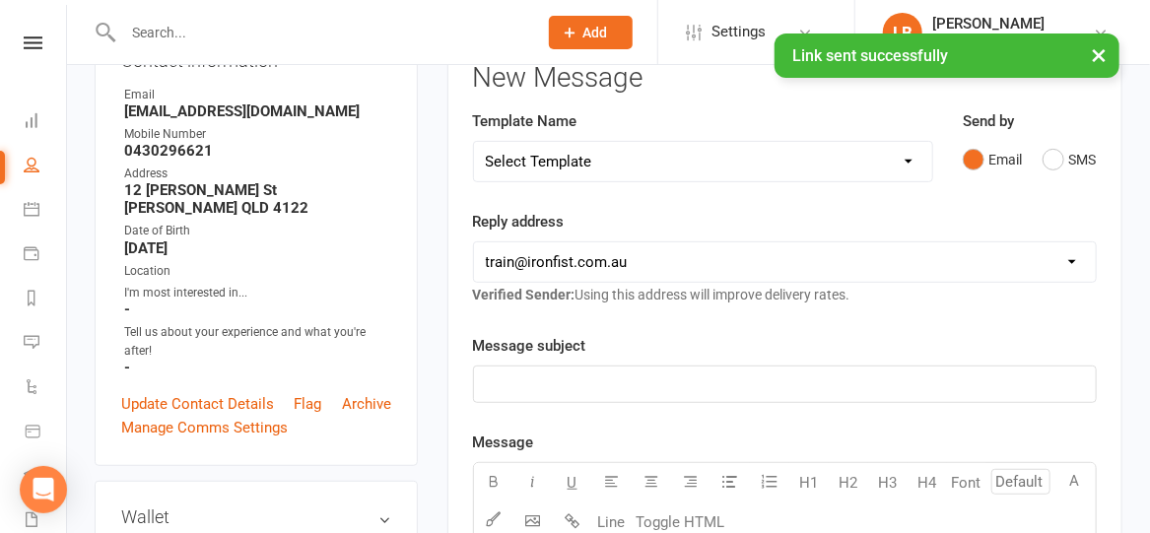
click at [606, 155] on select "Select Template [SMS] Grading Fee owing [SMS] Balance Owing - Catch up [SMS] Ex…" at bounding box center [703, 161] width 458 height 39
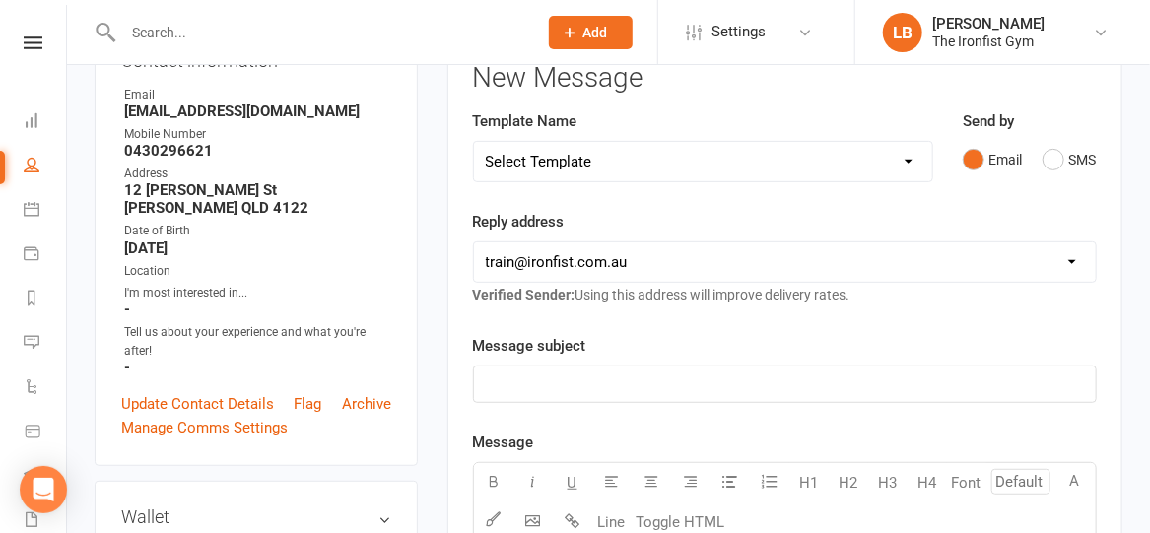
select select "6"
click at [474, 142] on select "Select Template [SMS] Grading Fee owing [SMS] Balance Owing - Catch up [SMS] Ex…" at bounding box center [703, 161] width 458 height 39
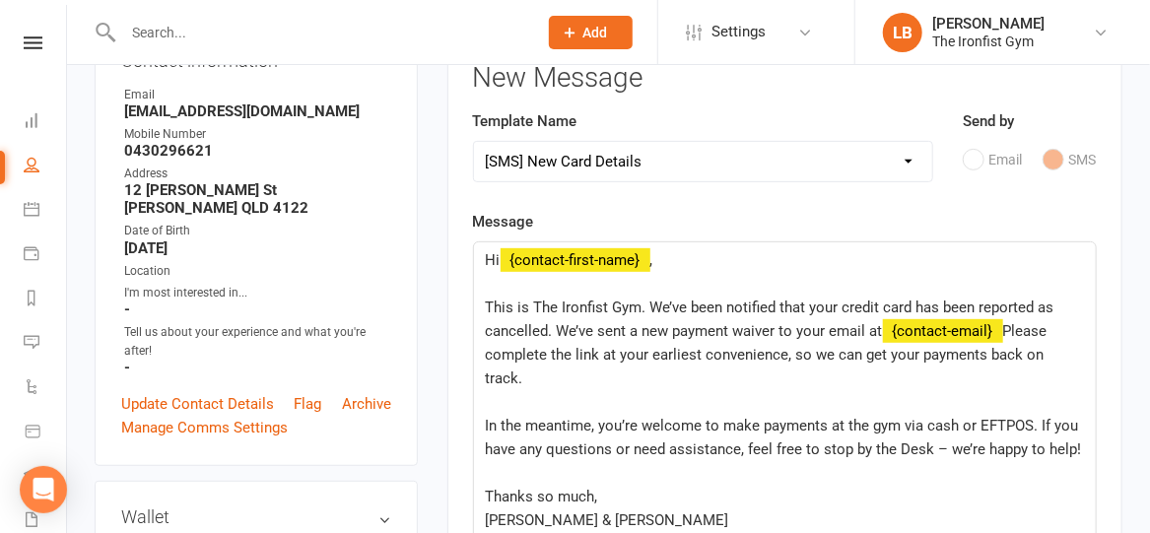
click at [821, 304] on span "This is The Ironfist Gym. We’ve been notified that your credit card has been re…" at bounding box center [772, 319] width 573 height 41
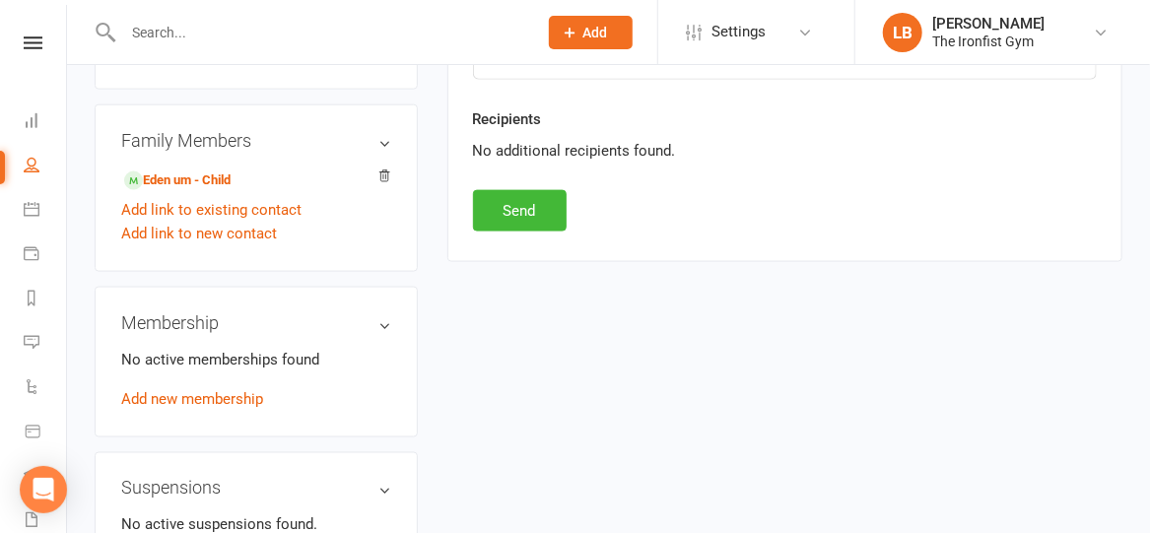
scroll to position [1005, 0]
click at [514, 199] on button "Send" at bounding box center [520, 210] width 94 height 41
select select
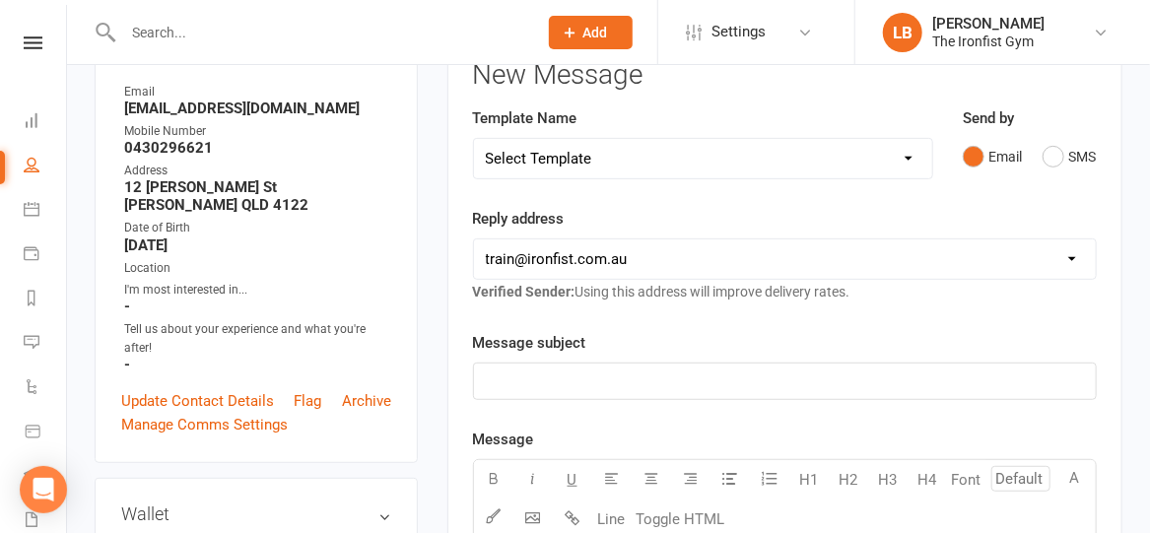
scroll to position [0, 0]
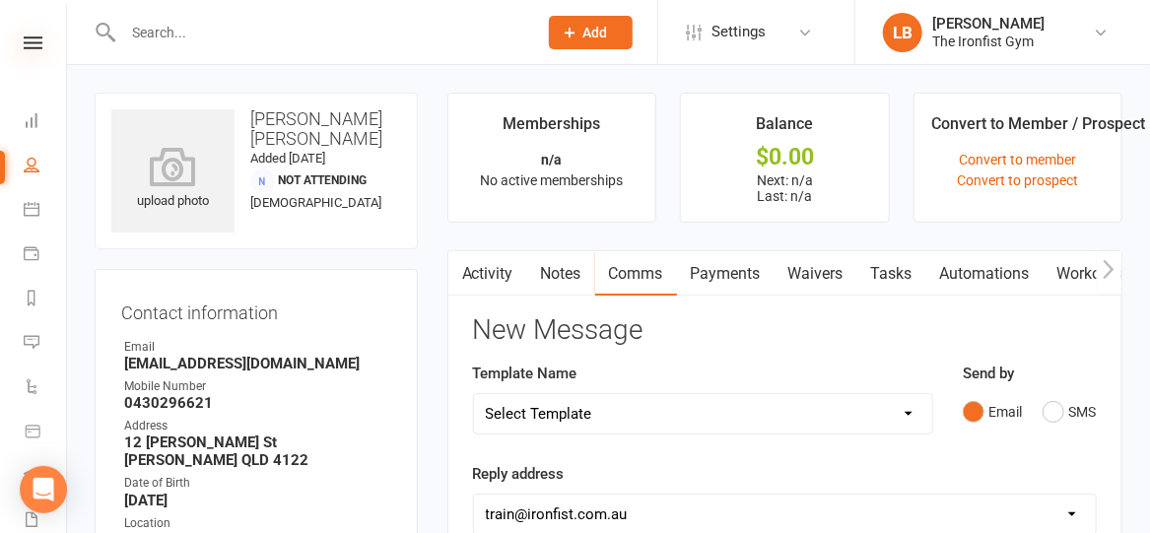
click at [27, 37] on icon at bounding box center [33, 42] width 19 height 13
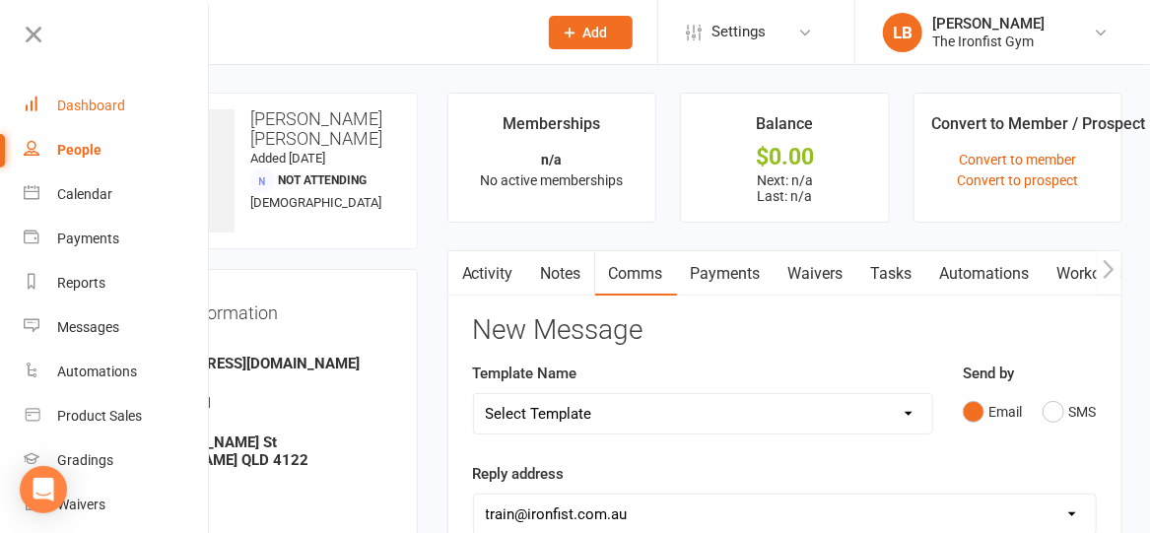
click at [72, 101] on div "Dashboard" at bounding box center [91, 106] width 68 height 16
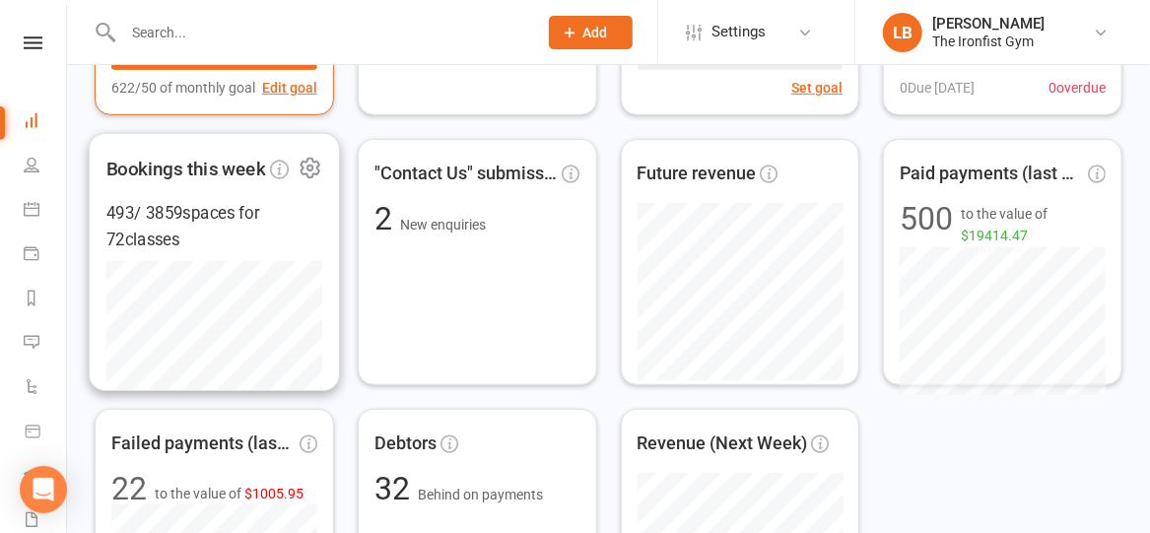
scroll to position [545, 0]
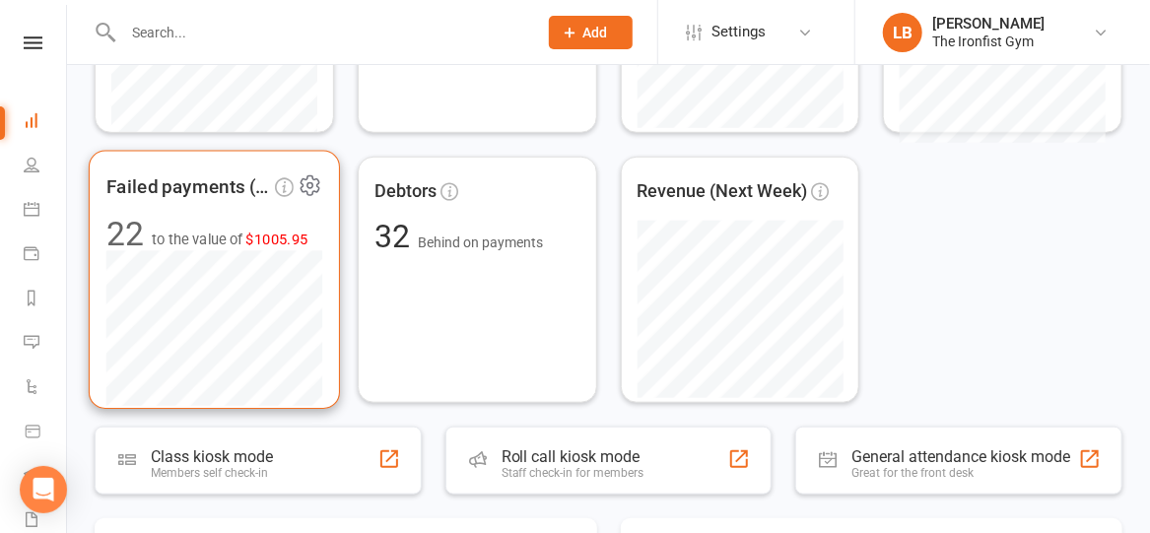
click at [281, 236] on span "$1005.95" at bounding box center [277, 239] width 62 height 17
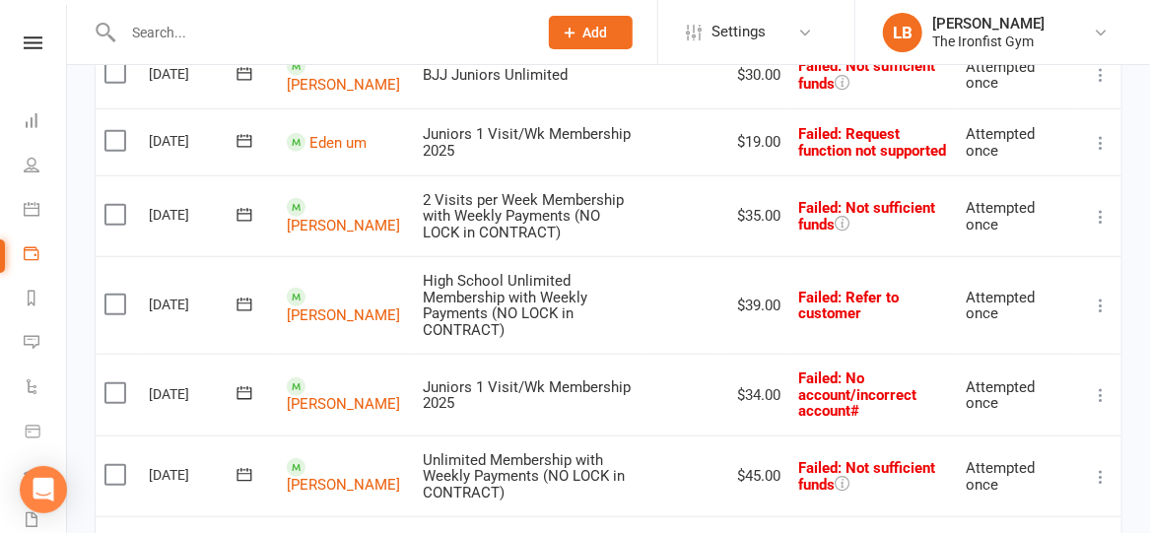
scroll to position [447, 0]
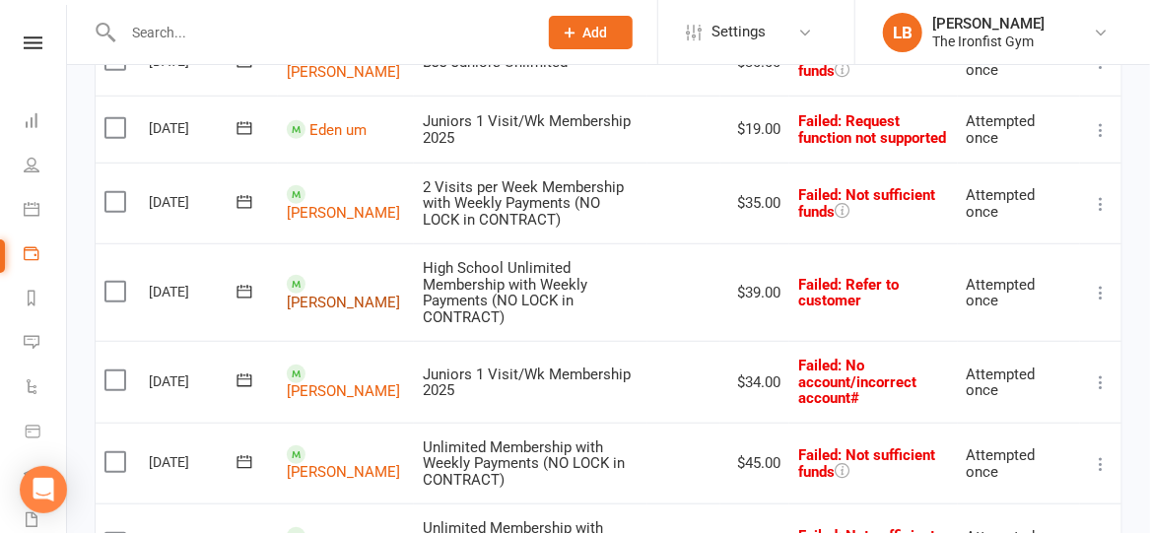
click at [345, 294] on link "[PERSON_NAME]" at bounding box center [343, 303] width 113 height 18
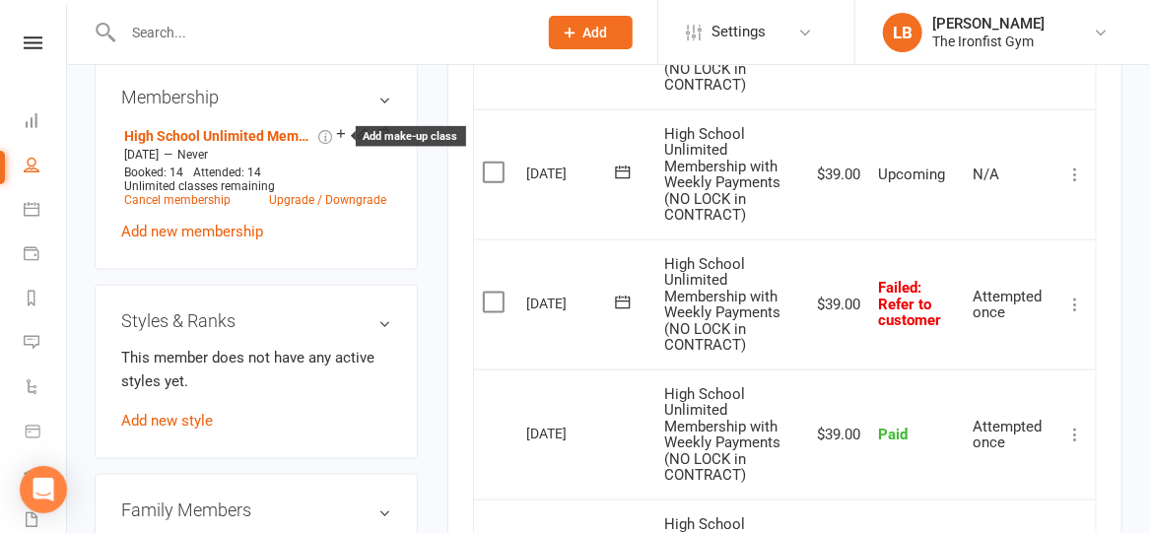
scroll to position [958, 0]
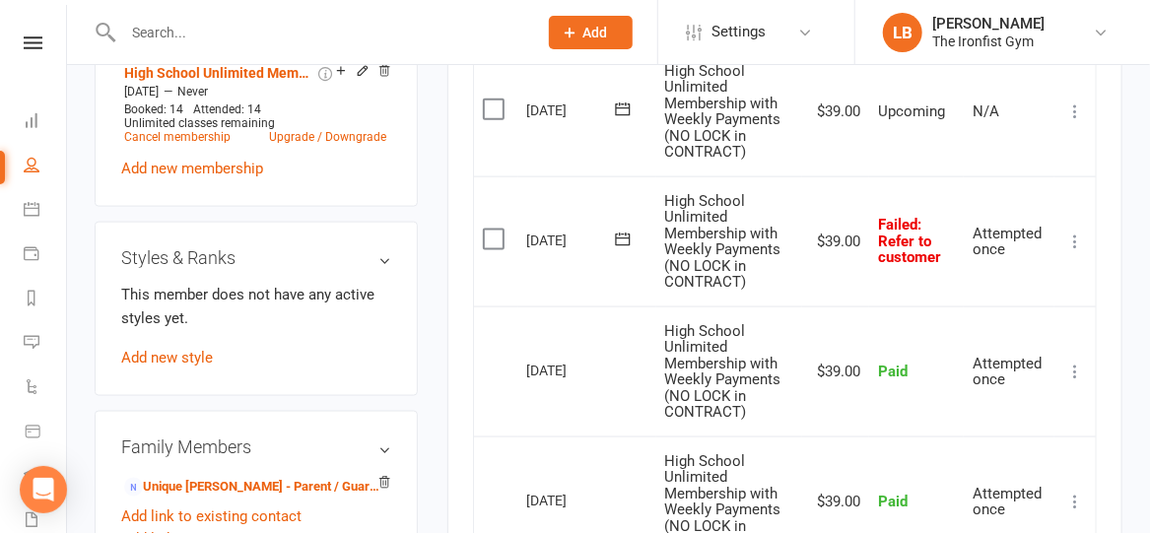
click at [621, 231] on icon at bounding box center [623, 240] width 20 height 20
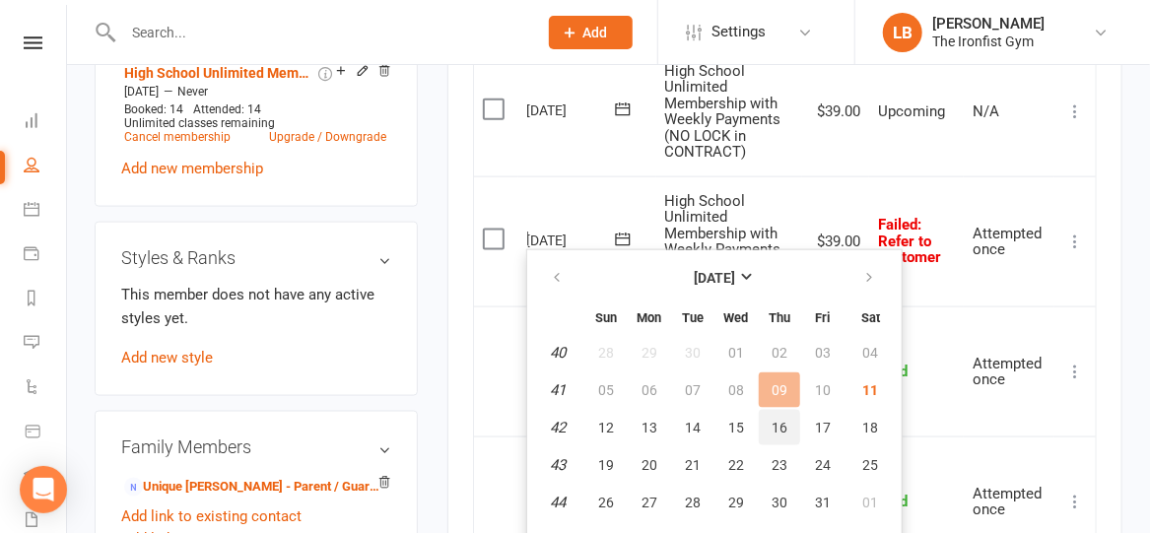
click at [777, 424] on span "16" at bounding box center [780, 428] width 16 height 16
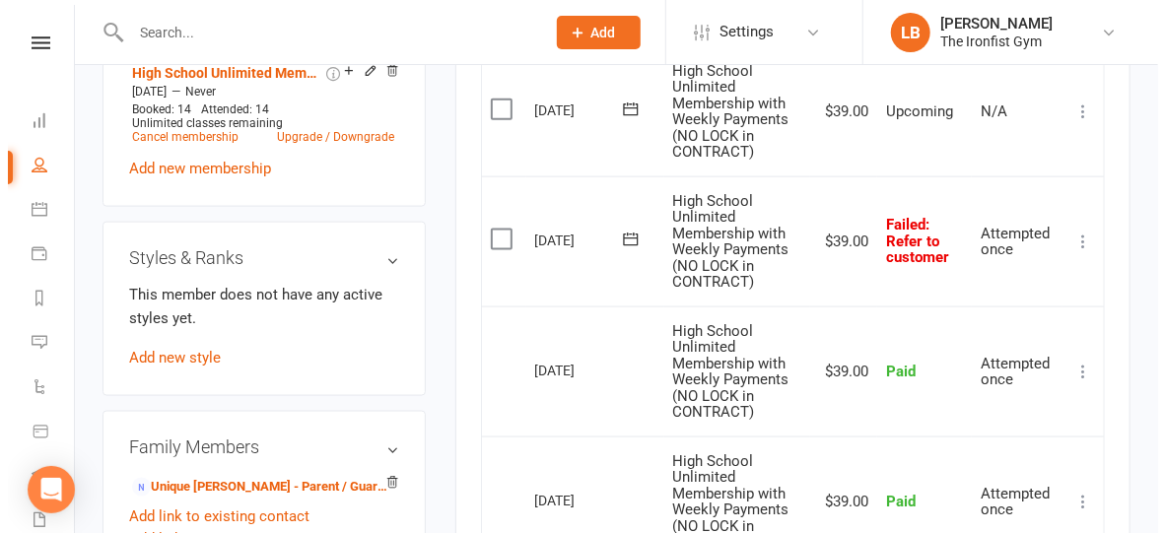
scroll to position [939, 0]
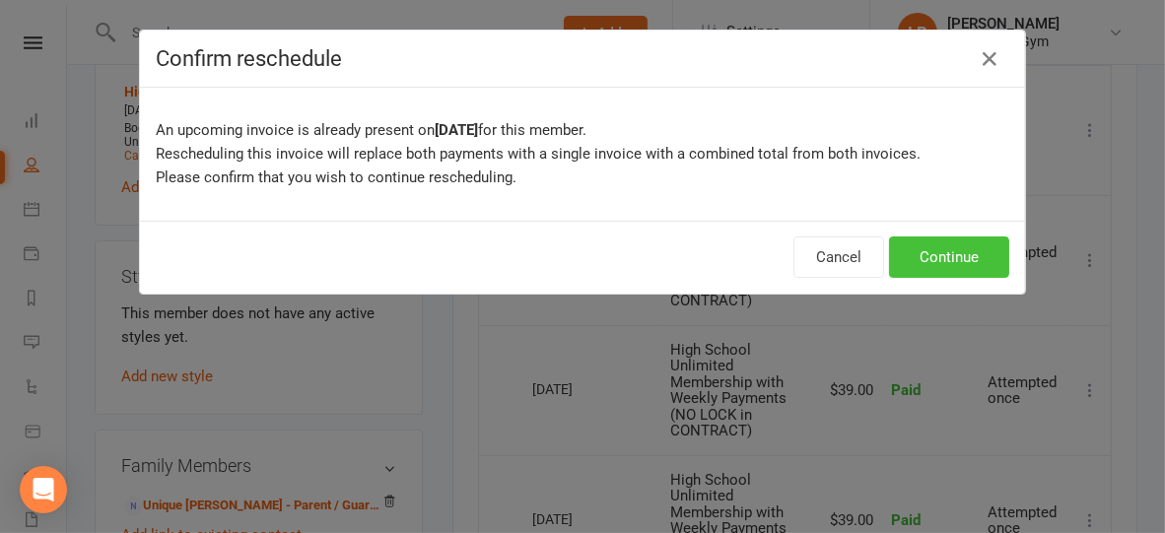
click at [917, 272] on button "Continue" at bounding box center [949, 256] width 120 height 41
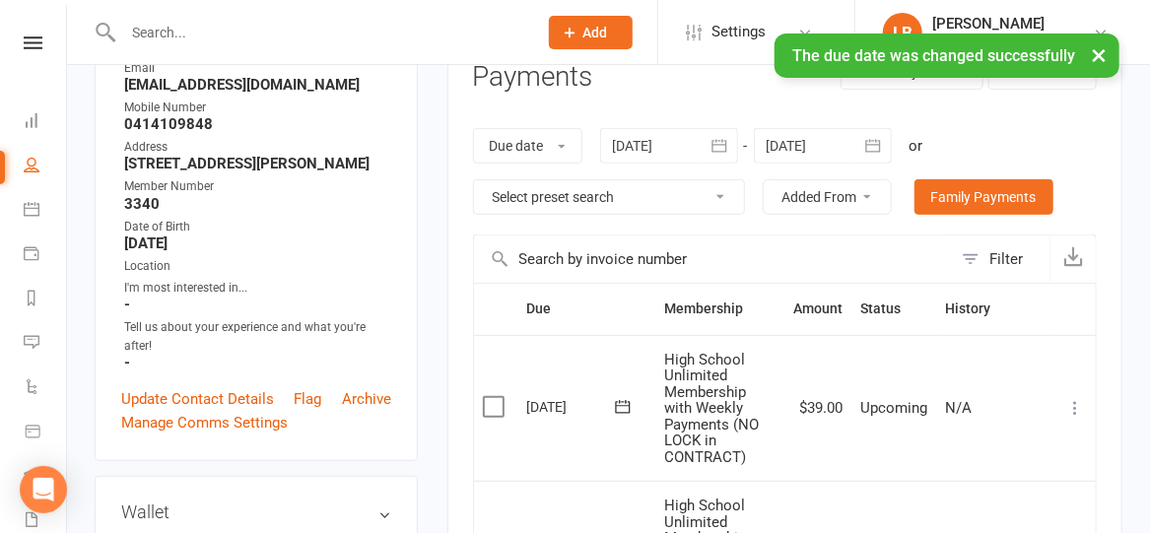
scroll to position [37, 0]
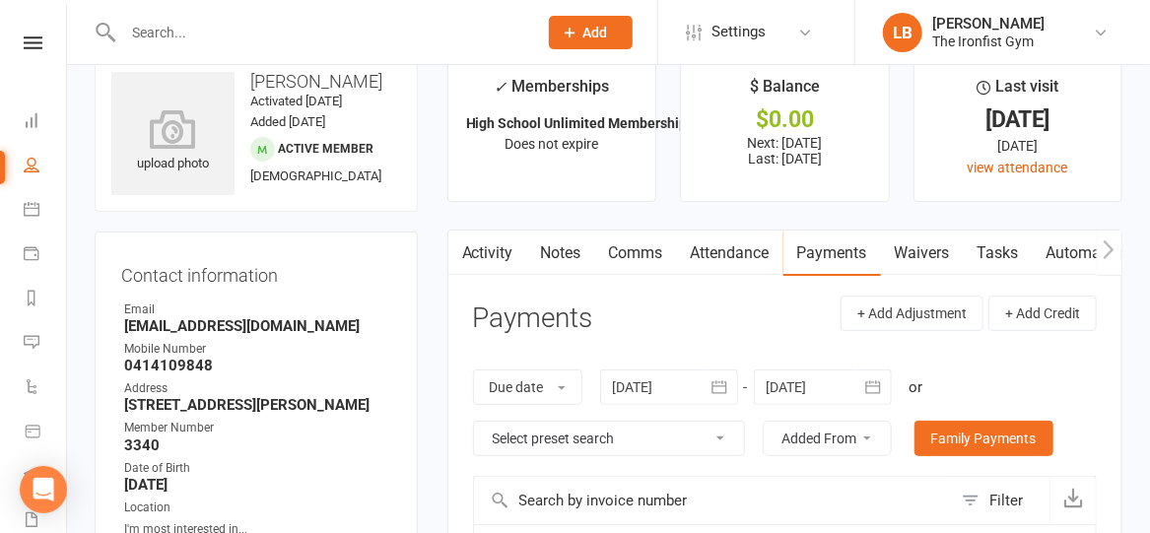
click at [626, 253] on link "Comms" at bounding box center [636, 253] width 82 height 45
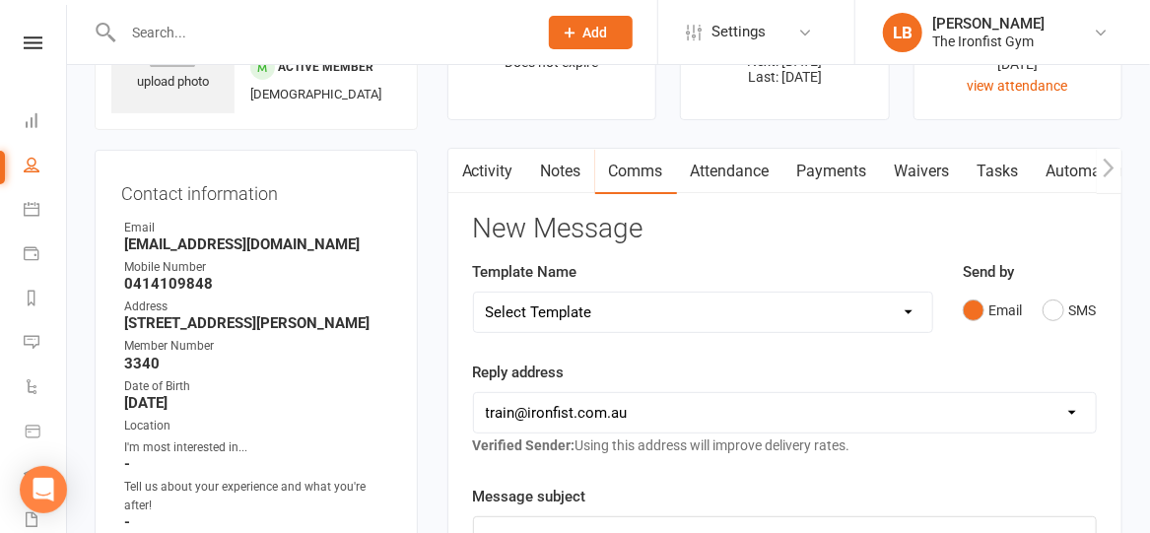
scroll to position [120, 0]
click at [527, 306] on select "Select Template [SMS] Grading Fee owing [SMS] Balance Owing - Catch up [SMS] Ex…" at bounding box center [703, 311] width 458 height 39
select select "3"
click at [474, 292] on select "Select Template [SMS] Grading Fee owing [SMS] Balance Owing - Catch up [SMS] Ex…" at bounding box center [703, 311] width 458 height 39
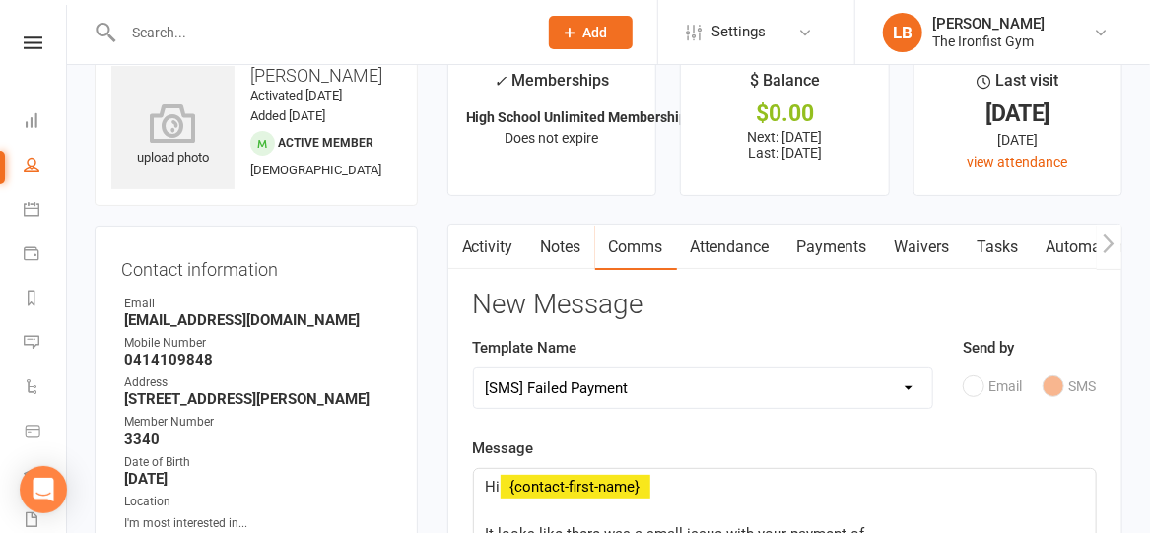
scroll to position [0, 0]
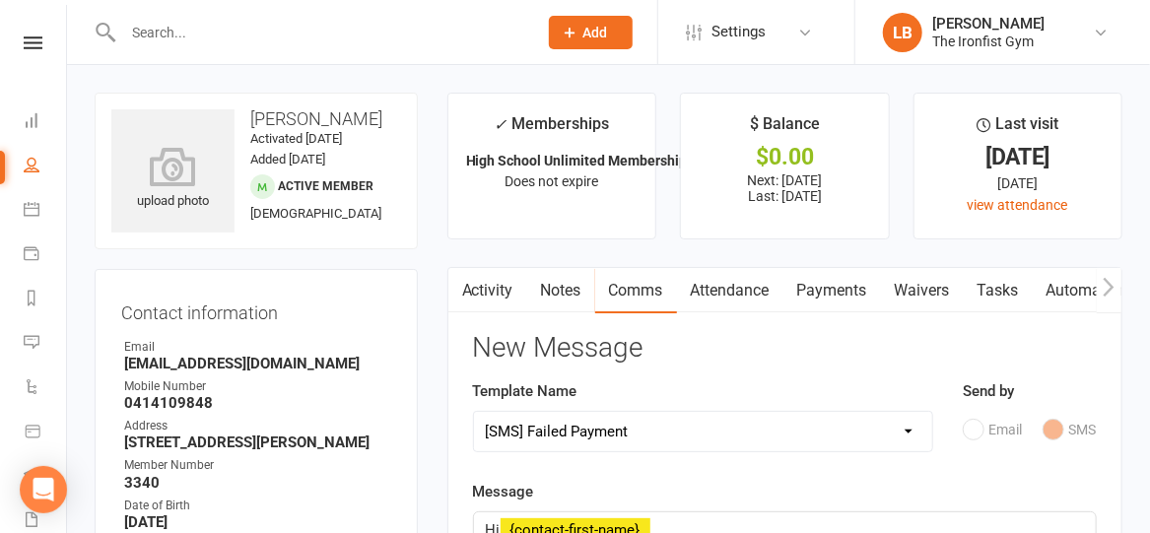
click at [287, 120] on h3 "[PERSON_NAME]" at bounding box center [256, 119] width 290 height 20
copy h3 "Yonazi"
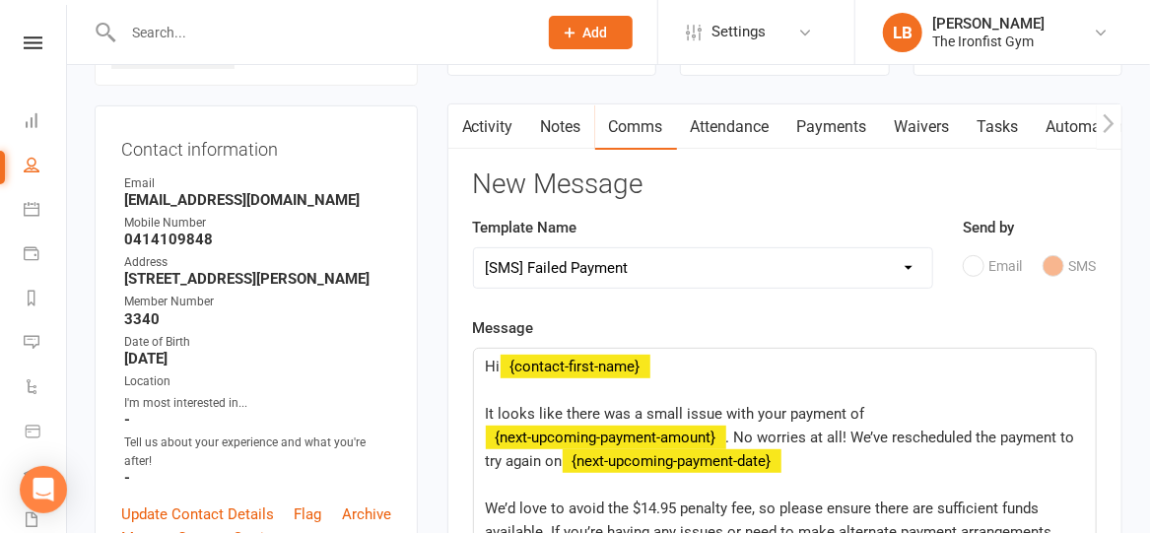
scroll to position [182, 0]
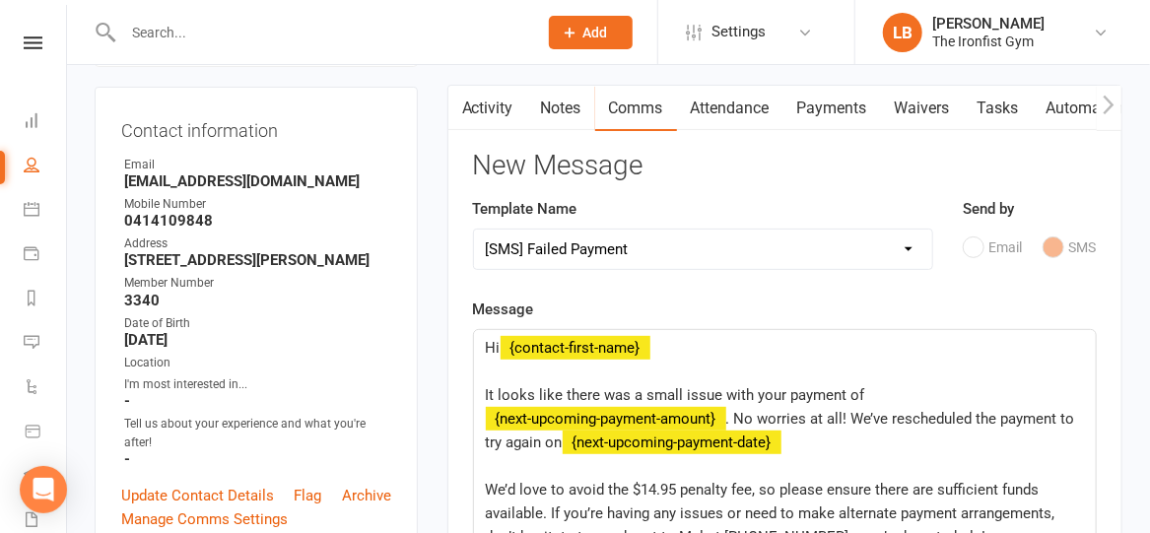
click at [763, 390] on span "It looks like there was a small issue with your payment of" at bounding box center [675, 395] width 379 height 18
paste div
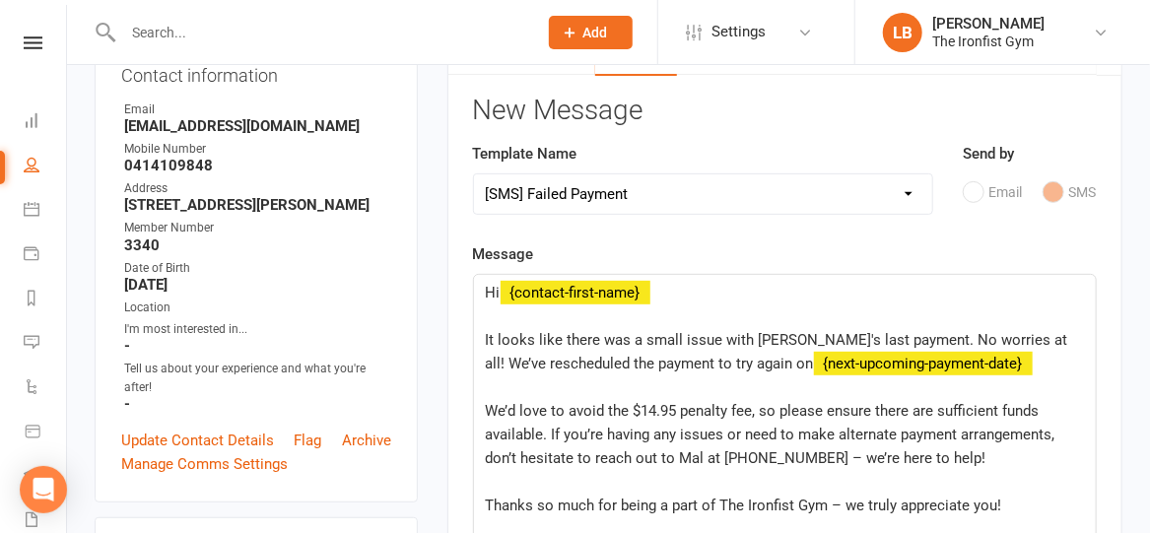
scroll to position [248, 0]
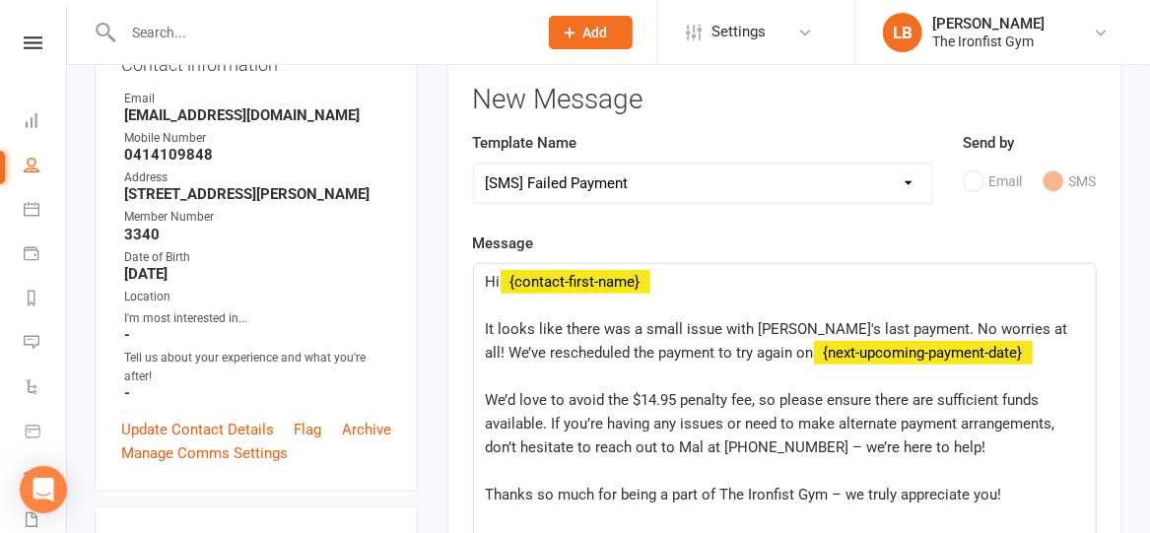
click at [648, 393] on span "We’d love to avoid the $14.95 penalty fee, so please ensure there are sufficien…" at bounding box center [773, 423] width 574 height 65
click at [542, 417] on span "We’d love to avoid the $7.95 penalty fee, so please ensure there are sufficient…" at bounding box center [773, 423] width 574 height 65
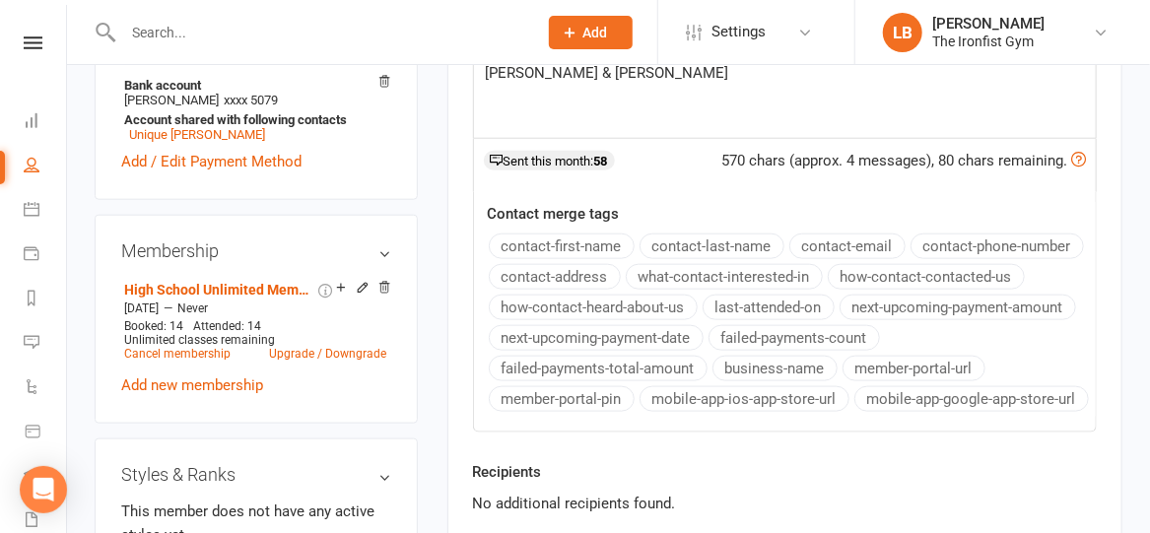
scroll to position [402, 0]
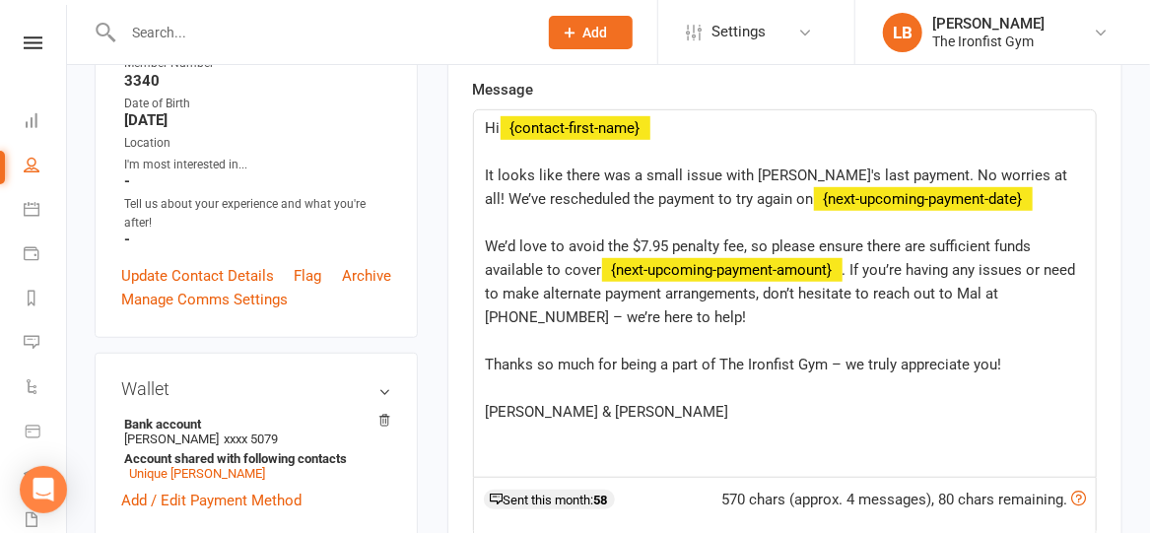
click at [918, 285] on div "Message Hi ﻿ {contact-first-name} ﻿ It looks like there was a small issue with …" at bounding box center [785, 425] width 624 height 694
click at [962, 293] on span ". If you’re having any issues or need to make alternate payment arrangements, d…" at bounding box center [783, 293] width 594 height 65
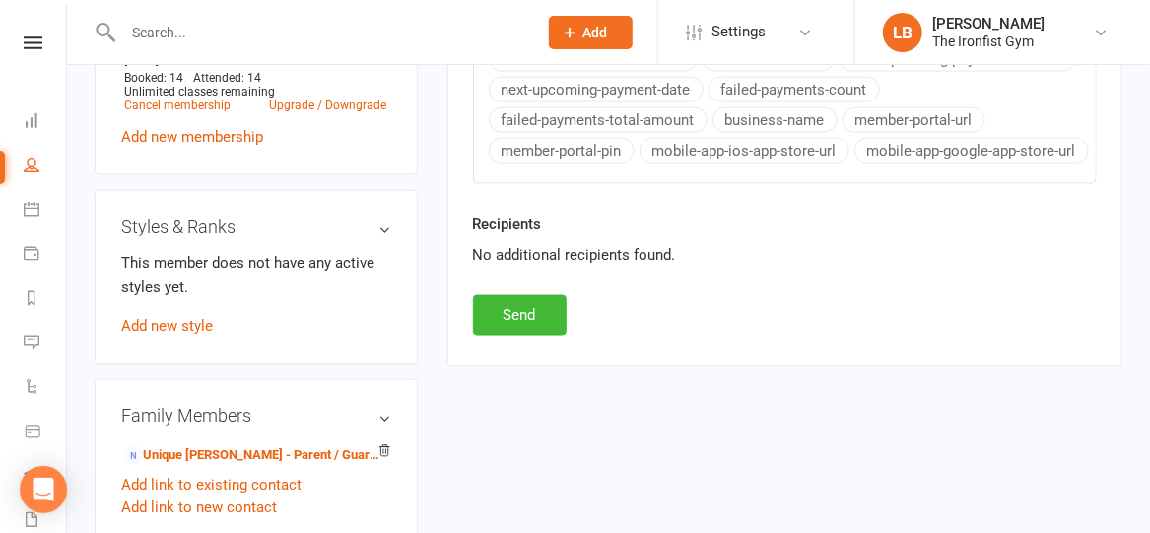
scroll to position [991, 0]
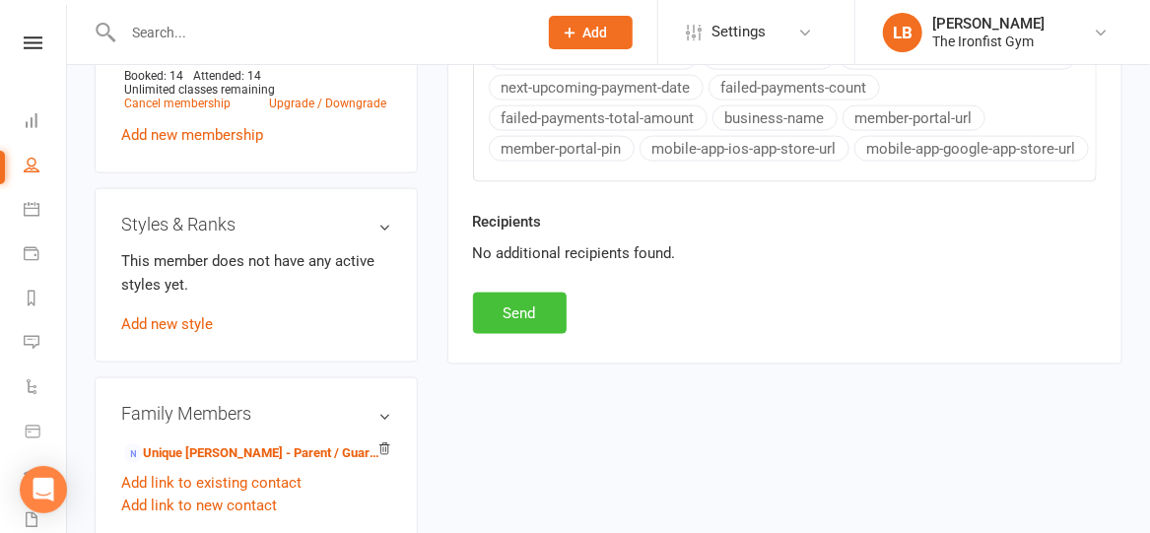
click at [531, 310] on button "Send" at bounding box center [520, 313] width 94 height 41
select select
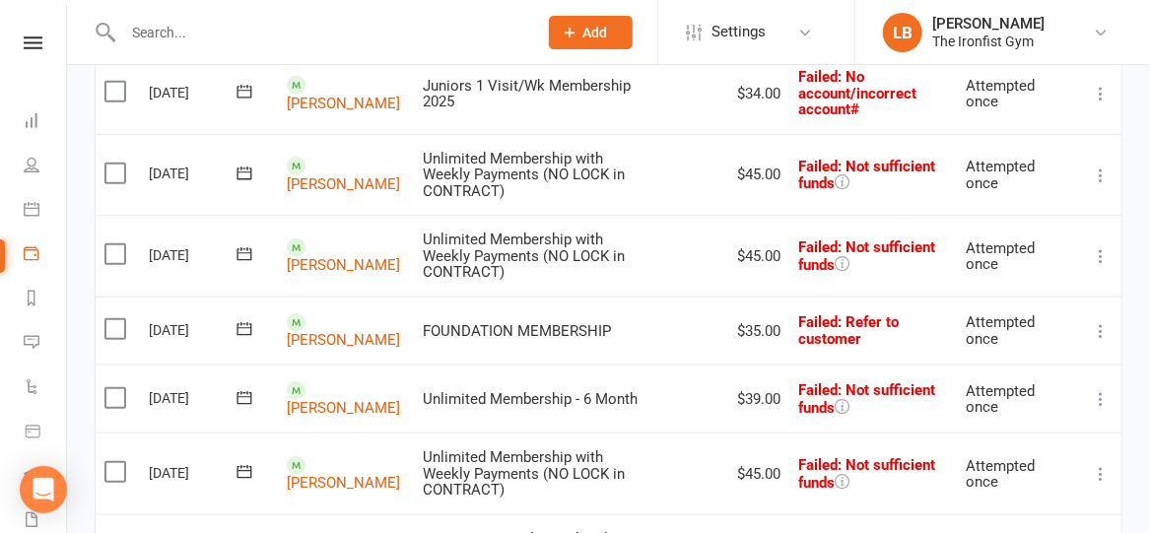
scroll to position [637, 0]
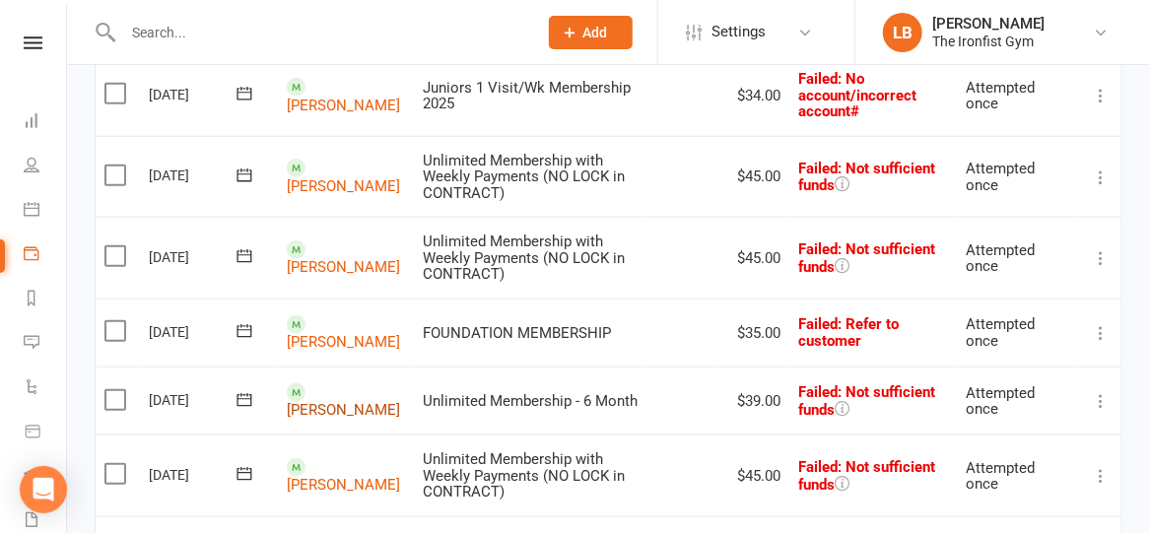
click at [347, 402] on link "[PERSON_NAME]" at bounding box center [343, 411] width 113 height 18
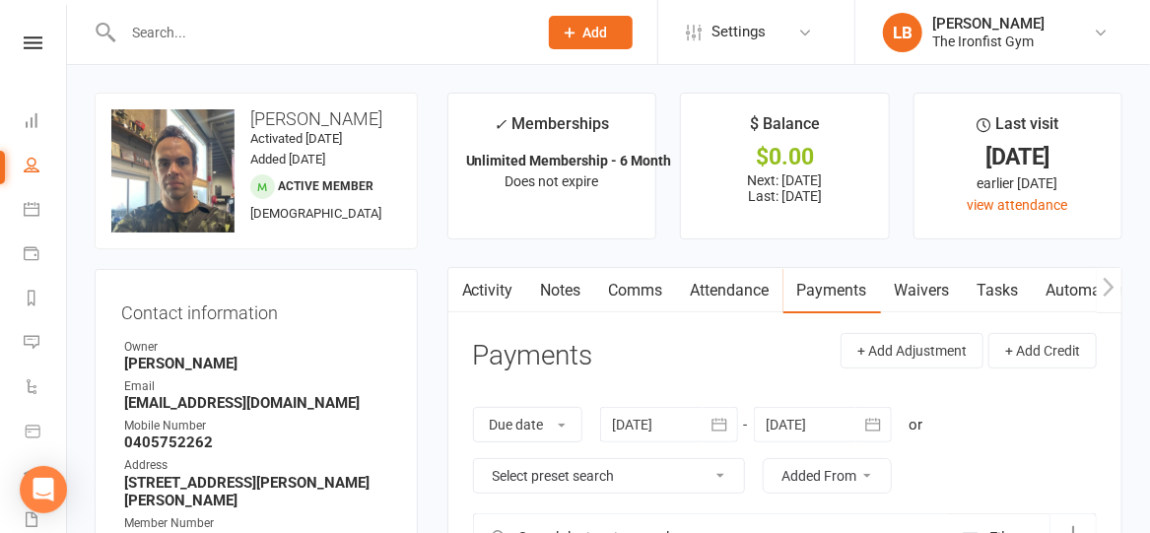
click at [478, 286] on link "Activity" at bounding box center [487, 290] width 79 height 45
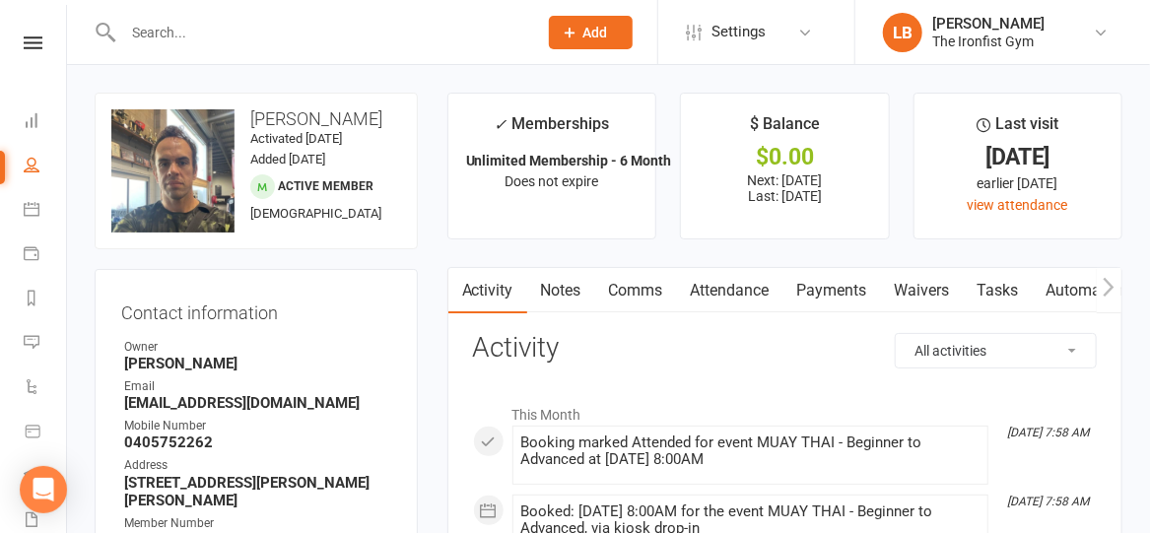
click at [837, 286] on link "Payments" at bounding box center [832, 290] width 98 height 45
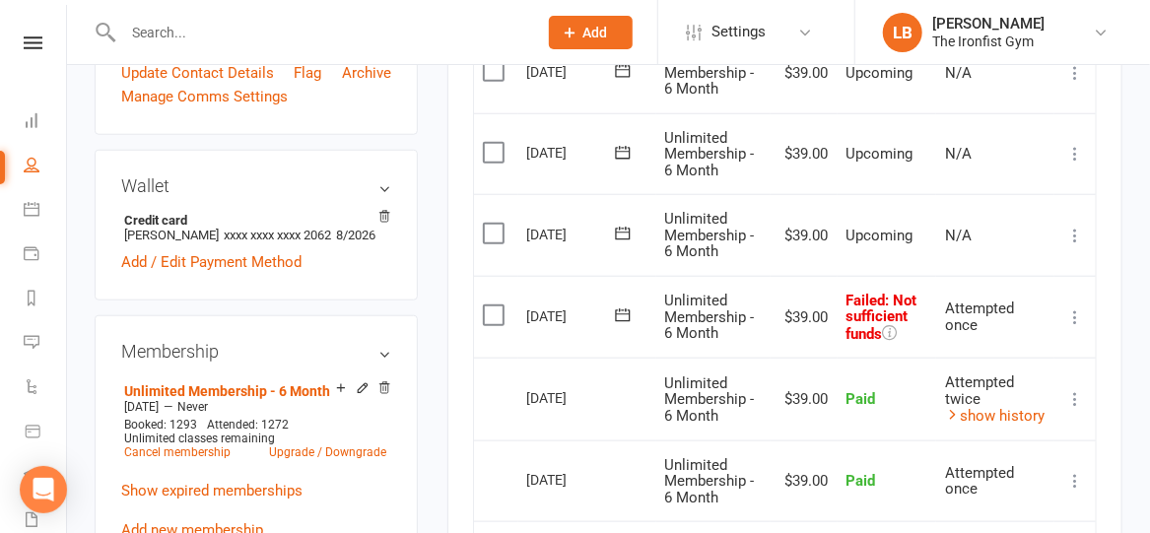
scroll to position [668, 0]
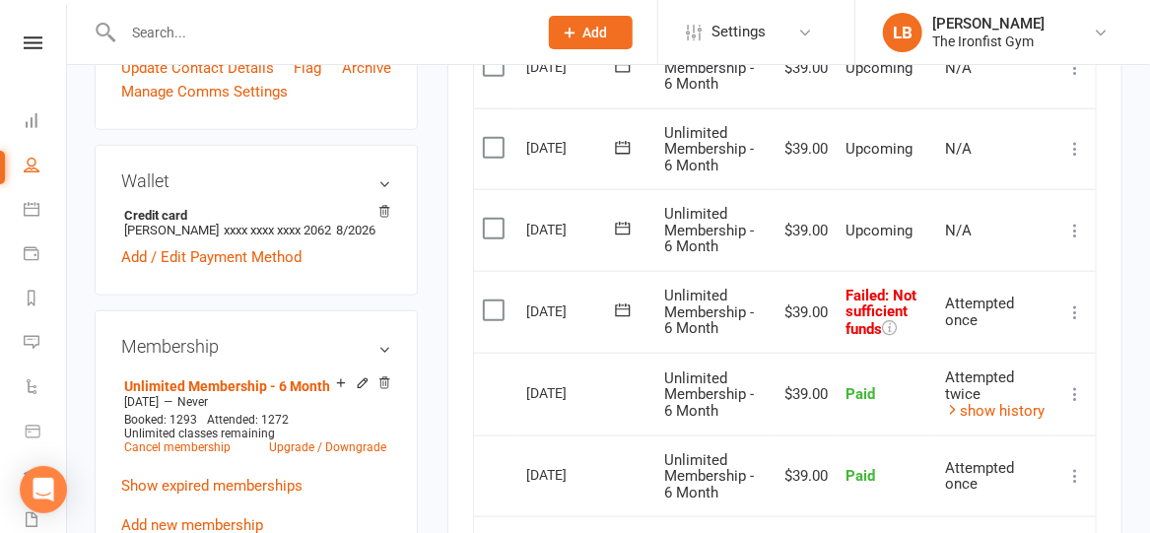
click at [1075, 304] on icon at bounding box center [1075, 313] width 20 height 20
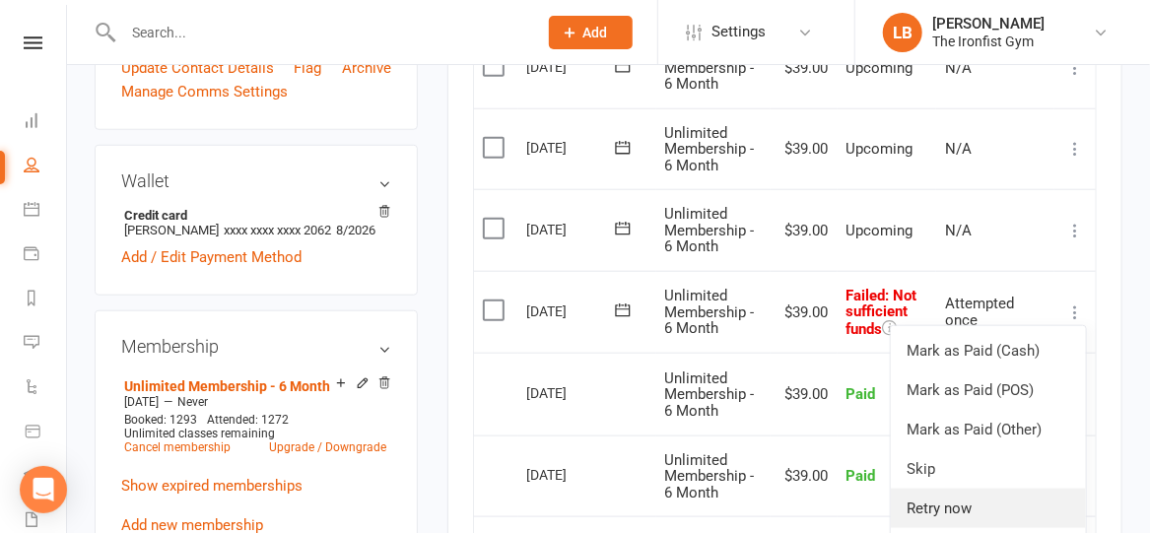
click at [951, 504] on link "Retry now" at bounding box center [988, 508] width 195 height 39
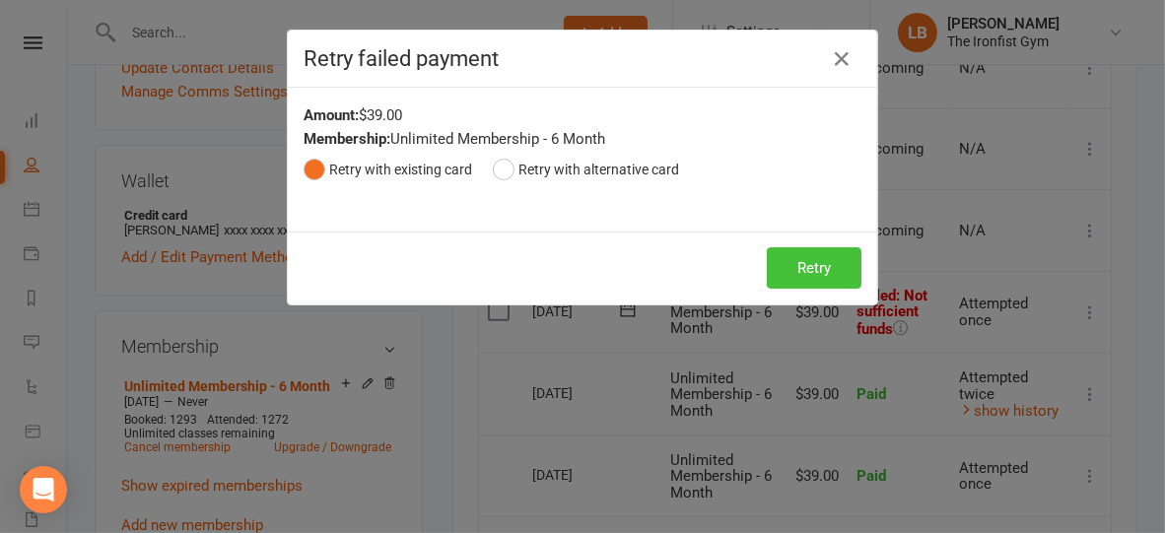
click at [792, 262] on button "Retry" at bounding box center [814, 267] width 95 height 41
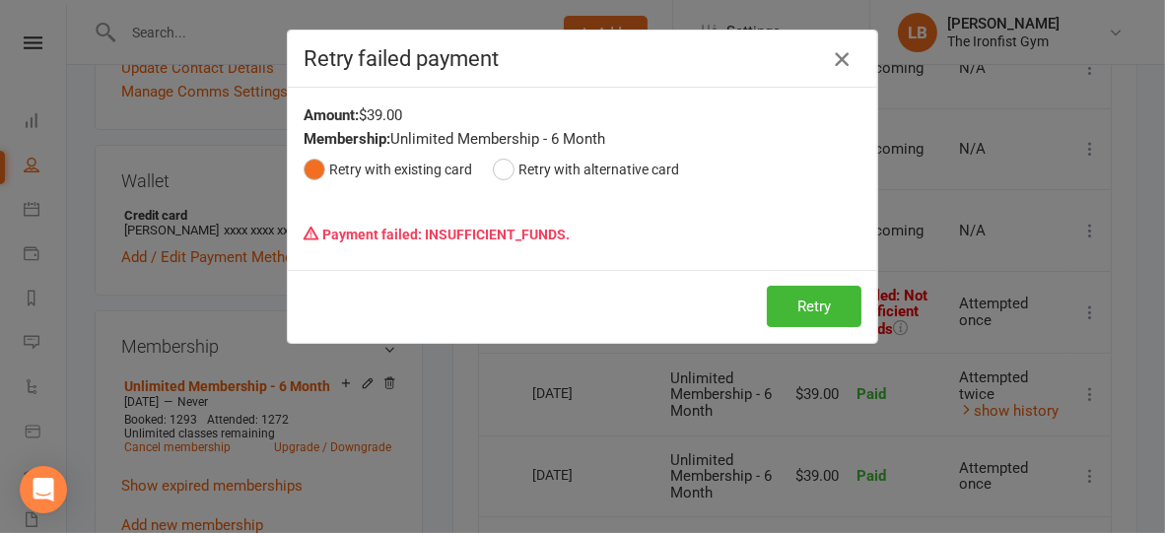
click at [830, 54] on icon "button" at bounding box center [842, 59] width 24 height 24
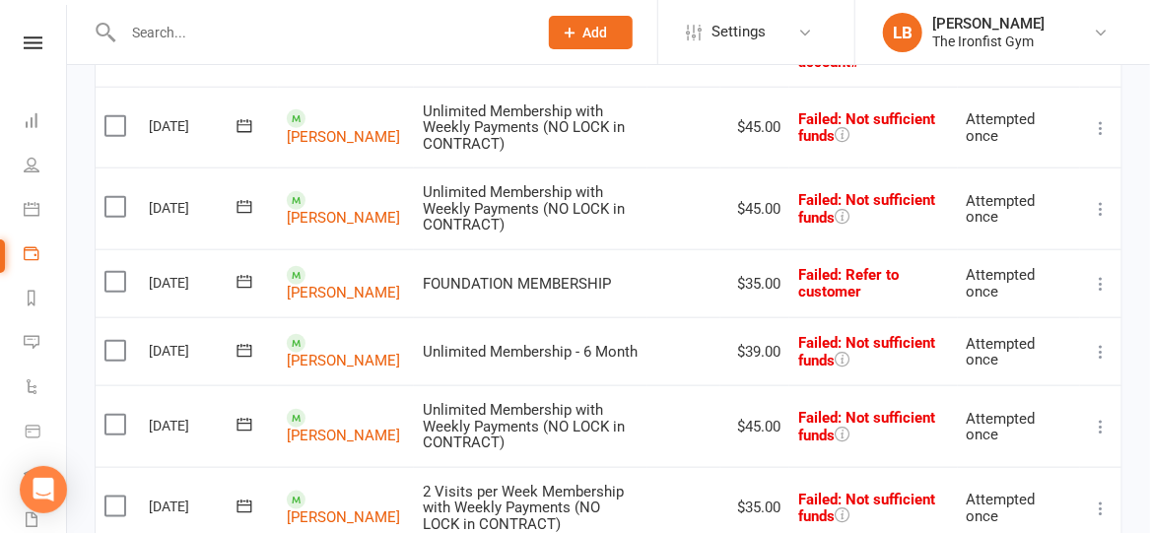
scroll to position [682, 0]
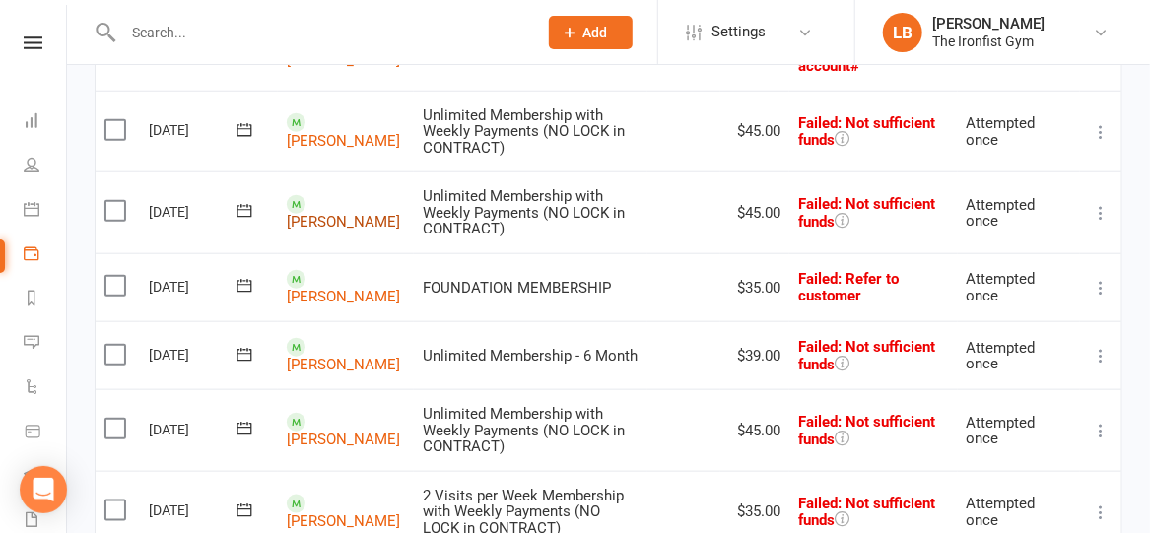
click at [326, 214] on link "[PERSON_NAME]" at bounding box center [343, 223] width 113 height 18
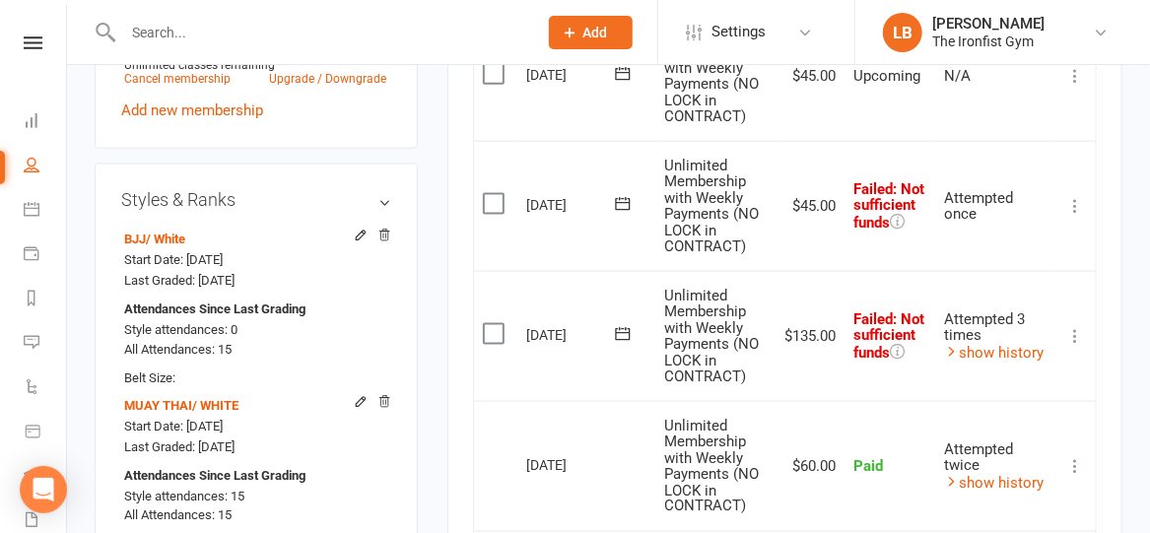
scroll to position [1023, 0]
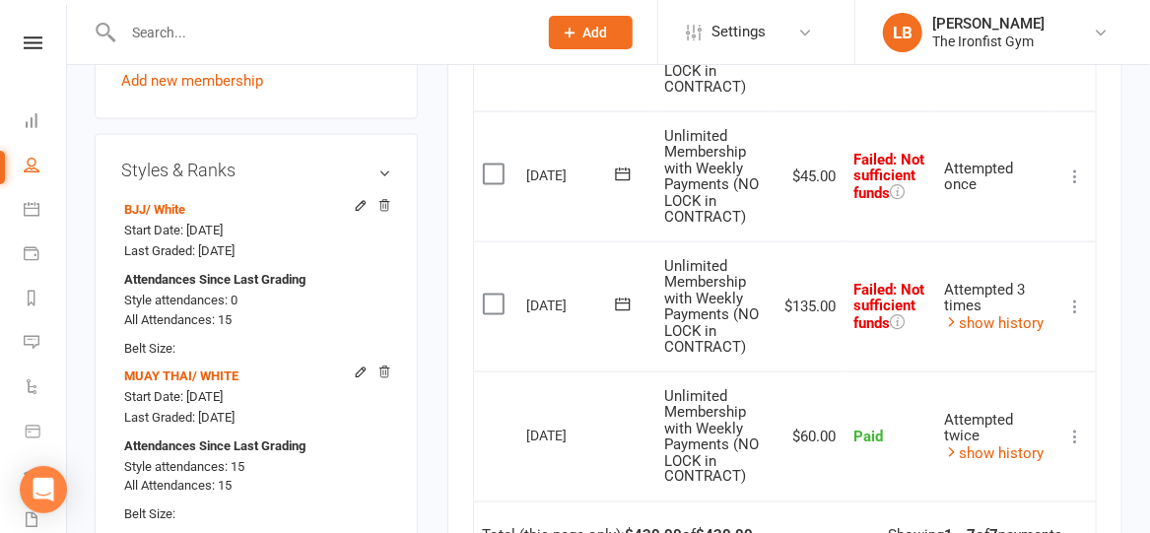
click at [1076, 169] on icon at bounding box center [1075, 177] width 20 height 20
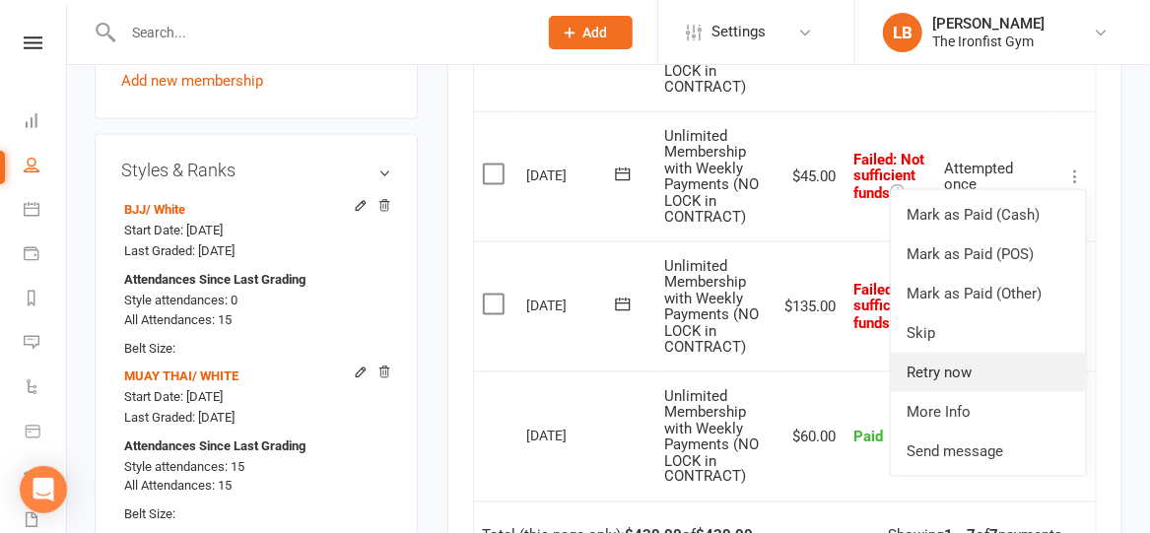
click at [933, 363] on link "Retry now" at bounding box center [988, 372] width 195 height 39
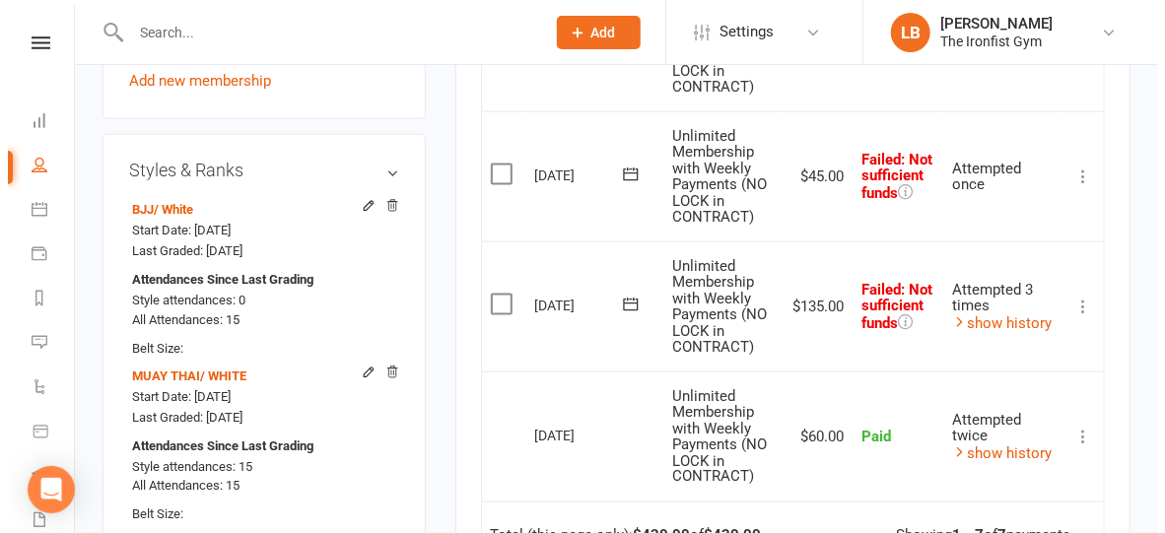
scroll to position [988, 0]
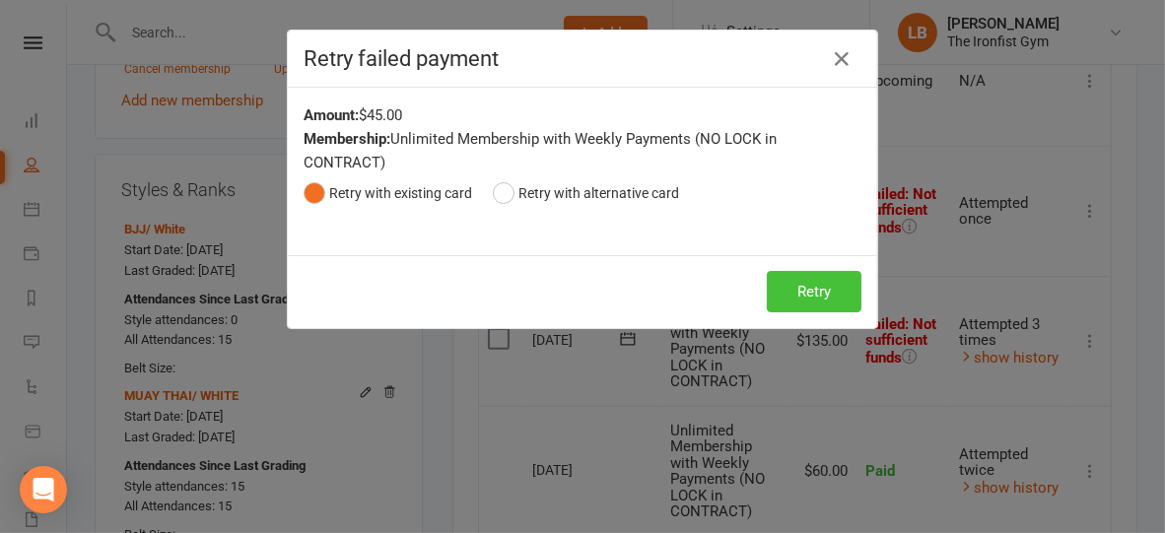
click at [806, 284] on button "Retry" at bounding box center [814, 291] width 95 height 41
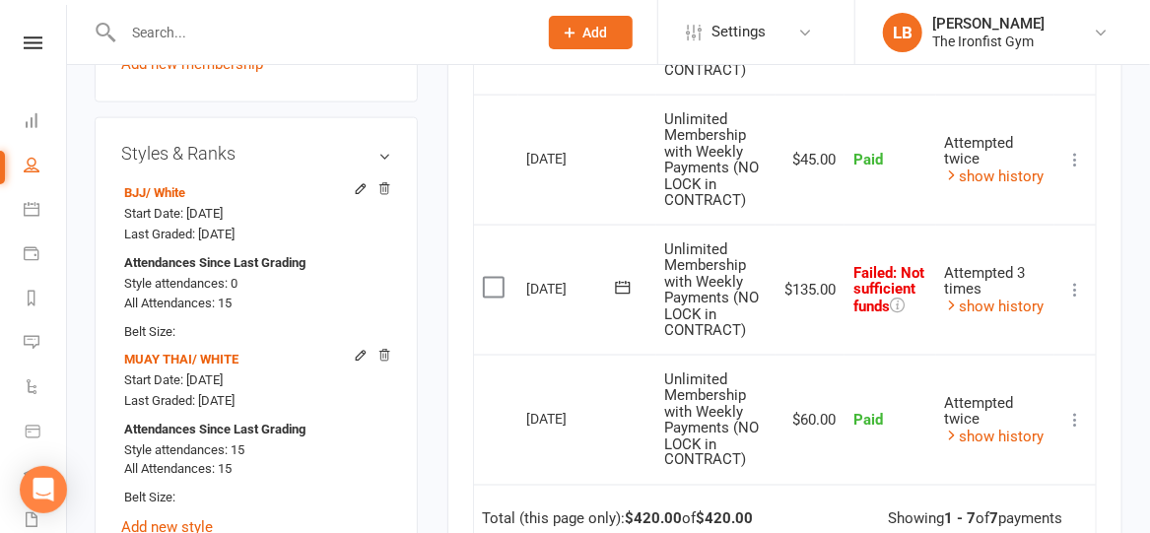
scroll to position [1042, 0]
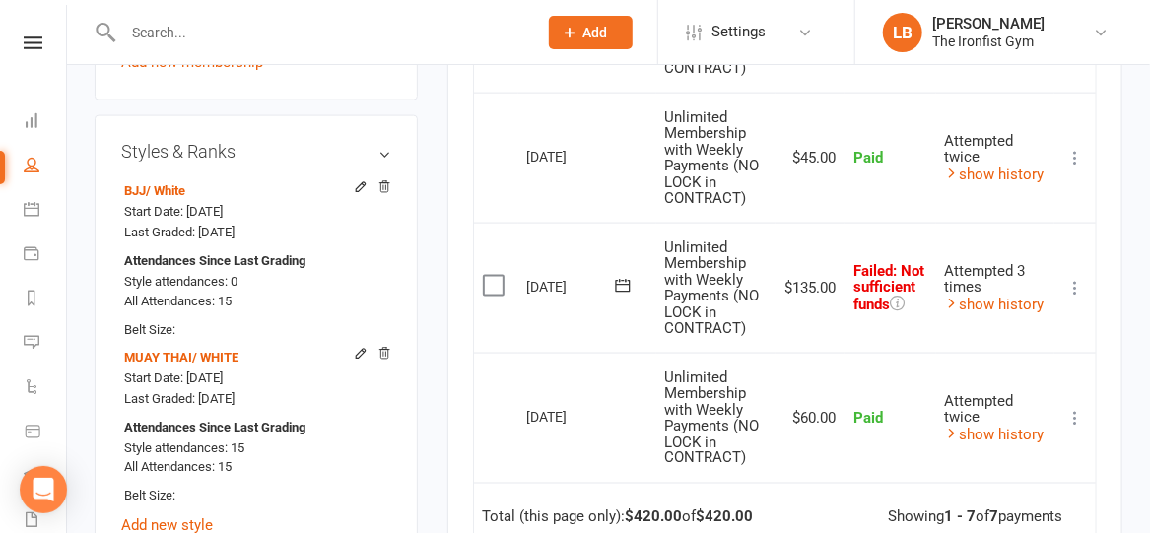
click at [1076, 278] on icon at bounding box center [1075, 288] width 20 height 20
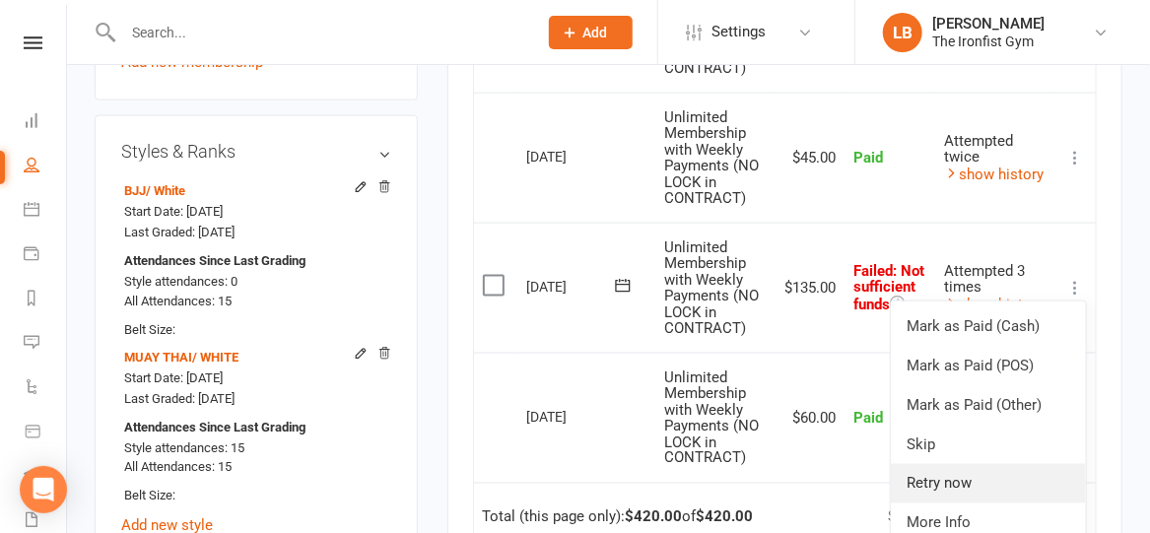
click at [935, 475] on link "Retry now" at bounding box center [988, 483] width 195 height 39
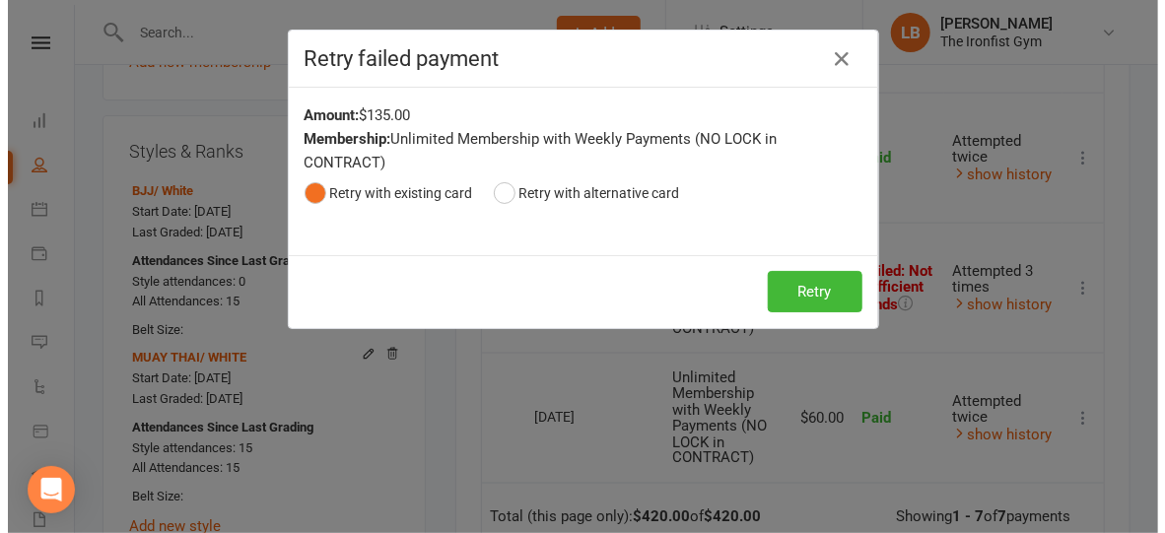
scroll to position [1007, 0]
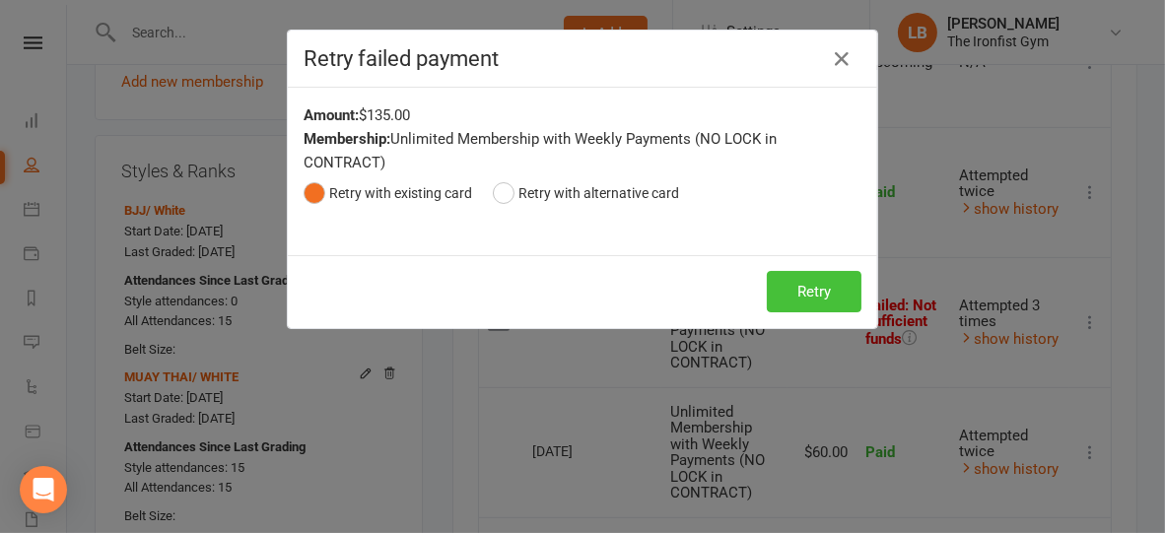
click at [797, 297] on button "Retry" at bounding box center [814, 291] width 95 height 41
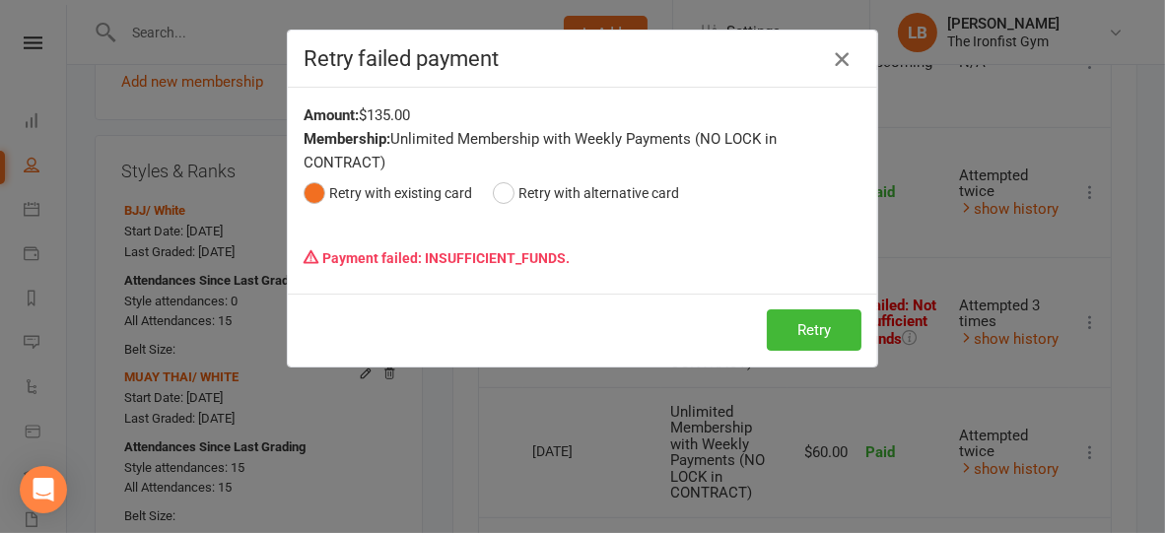
click at [835, 52] on icon "button" at bounding box center [842, 59] width 24 height 24
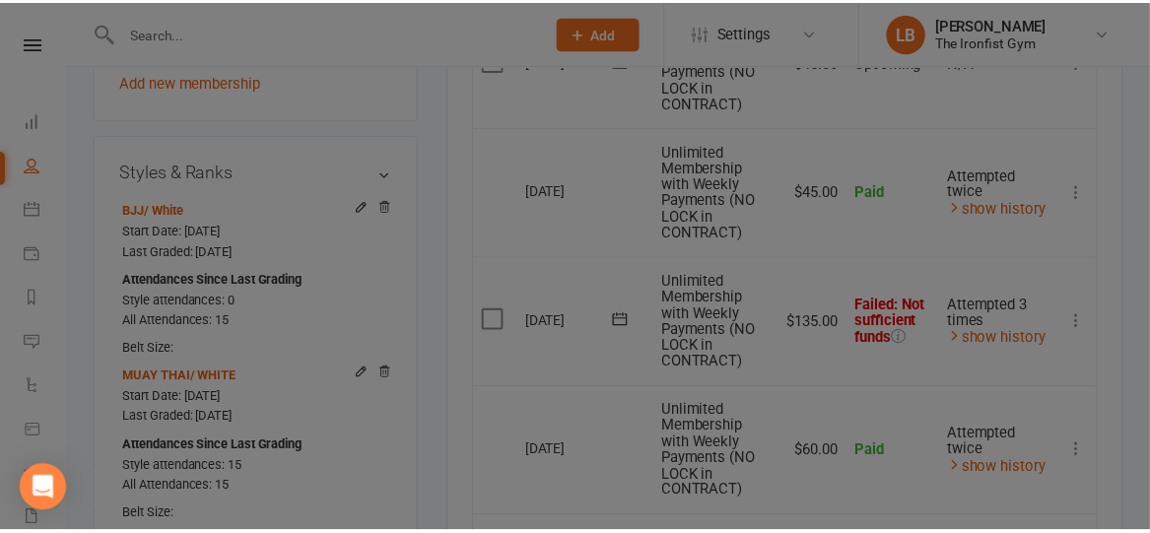
scroll to position [1042, 0]
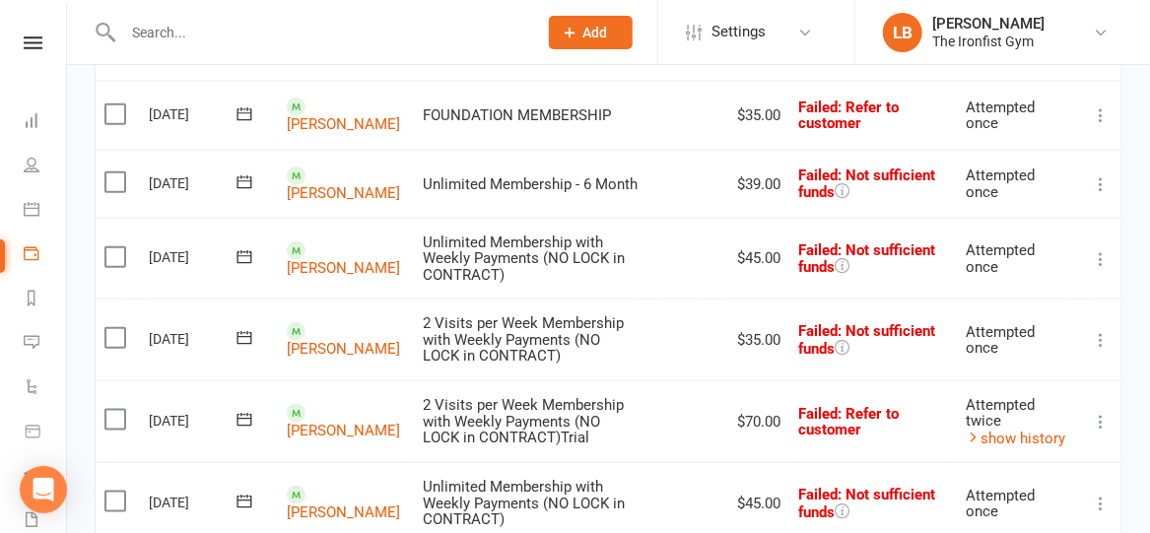
scroll to position [772, 0]
click at [1097, 264] on icon at bounding box center [1101, 260] width 20 height 20
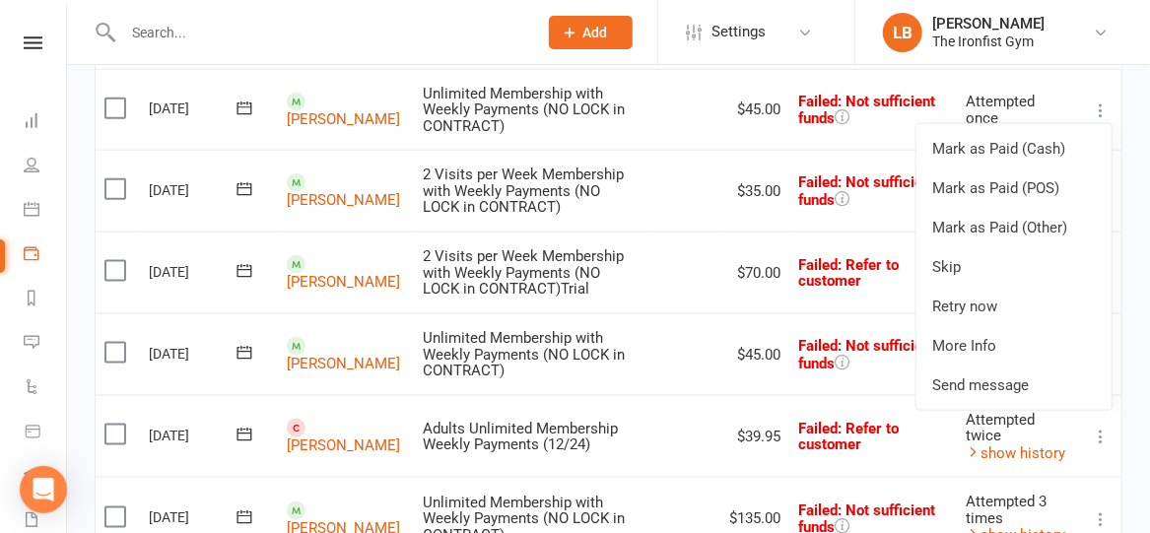
scroll to position [923, 0]
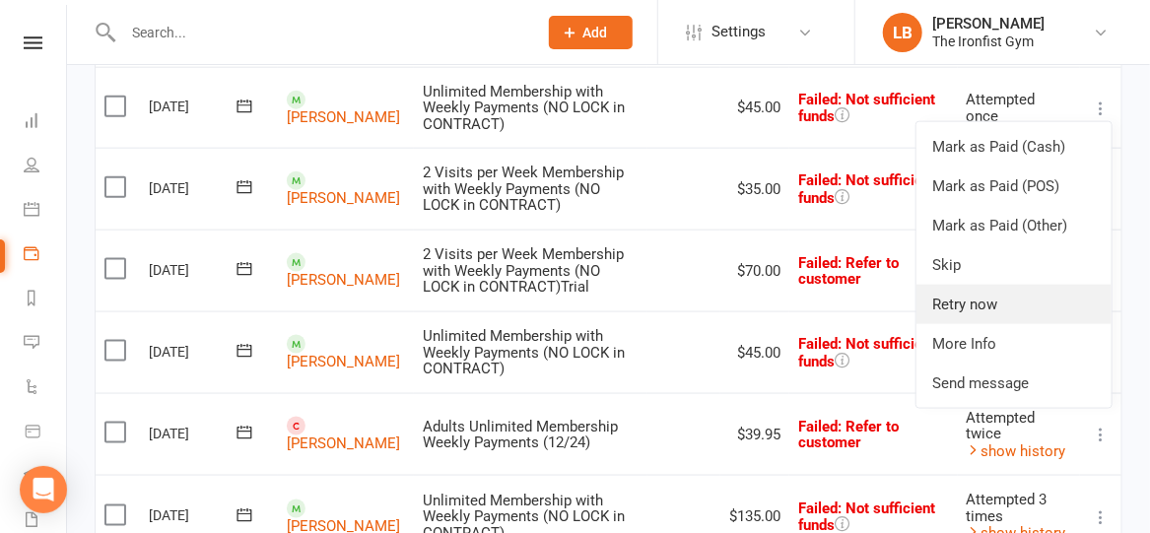
click at [980, 307] on link "Retry now" at bounding box center [1013, 304] width 195 height 39
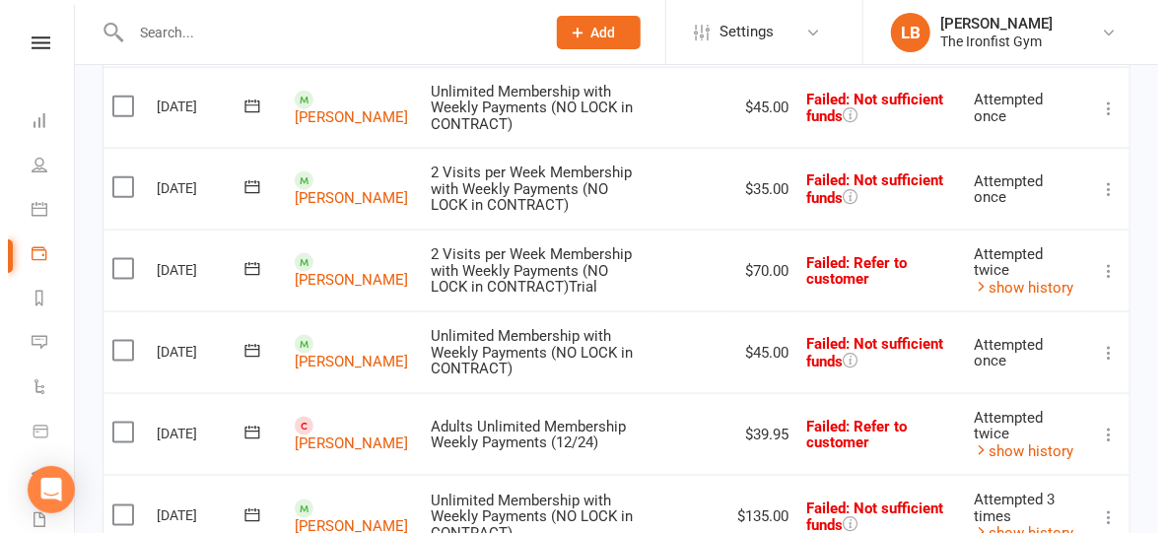
scroll to position [911, 0]
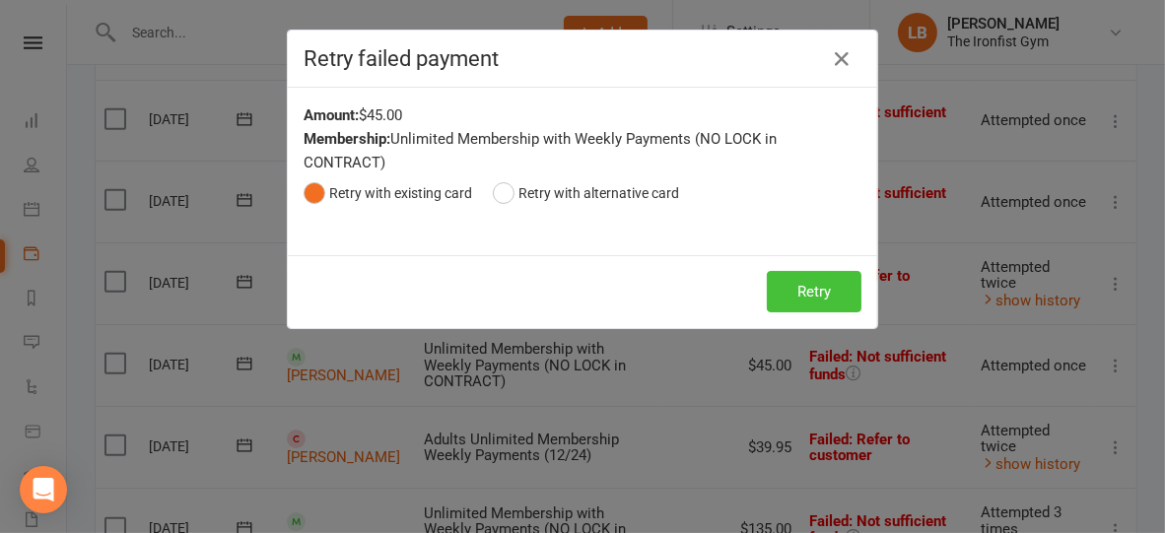
click at [807, 273] on button "Retry" at bounding box center [814, 291] width 95 height 41
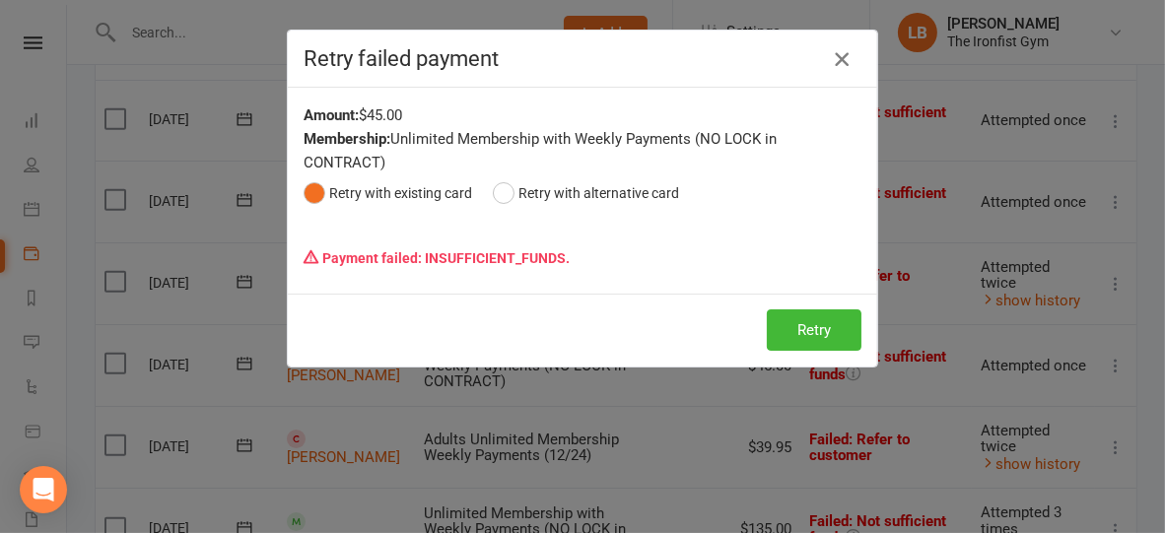
click at [837, 54] on icon "button" at bounding box center [842, 59] width 24 height 24
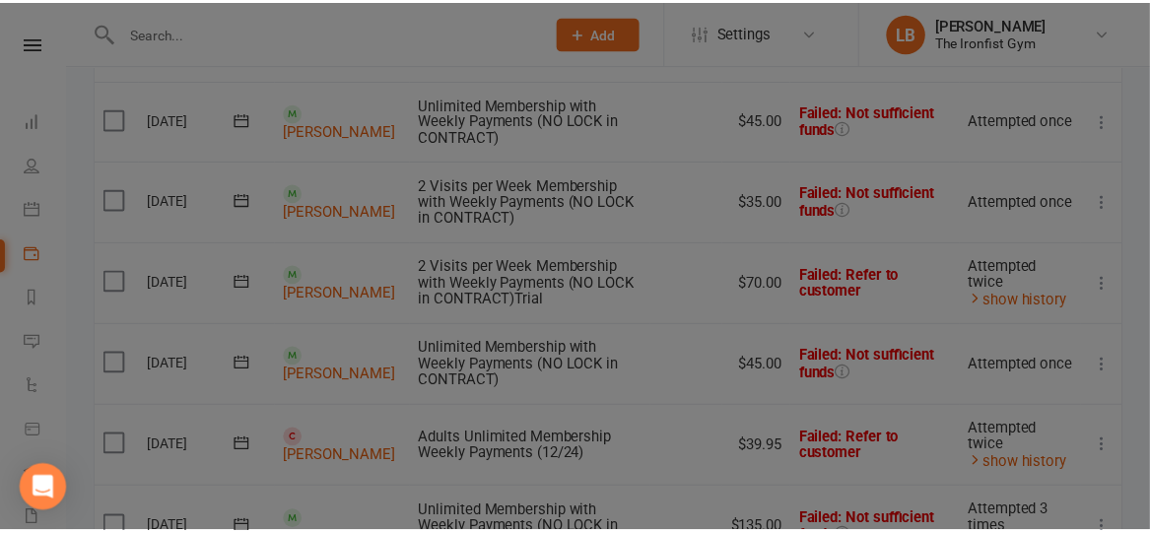
scroll to position [923, 0]
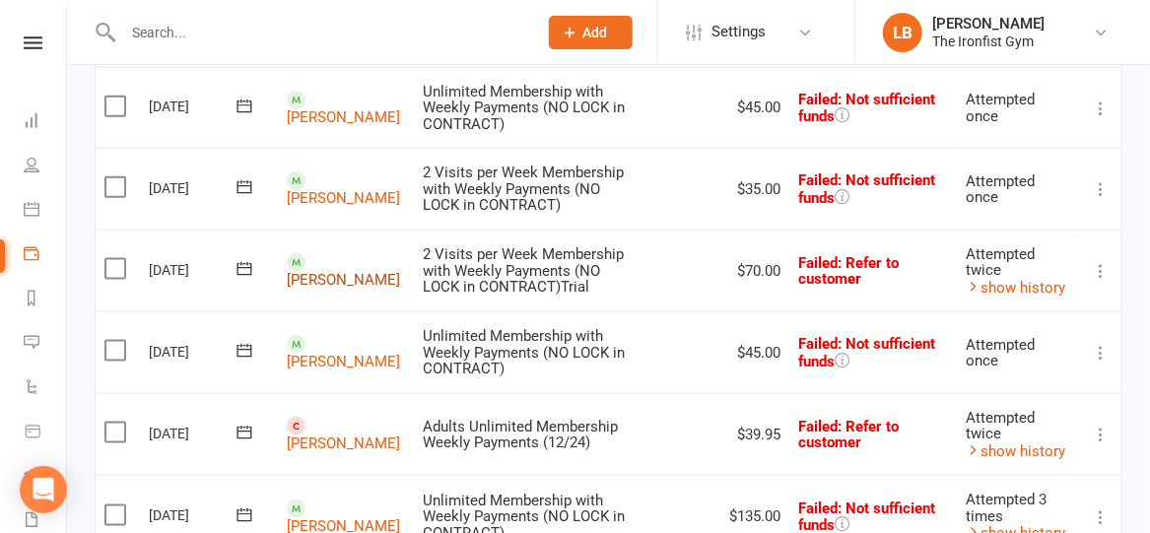
click at [354, 272] on link "[PERSON_NAME]" at bounding box center [343, 281] width 113 height 18
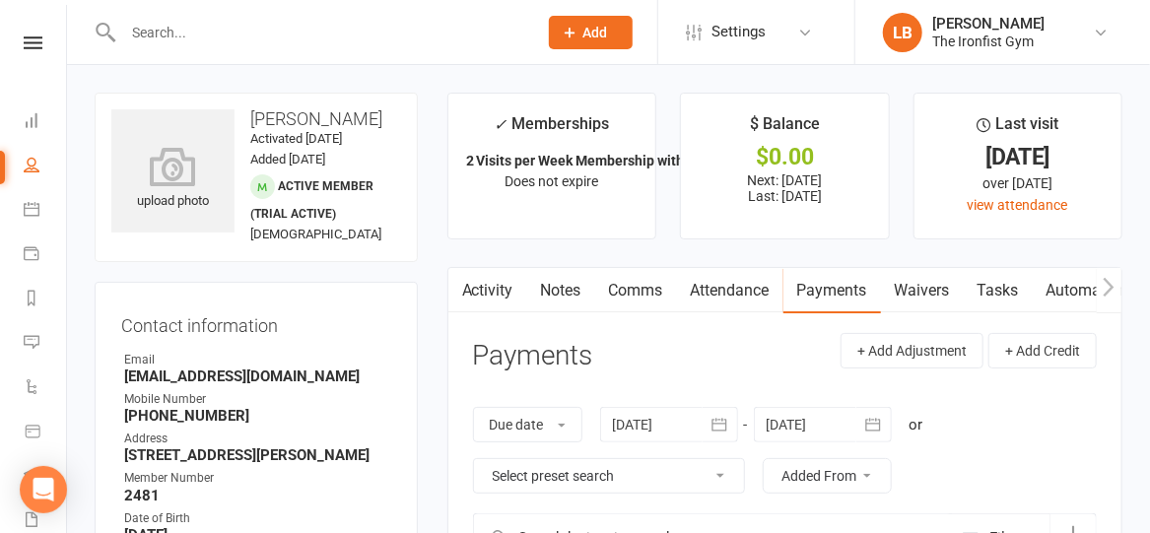
click at [253, 115] on h3 "[PERSON_NAME]" at bounding box center [256, 119] width 290 height 20
drag, startPoint x: 253, startPoint y: 115, endPoint x: 381, endPoint y: 119, distance: 128.2
click at [381, 119] on h3 "[PERSON_NAME]" at bounding box center [256, 119] width 290 height 20
copy h3 "[PERSON_NAME]"
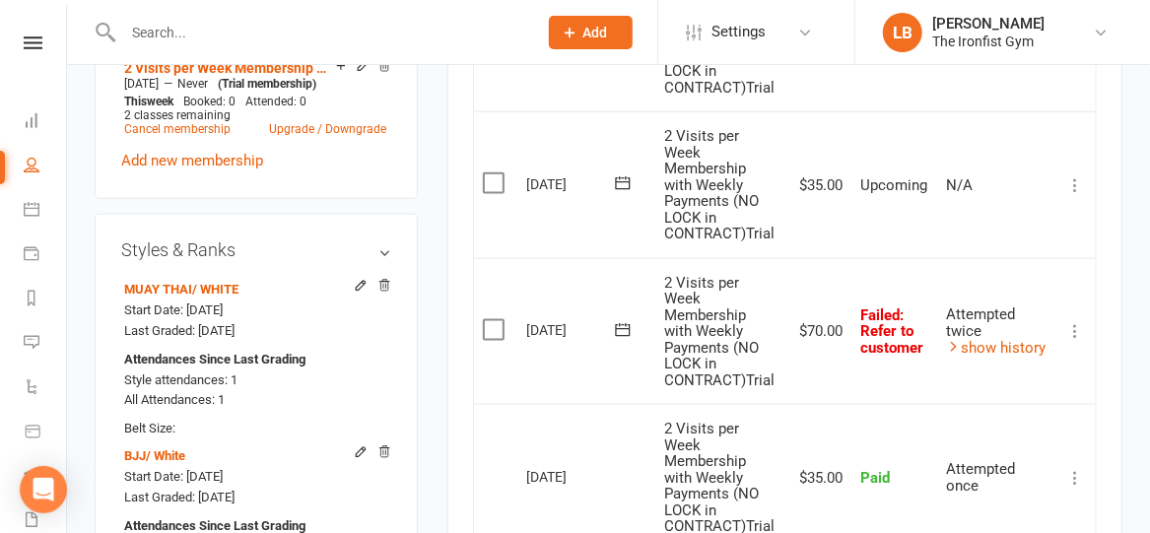
scroll to position [931, 0]
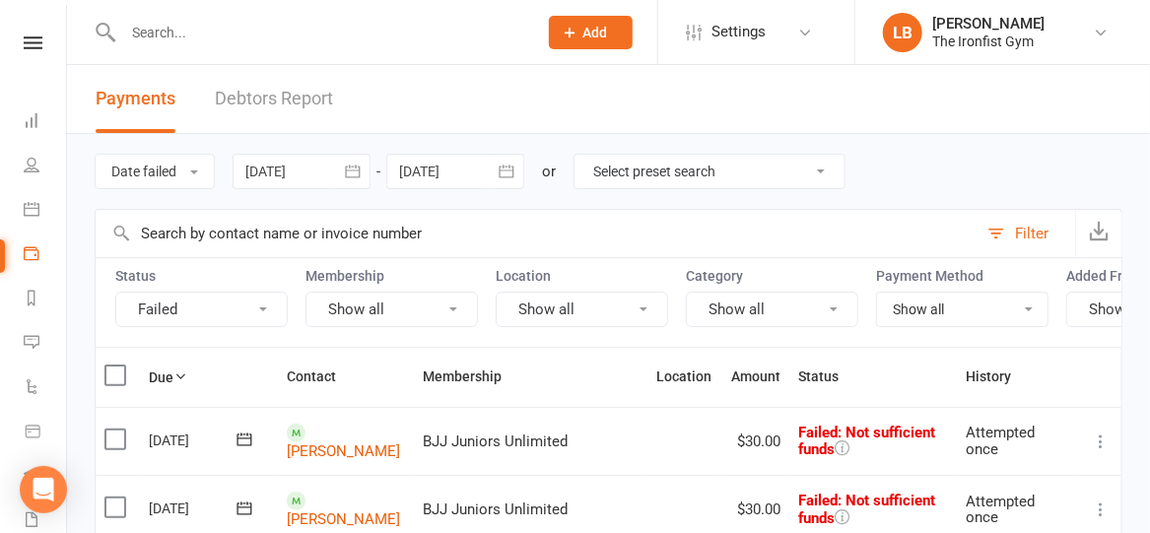
click at [430, 34] on input "text" at bounding box center [320, 33] width 406 height 28
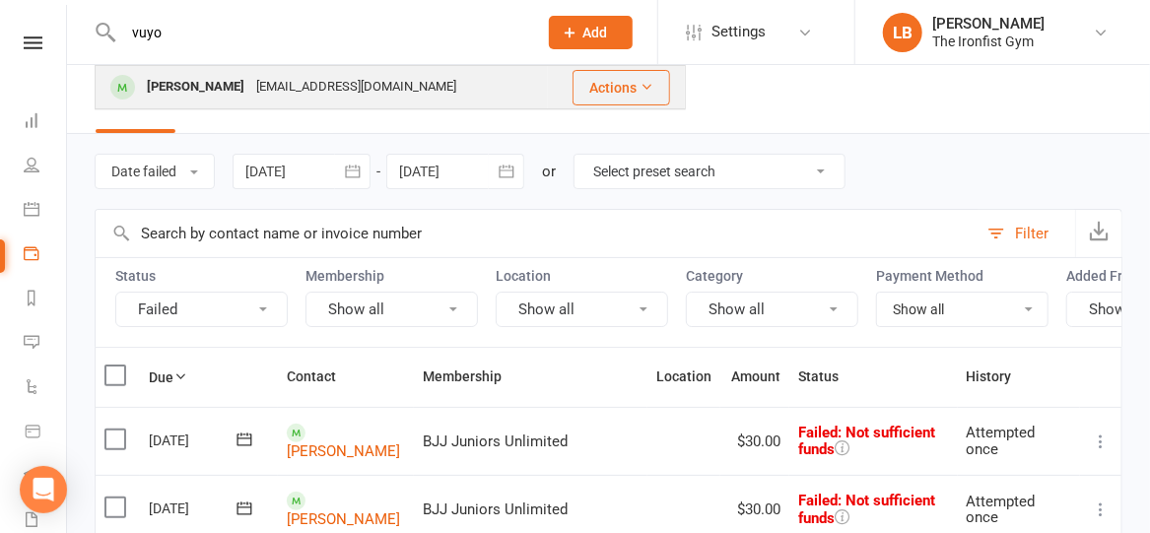
type input "vuyo"
click at [341, 83] on div "[EMAIL_ADDRESS][DOMAIN_NAME]" at bounding box center [356, 87] width 212 height 29
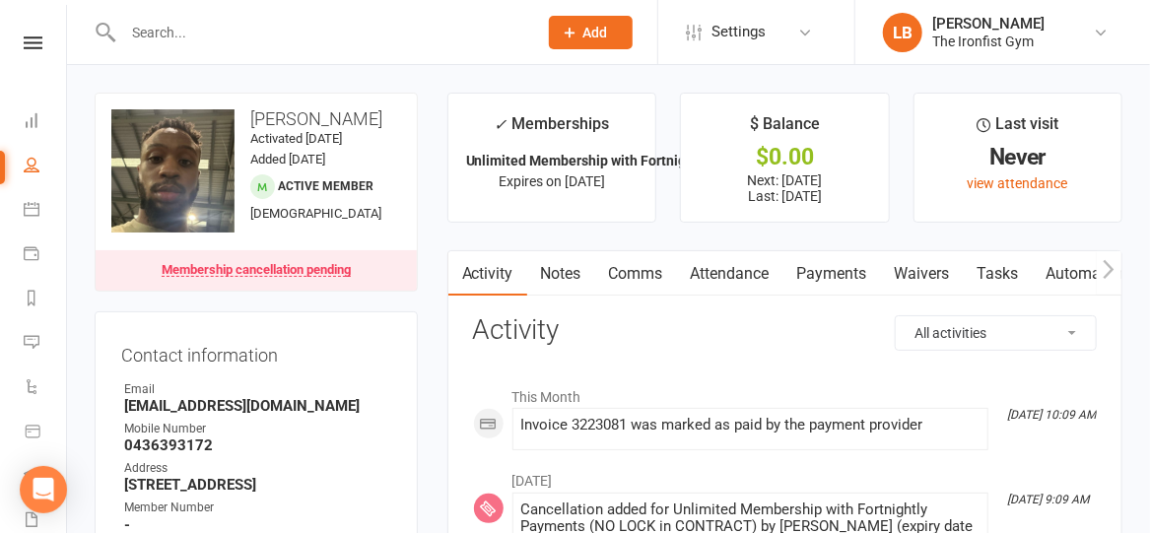
click at [825, 268] on link "Payments" at bounding box center [832, 273] width 98 height 45
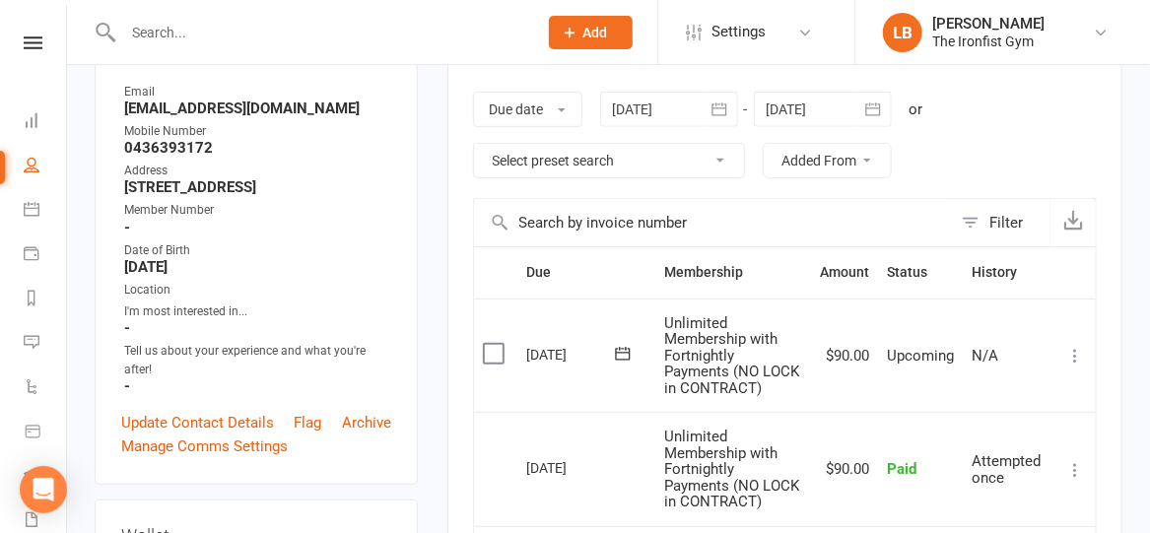
scroll to position [296, 0]
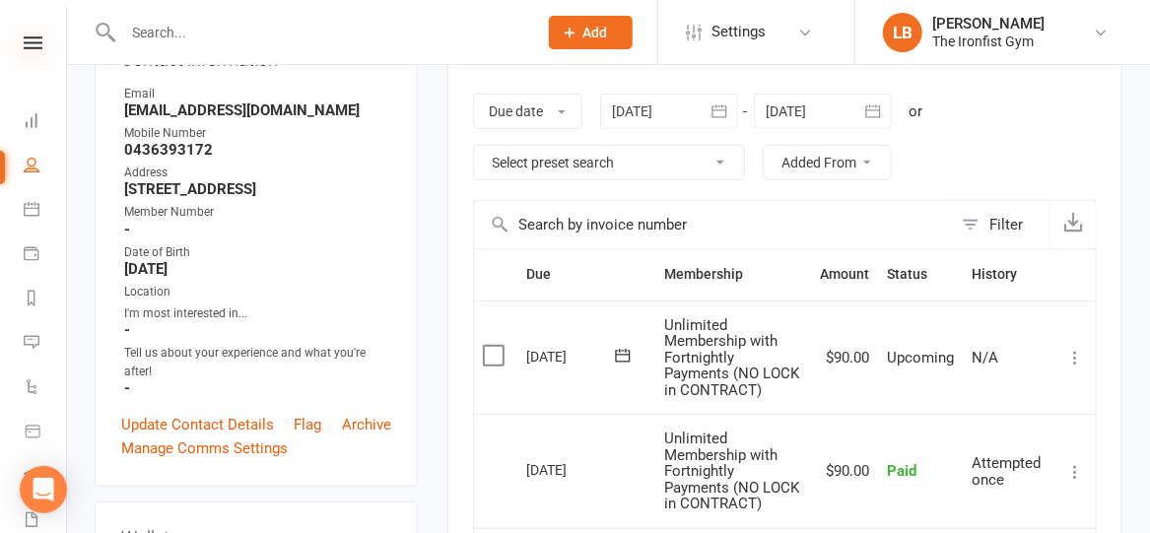
click at [34, 42] on icon at bounding box center [33, 42] width 19 height 13
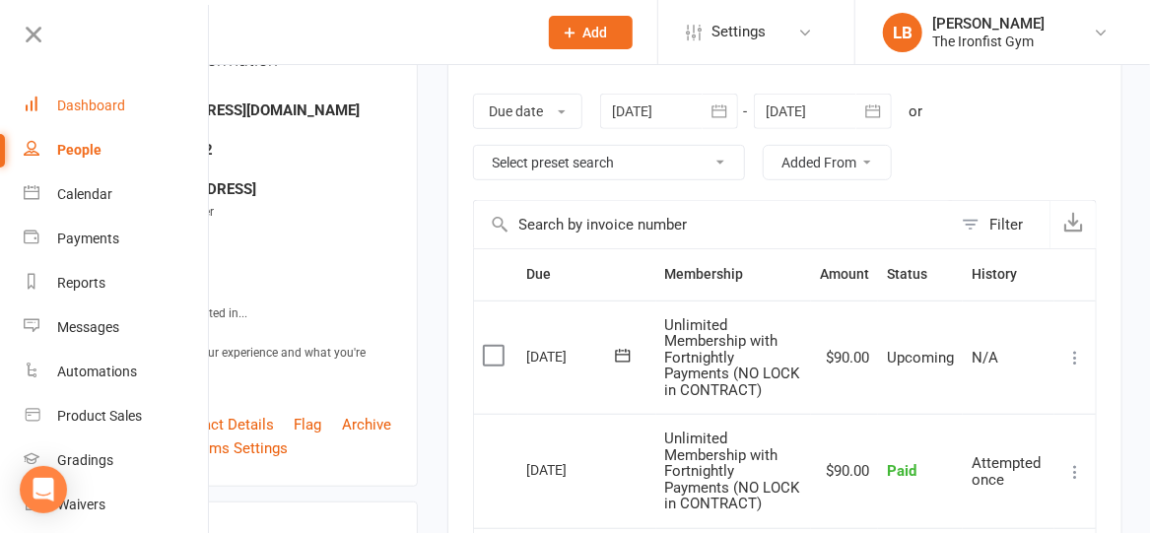
click at [69, 106] on div "Dashboard" at bounding box center [91, 106] width 68 height 16
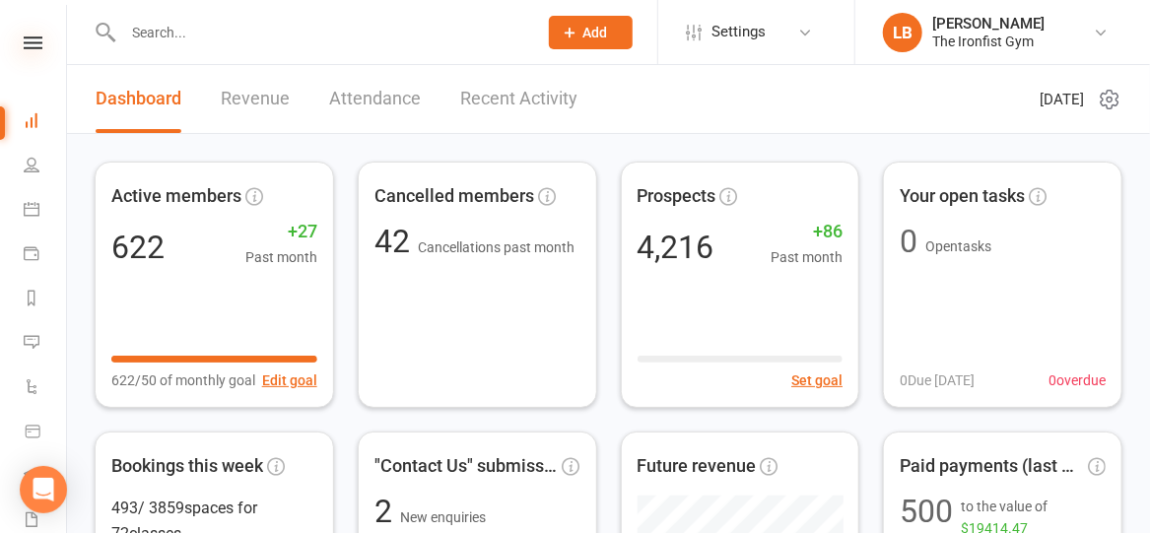
click at [27, 37] on icon at bounding box center [33, 42] width 19 height 13
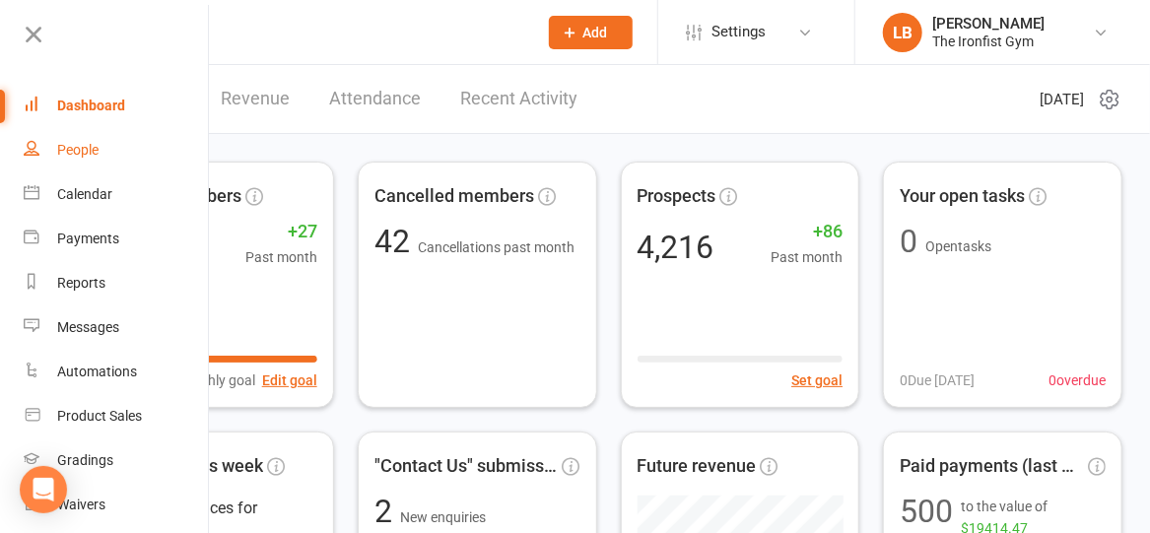
click at [73, 147] on div "People" at bounding box center [77, 150] width 41 height 16
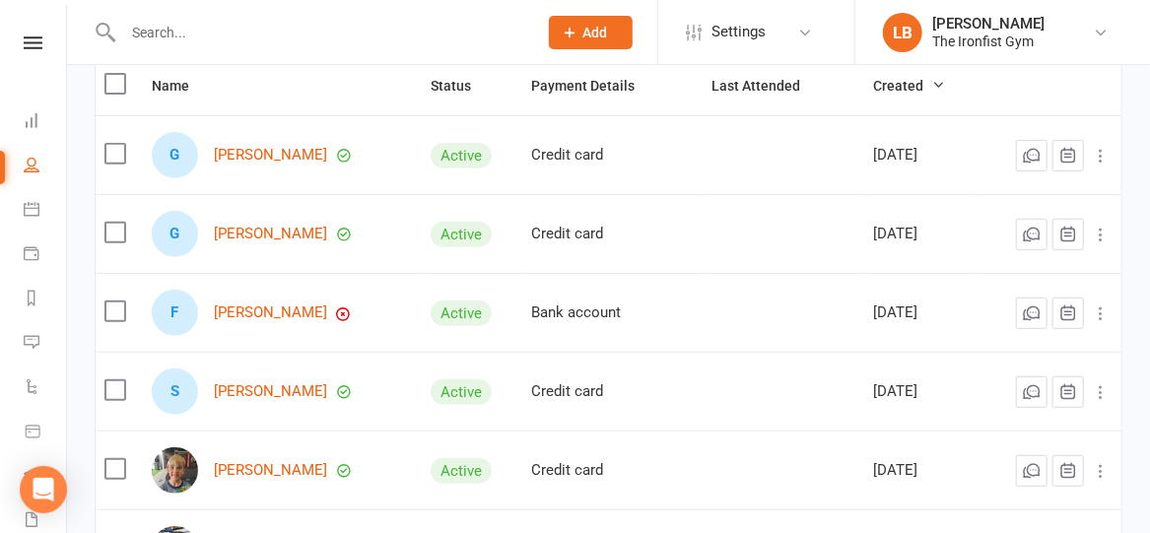
scroll to position [224, 0]
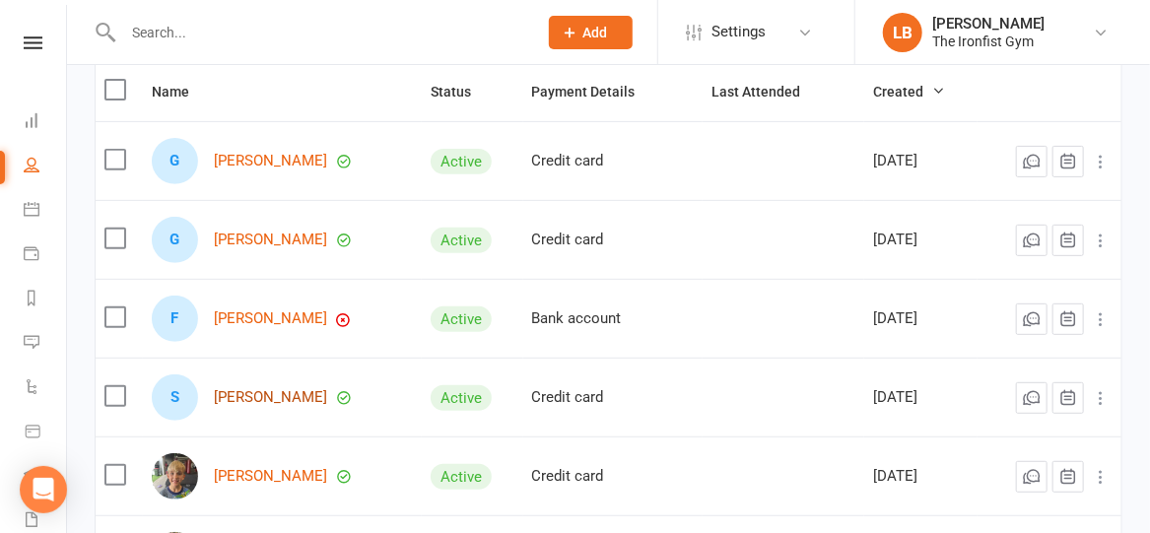
click at [248, 406] on link "[PERSON_NAME]" at bounding box center [270, 397] width 113 height 17
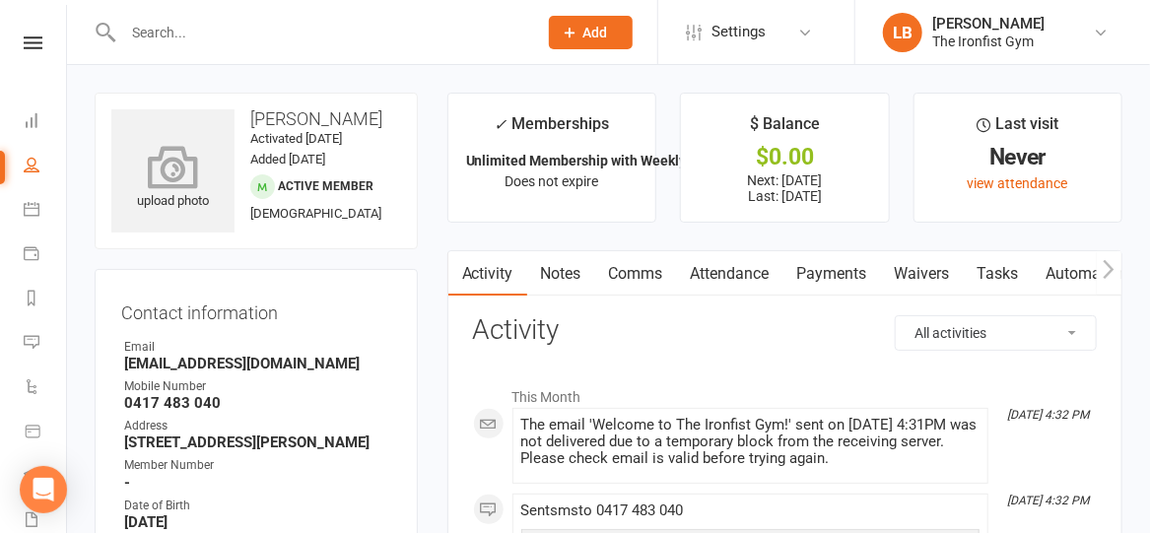
click at [180, 163] on icon at bounding box center [173, 166] width 136 height 43
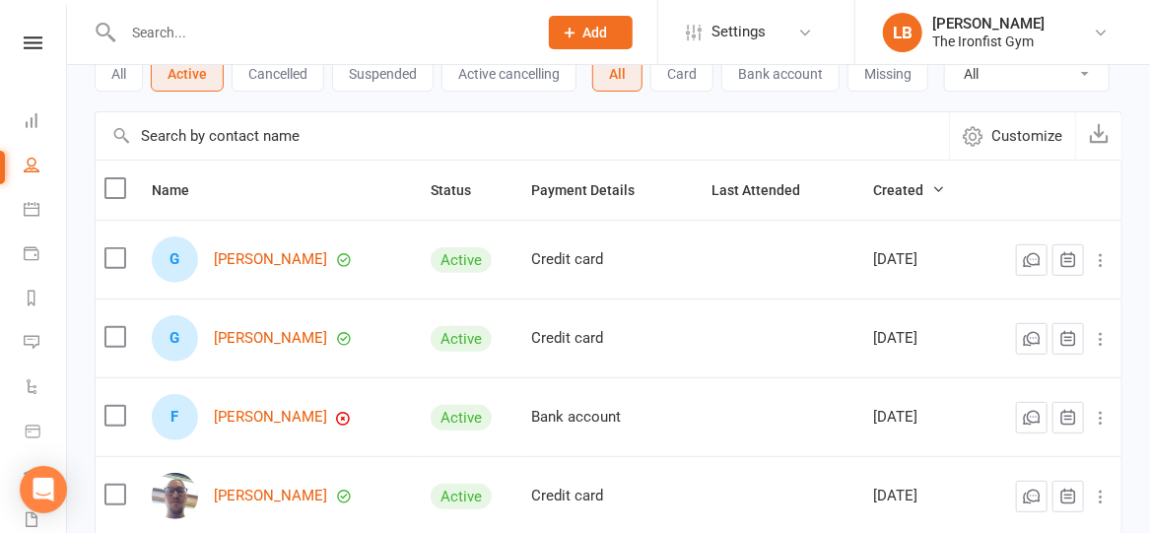
scroll to position [124, 0]
click at [244, 423] on link "[PERSON_NAME]" at bounding box center [270, 418] width 113 height 17
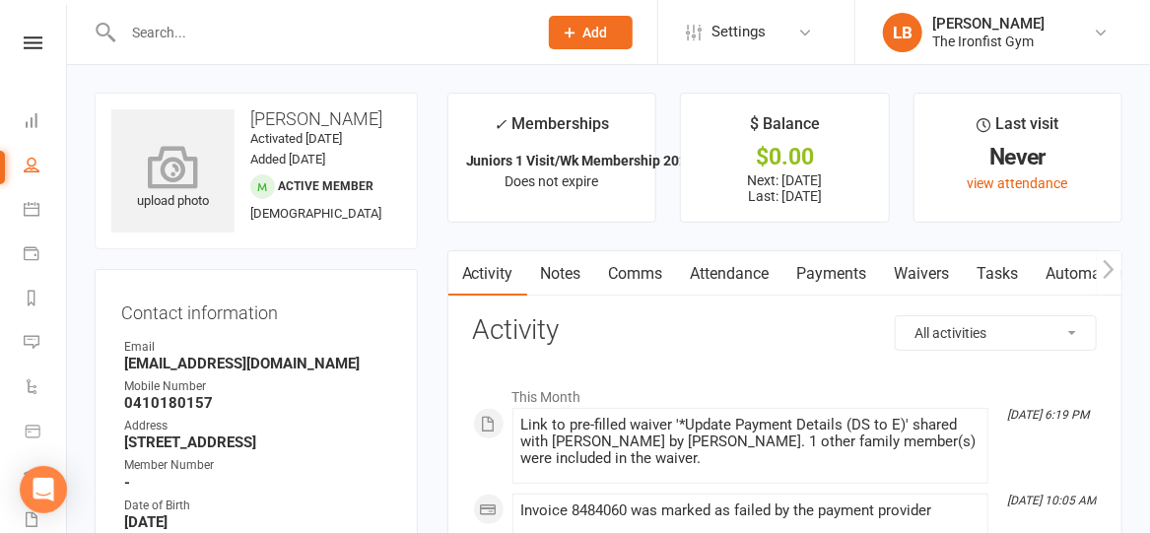
click at [162, 188] on icon at bounding box center [173, 166] width 136 height 43
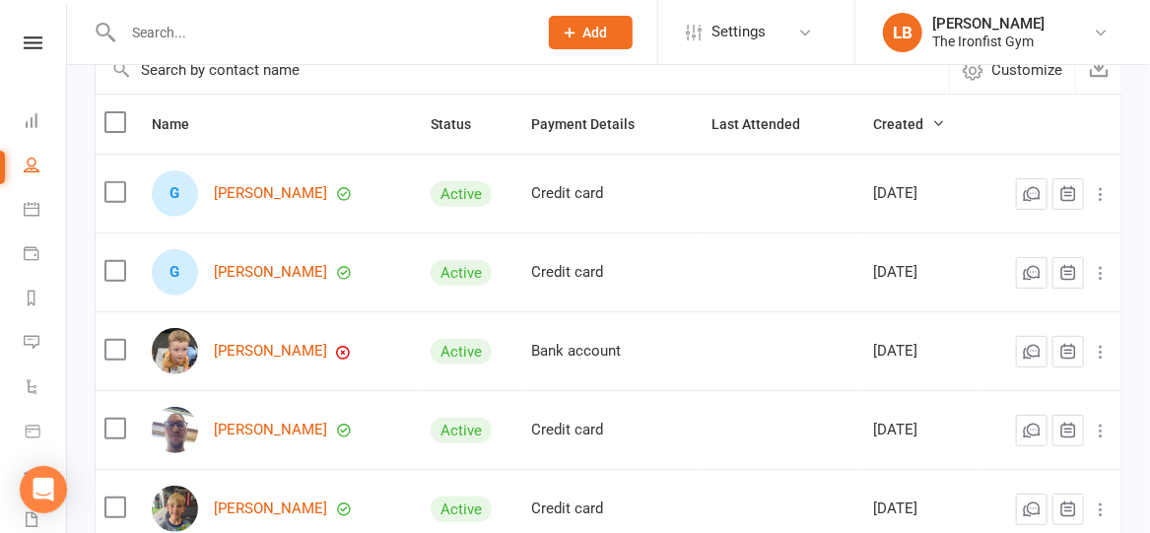
scroll to position [198, 0]
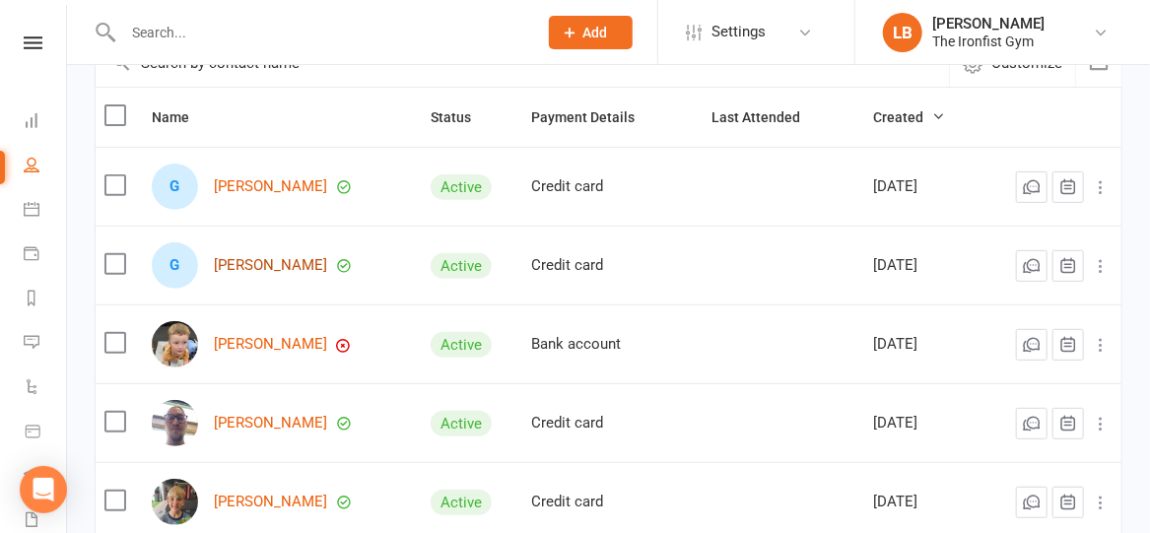
click at [268, 272] on link "[PERSON_NAME]" at bounding box center [270, 265] width 113 height 17
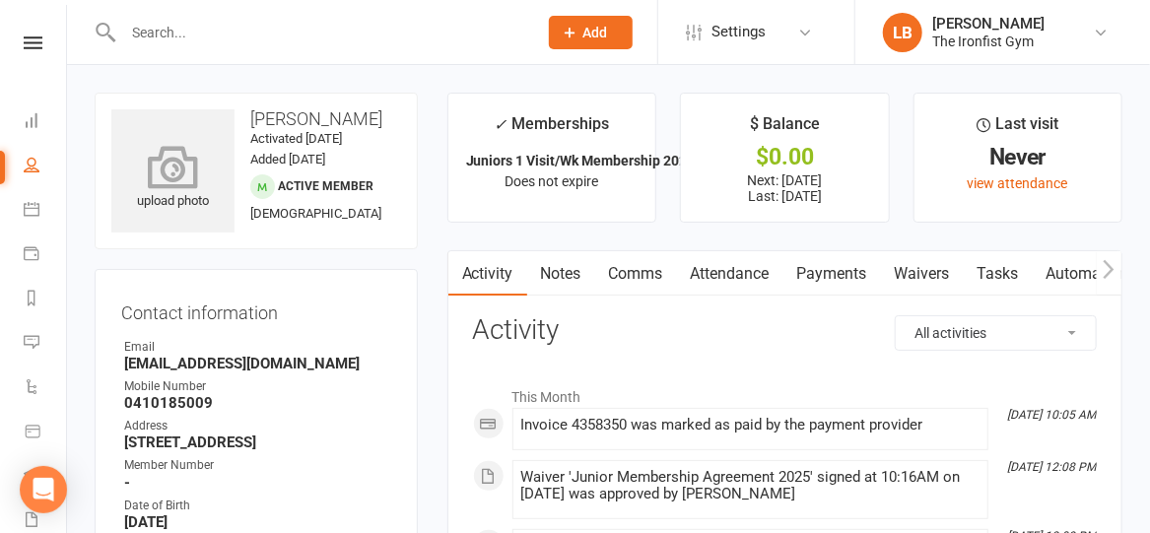
click at [154, 157] on icon at bounding box center [173, 166] width 136 height 43
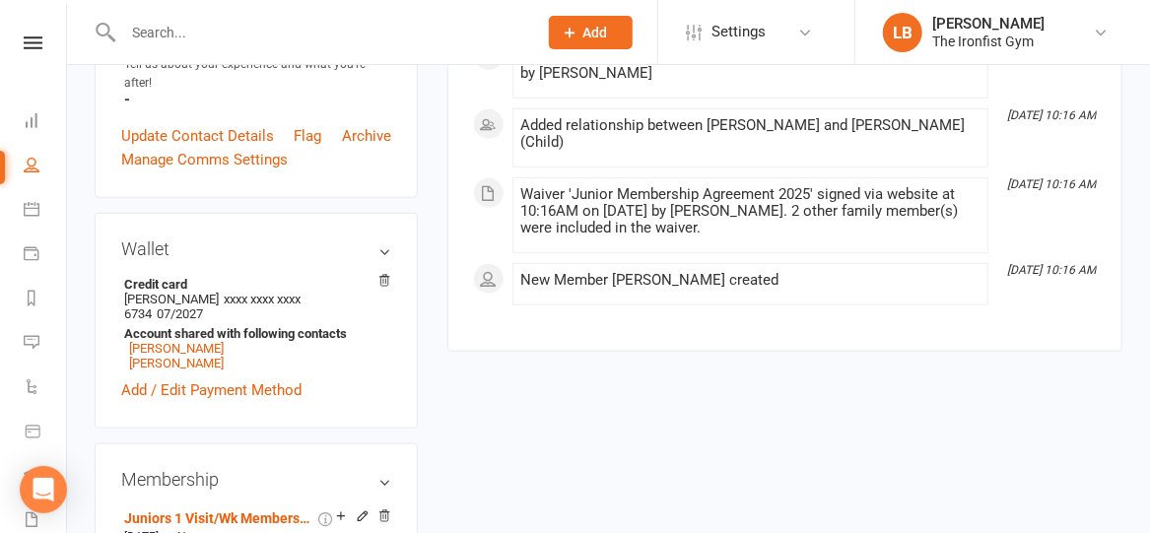
scroll to position [542, 0]
click at [208, 348] on link "[PERSON_NAME]" at bounding box center [176, 348] width 95 height 15
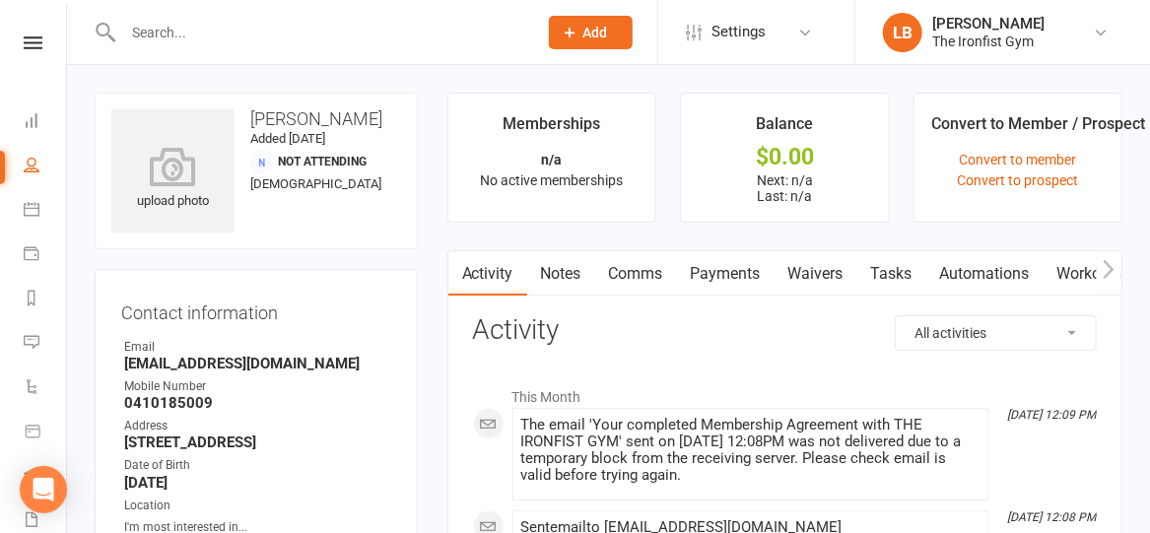
click at [646, 273] on link "Comms" at bounding box center [636, 273] width 82 height 45
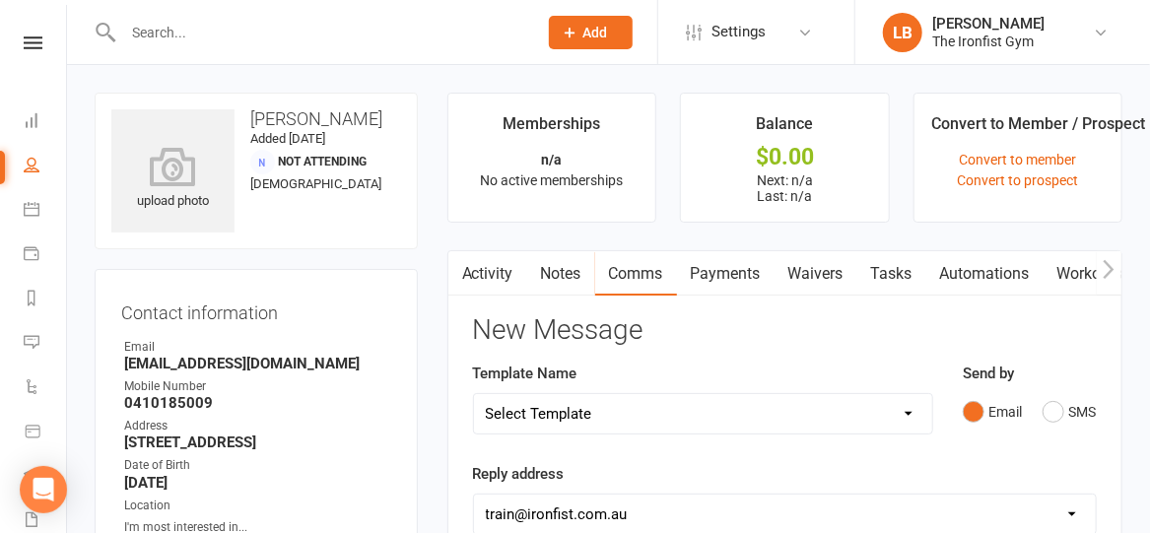
click at [671, 416] on div "Select Template [SMS] Grading Fee owing [SMS] Balance Owing - Catch up [SMS] Ex…" at bounding box center [703, 413] width 460 height 41
click at [579, 411] on select "Select Template [SMS] Grading Fee owing [SMS] Balance Owing - Catch up [SMS] Ex…" at bounding box center [703, 413] width 458 height 39
select select "16"
click at [474, 394] on select "Select Template [SMS] Grading Fee owing [SMS] Balance Owing - Catch up [SMS] Ex…" at bounding box center [703, 413] width 458 height 39
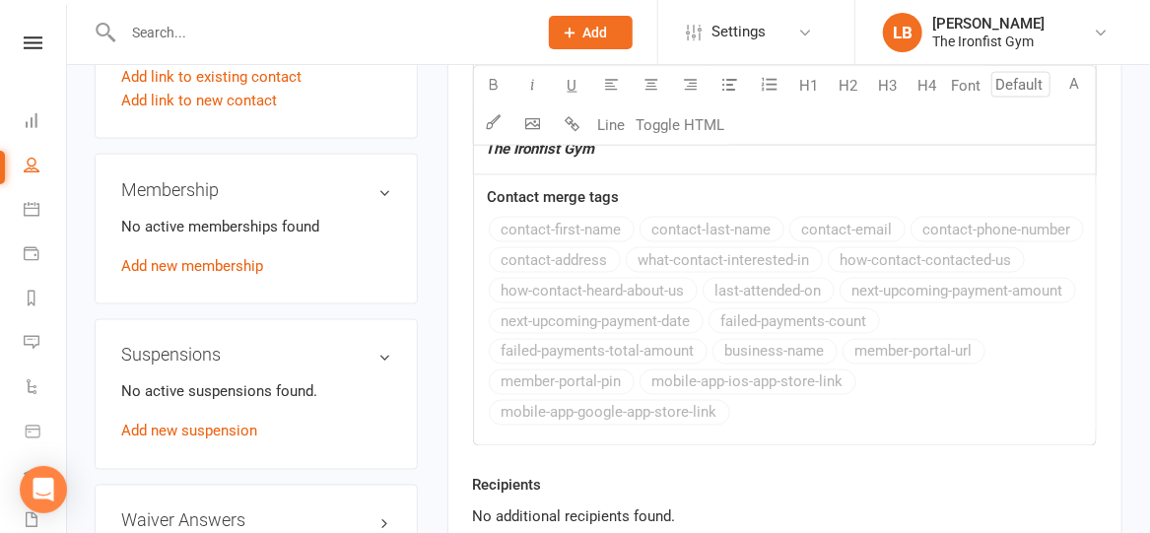
scroll to position [1399, 0]
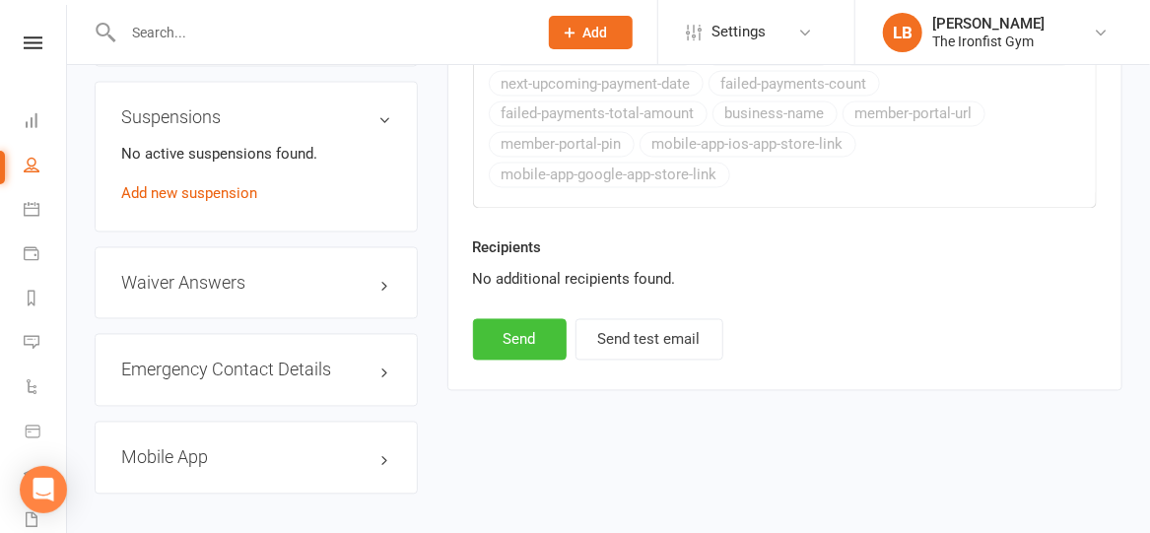
click at [506, 332] on button "Send" at bounding box center [520, 339] width 94 height 41
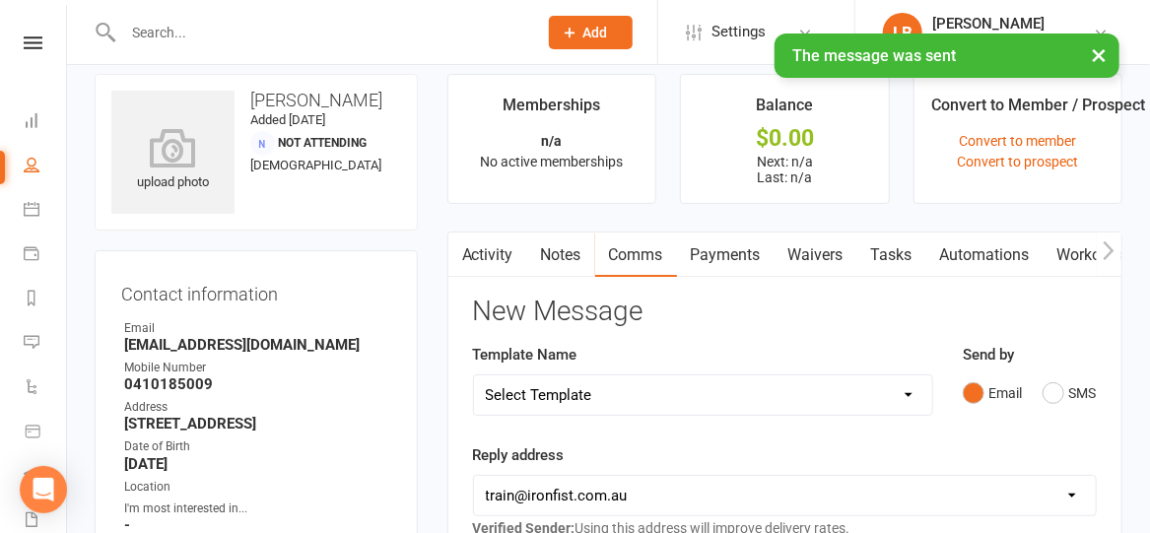
scroll to position [12, 0]
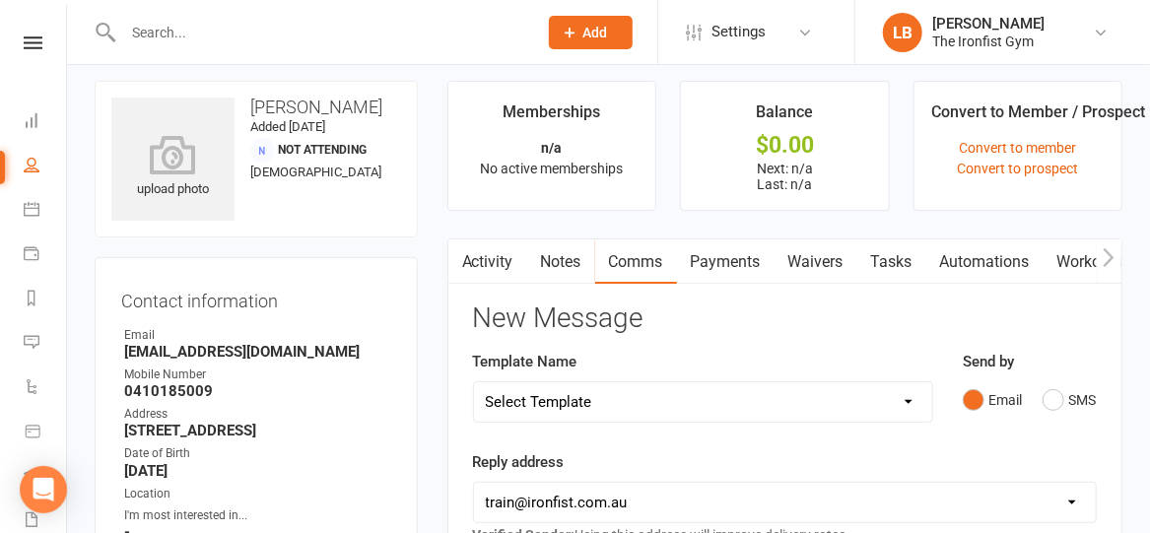
click at [588, 398] on select "Select Template [SMS] Grading Fee owing [SMS] Balance Owing - Catch up [SMS] Ex…" at bounding box center [703, 401] width 458 height 39
select select "17"
click at [474, 382] on select "Select Template [SMS] Grading Fee owing [SMS] Balance Owing - Catch up [SMS] Ex…" at bounding box center [703, 401] width 458 height 39
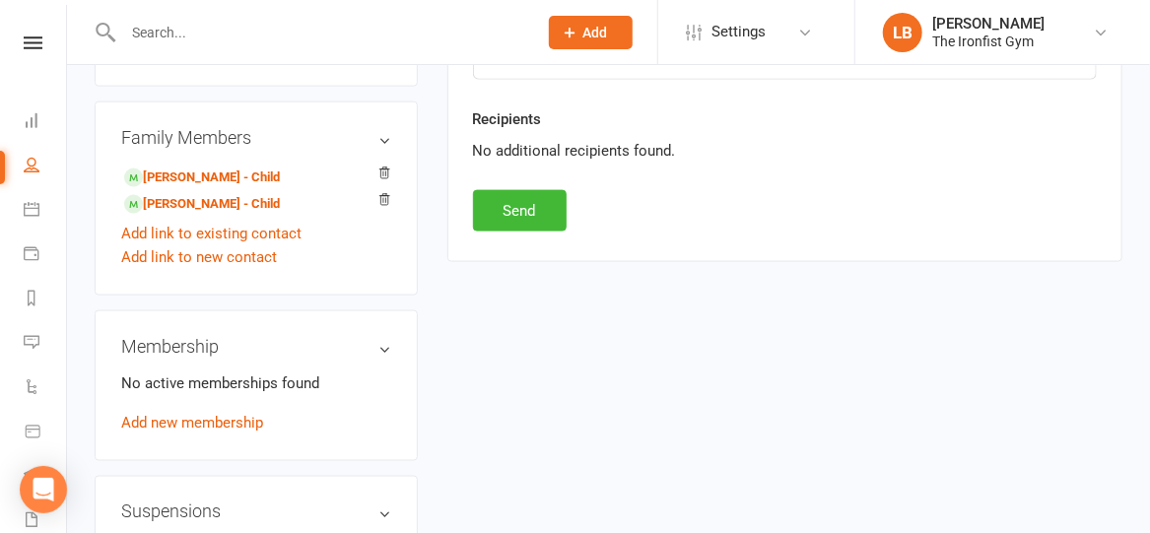
scroll to position [1018, 0]
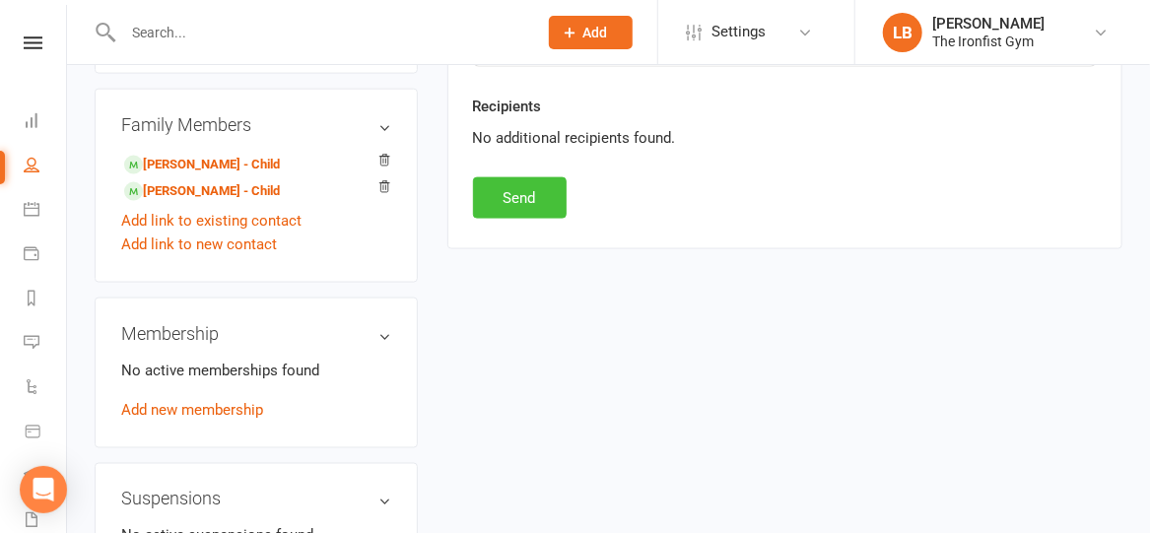
click at [503, 185] on button "Send" at bounding box center [520, 197] width 94 height 41
select select
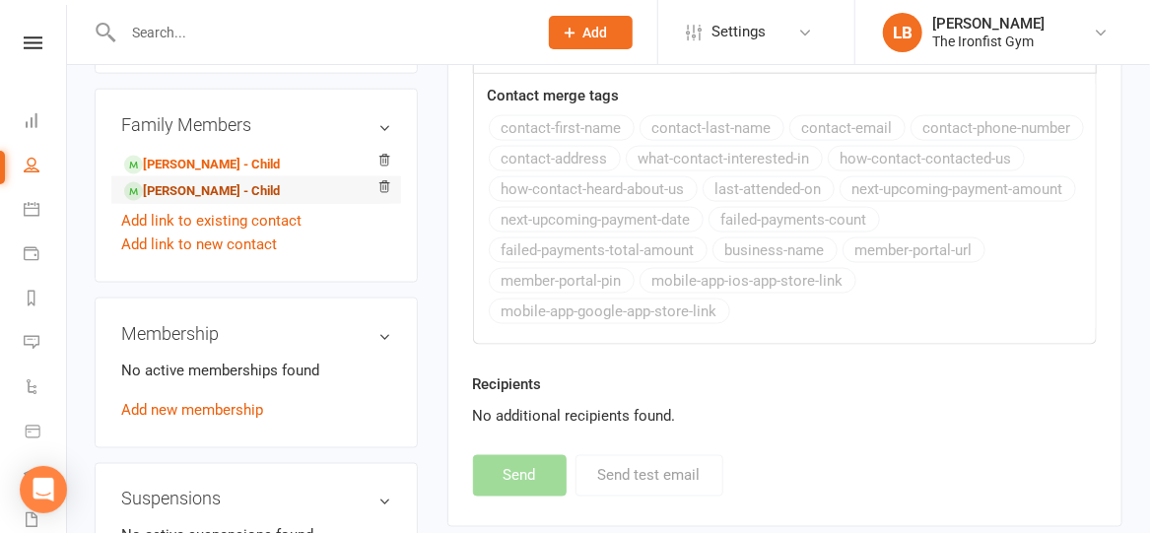
click at [211, 194] on link "[PERSON_NAME] - Child" at bounding box center [202, 191] width 156 height 21
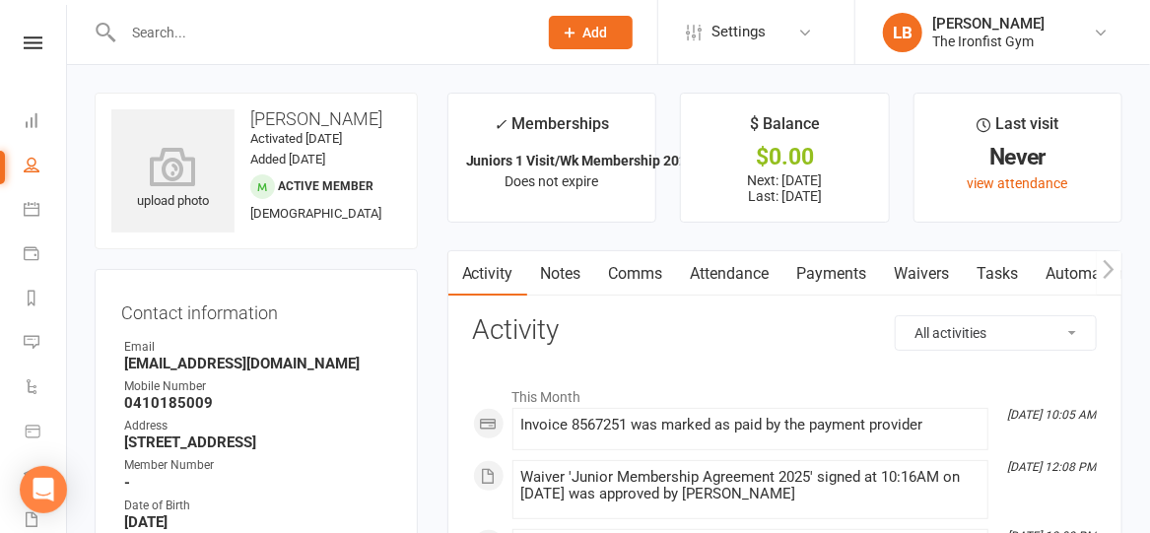
drag, startPoint x: 251, startPoint y: 115, endPoint x: 378, endPoint y: 119, distance: 127.2
click at [378, 119] on h3 "[PERSON_NAME]" at bounding box center [256, 119] width 290 height 20
copy h3 "[PERSON_NAME]"
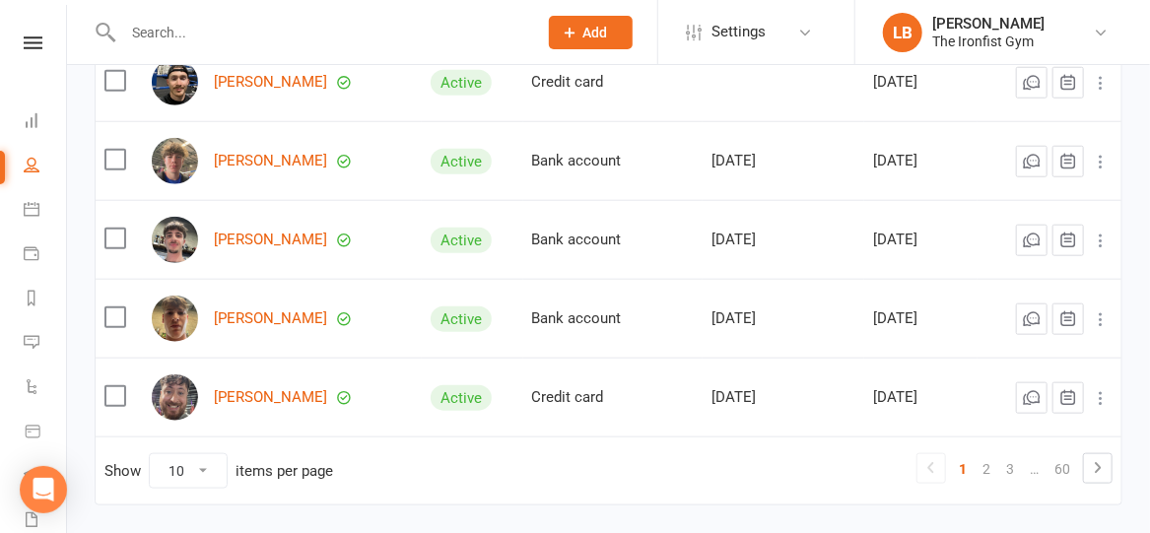
scroll to position [780, 0]
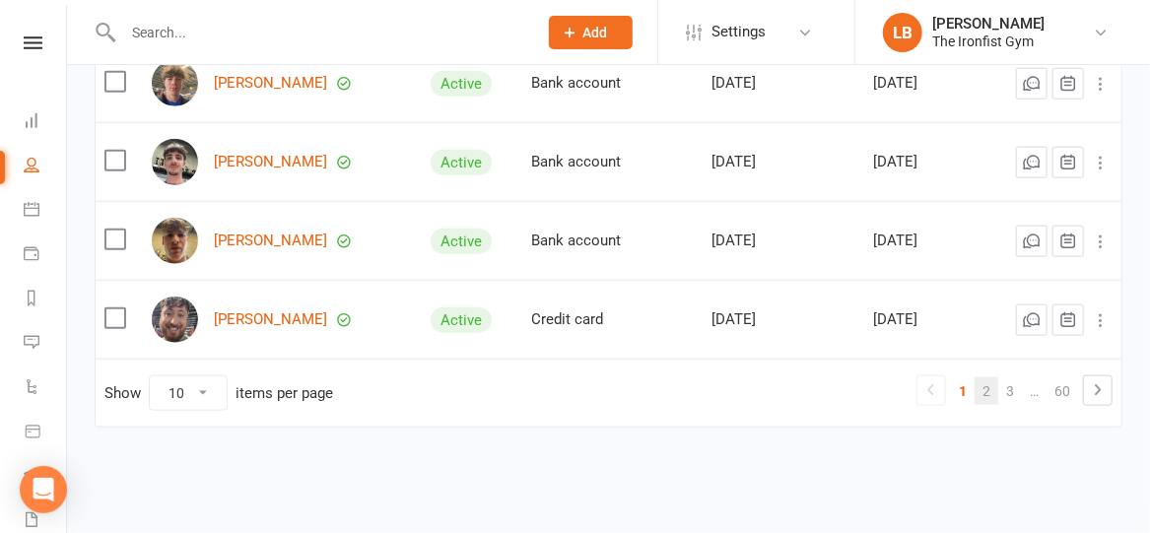
click at [991, 393] on link "2" at bounding box center [987, 391] width 24 height 28
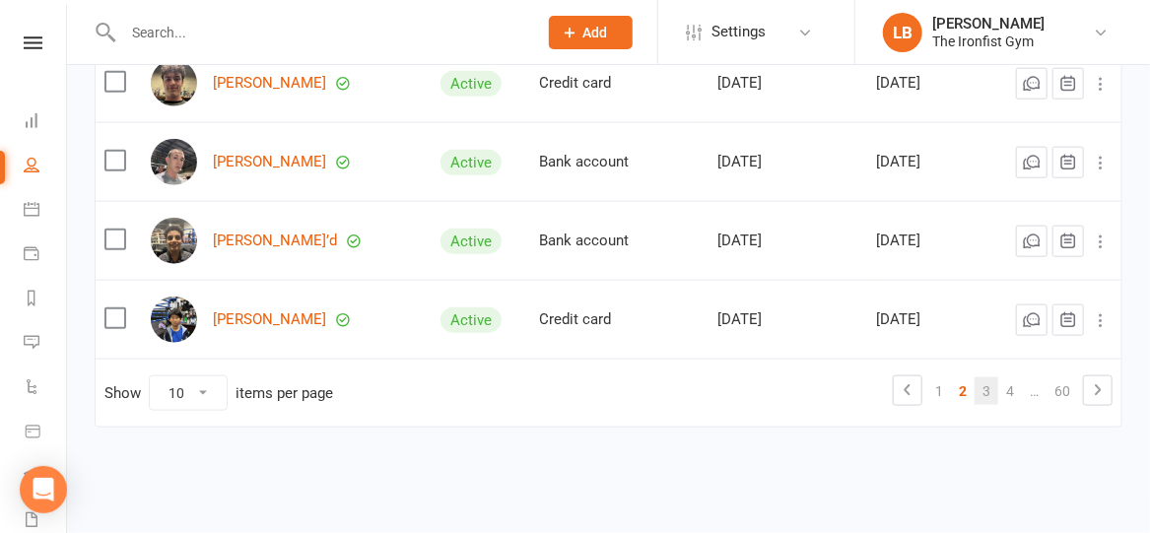
click at [986, 393] on link "3" at bounding box center [987, 391] width 24 height 28
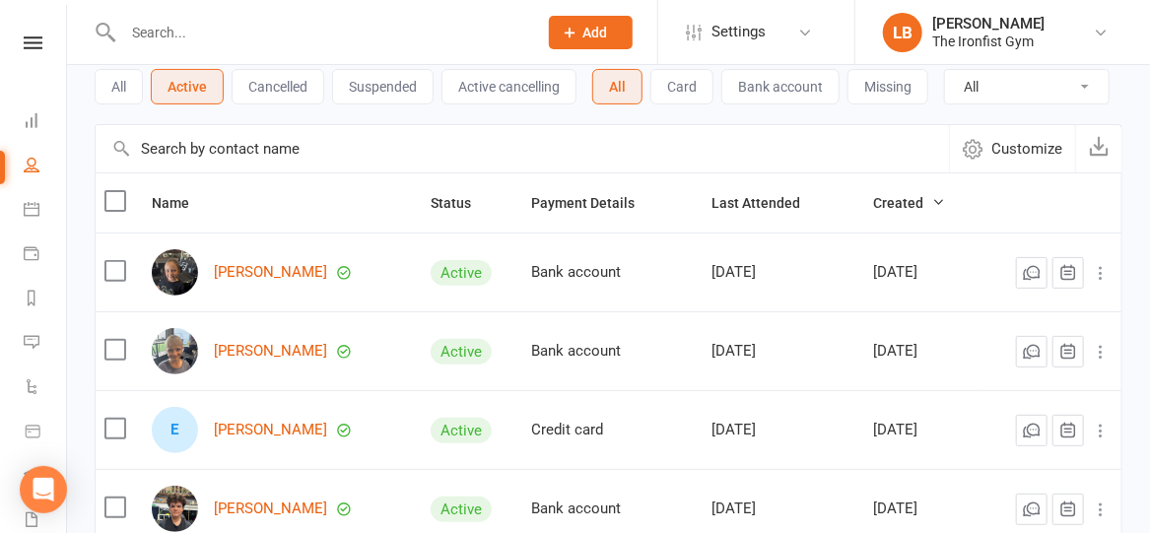
scroll to position [110, 0]
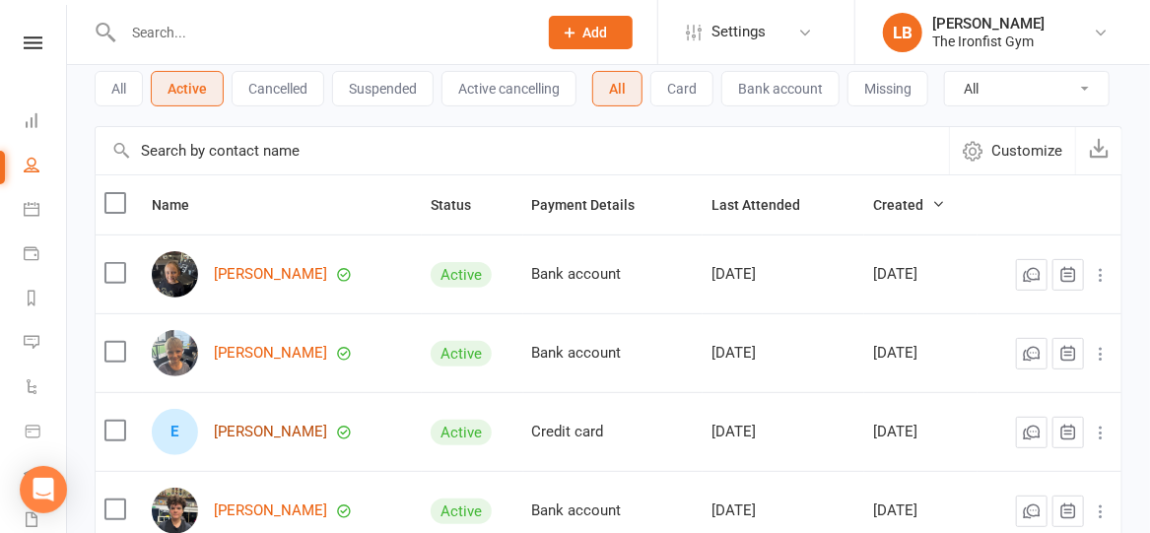
click at [304, 440] on link "[PERSON_NAME]" at bounding box center [270, 432] width 113 height 17
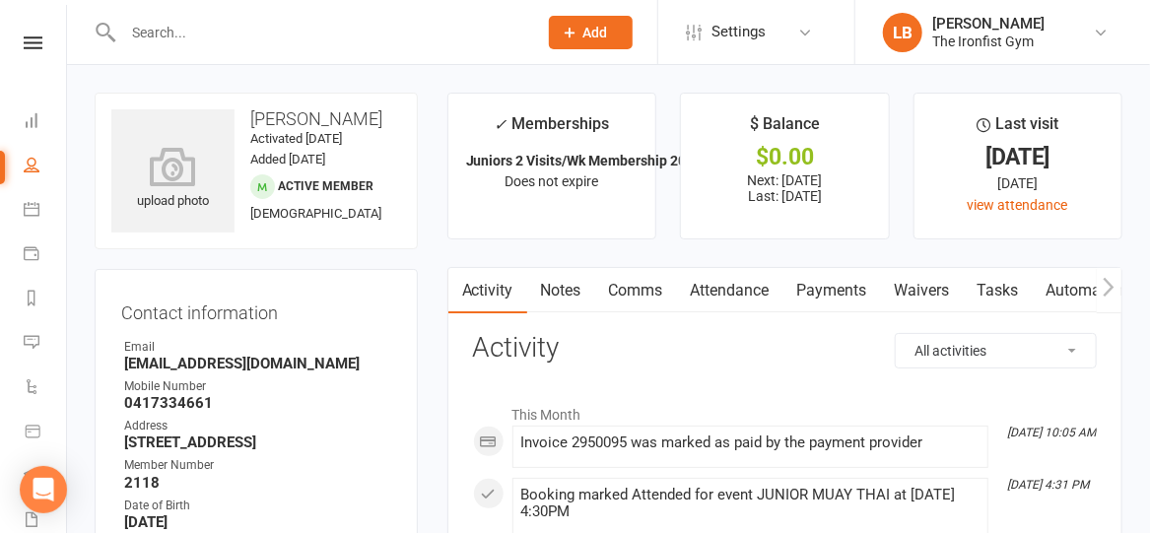
drag, startPoint x: 252, startPoint y: 116, endPoint x: 337, endPoint y: 133, distance: 86.4
click at [337, 129] on h3 "[PERSON_NAME]" at bounding box center [256, 119] width 290 height 20
copy h3 "[PERSON_NAME]"
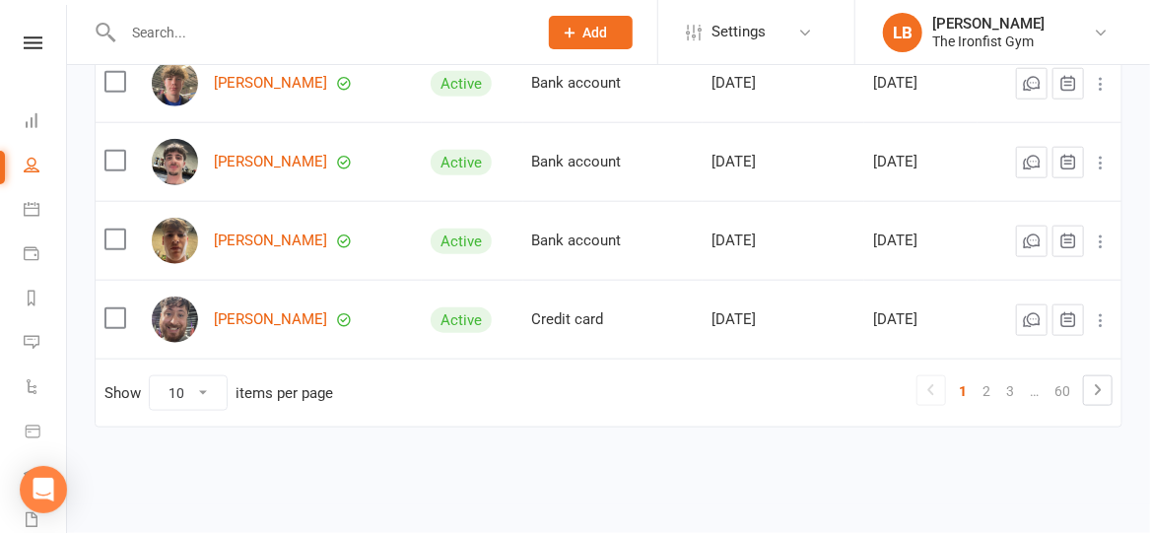
scroll to position [780, 0]
click at [1015, 387] on link "3" at bounding box center [1010, 391] width 24 height 28
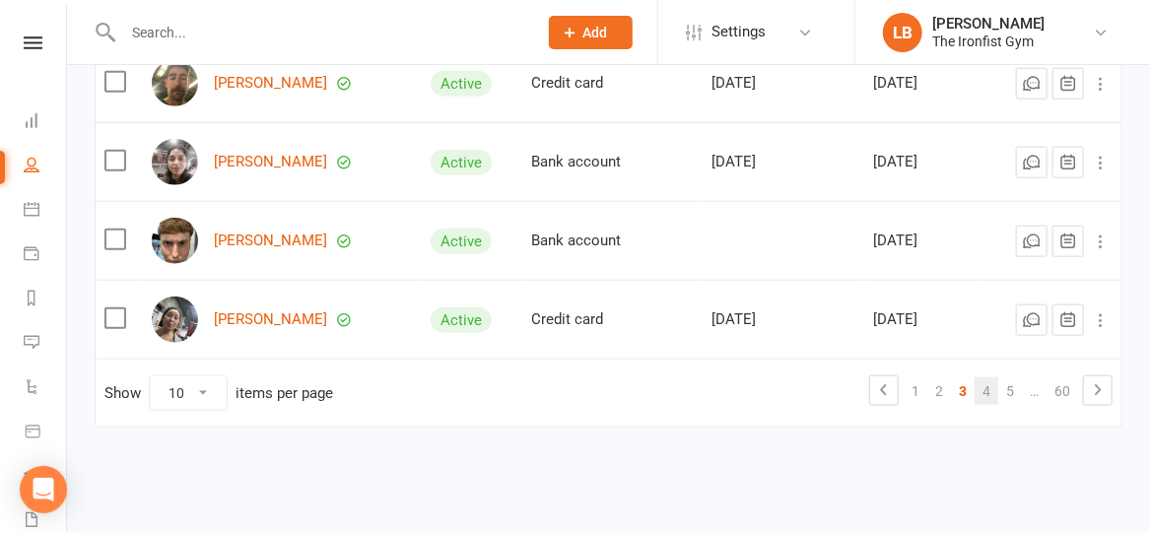
click at [985, 393] on link "4" at bounding box center [987, 391] width 24 height 28
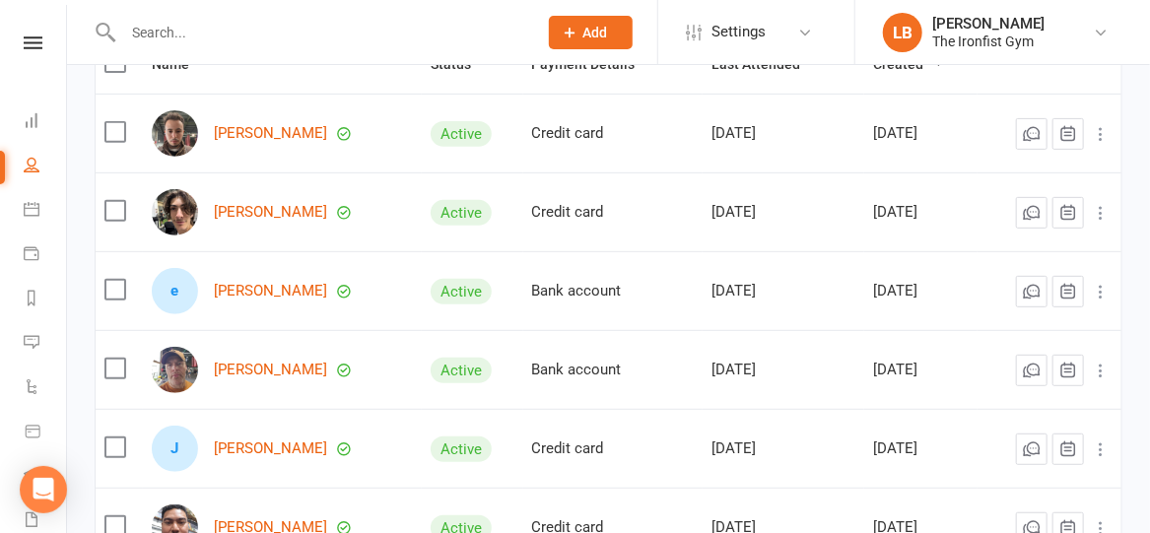
scroll to position [250, 0]
click at [27, 46] on icon at bounding box center [33, 42] width 19 height 13
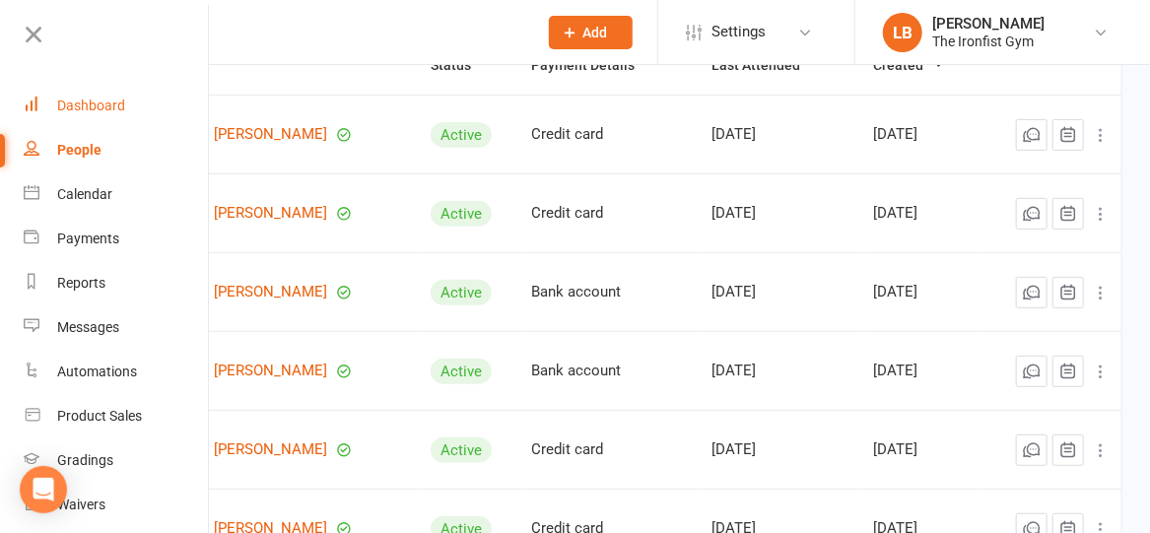
click at [68, 117] on link "Dashboard" at bounding box center [117, 106] width 186 height 44
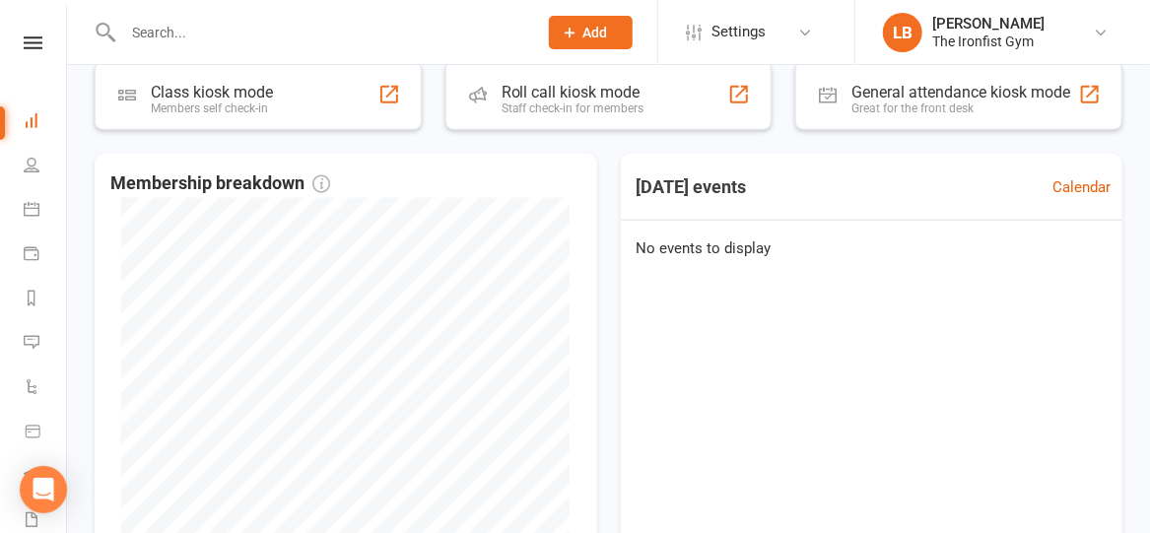
scroll to position [908, 0]
